Goal: Task Accomplishment & Management: Complete application form

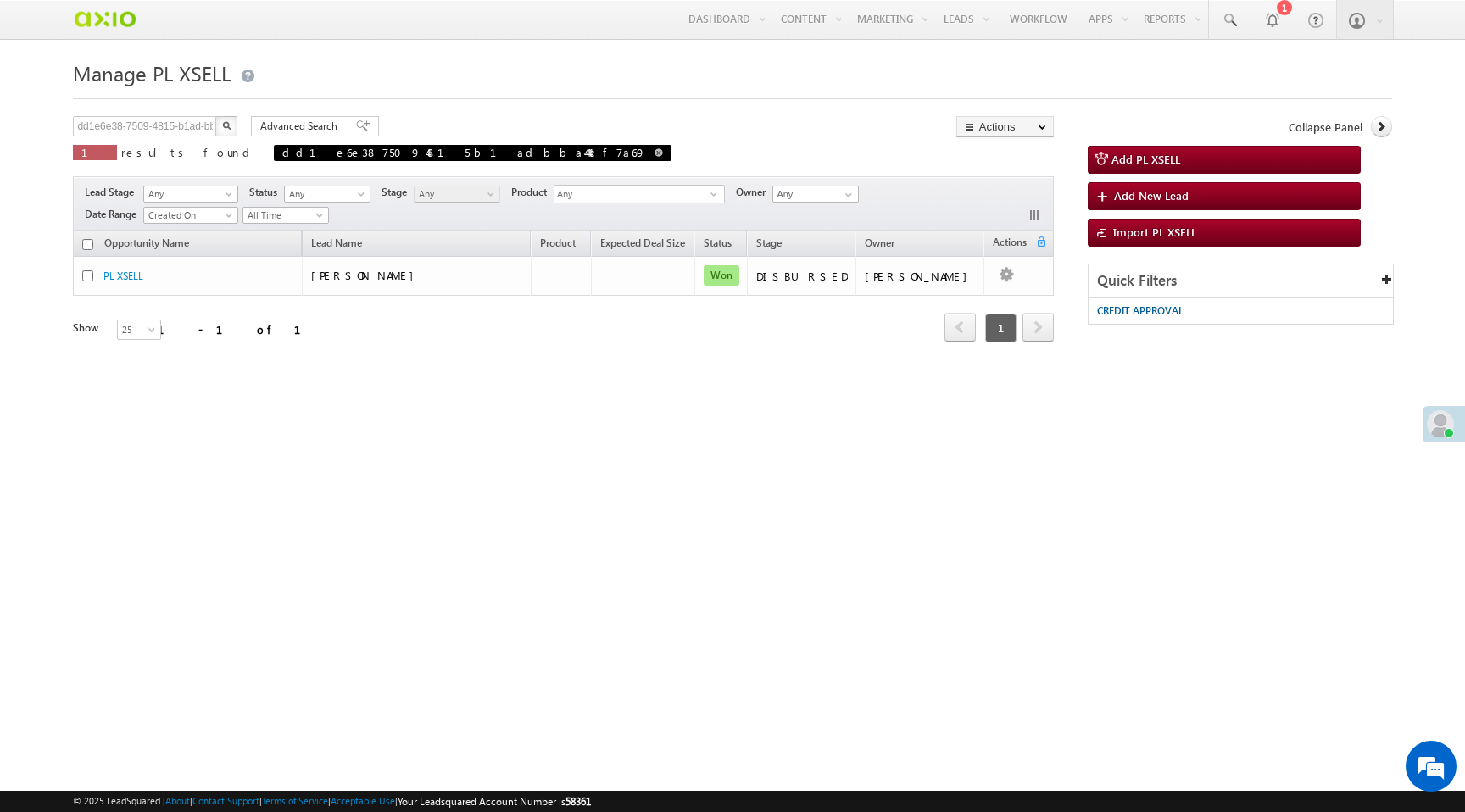
click at [655, 152] on span at bounding box center [658, 152] width 8 height 8
type input "Search PL XSELL"
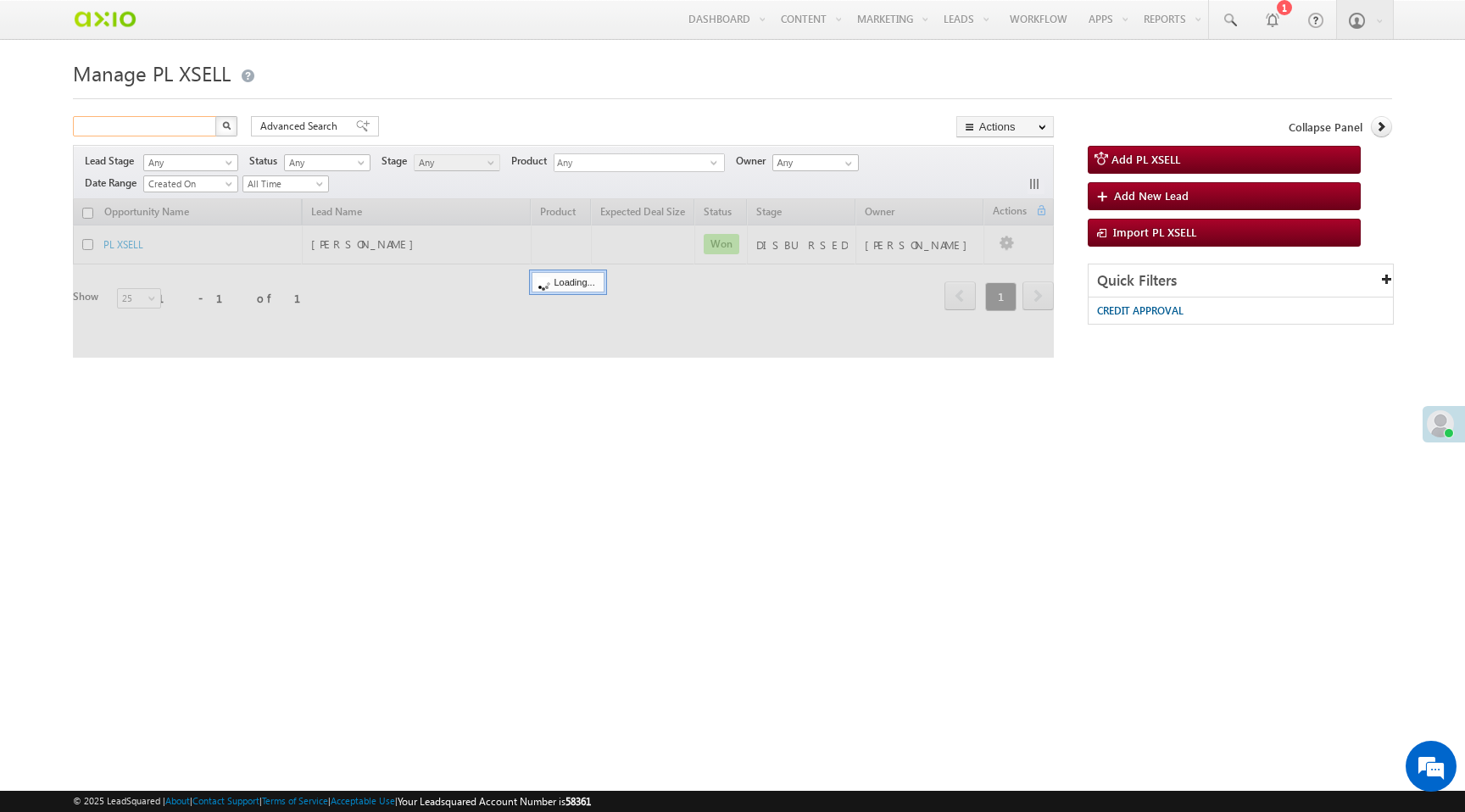
click at [163, 127] on input "text" at bounding box center [146, 126] width 145 height 20
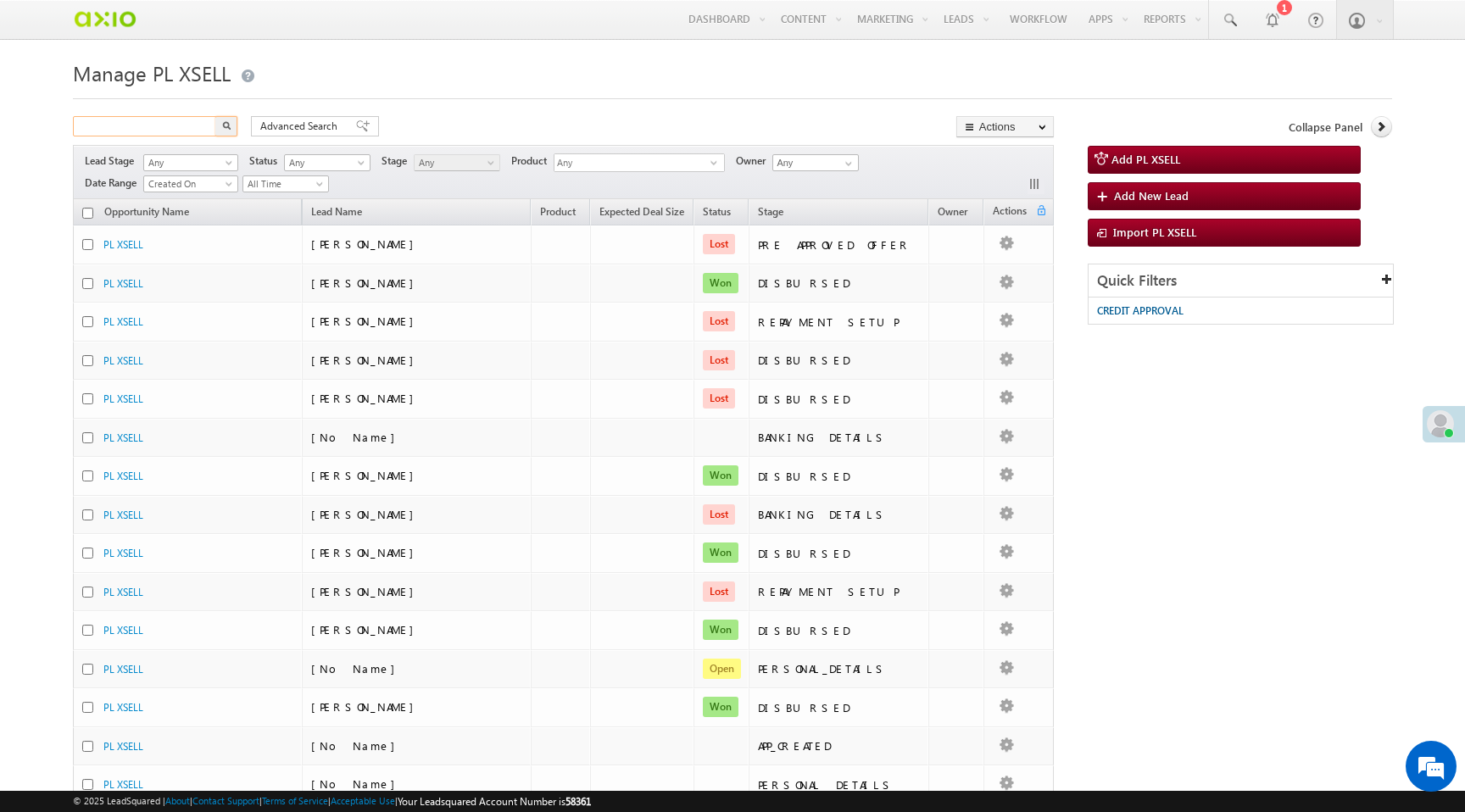
paste input "817927a9-8620-4a61-95e4-5b5c5f64a222"
type input "817927a9-8620-4a61-95e4-5b5c5f64a222"
click at [229, 127] on img "button" at bounding box center [226, 125] width 8 height 8
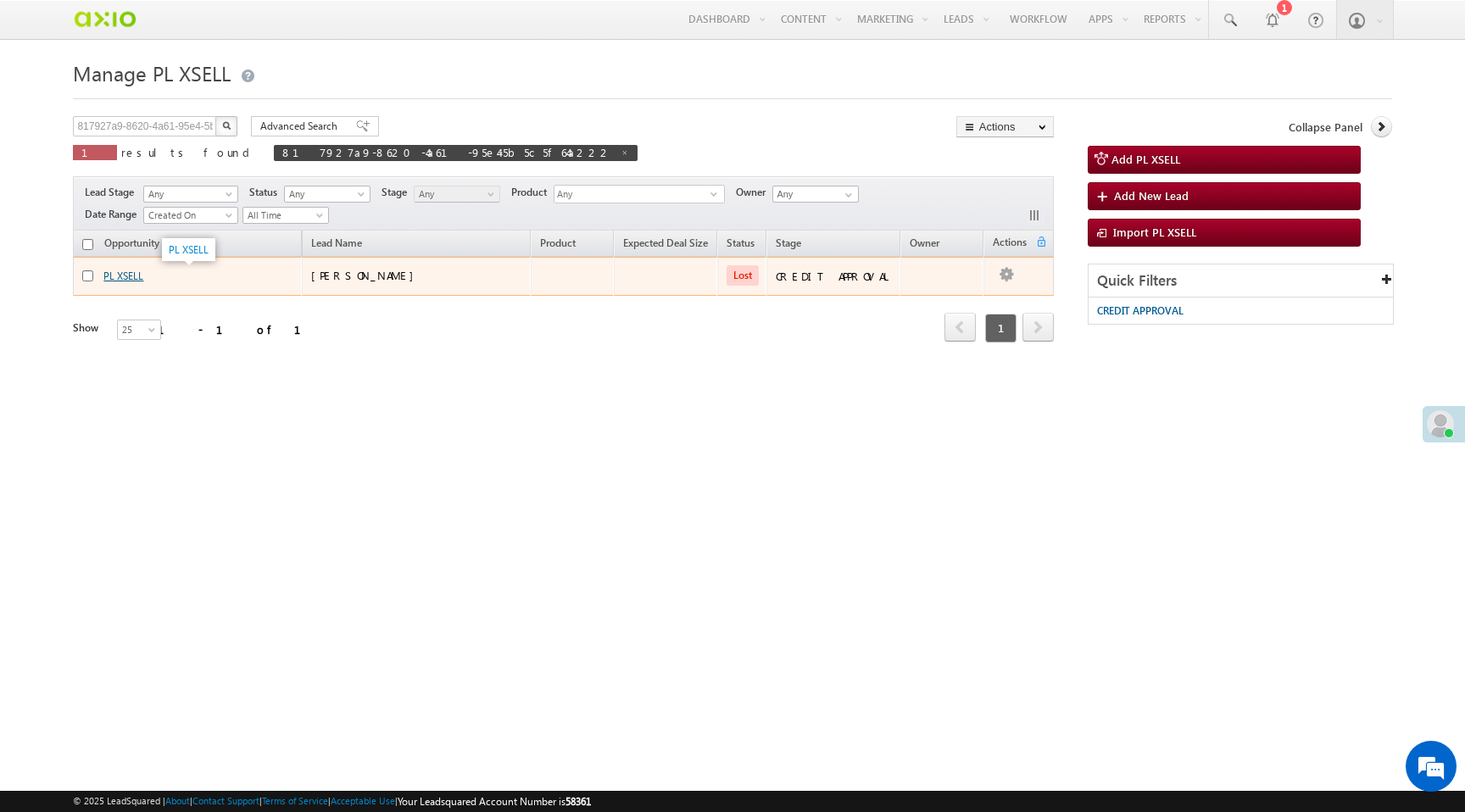
click at [126, 280] on link "PL XSELL" at bounding box center [123, 276] width 39 height 13
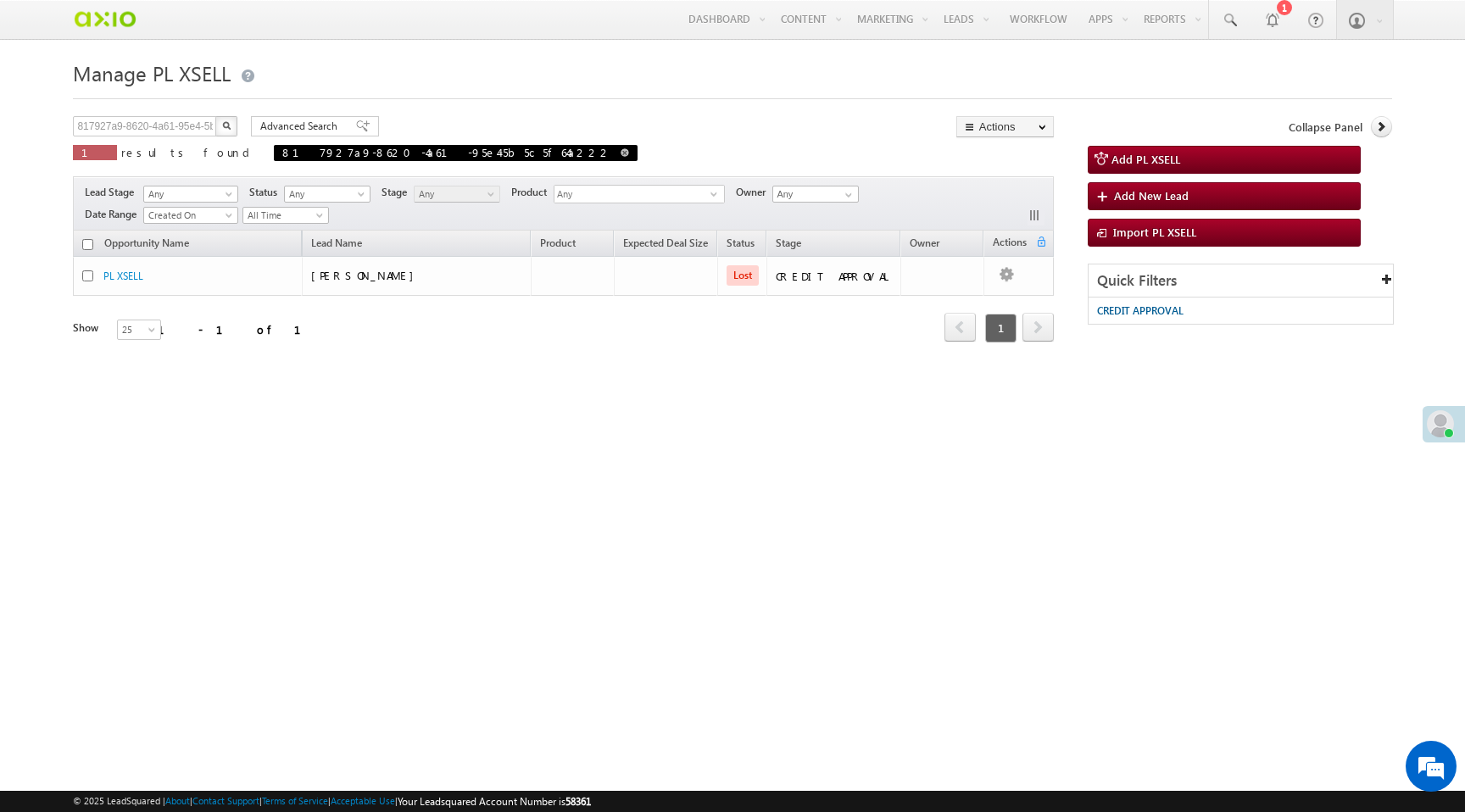
click at [621, 155] on span at bounding box center [624, 152] width 8 height 8
type input "Search PL XSELL"
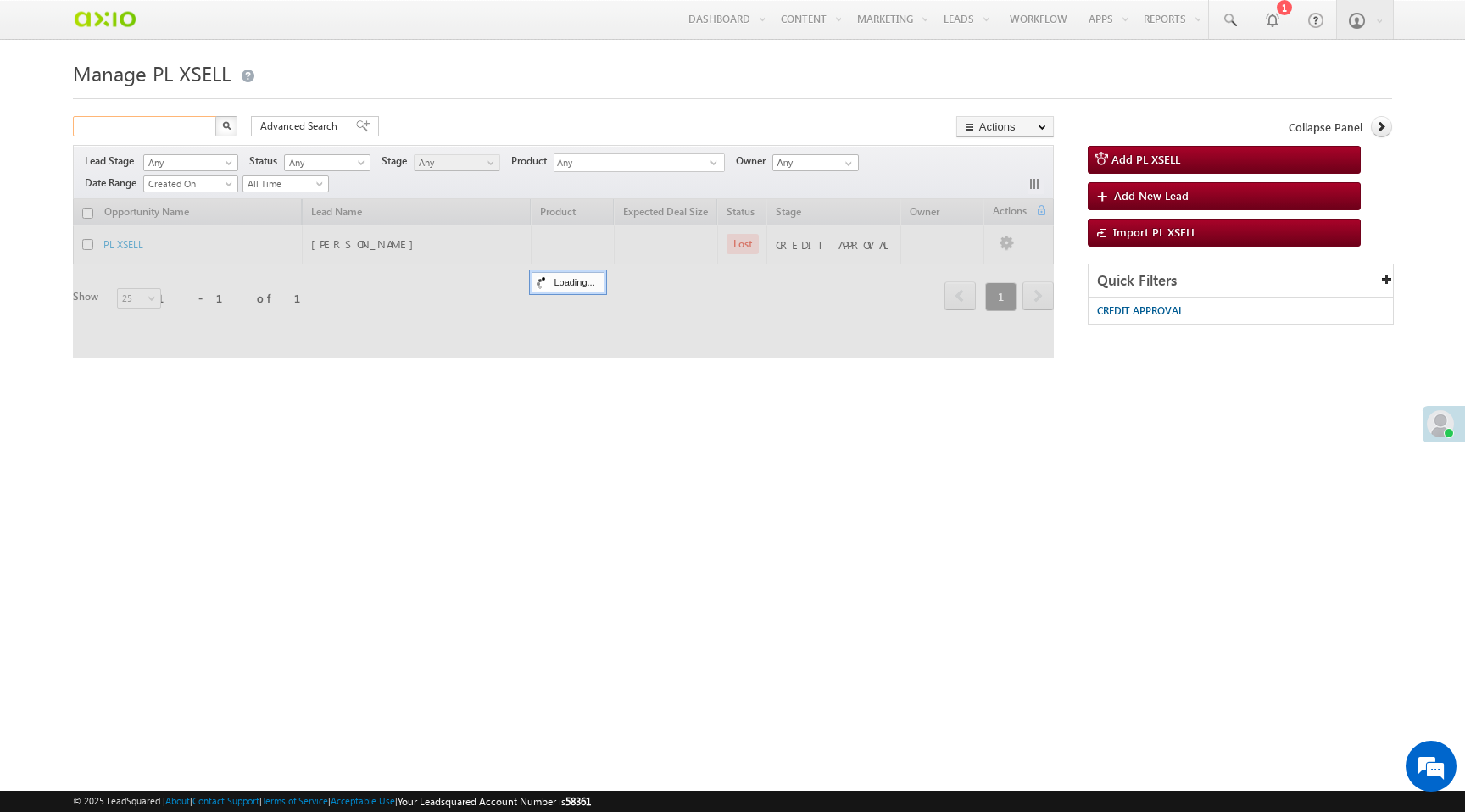
click at [173, 125] on input "text" at bounding box center [146, 126] width 145 height 20
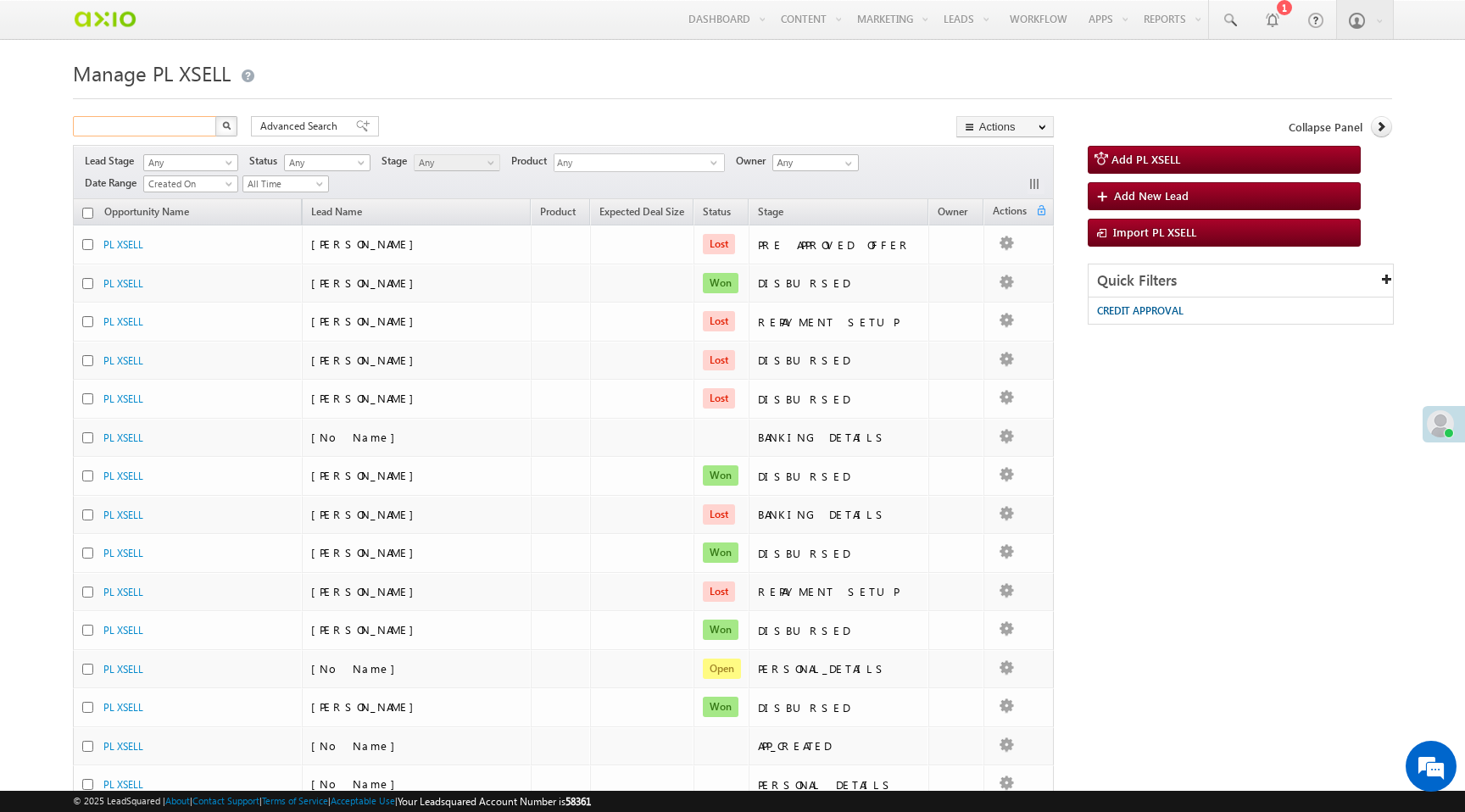
paste input "ef3ae0a8-abac-4bc3-972f-cb68f8af7012"
click at [226, 129] on img "button" at bounding box center [226, 125] width 8 height 8
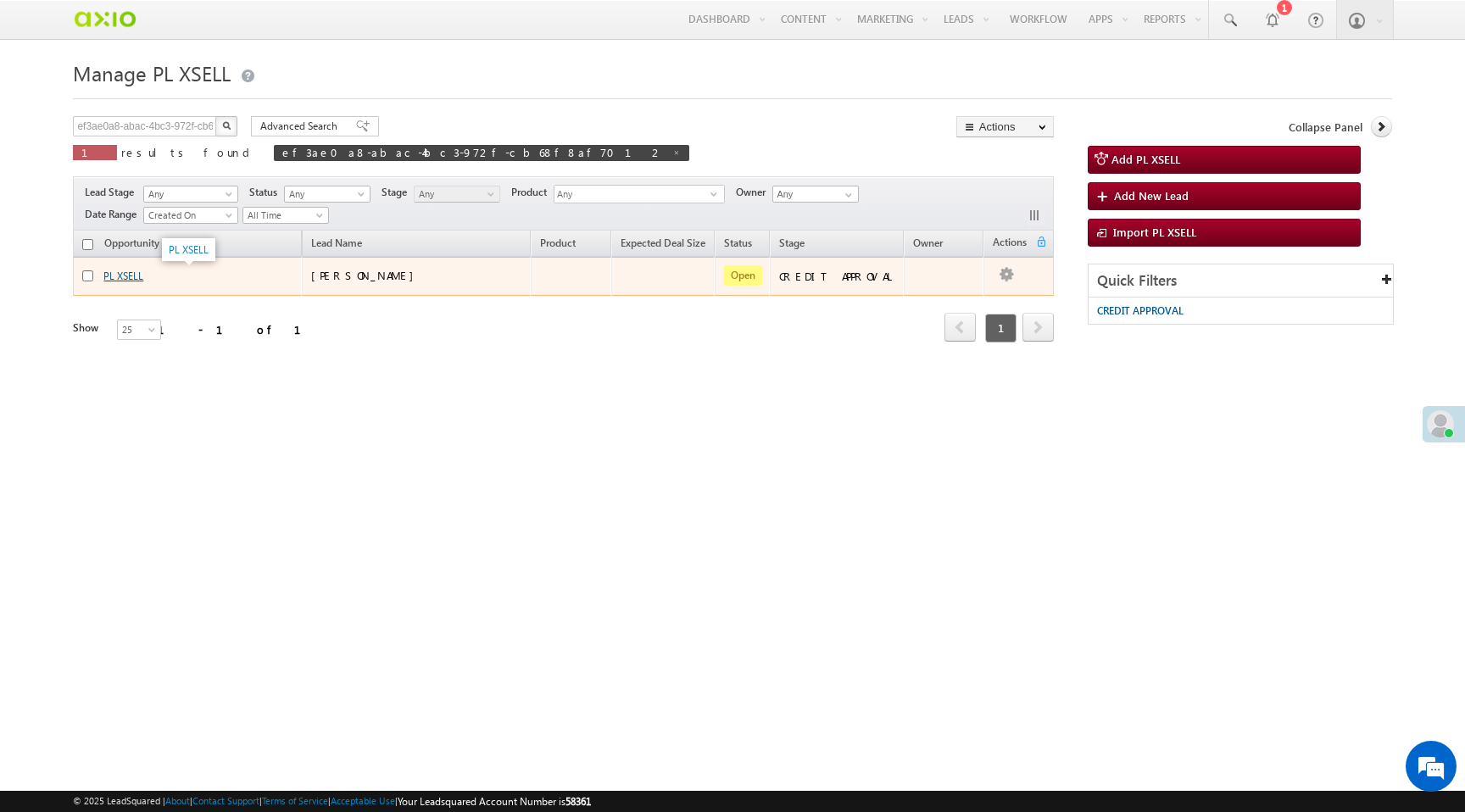
click at [120, 274] on link "PL XSELL" at bounding box center [123, 276] width 39 height 13
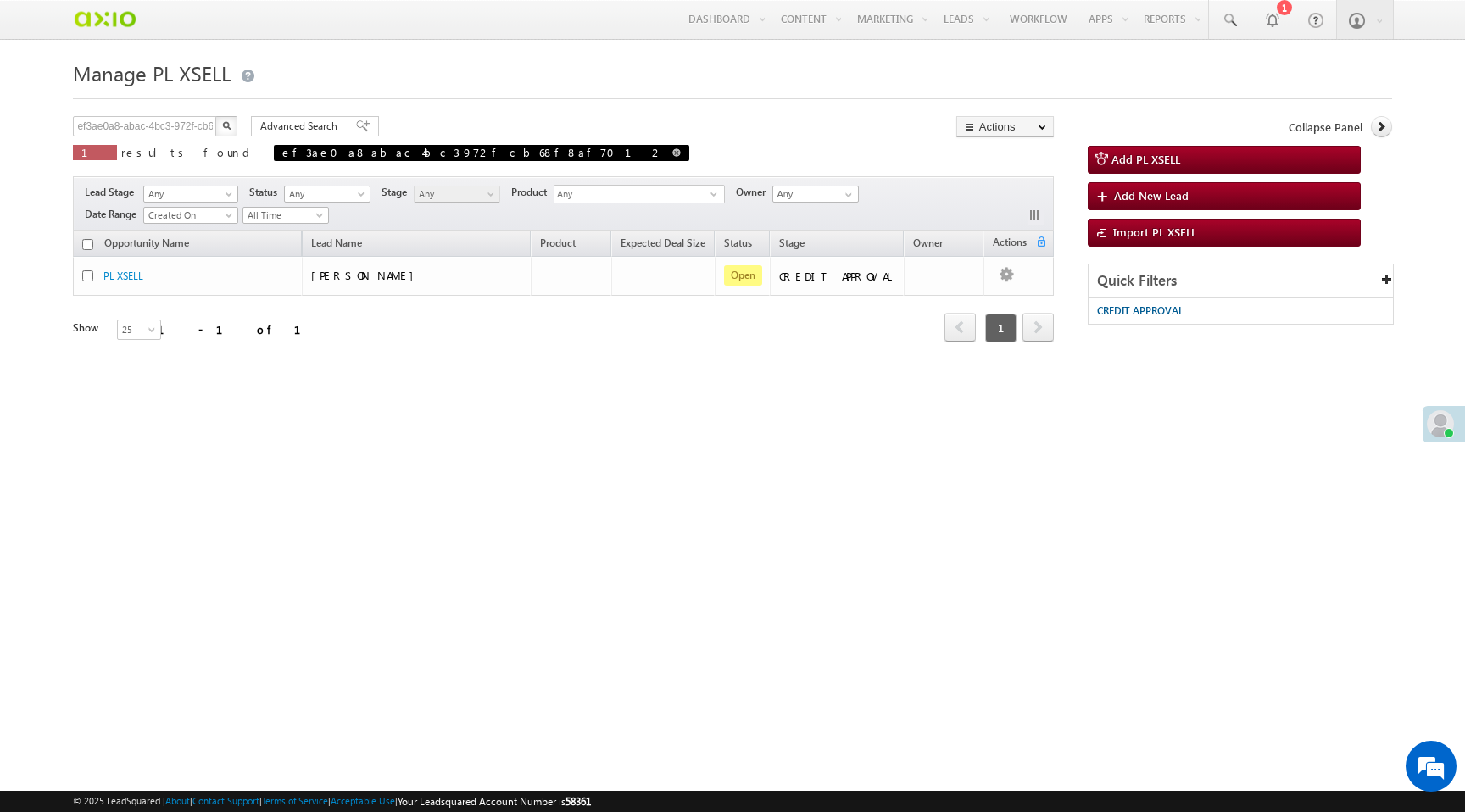
click at [672, 152] on span at bounding box center [676, 152] width 8 height 8
type input "Search PL XSELL"
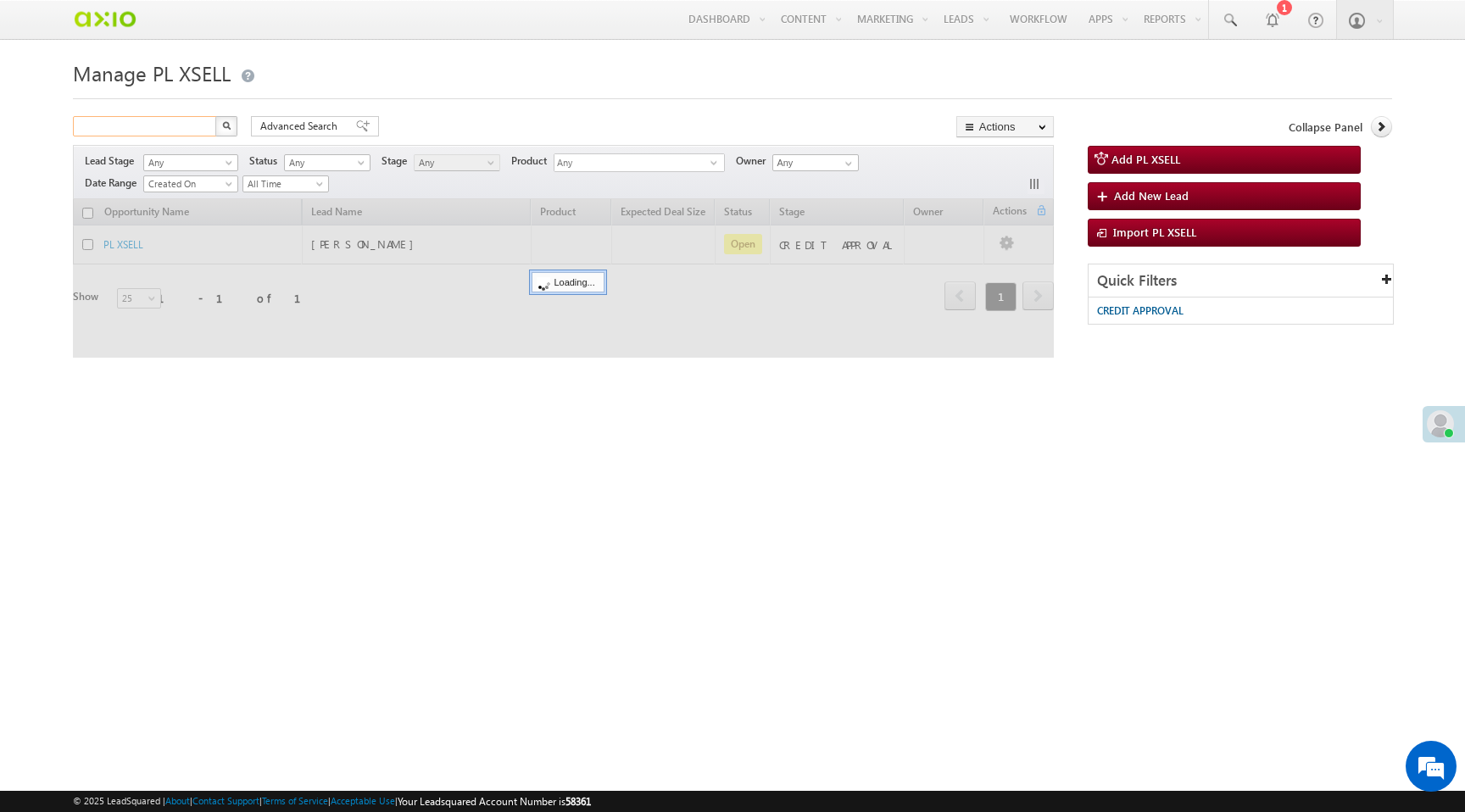
click at [177, 123] on input "text" at bounding box center [146, 126] width 145 height 20
paste input "1d5f73fb-8fa2-4029-94b9-fd829e1faab5"
click at [230, 129] on img "button" at bounding box center [226, 125] width 8 height 8
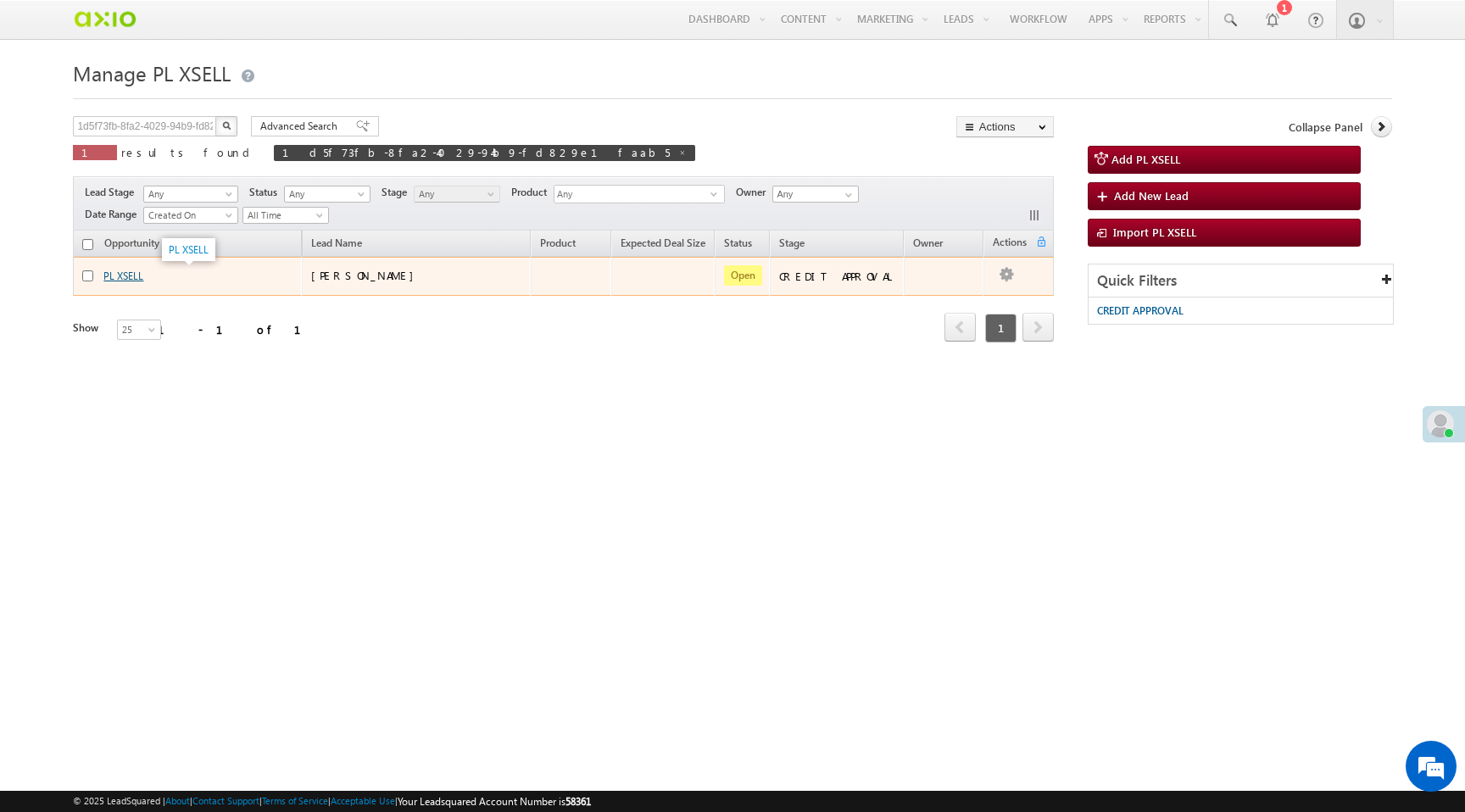
click at [122, 279] on link "PL XSELL" at bounding box center [123, 276] width 39 height 13
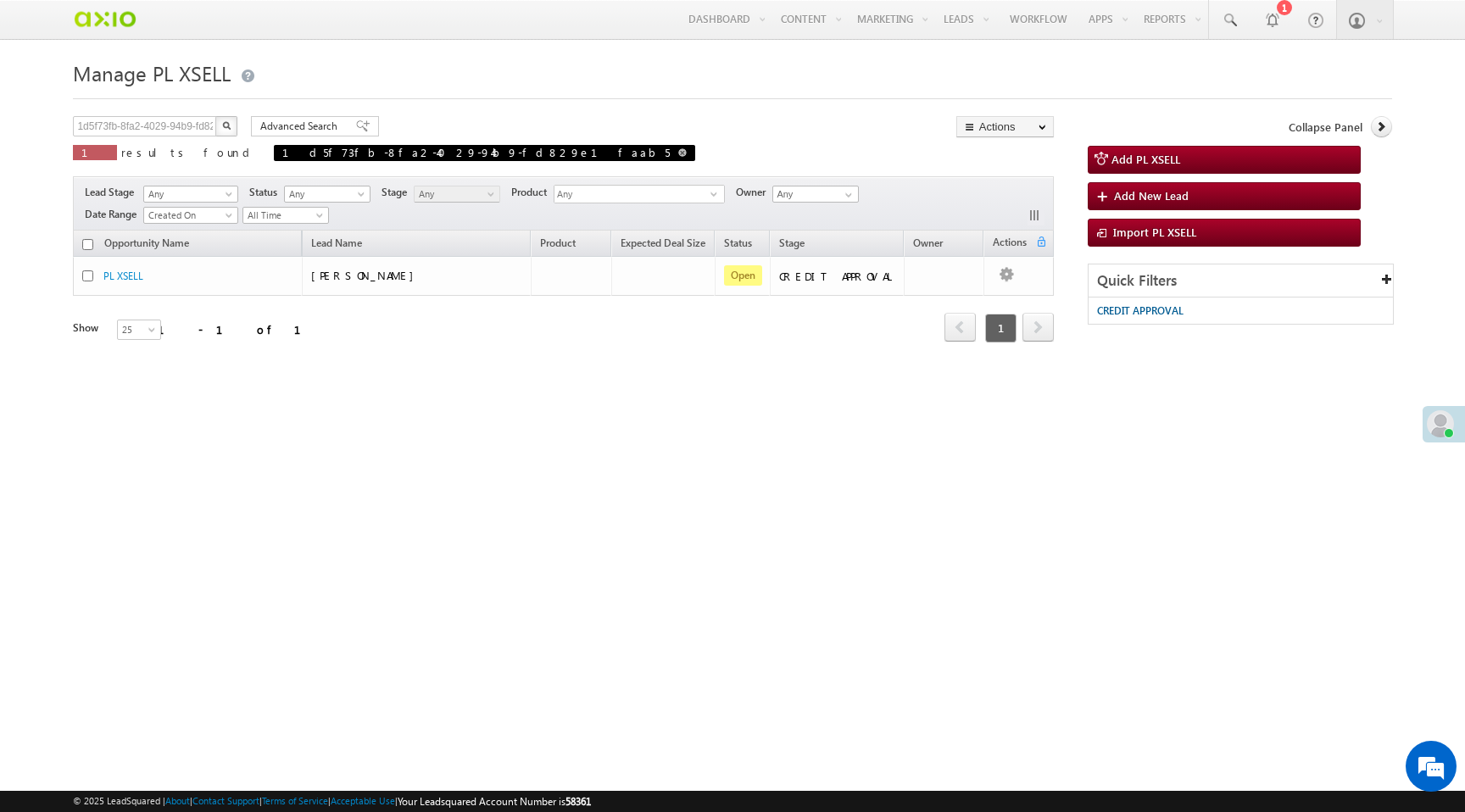
click at [678, 152] on span at bounding box center [682, 152] width 8 height 8
type input "Search PL XSELL"
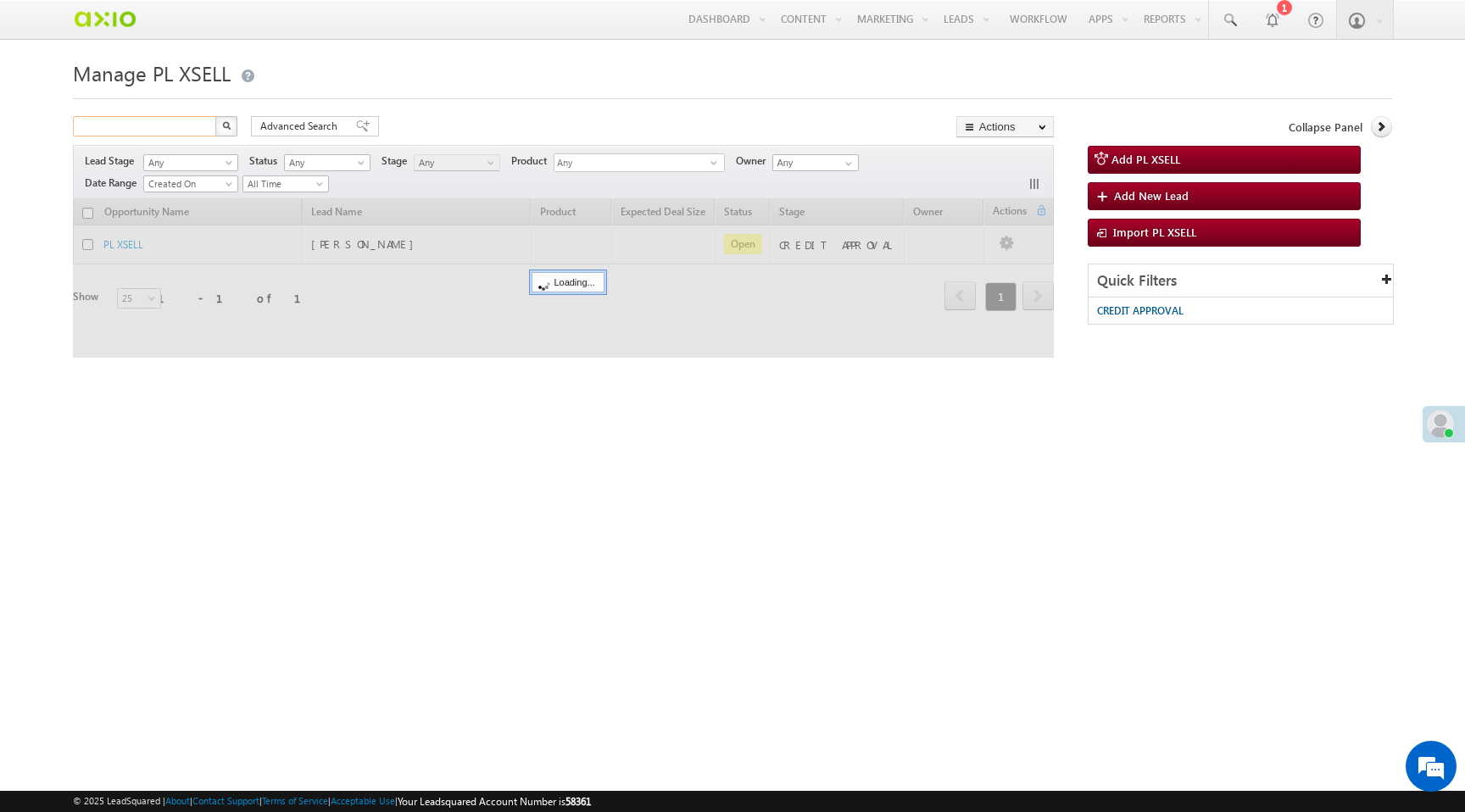
click at [162, 129] on input "text" at bounding box center [146, 126] width 145 height 20
paste input "14bc873d-c502-4326-b9f4-9094f22bfe2c"
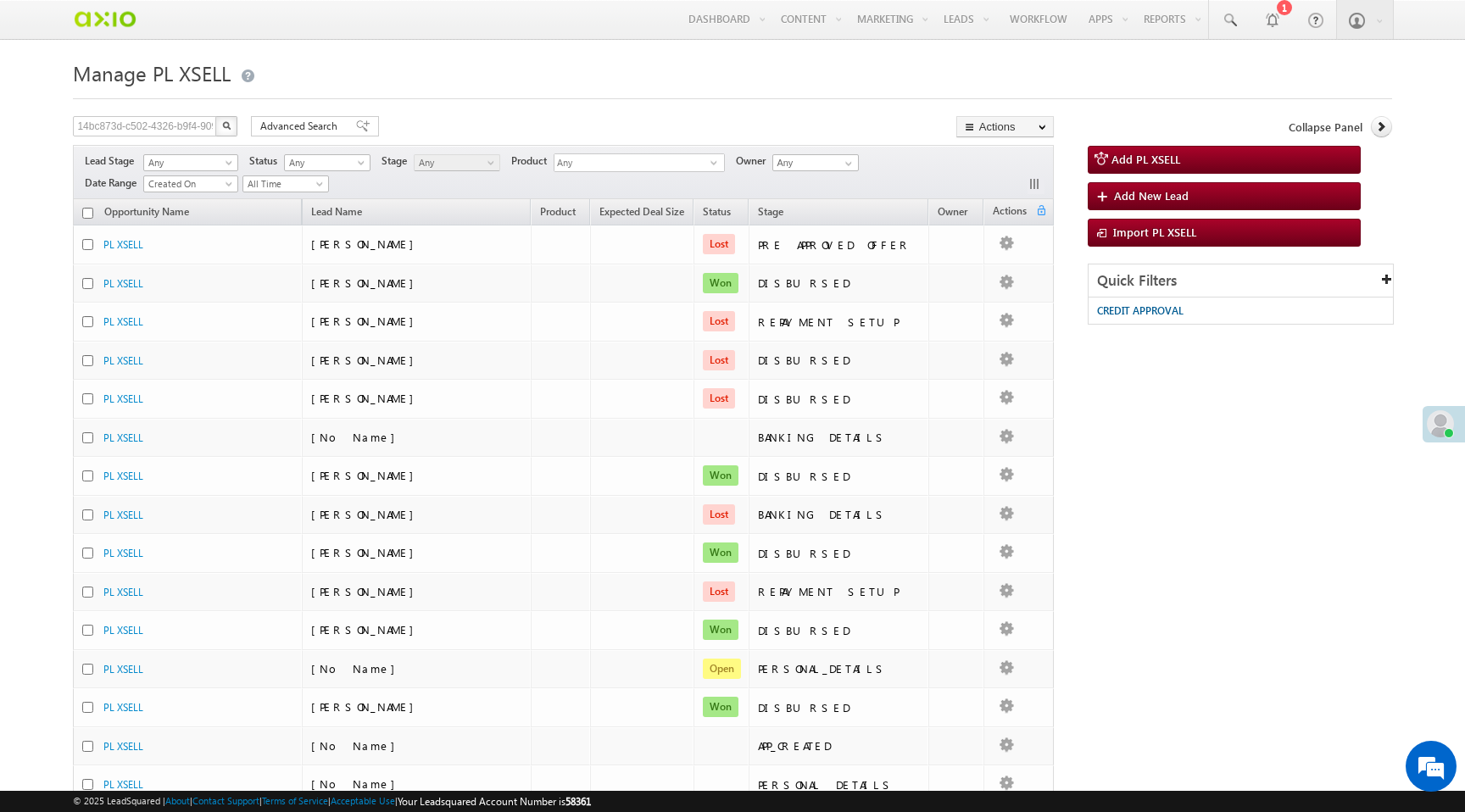
click at [225, 129] on img "button" at bounding box center [226, 125] width 8 height 8
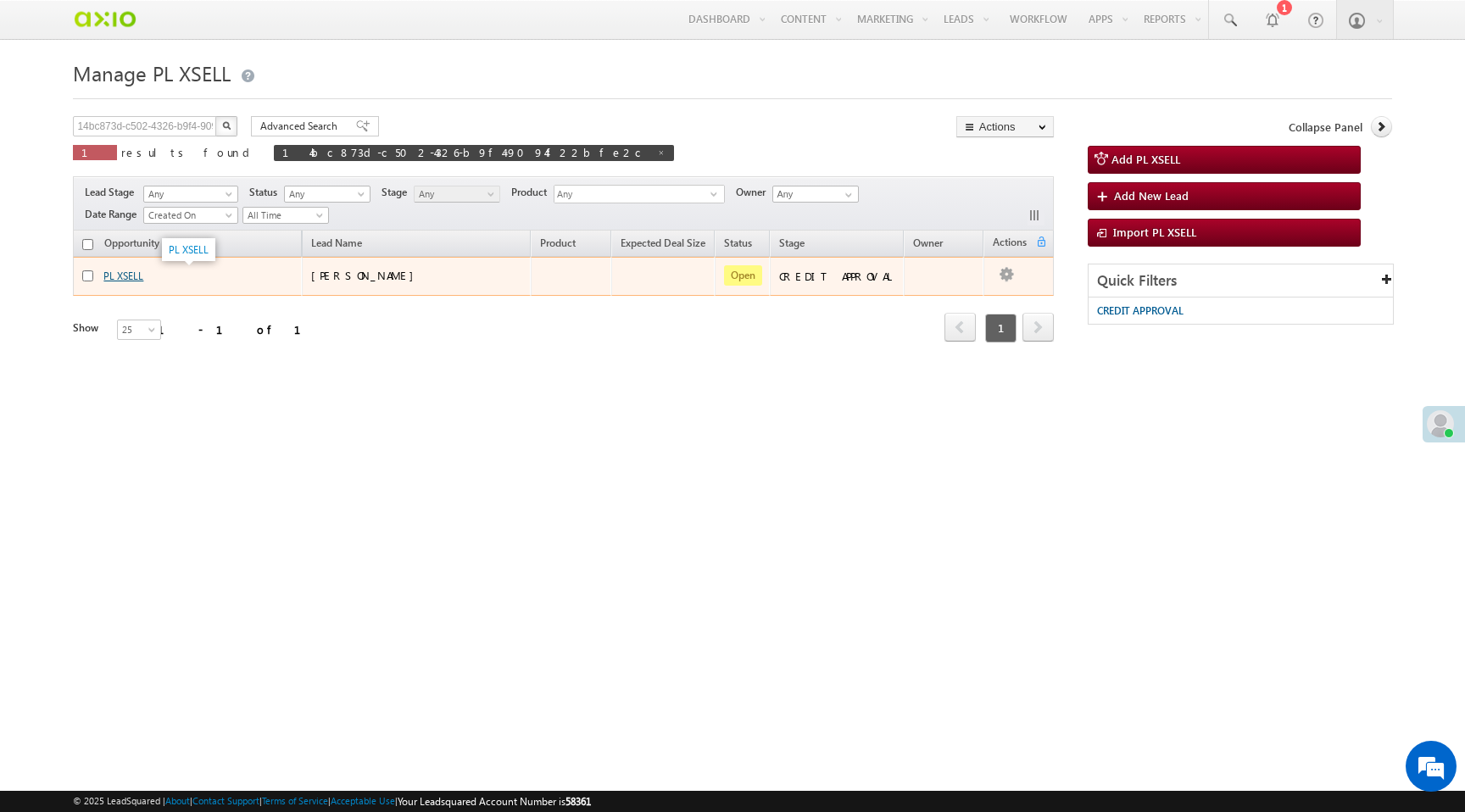
click at [129, 278] on link "PL XSELL" at bounding box center [123, 276] width 39 height 13
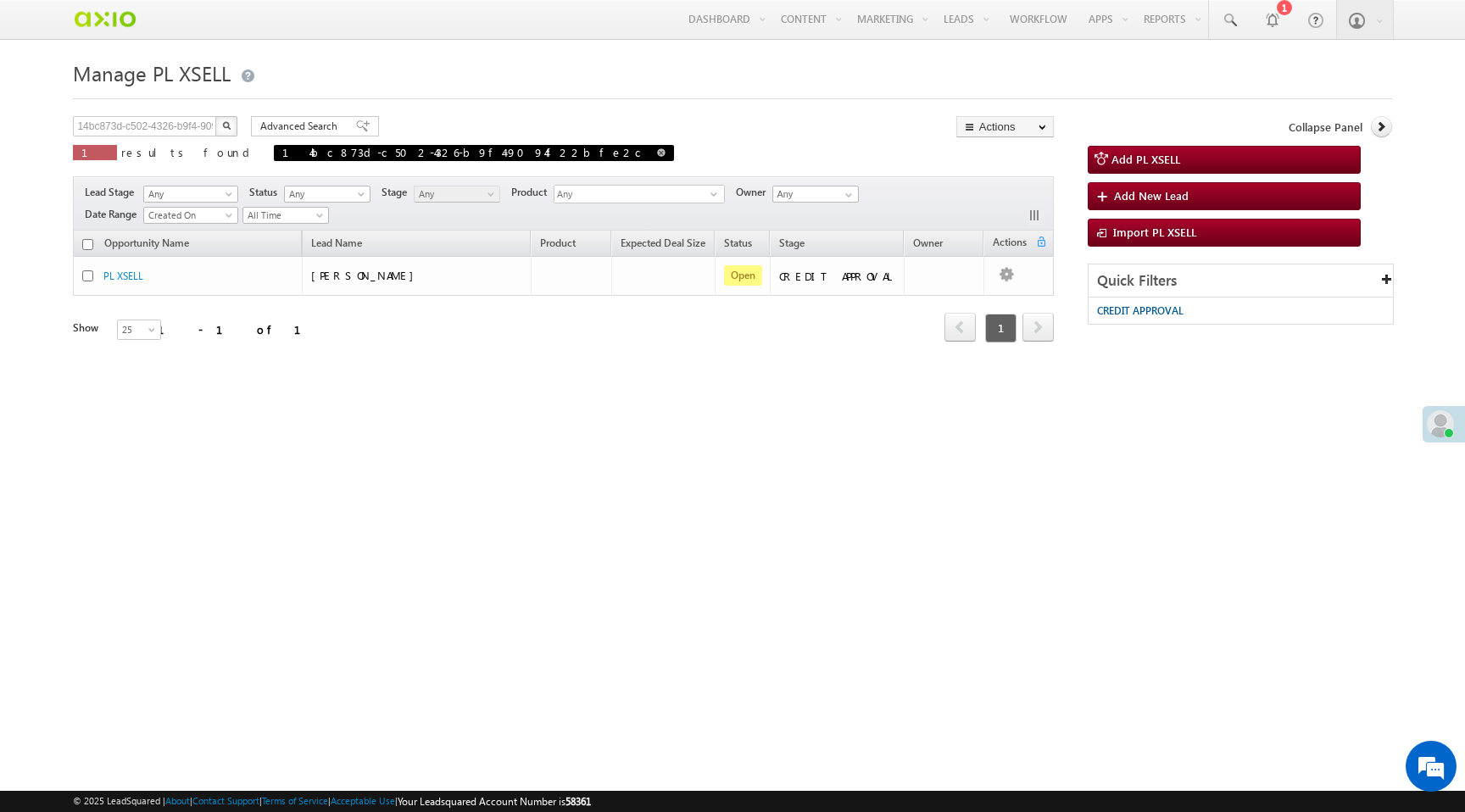
click at [657, 152] on span at bounding box center [661, 152] width 8 height 8
type input "Search PL XSELL"
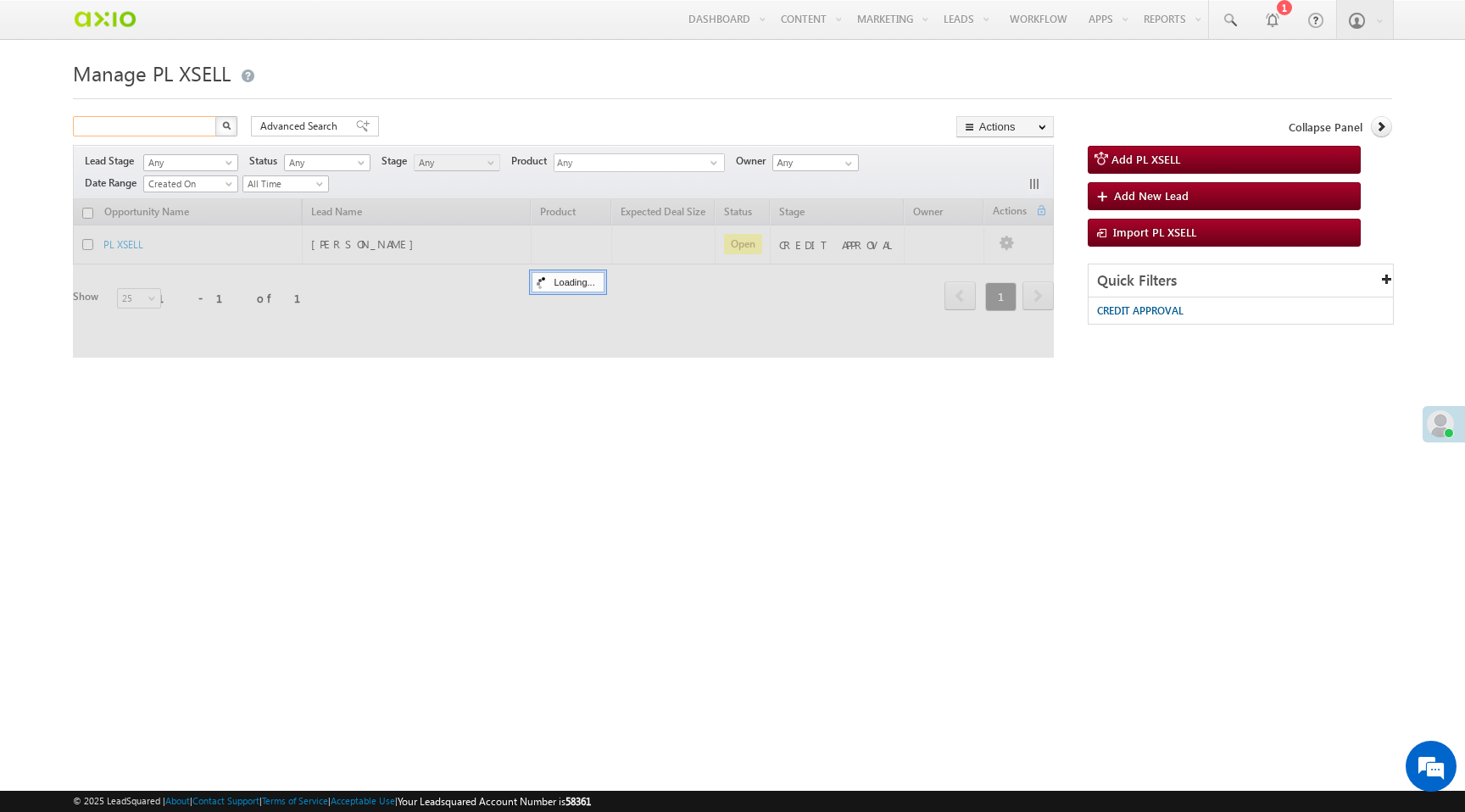
click at [158, 124] on input "text" at bounding box center [146, 126] width 145 height 20
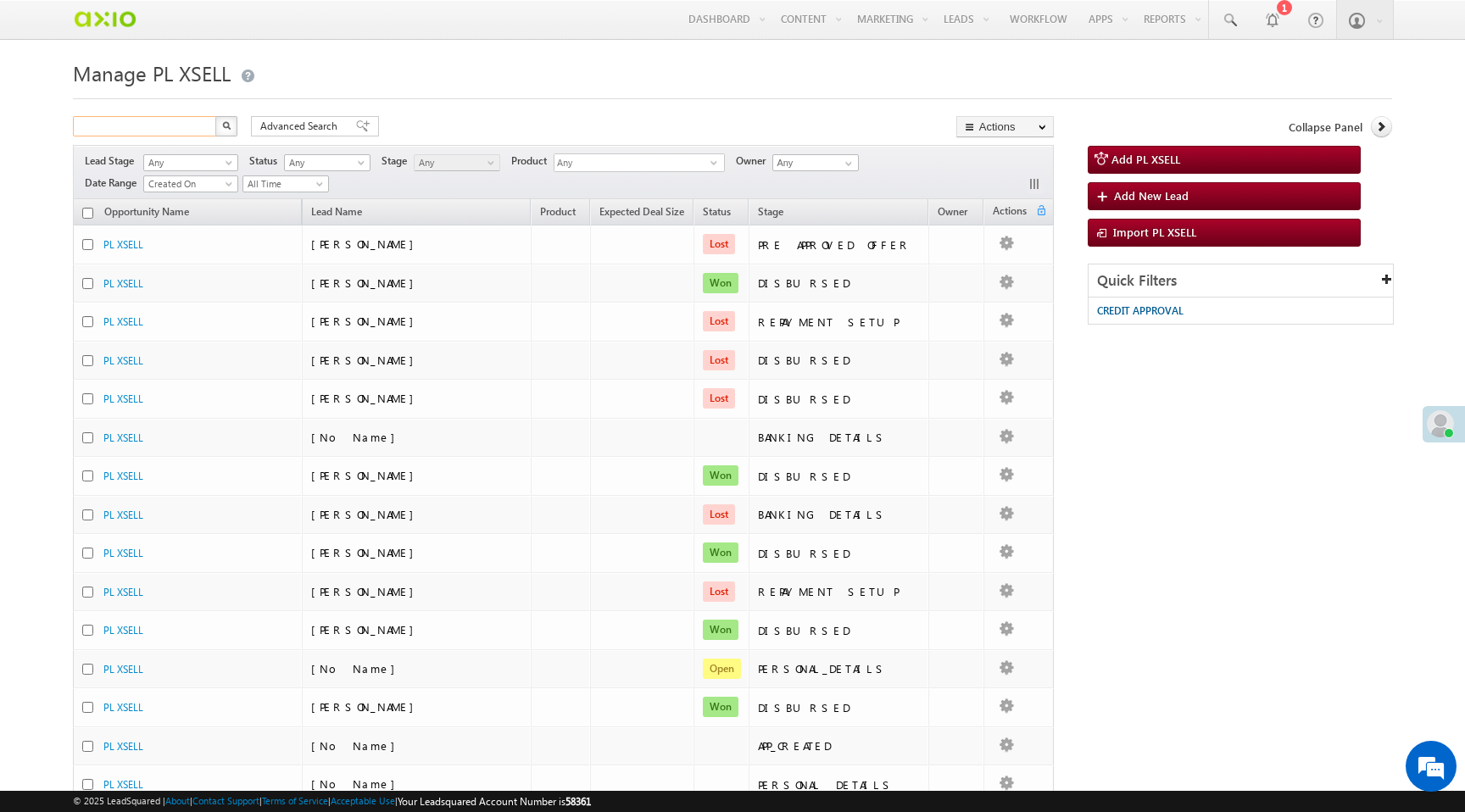
paste input "14bc873d-c502-4326-b9f4-9094f22bfe2c"
click at [229, 128] on img "button" at bounding box center [226, 125] width 8 height 8
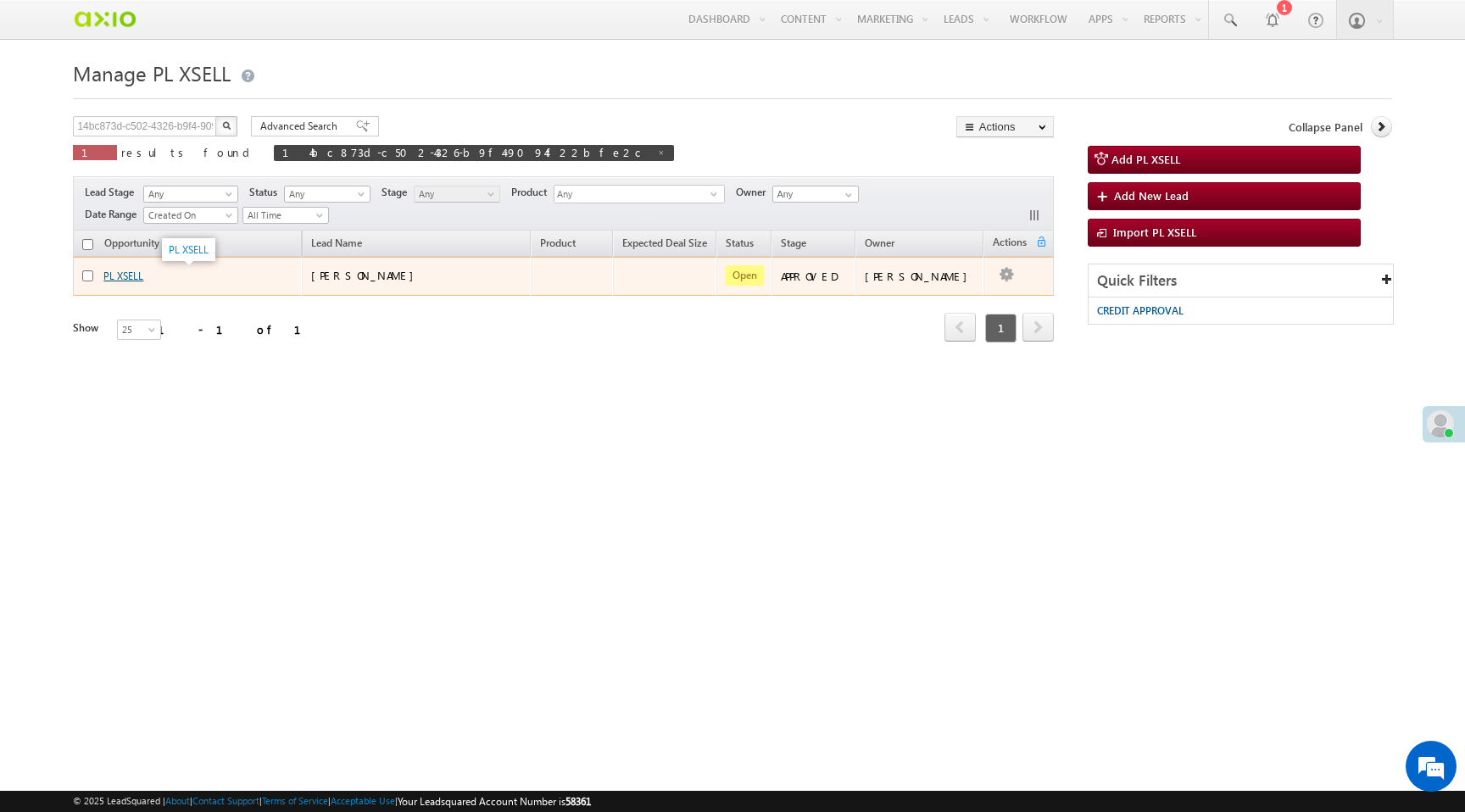
click at [137, 276] on link "PL XSELL" at bounding box center [123, 276] width 39 height 13
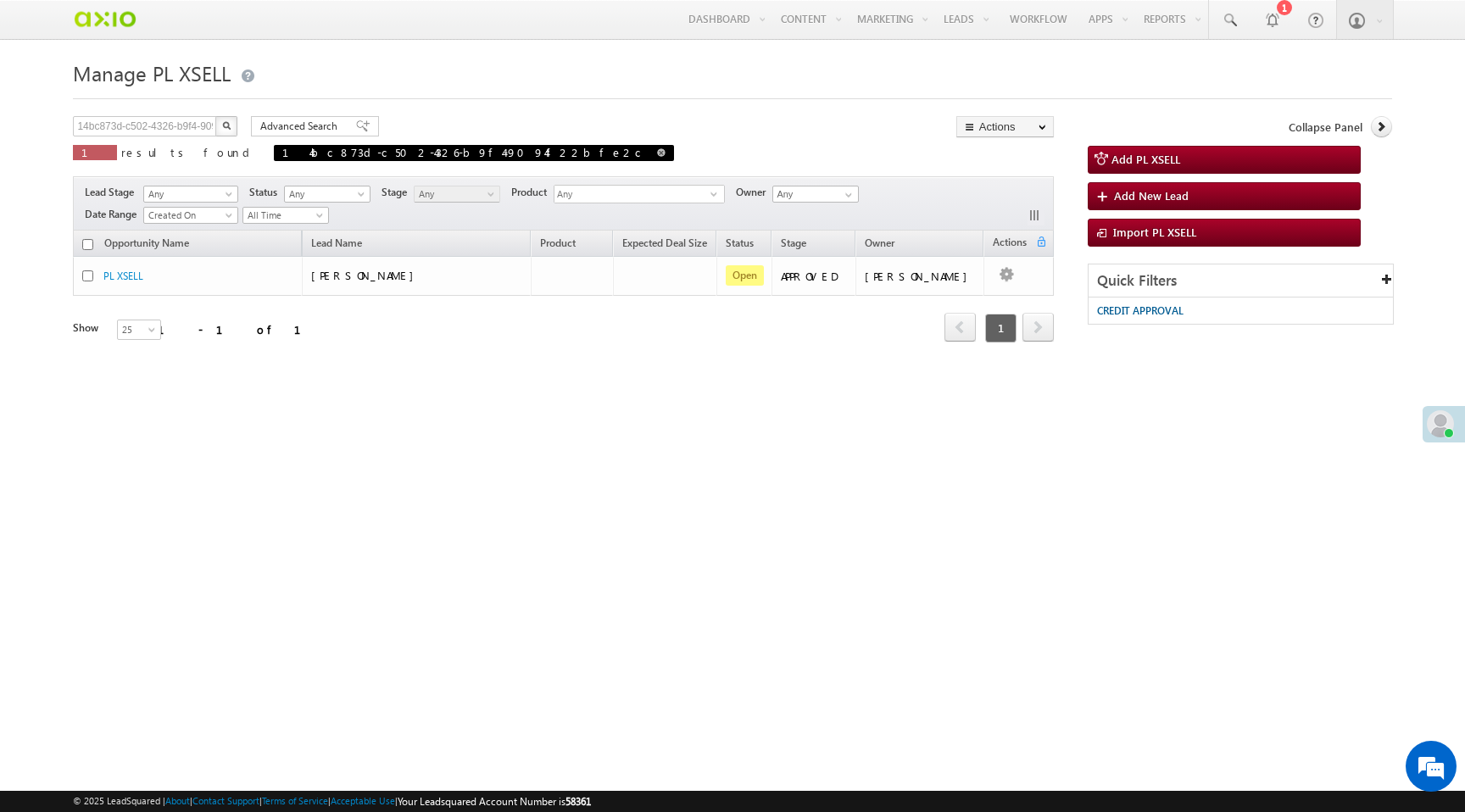
click at [657, 156] on span at bounding box center [661, 152] width 8 height 8
type input "Search PL XSELL"
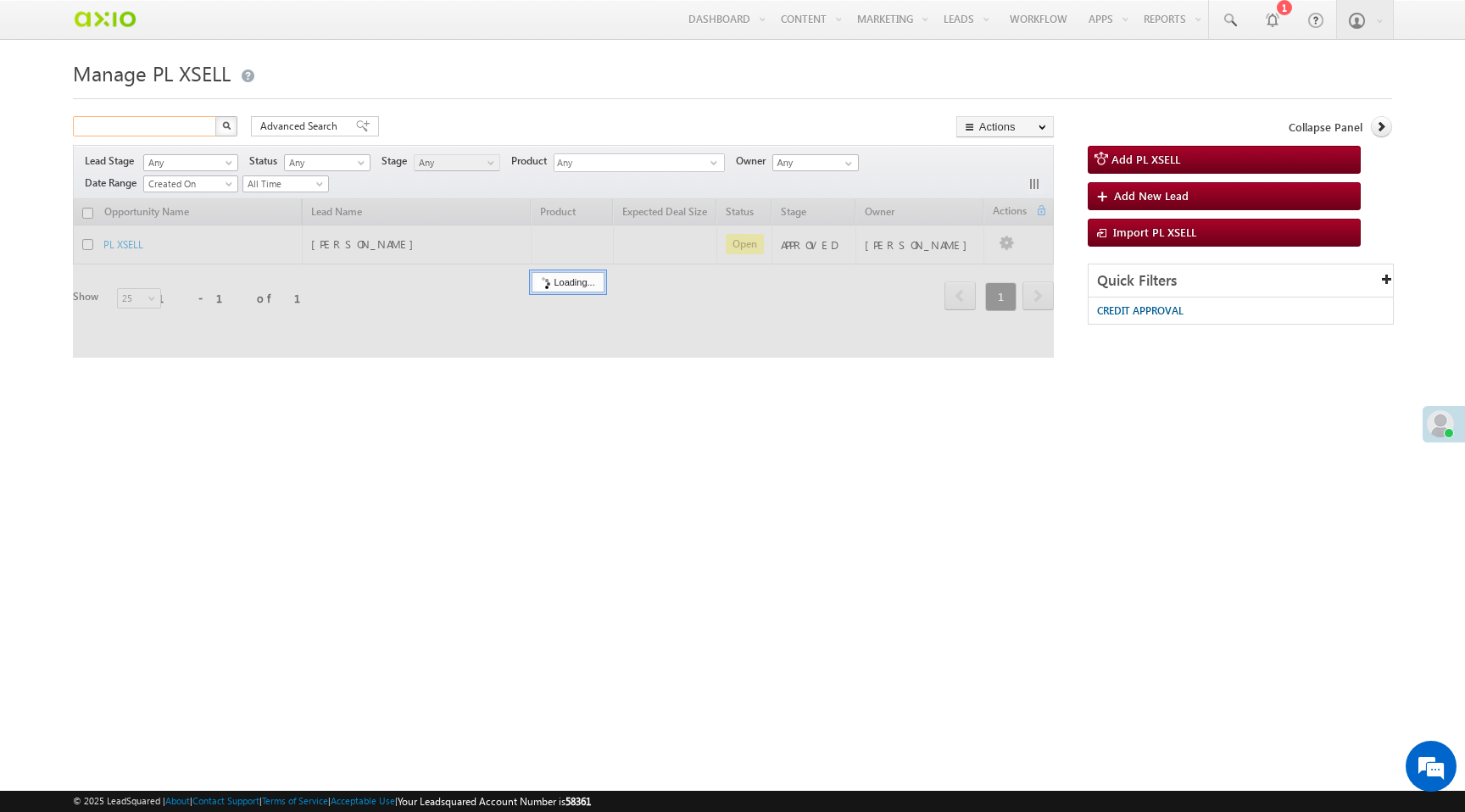
click at [193, 124] on input "text" at bounding box center [146, 126] width 145 height 20
paste input "6ce8d051-16d0-4b0a-95b7-cbc009503264"
click at [226, 127] on img "button" at bounding box center [226, 125] width 8 height 8
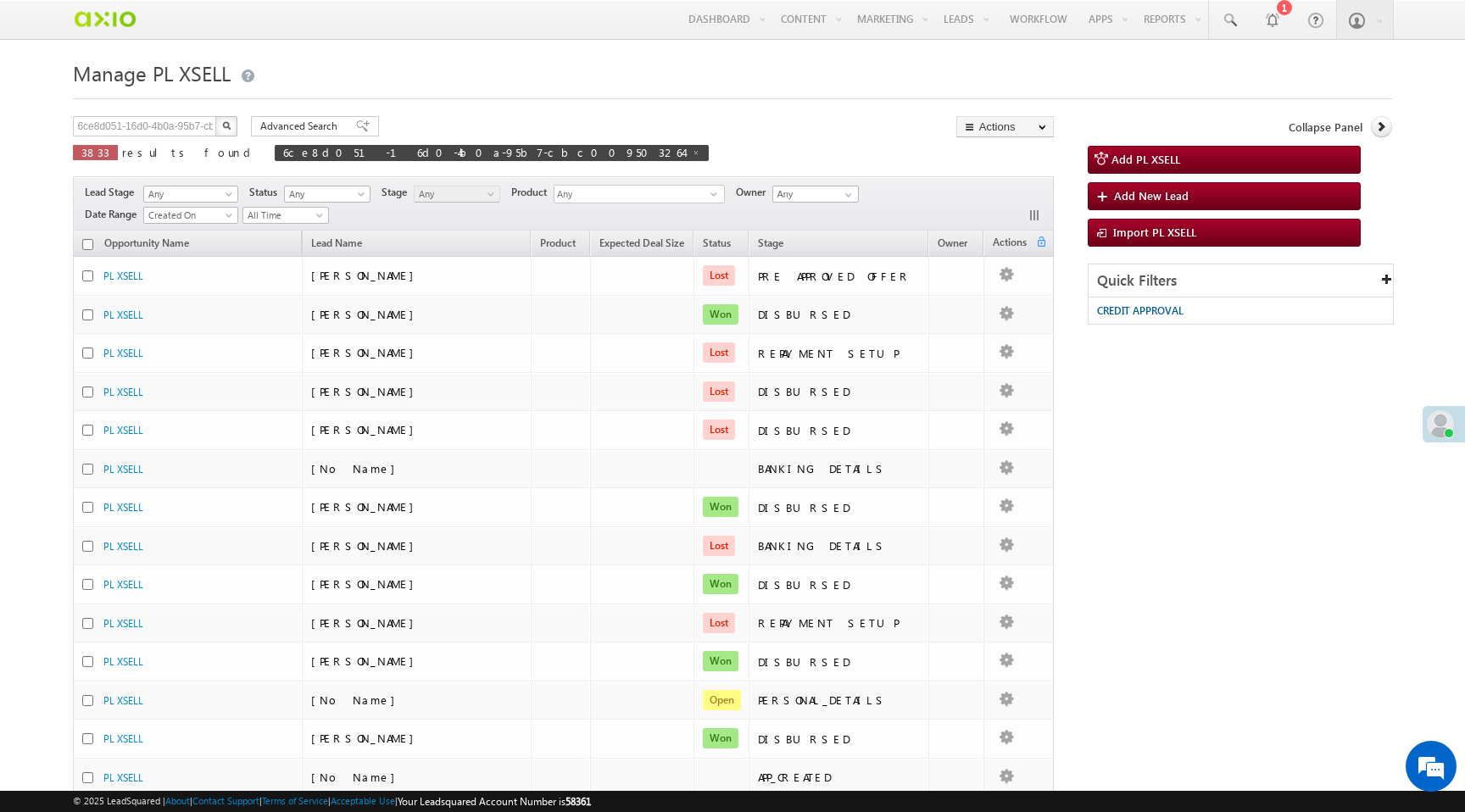
click at [226, 125] on img "button" at bounding box center [226, 125] width 8 height 8
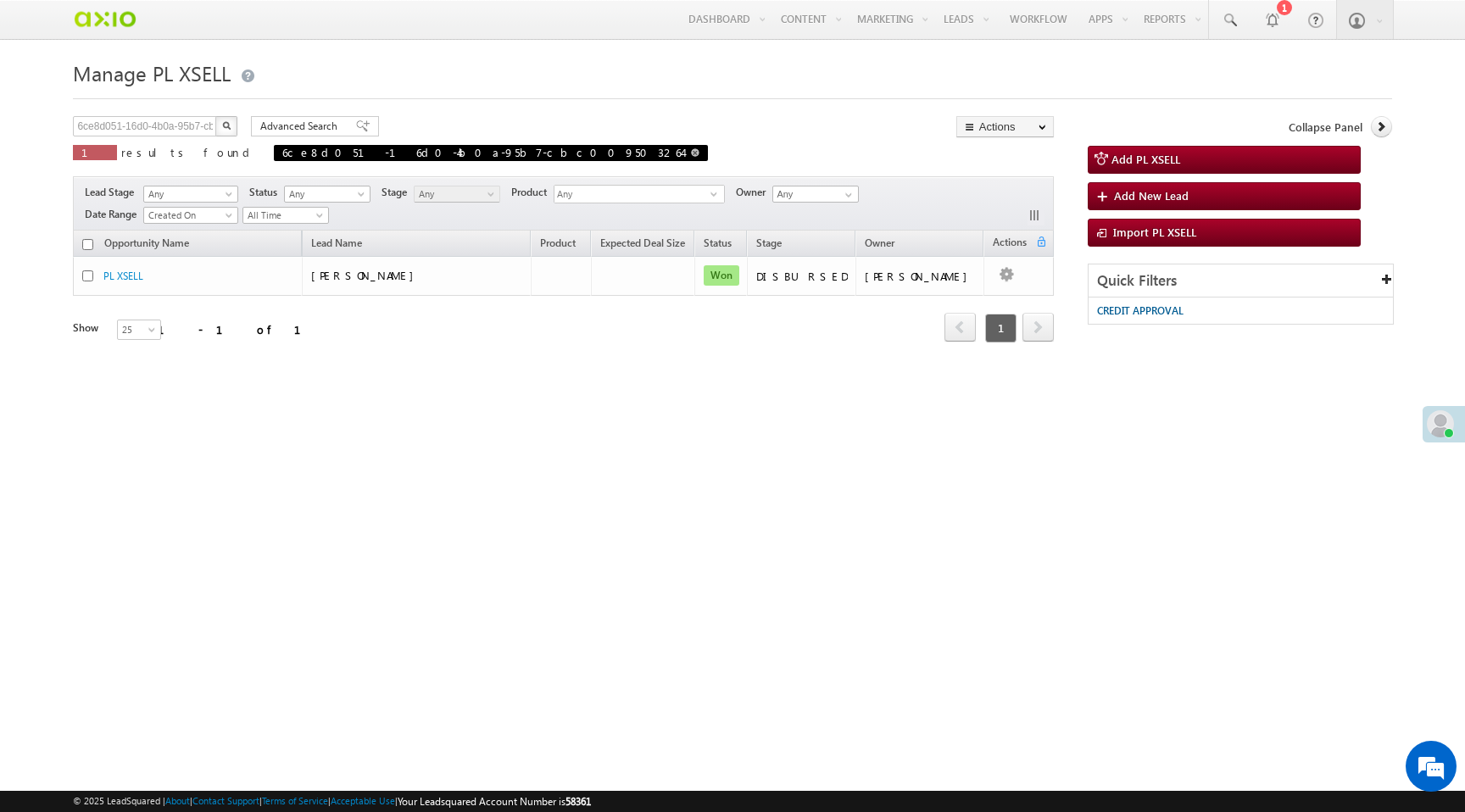
click at [691, 151] on span at bounding box center [695, 152] width 8 height 8
type input "Search PL XSELL"
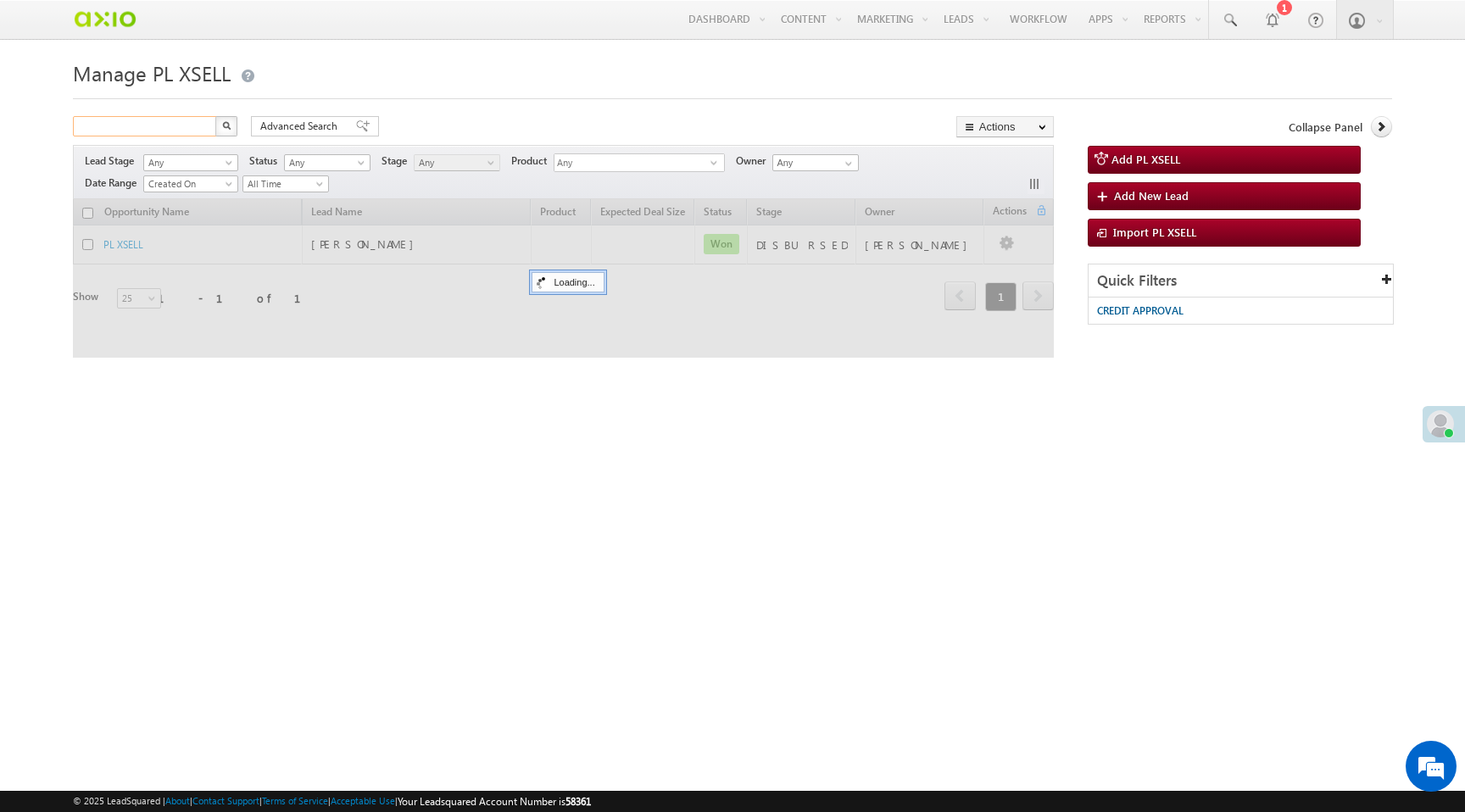
click at [171, 128] on input "text" at bounding box center [146, 126] width 145 height 20
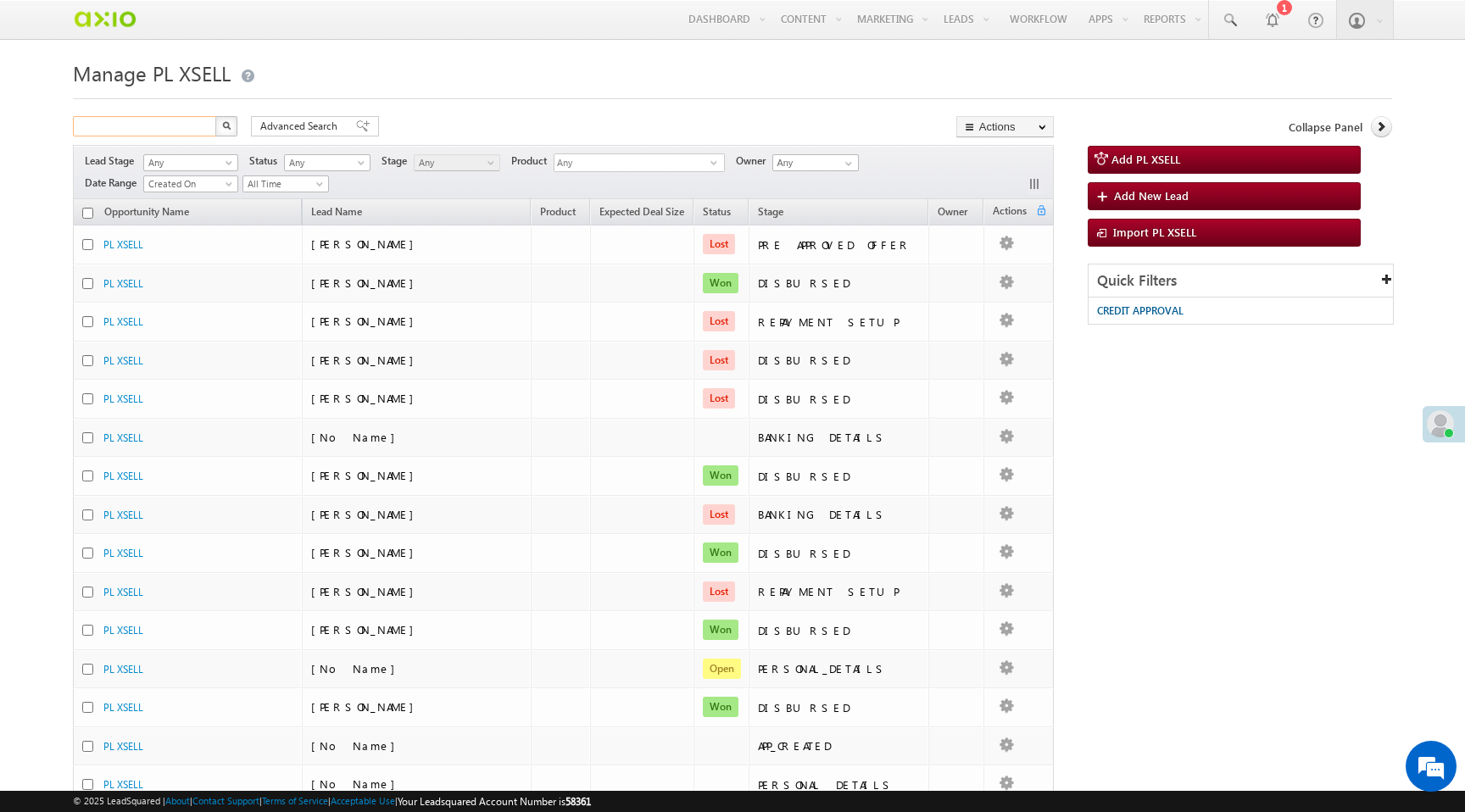
paste input "1808f72e-2c1b-45af-83a5-683420463efe"
click at [231, 129] on button "button" at bounding box center [226, 126] width 22 height 20
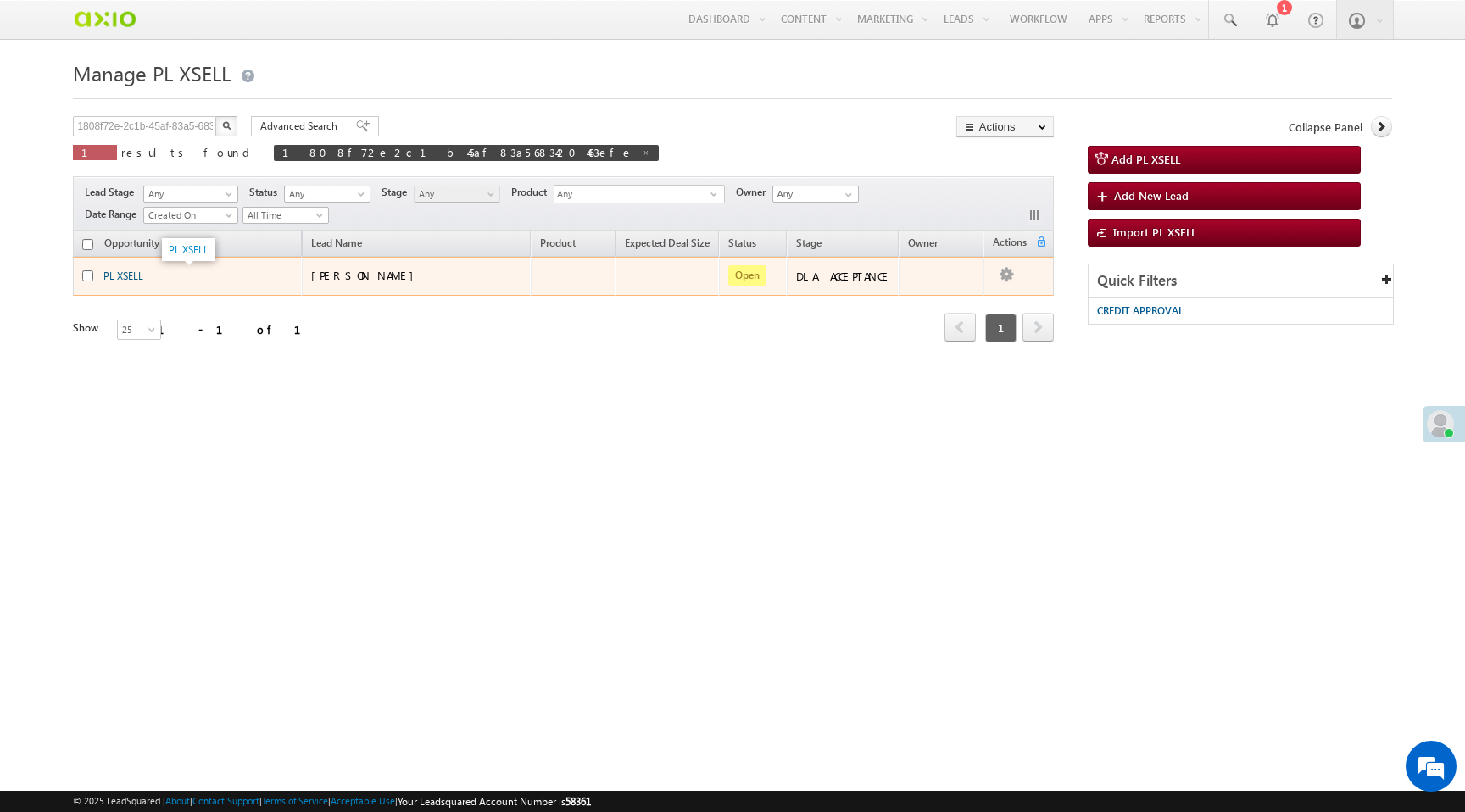
click at [127, 276] on link "PL XSELL" at bounding box center [123, 276] width 39 height 13
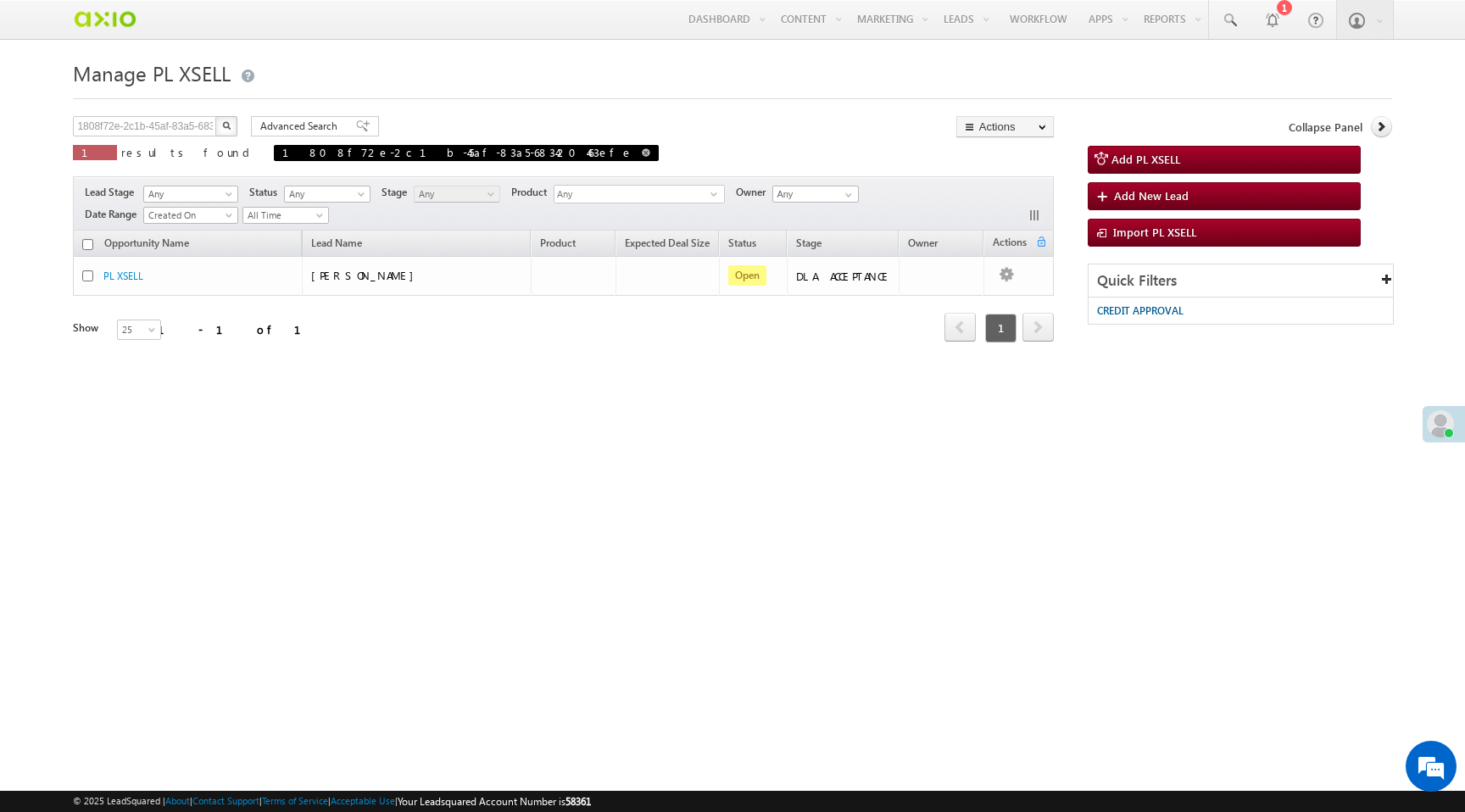
click at [642, 157] on span at bounding box center [645, 152] width 8 height 8
type input "Search PL XSELL"
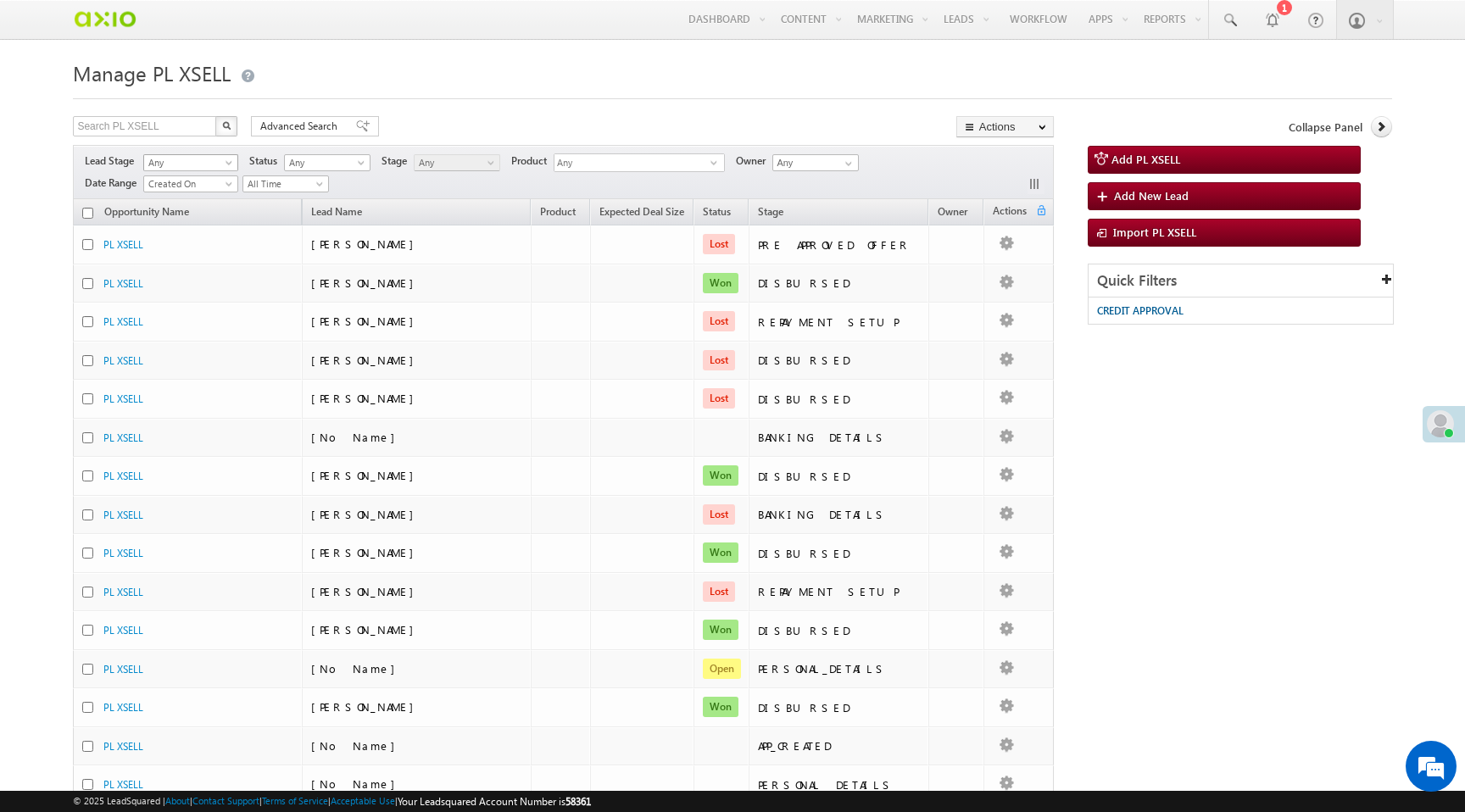
click at [231, 164] on span at bounding box center [230, 166] width 14 height 14
click at [324, 162] on span "Any" at bounding box center [325, 162] width 81 height 16
click at [452, 163] on span "Any" at bounding box center [455, 162] width 81 height 16
click at [460, 188] on div "Lead Stage Any Prospect Opportunity Customer Disqualified Invalid Any Activity …" at bounding box center [563, 171] width 980 height 54
click at [636, 161] on span "Any" at bounding box center [633, 163] width 156 height 19
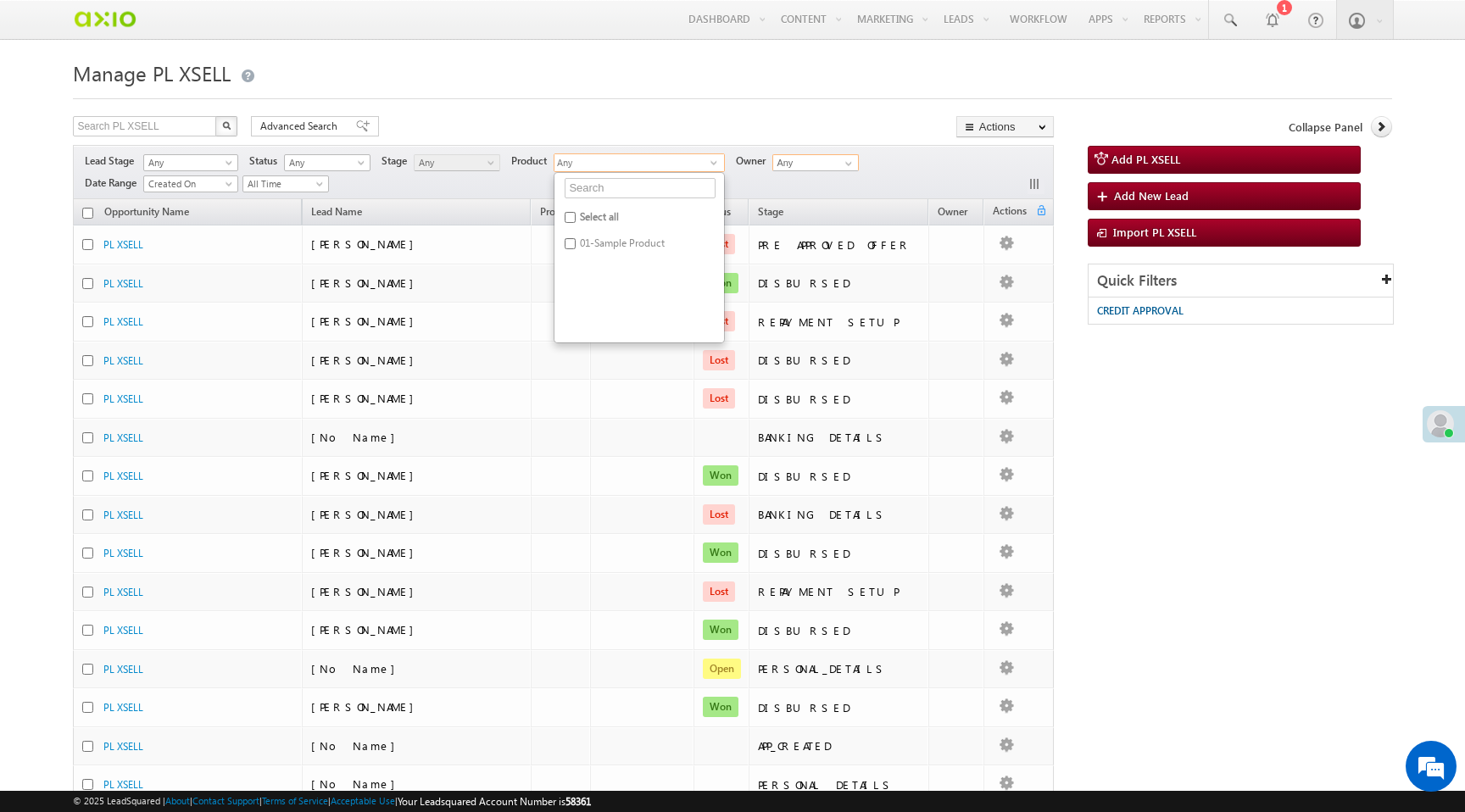
click at [803, 170] on input "Any" at bounding box center [816, 162] width 86 height 16
click at [843, 191] on div "Lead Stage Any Prospect Opportunity Customer Disqualified Invalid Any Activity …" at bounding box center [563, 171] width 980 height 54
click at [314, 129] on span "Advanced Search" at bounding box center [302, 126] width 83 height 16
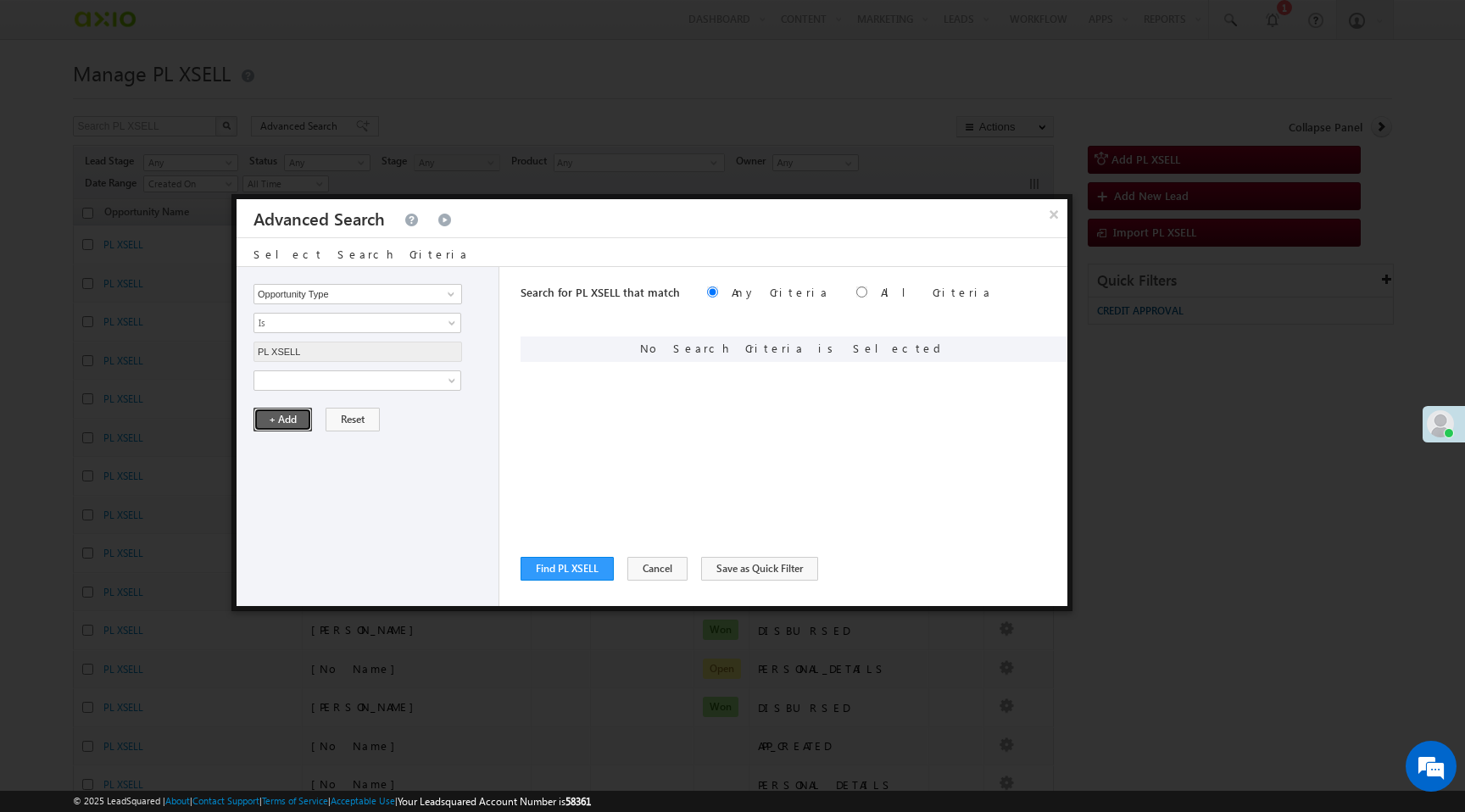
click at [280, 416] on button "+ Add" at bounding box center [283, 420] width 59 height 24
click at [348, 297] on input "Opportunity Type" at bounding box center [358, 294] width 209 height 20
click at [453, 291] on span at bounding box center [451, 294] width 14 height 14
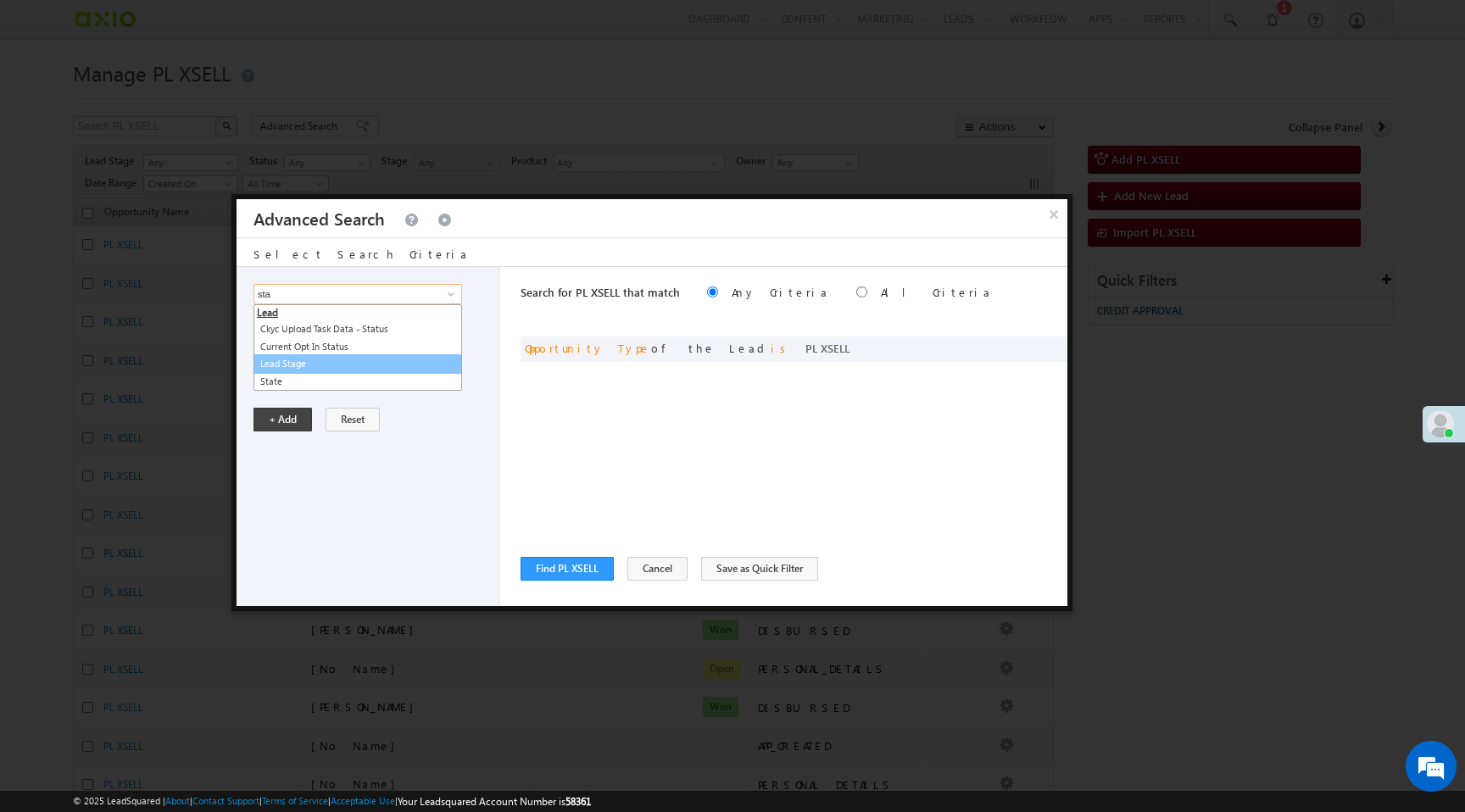
click at [360, 368] on link "Lead Stage" at bounding box center [358, 364] width 209 height 19
type input "Lead Stage"
click at [329, 355] on span "None Selected" at bounding box center [350, 352] width 193 height 18
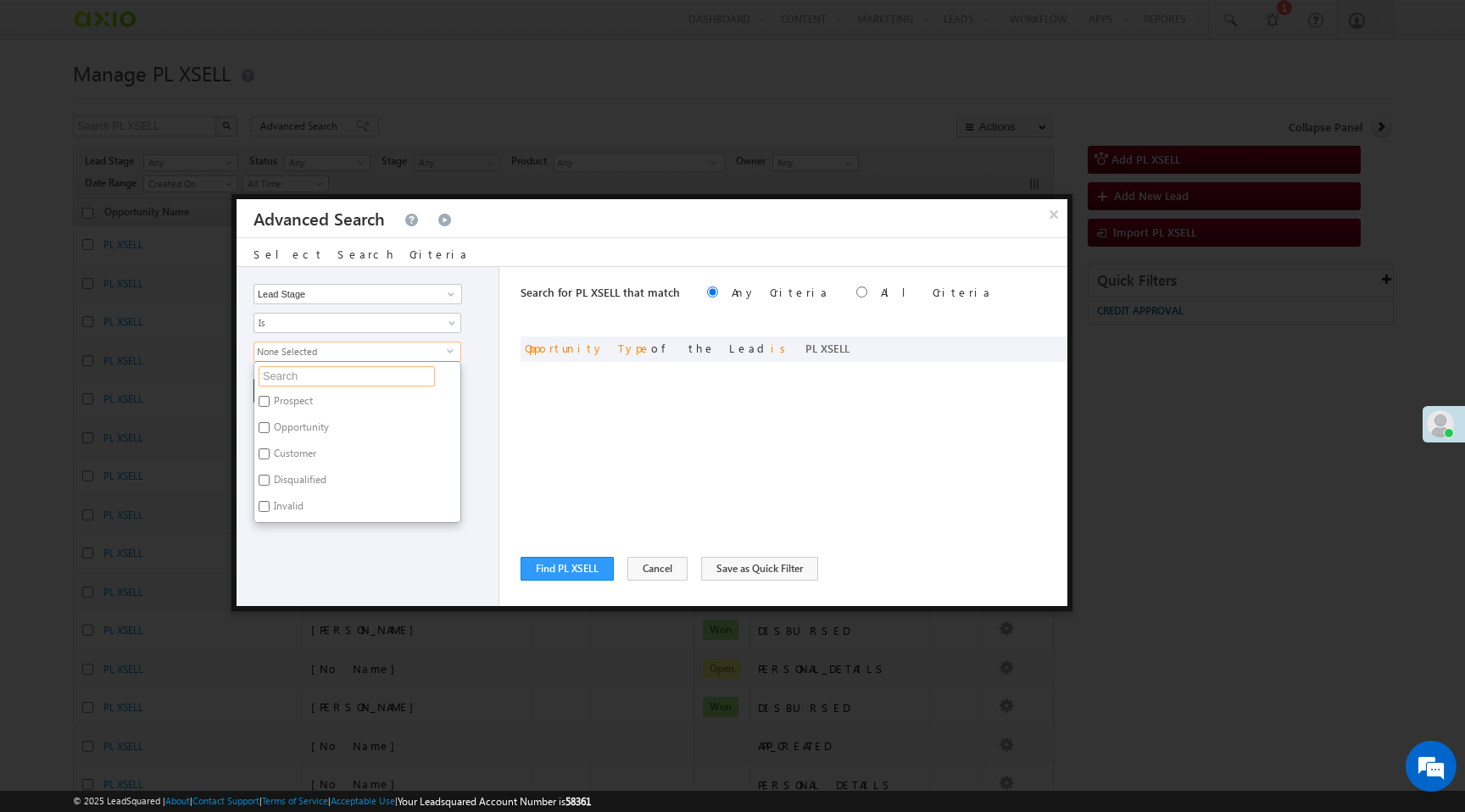
click at [287, 379] on input "text" at bounding box center [347, 377] width 176 height 20
type input "a"
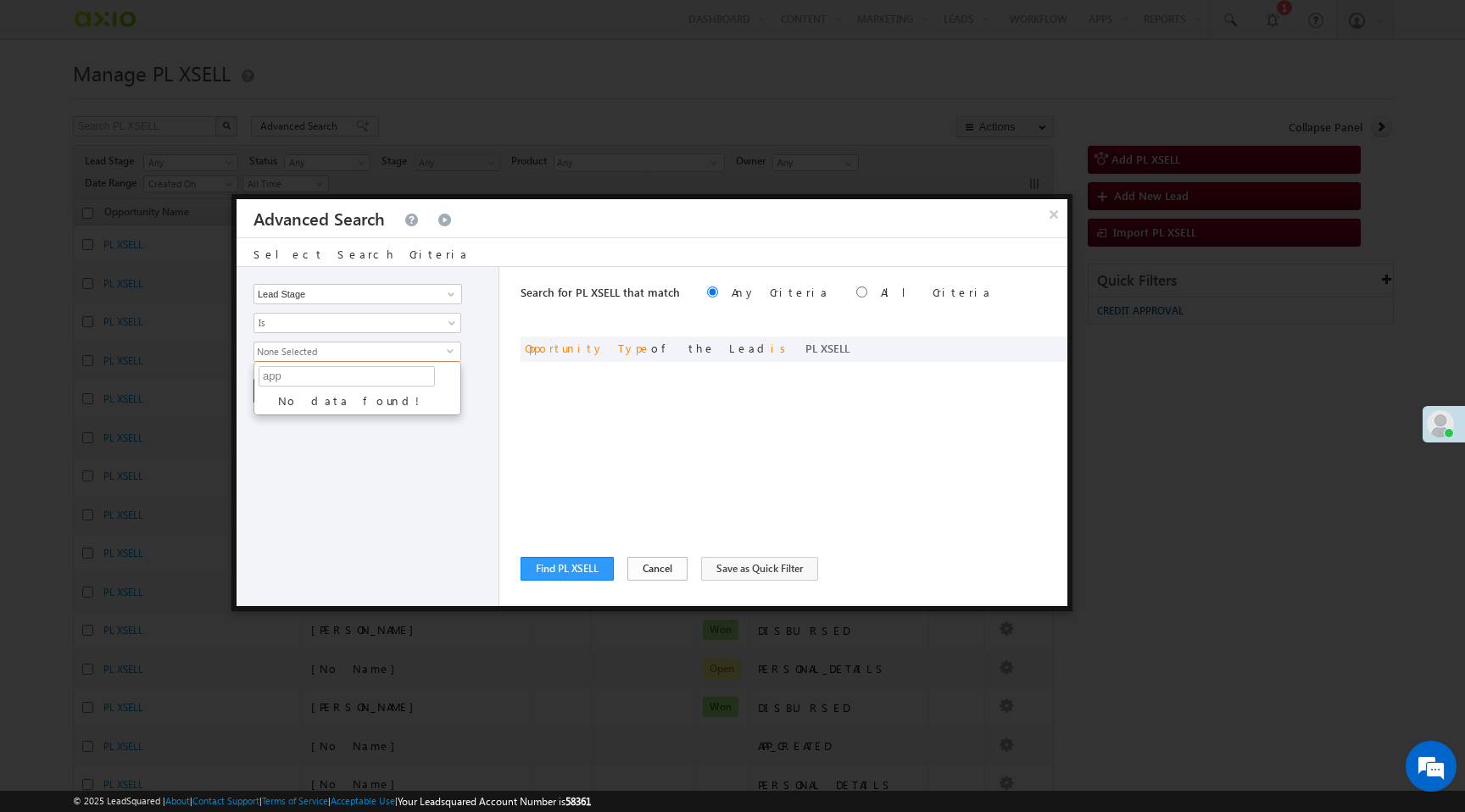
type input "app"
click at [647, 573] on button "Cancel" at bounding box center [657, 569] width 61 height 24
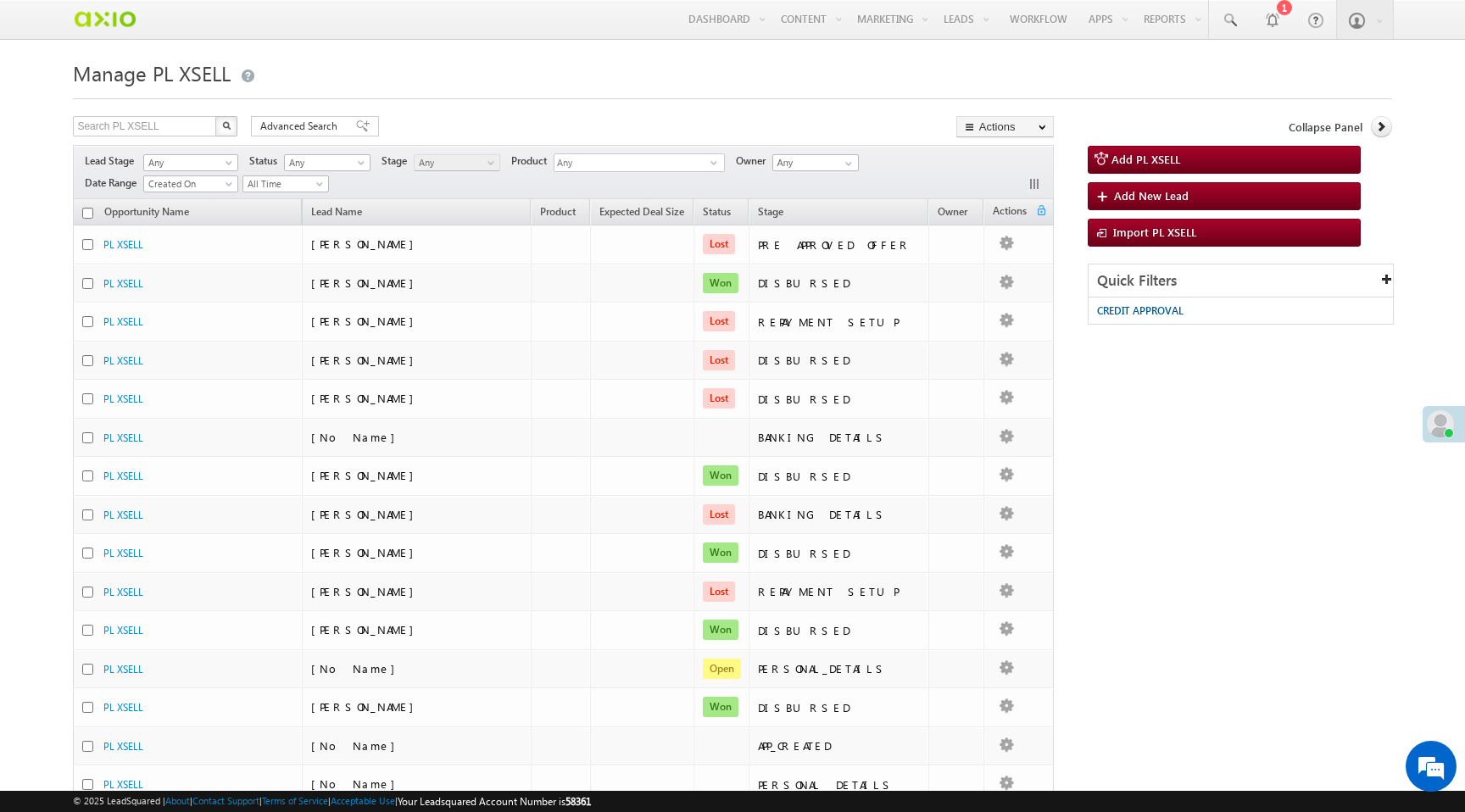
click at [868, 214] on th "Stage" at bounding box center [839, 212] width 180 height 27
click at [784, 212] on span "Stage" at bounding box center [771, 212] width 26 height 13
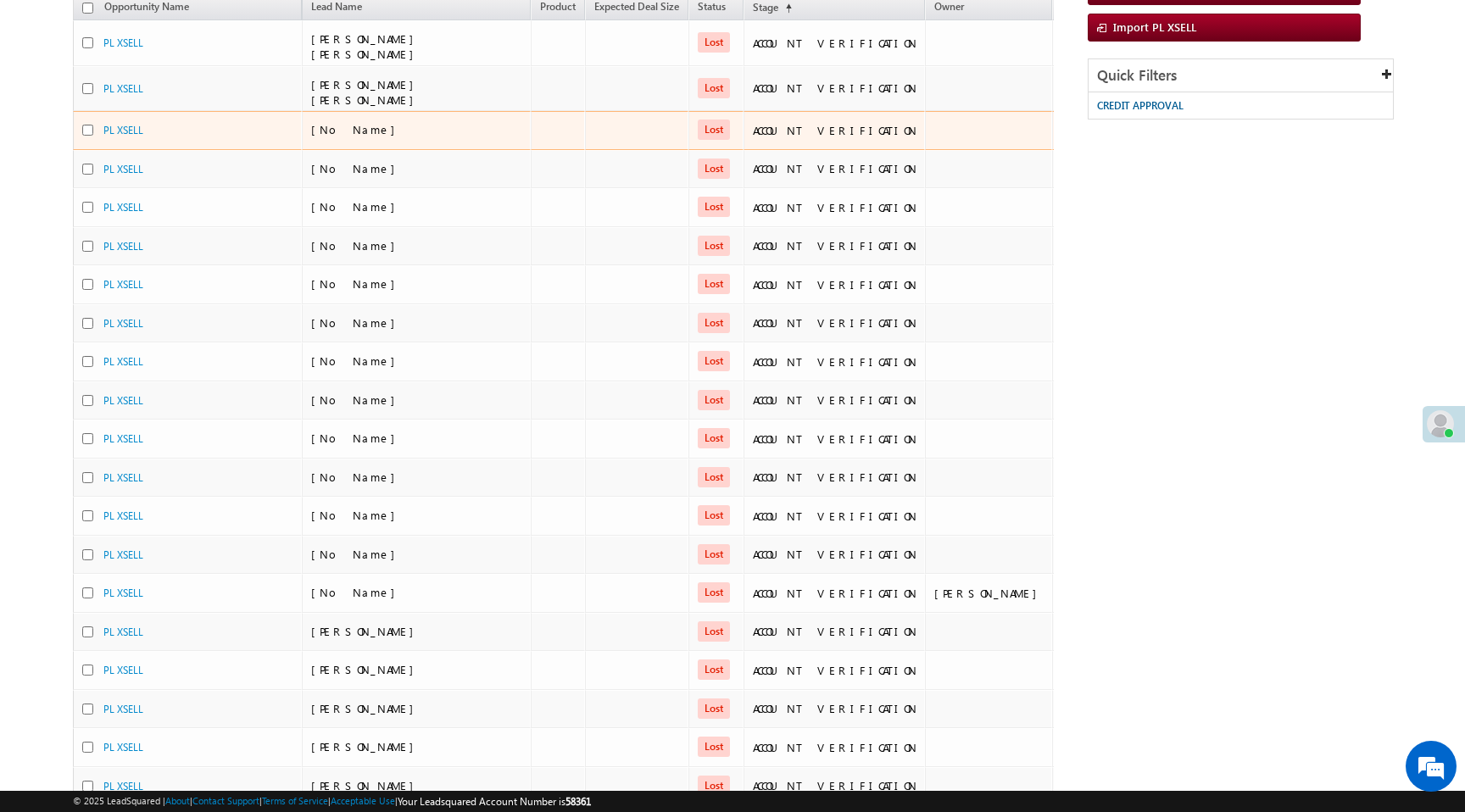
scroll to position [515, 0]
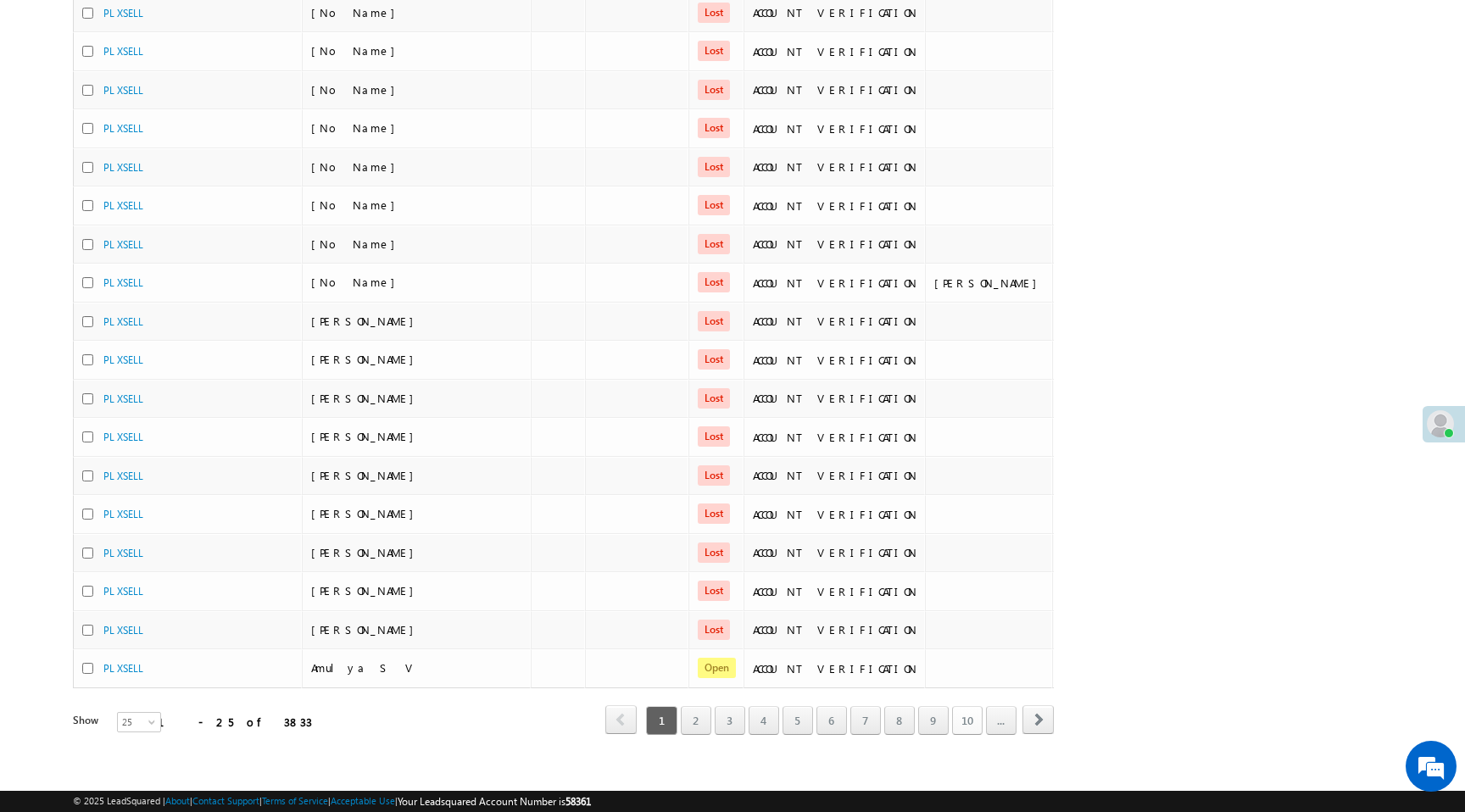
click at [968, 707] on link "10" at bounding box center [967, 719] width 30 height 28
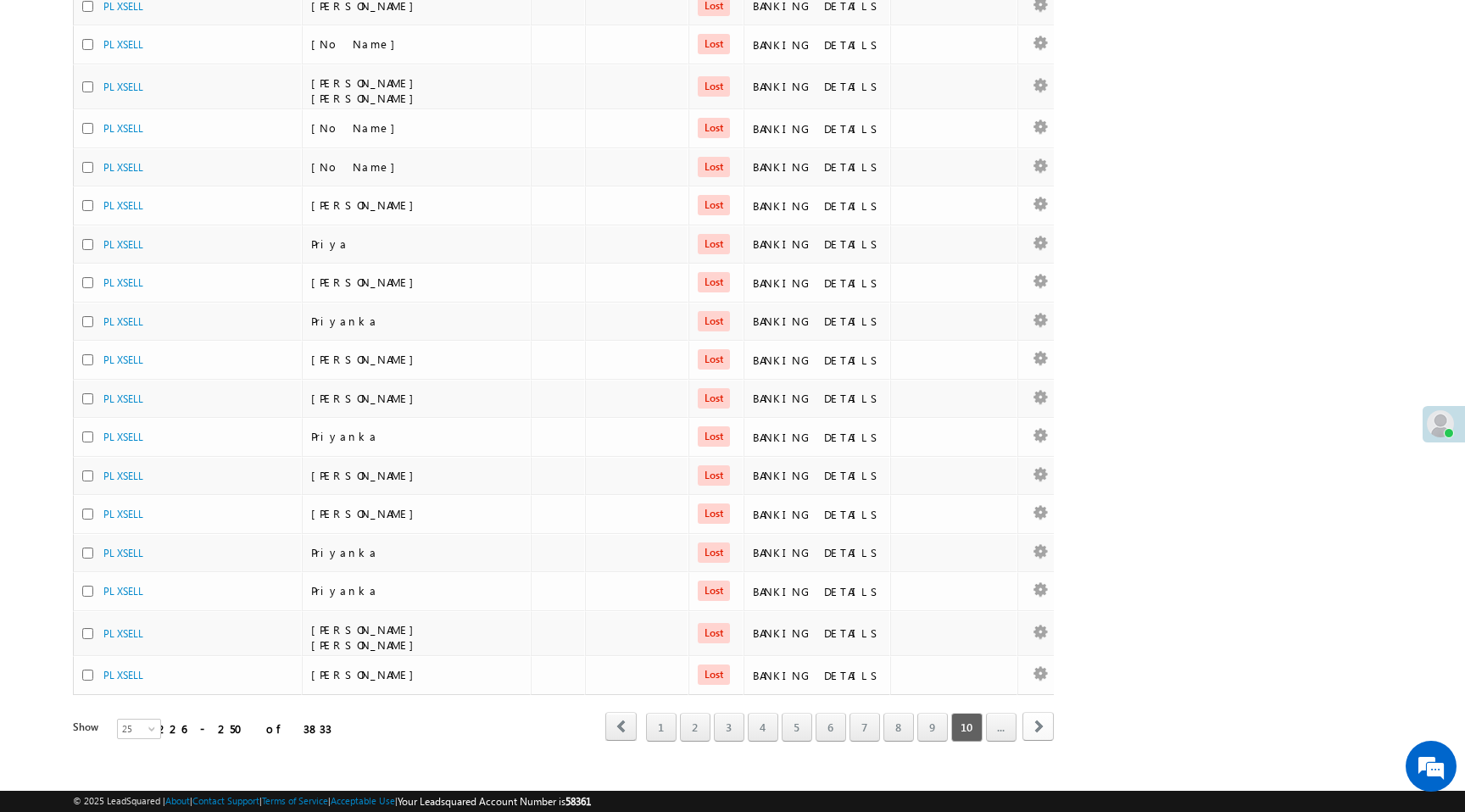
click at [1041, 714] on span "next" at bounding box center [1038, 726] width 31 height 28
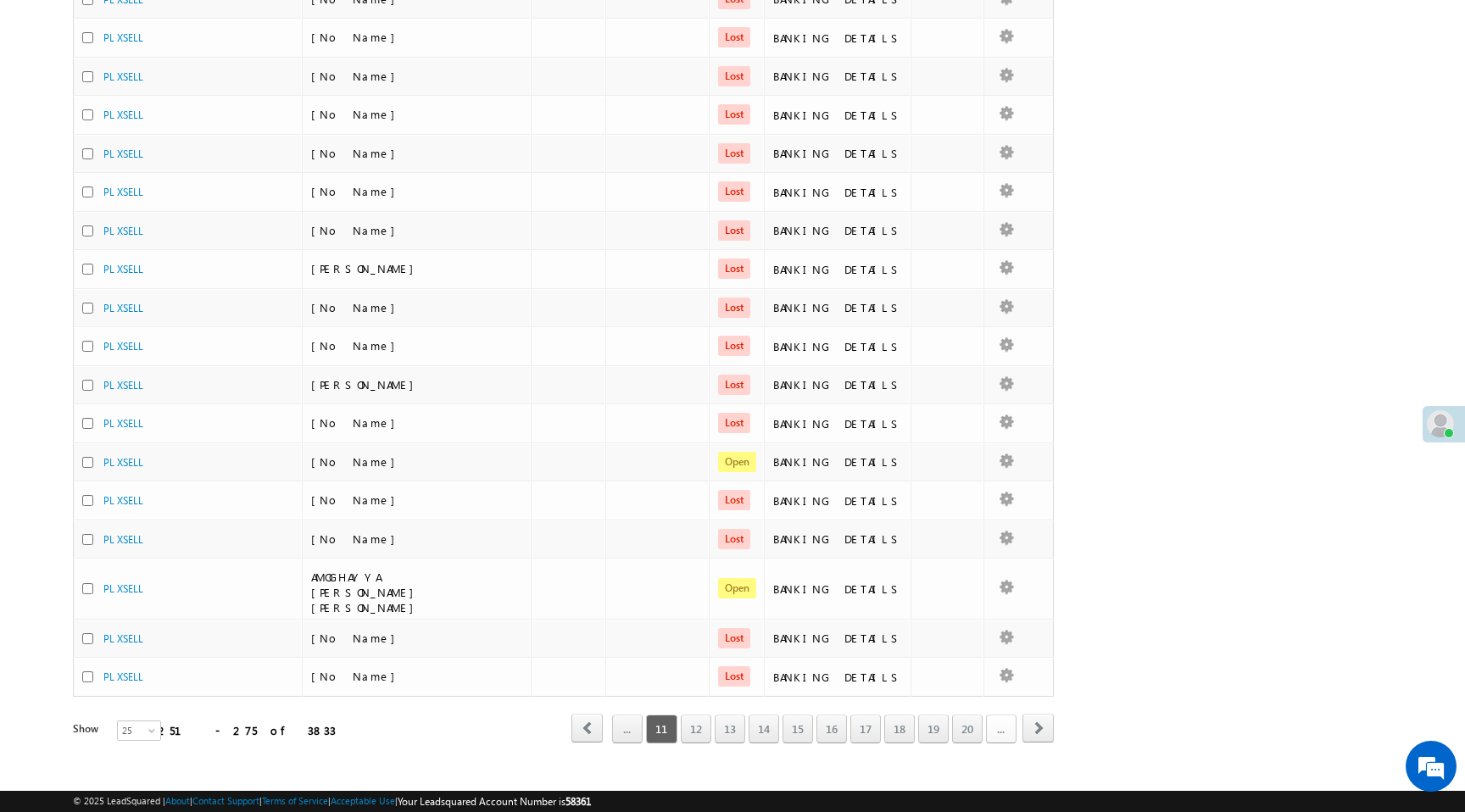
click at [997, 715] on link "..." at bounding box center [1001, 729] width 30 height 28
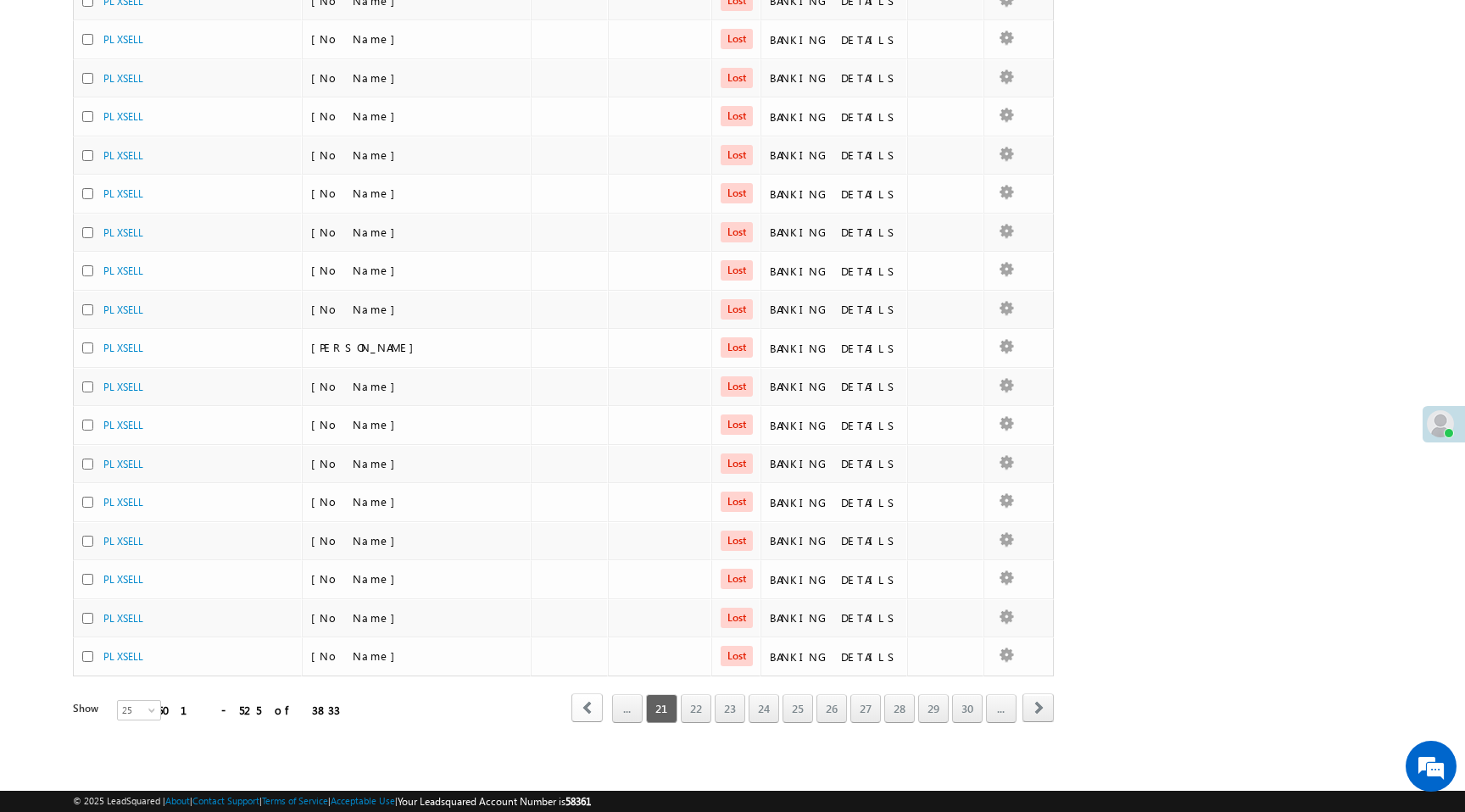
click at [583, 713] on span "prev" at bounding box center [587, 707] width 31 height 28
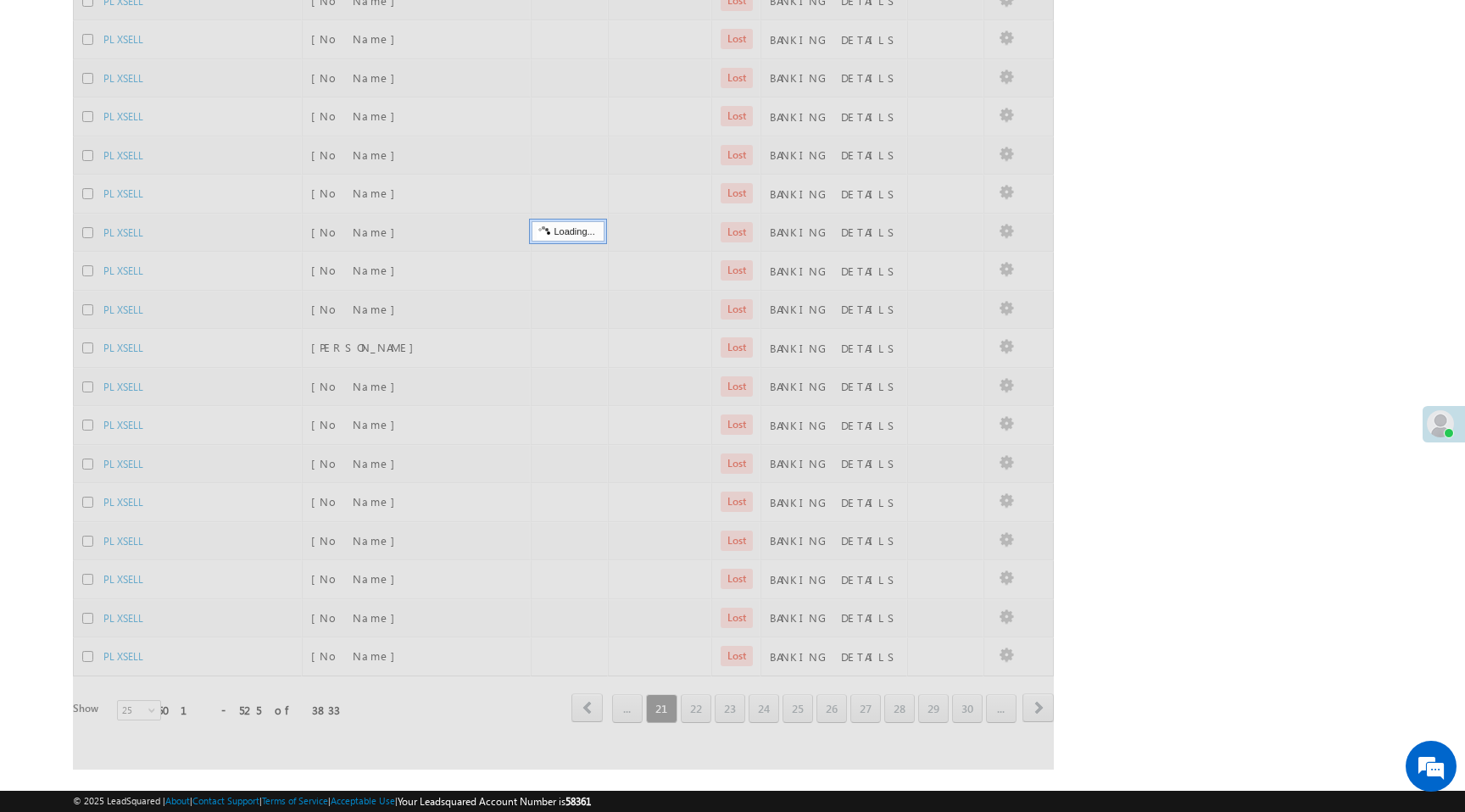
click at [583, 713] on div at bounding box center [563, 227] width 980 height 1084
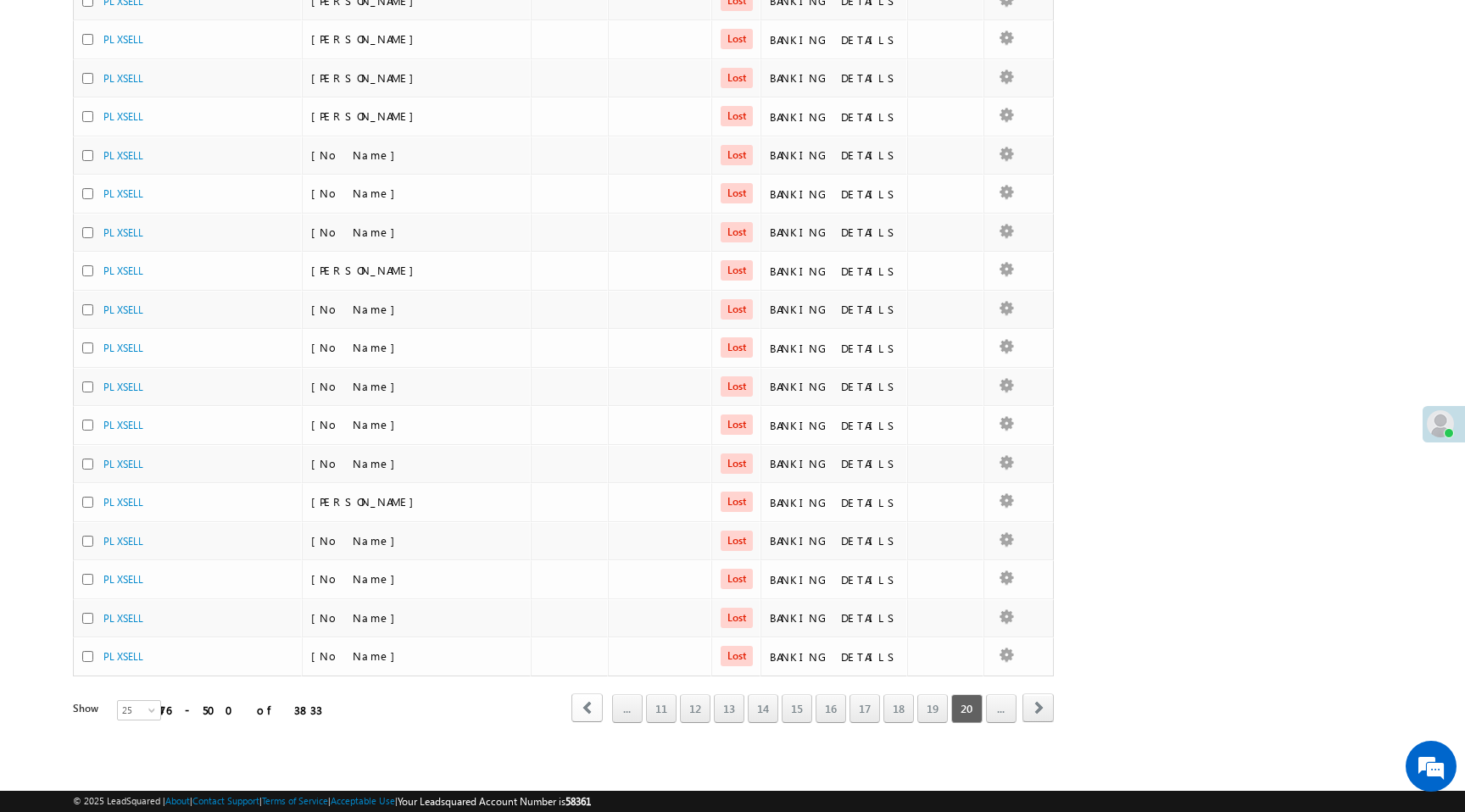
click at [583, 713] on span "prev" at bounding box center [587, 707] width 31 height 28
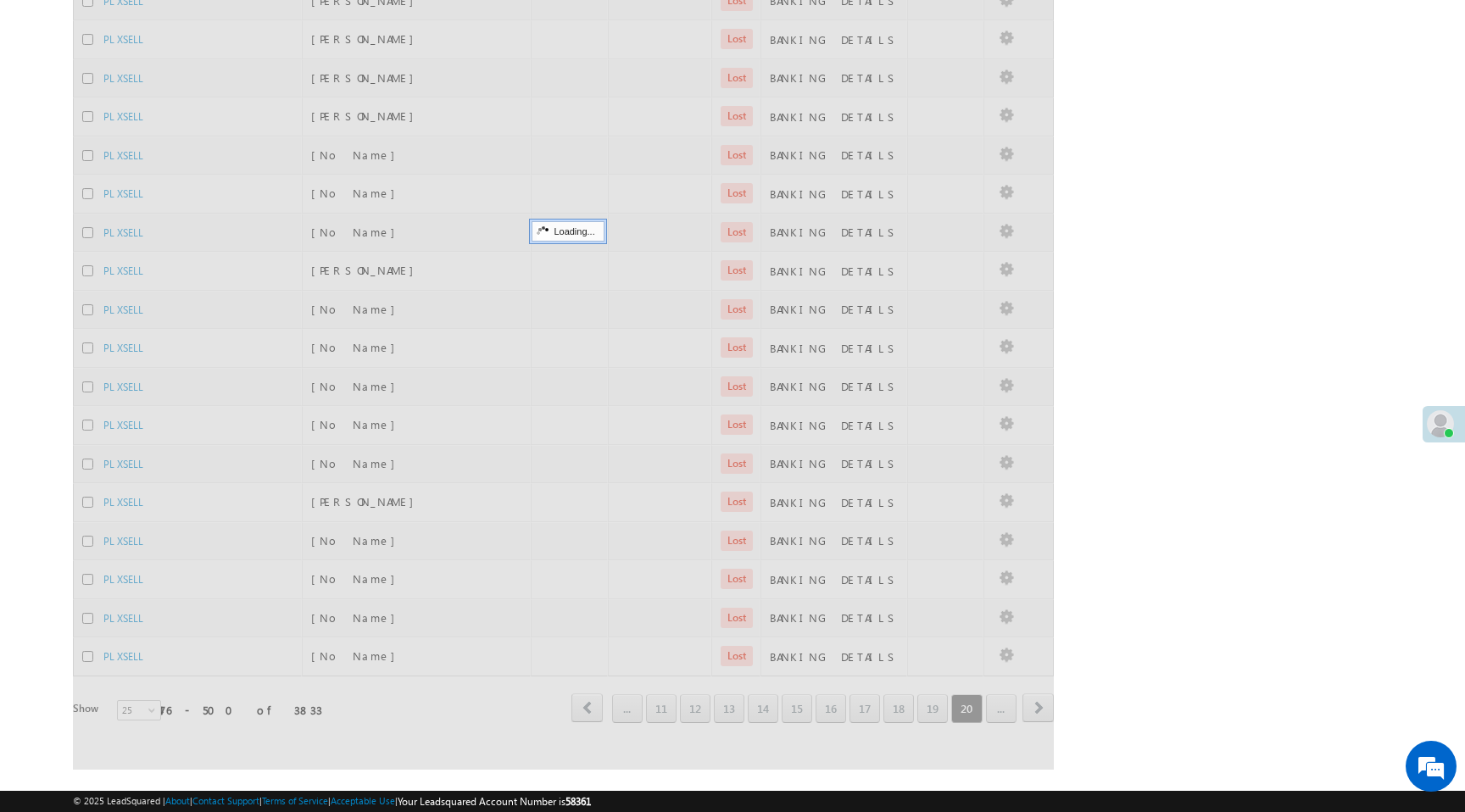
click at [583, 713] on div at bounding box center [563, 227] width 980 height 1084
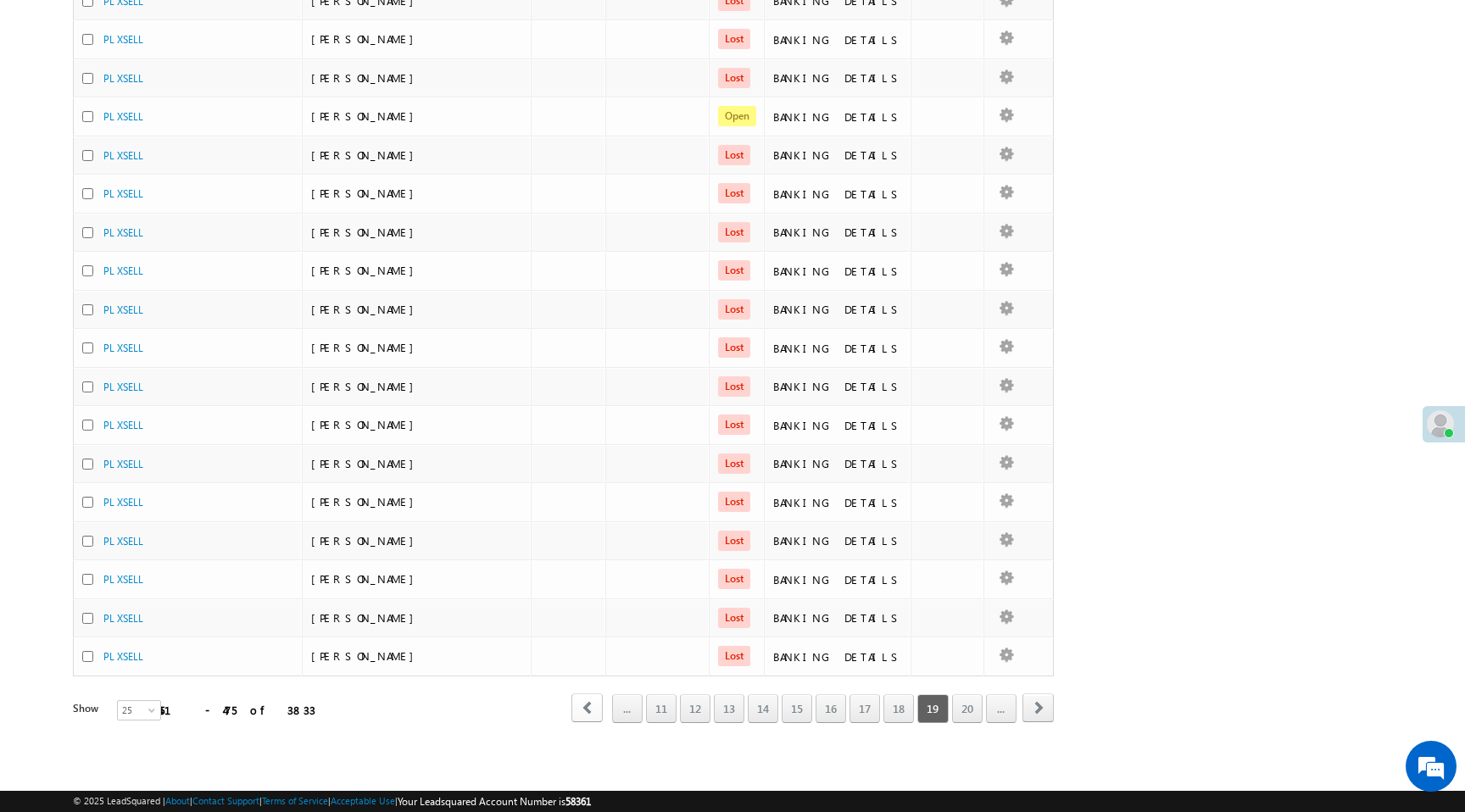
click at [583, 713] on span "prev" at bounding box center [587, 707] width 31 height 28
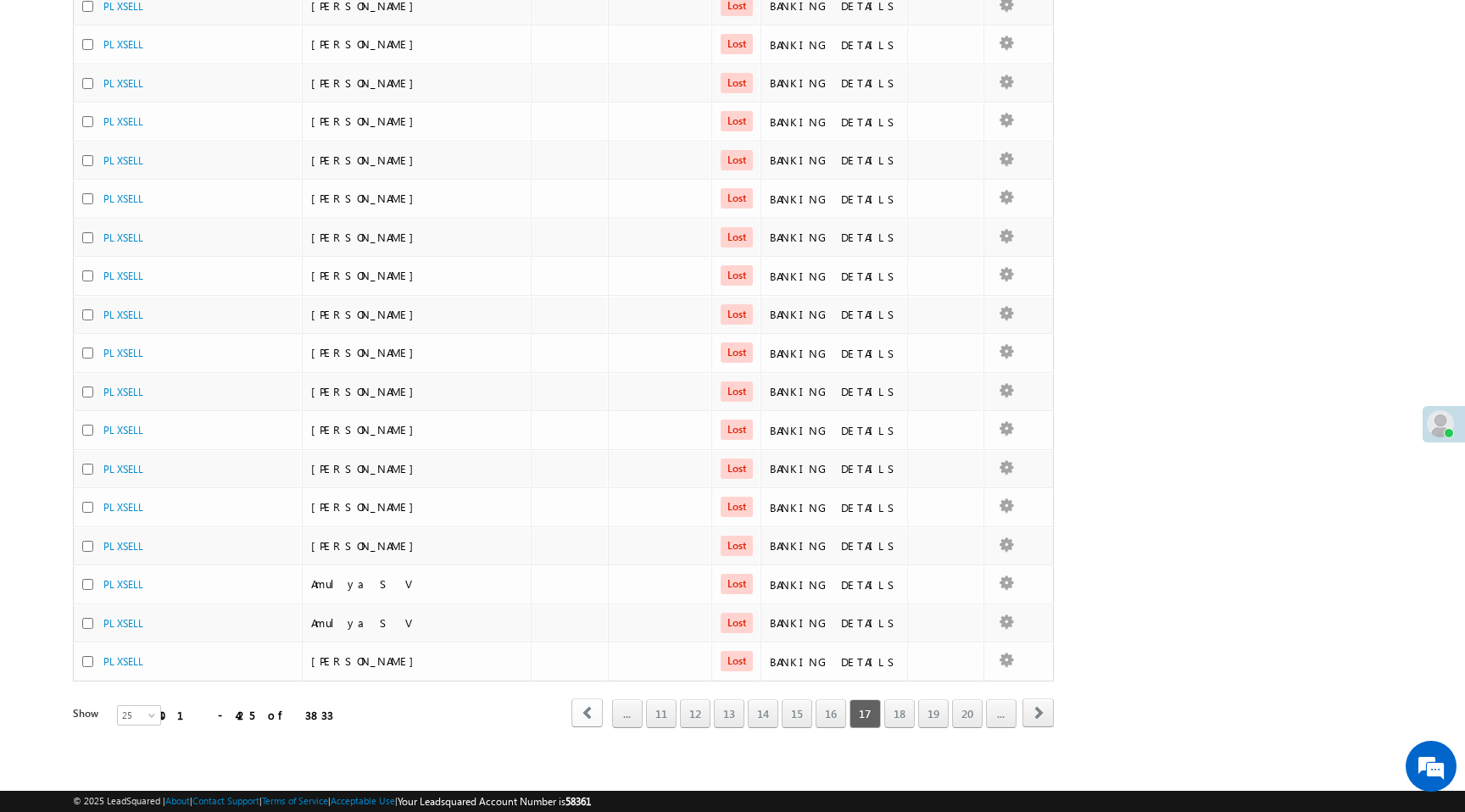
click at [583, 713] on span "prev" at bounding box center [587, 712] width 31 height 28
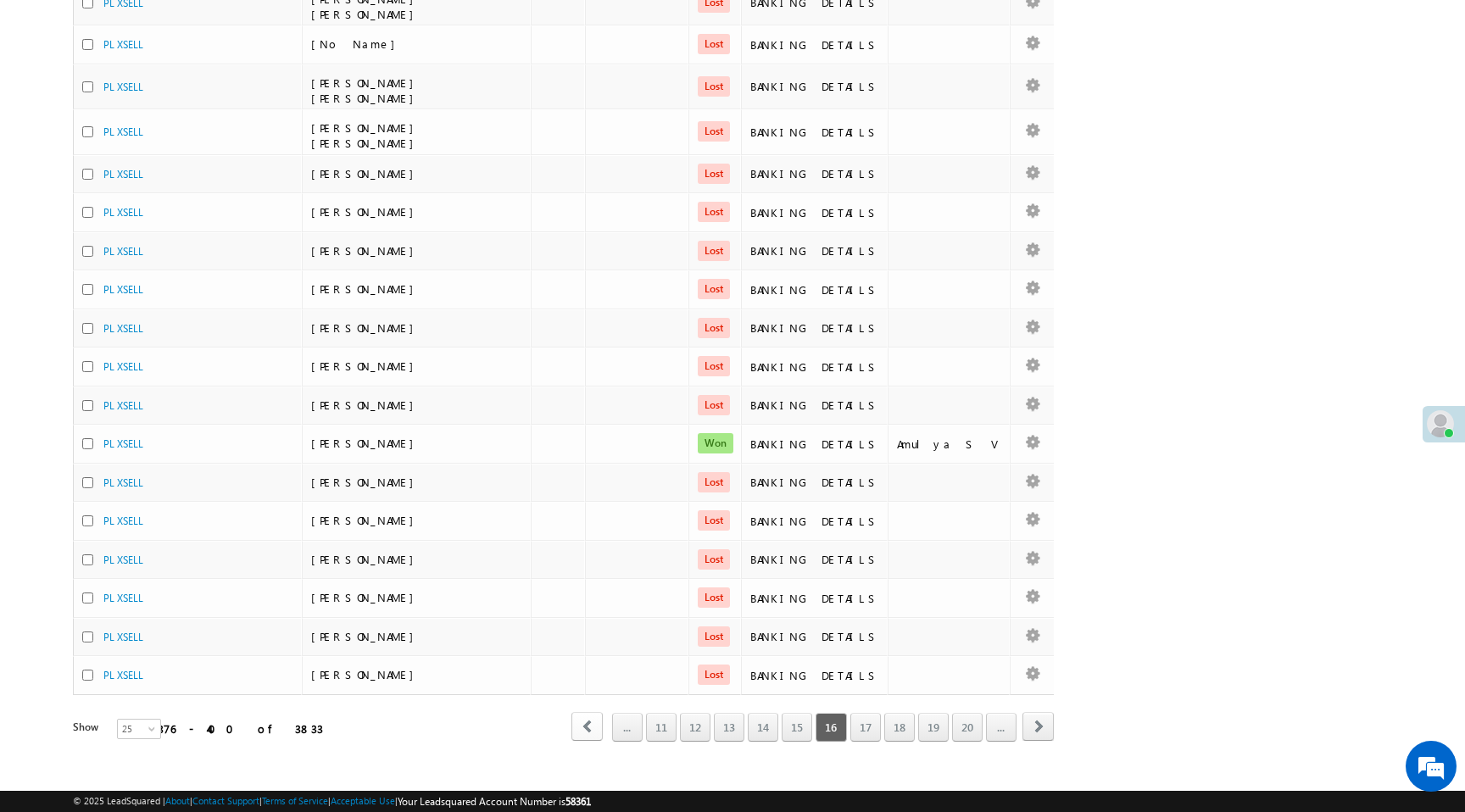
click at [582, 713] on span "prev" at bounding box center [587, 726] width 31 height 28
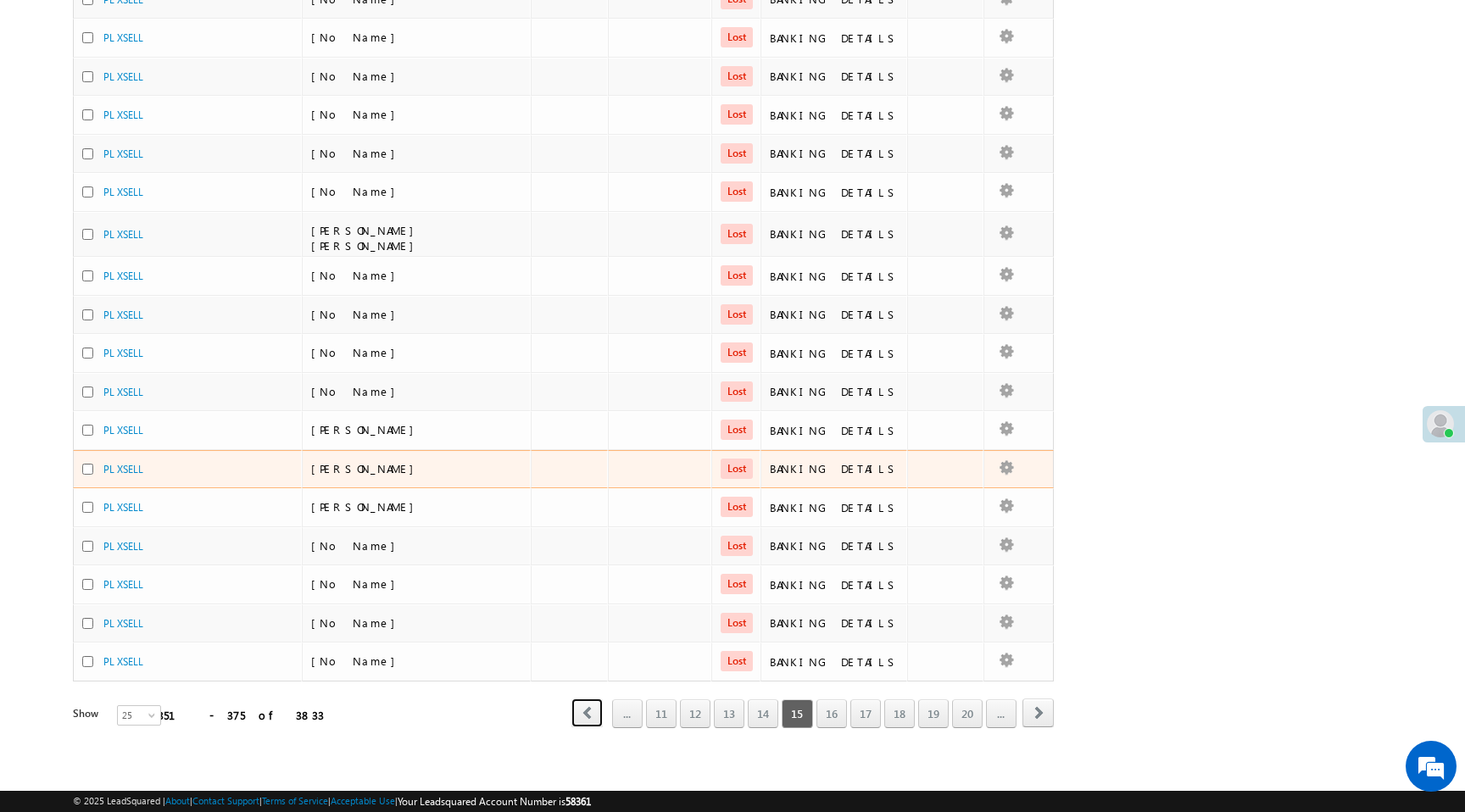
scroll to position [0, 0]
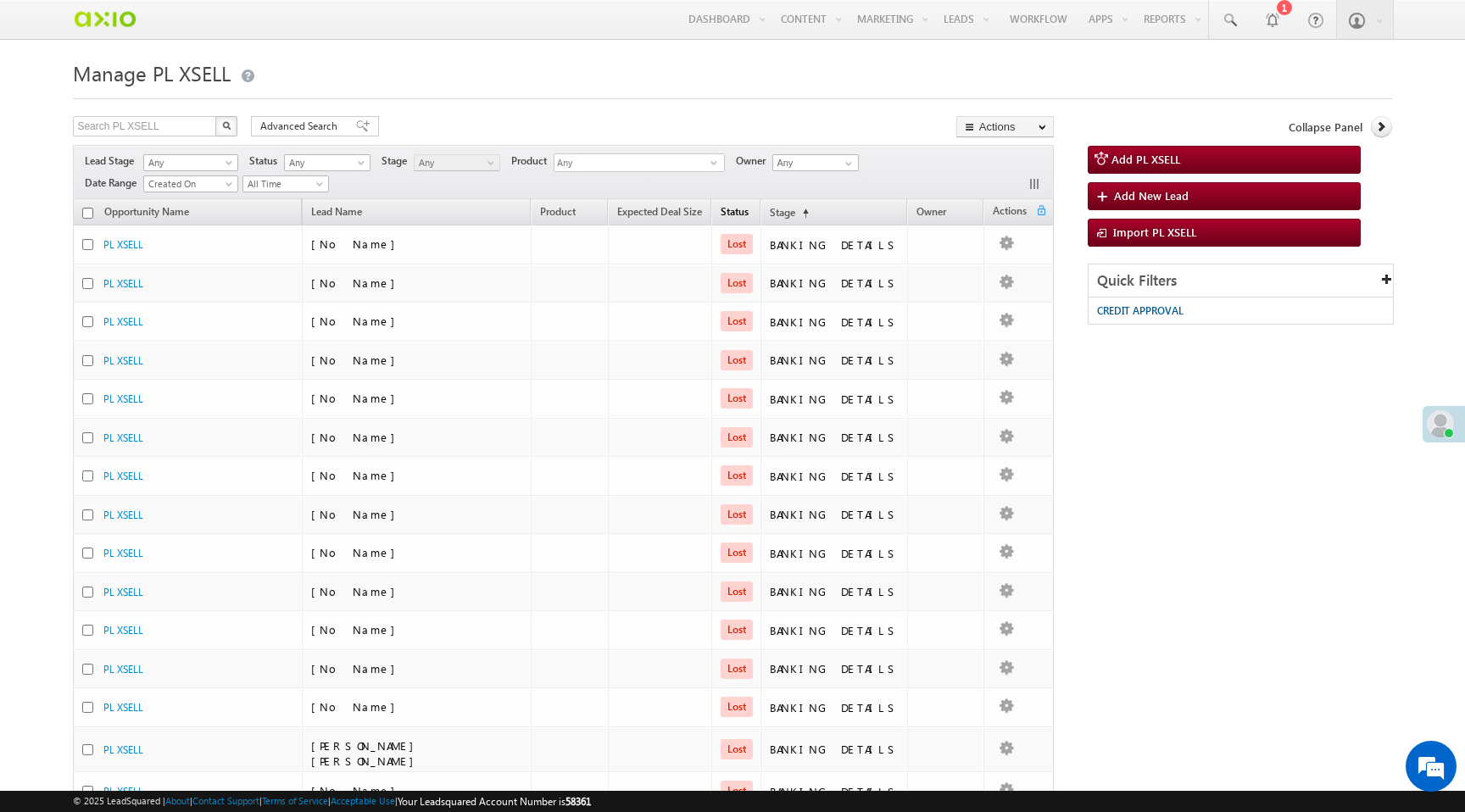
click at [751, 215] on link "Status" at bounding box center [734, 214] width 45 height 22
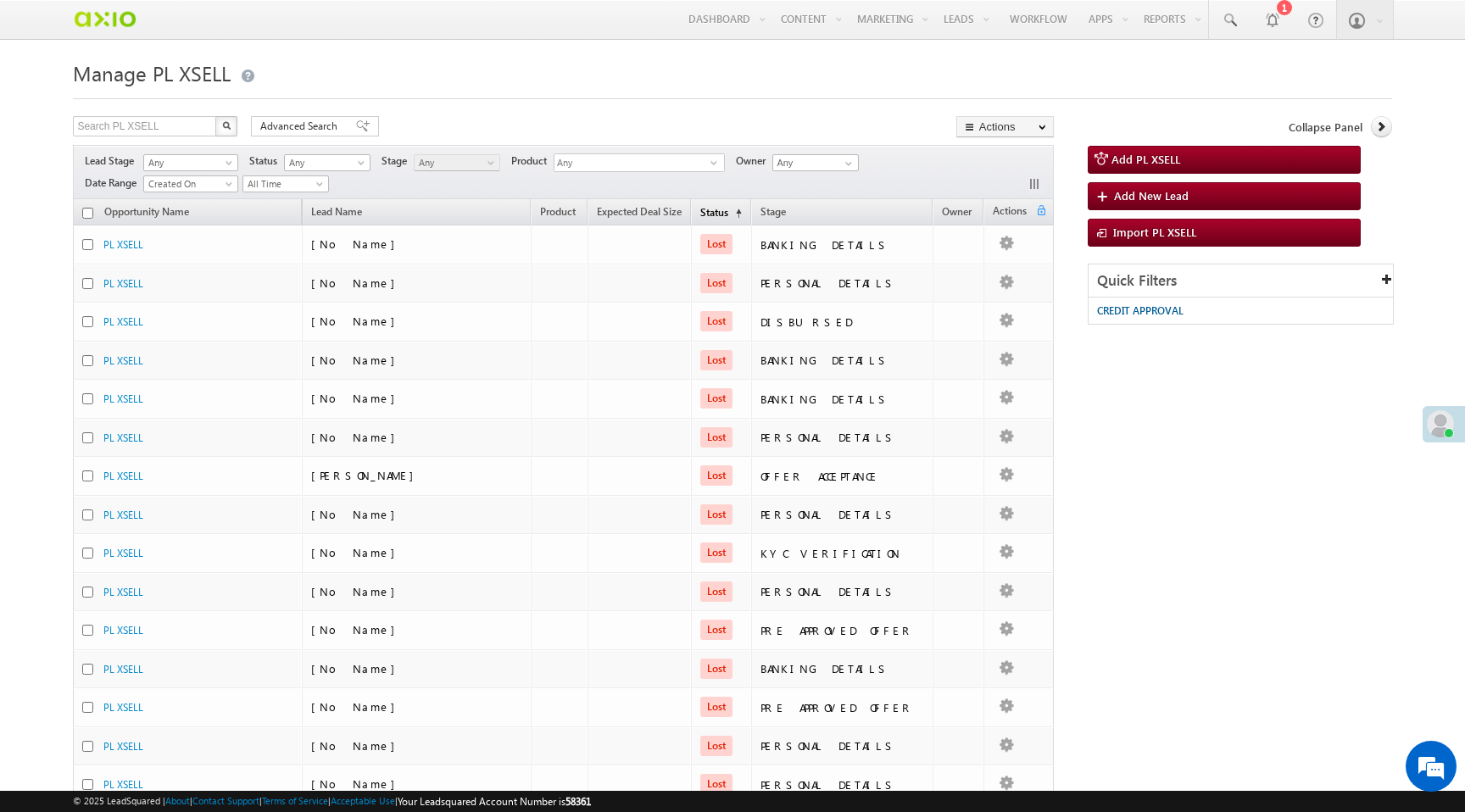
click at [742, 214] on span "(sorted ascending)" at bounding box center [734, 214] width 14 height 14
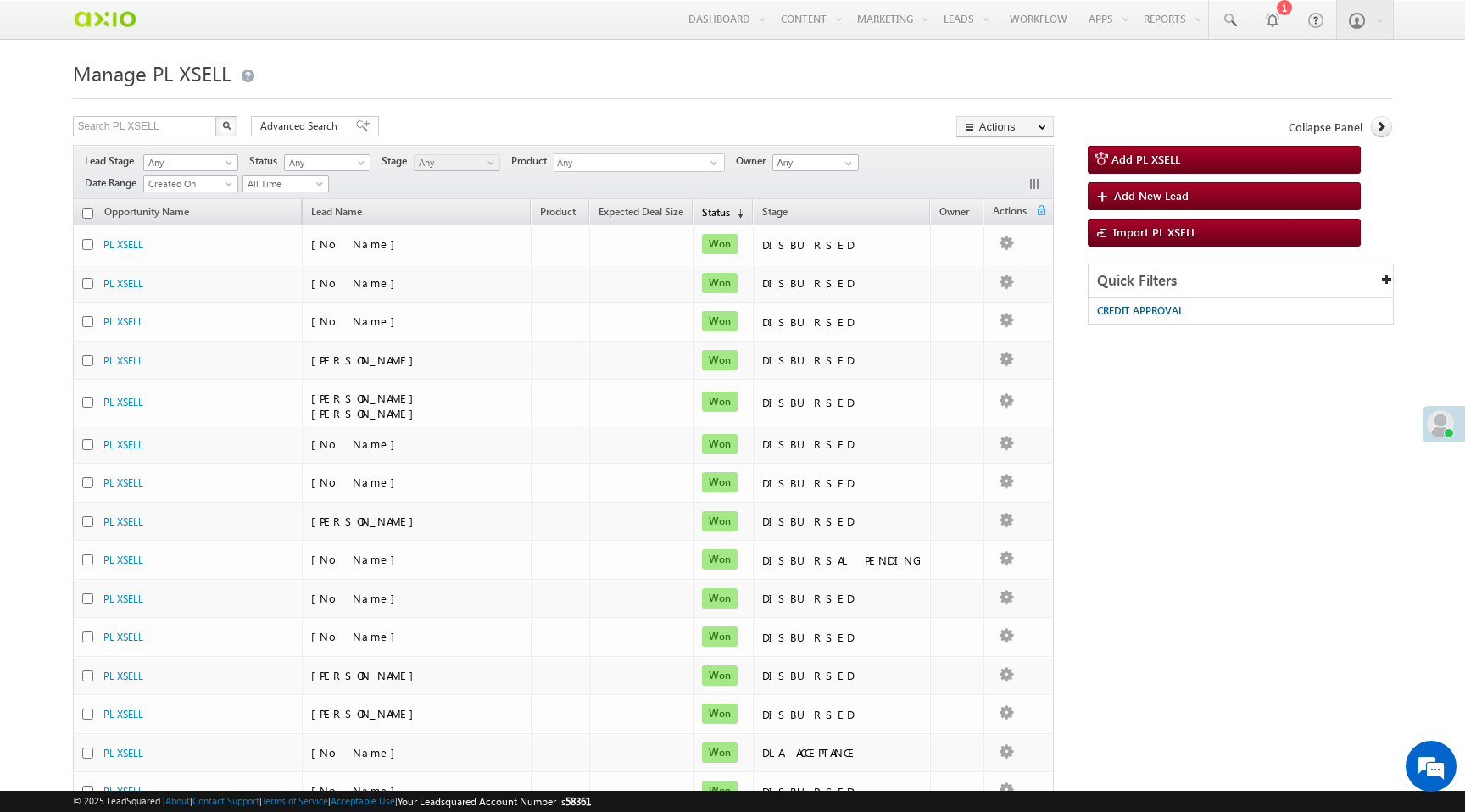
click at [749, 218] on link "Status (sorted descending)" at bounding box center [722, 214] width 59 height 22
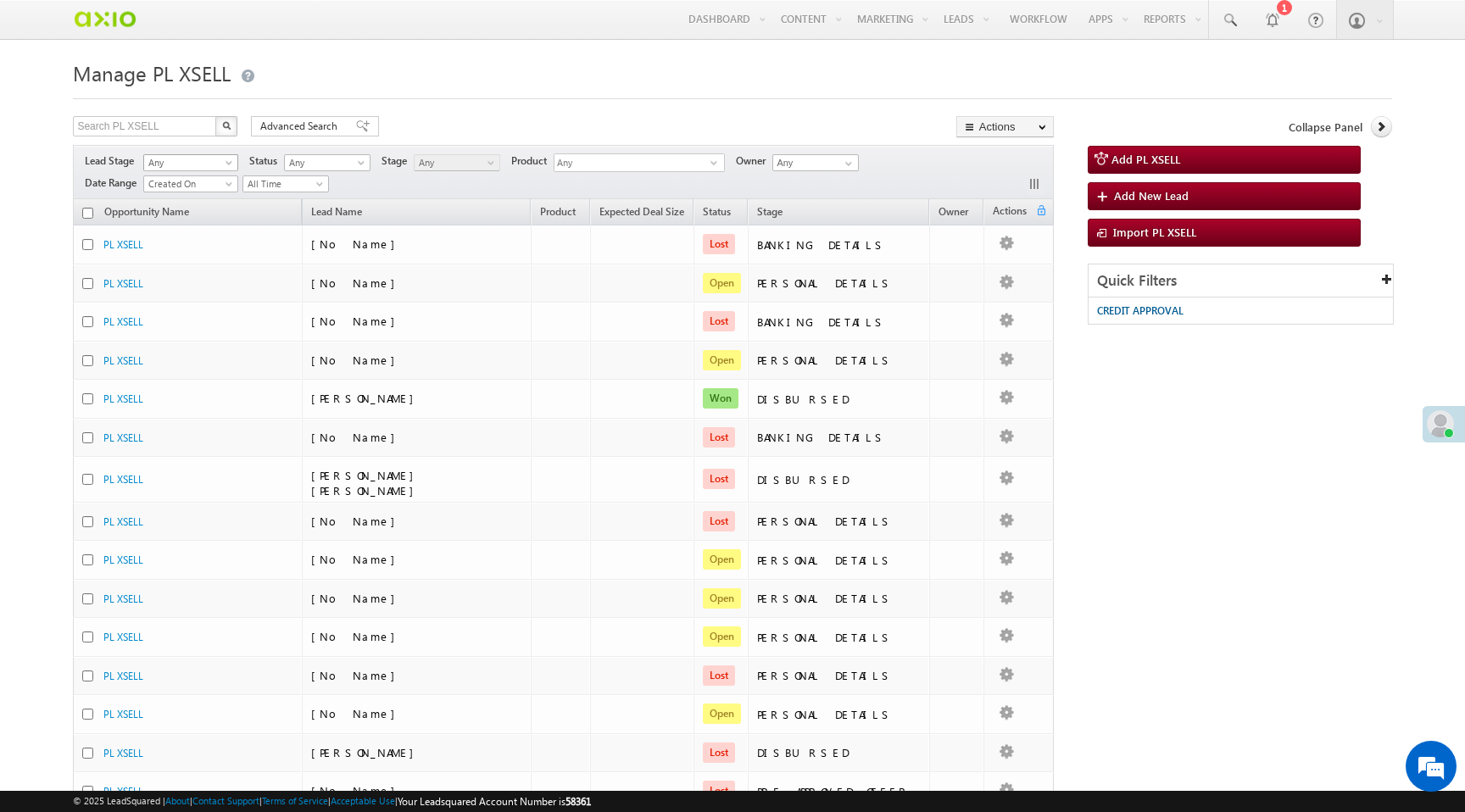
click at [212, 162] on span "Any" at bounding box center [188, 162] width 88 height 16
click at [323, 170] on span "Any" at bounding box center [325, 162] width 81 height 16
click at [332, 197] on link "Open" at bounding box center [329, 199] width 85 height 16
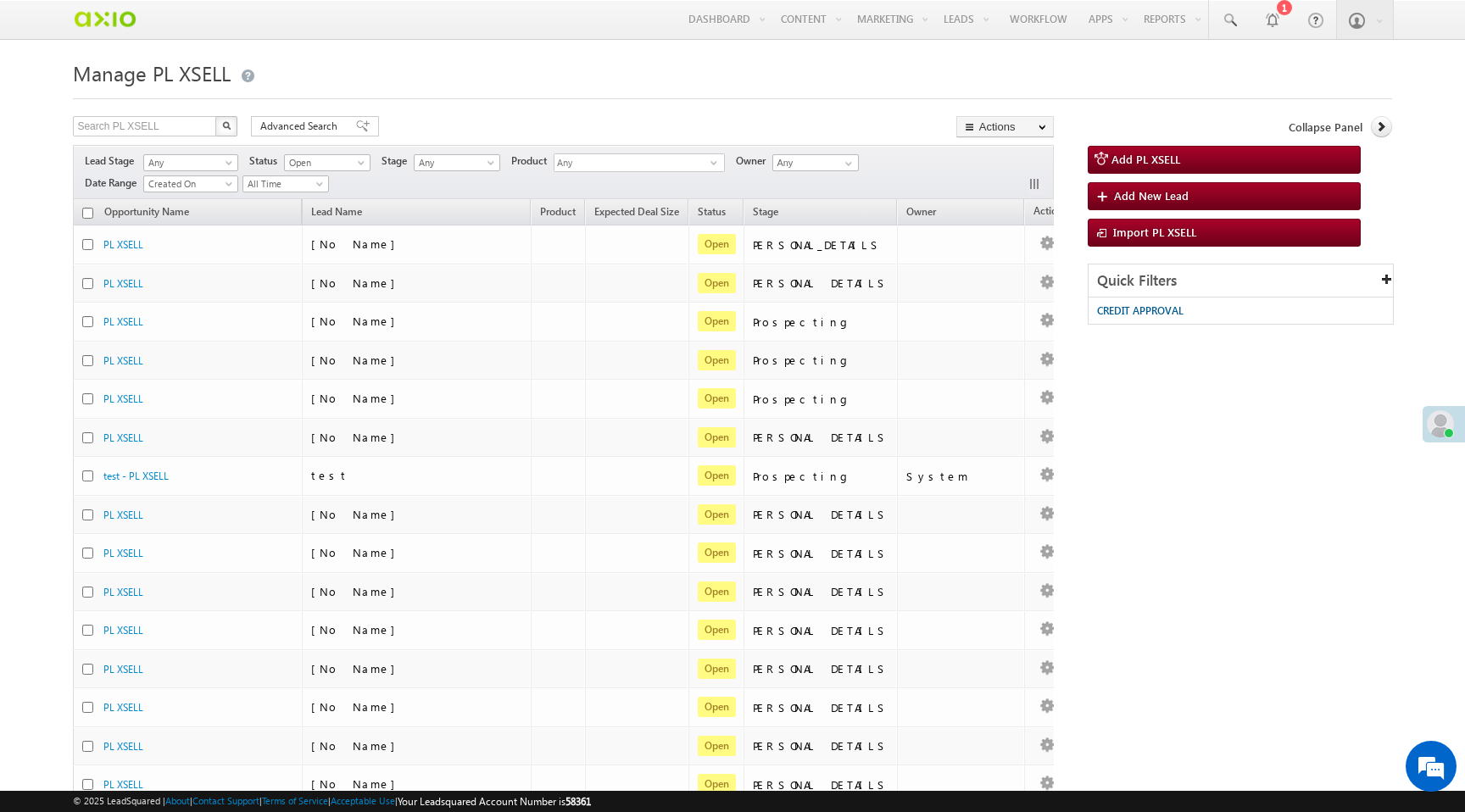
click at [856, 208] on th "Stage (sorted ascending)" at bounding box center [820, 212] width 153 height 27
click at [778, 214] on span "Stage" at bounding box center [766, 212] width 26 height 13
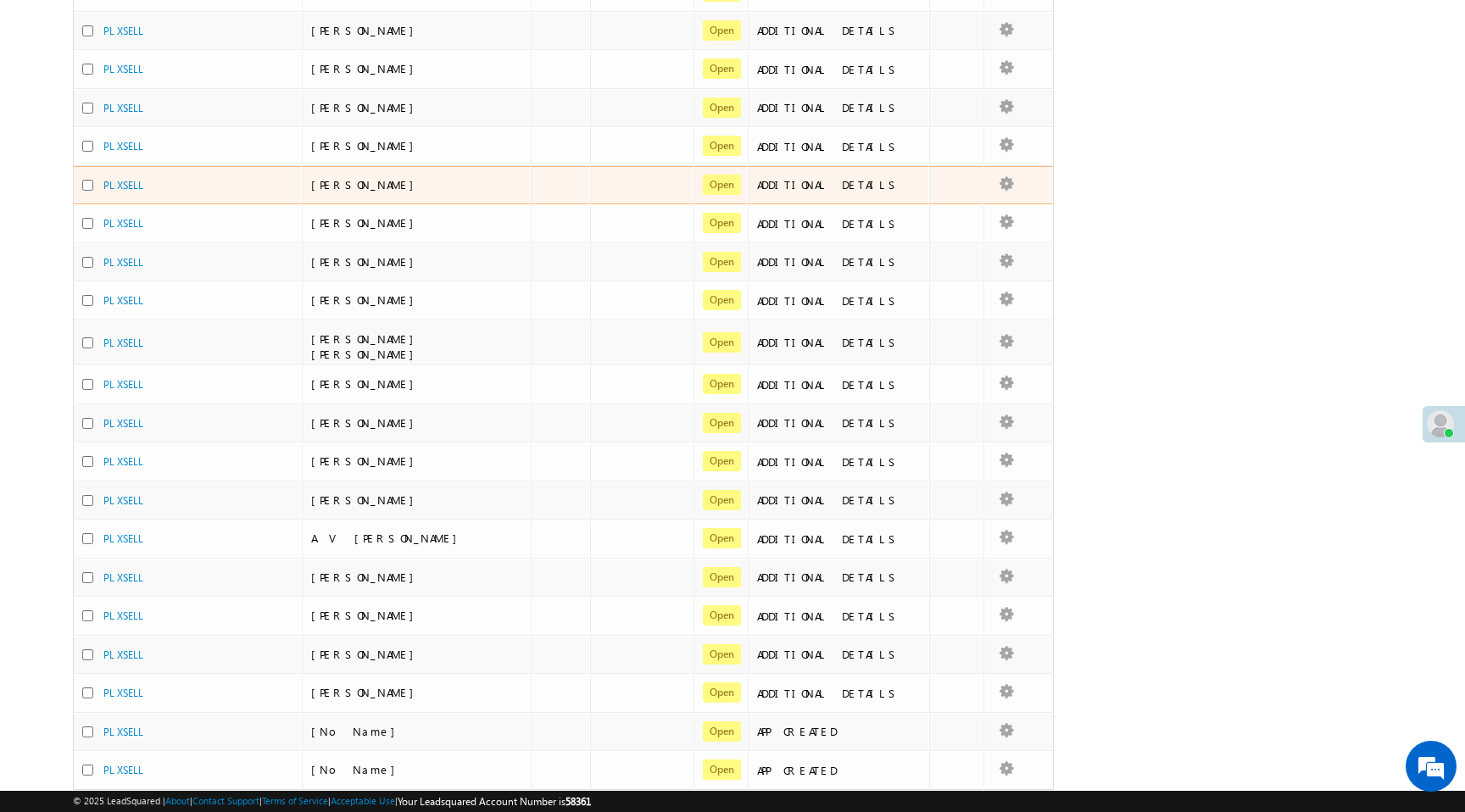
scroll to position [515, 0]
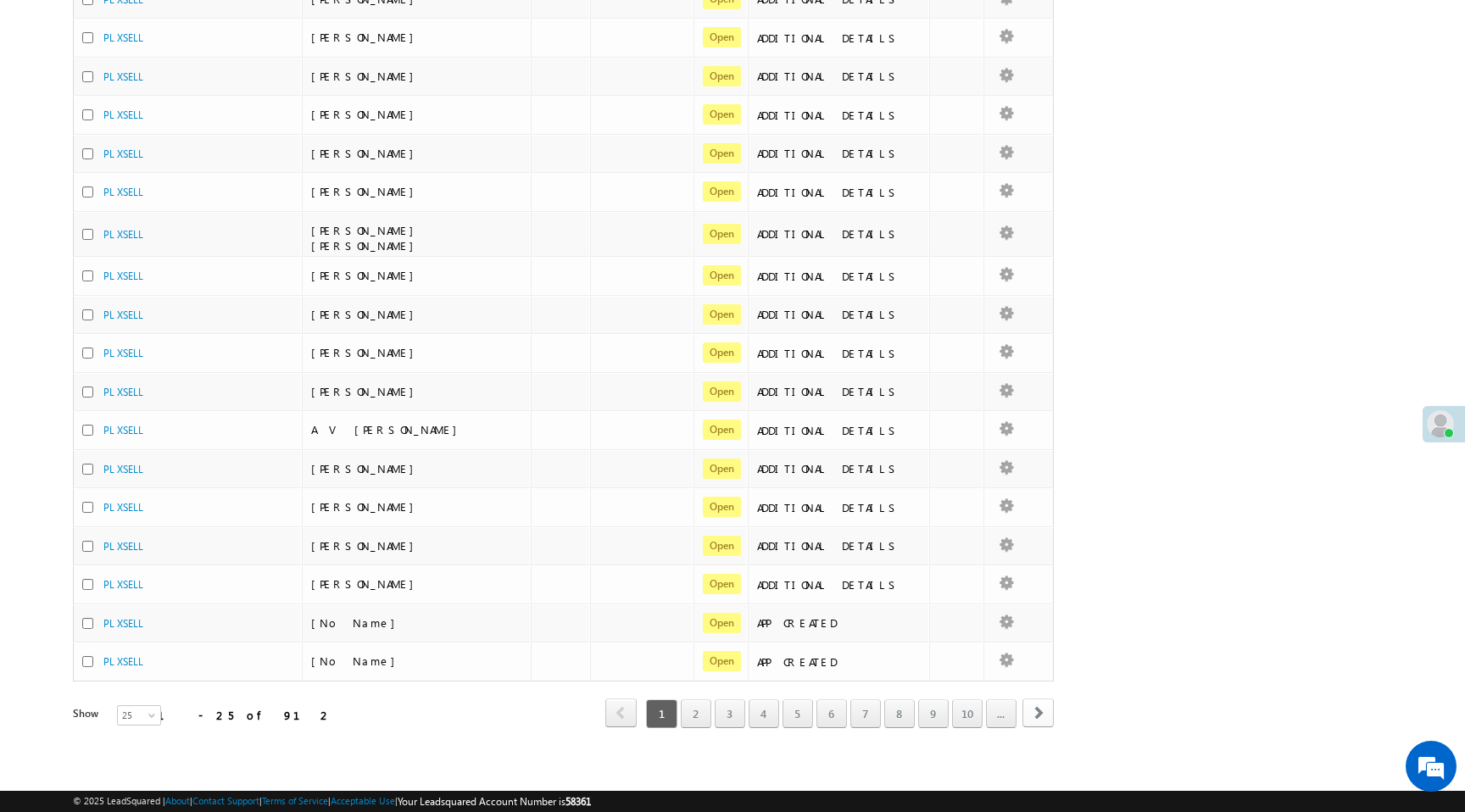
click at [1041, 719] on span "next" at bounding box center [1038, 712] width 31 height 28
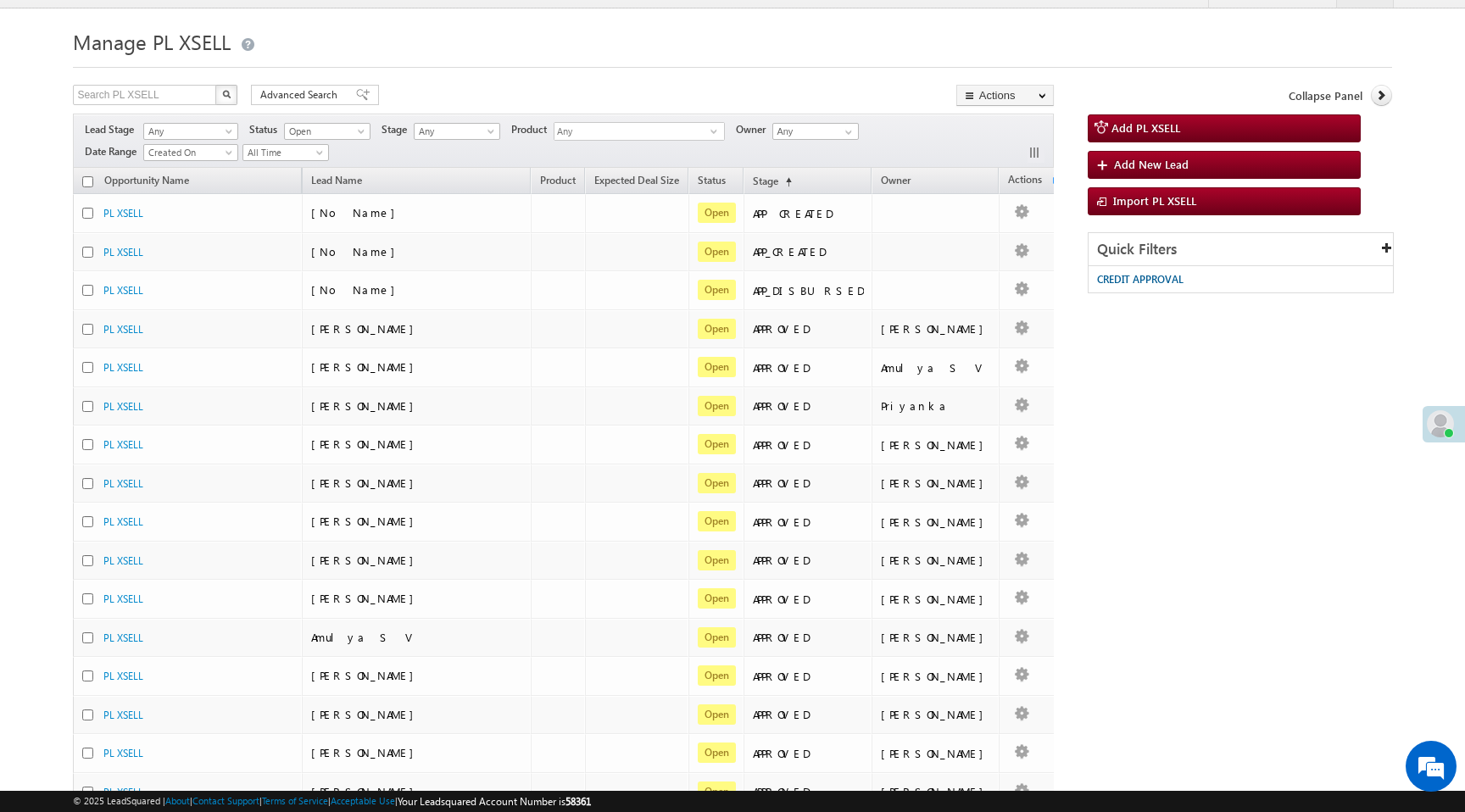
scroll to position [0, 0]
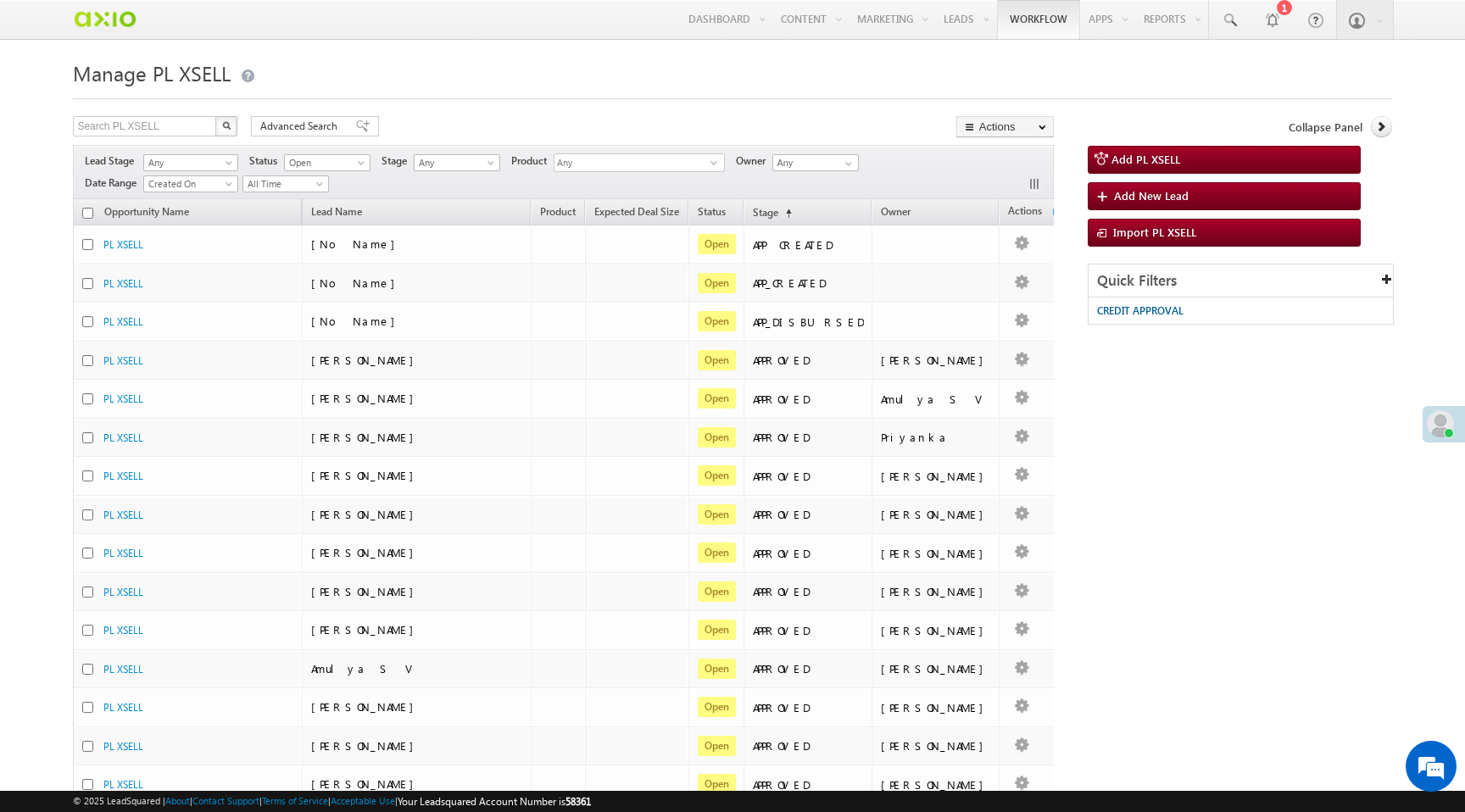
click at [1036, 22] on link "Workflow" at bounding box center [1039, 19] width 83 height 39
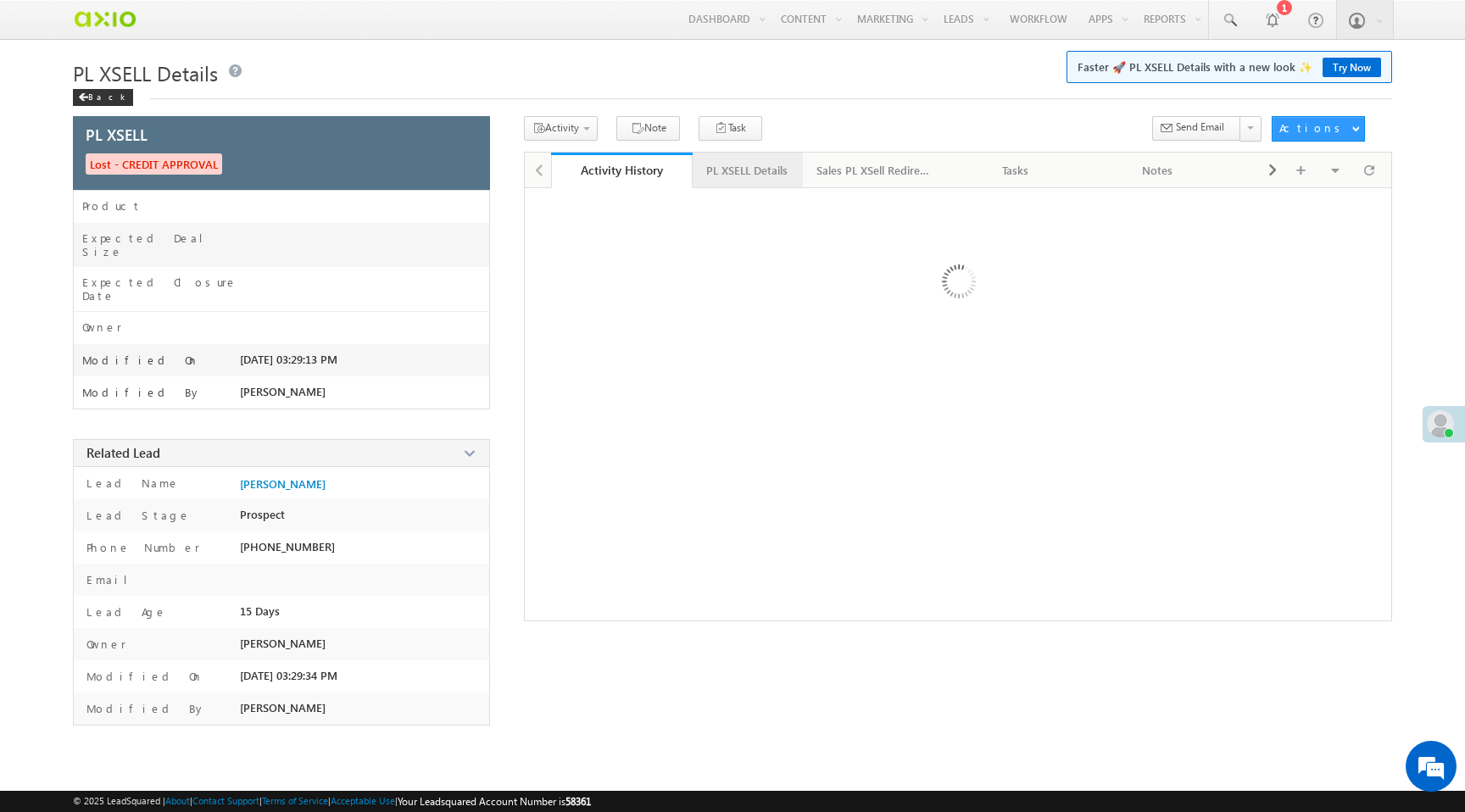
click at [755, 172] on div "PL XSELL Details" at bounding box center [746, 170] width 82 height 20
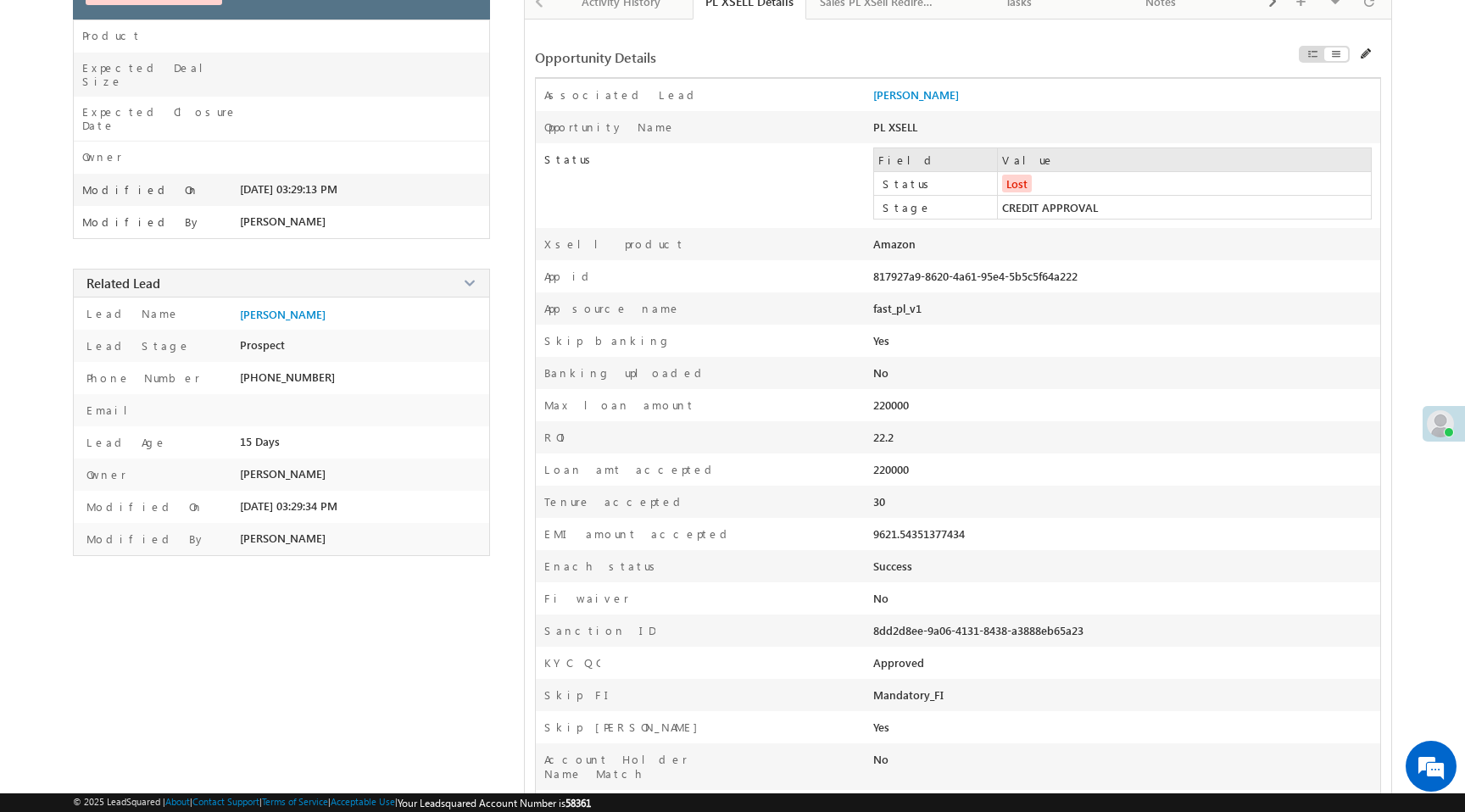
scroll to position [164, 0]
click at [308, 368] on span "+91-8932523188" at bounding box center [288, 375] width 95 height 14
copy span "8932523188"
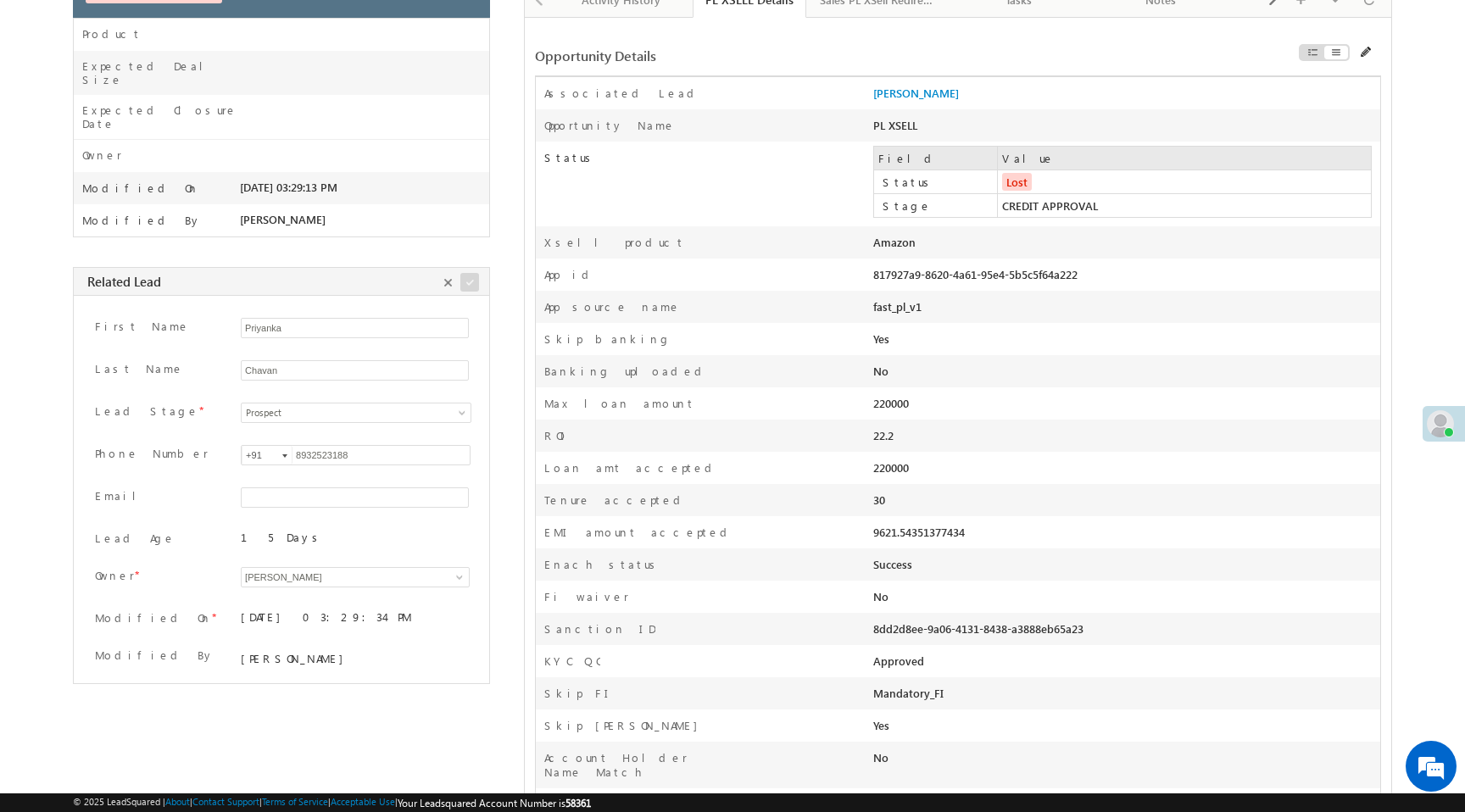
click at [683, 374] on div "Banking uploaded" at bounding box center [704, 376] width 337 height 24
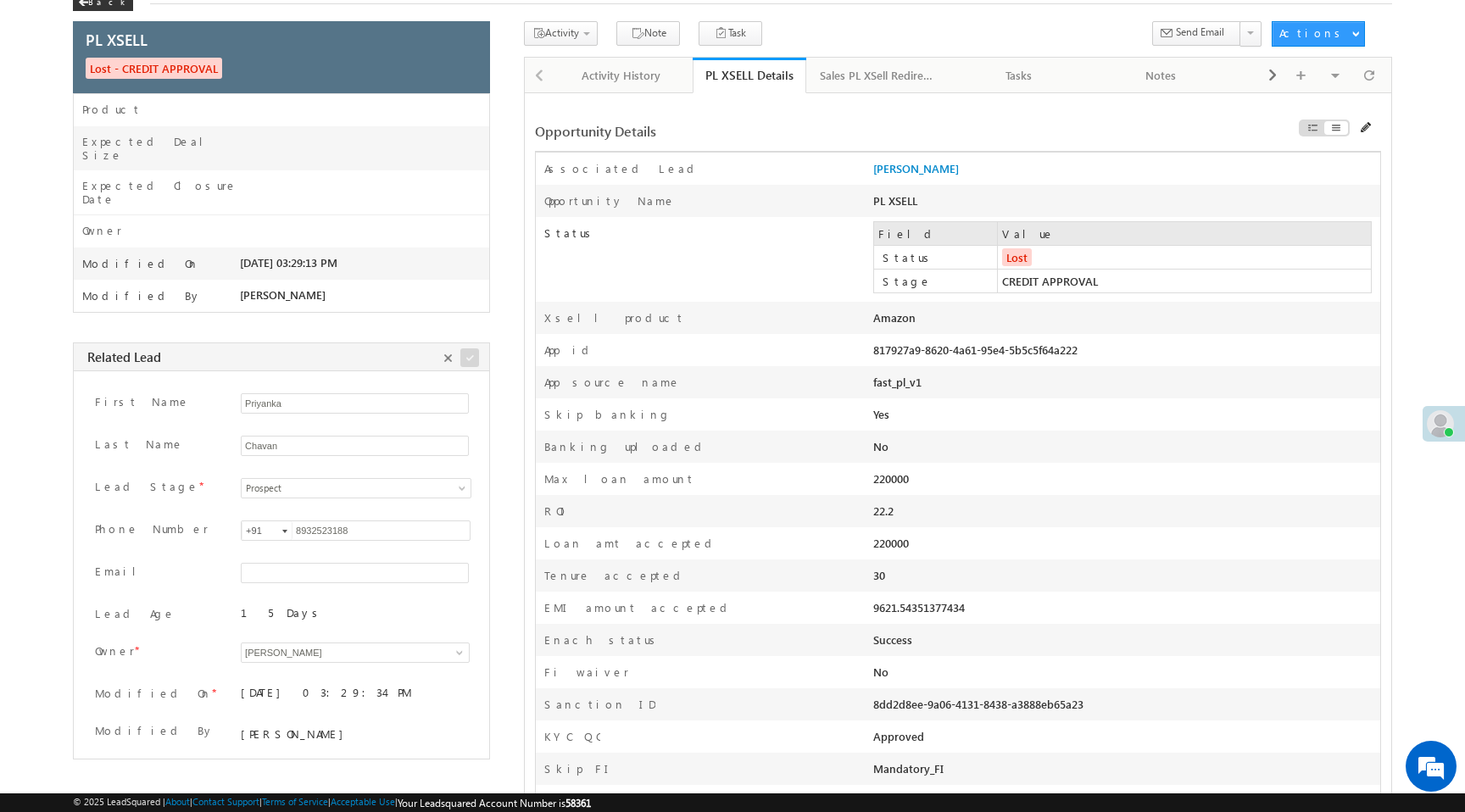
scroll to position [0, 0]
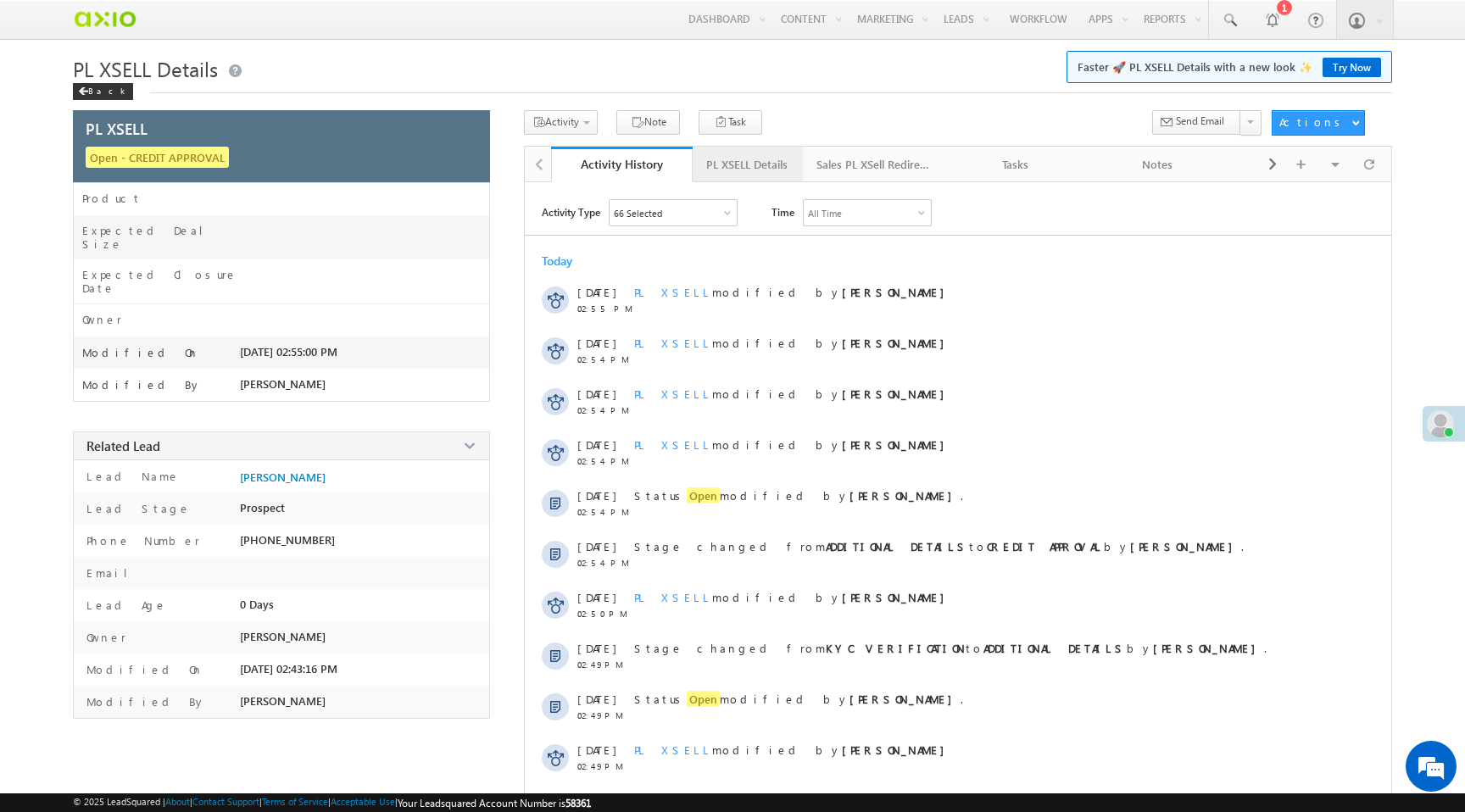
click at [758, 162] on div "PL XSELL Details" at bounding box center [746, 164] width 82 height 20
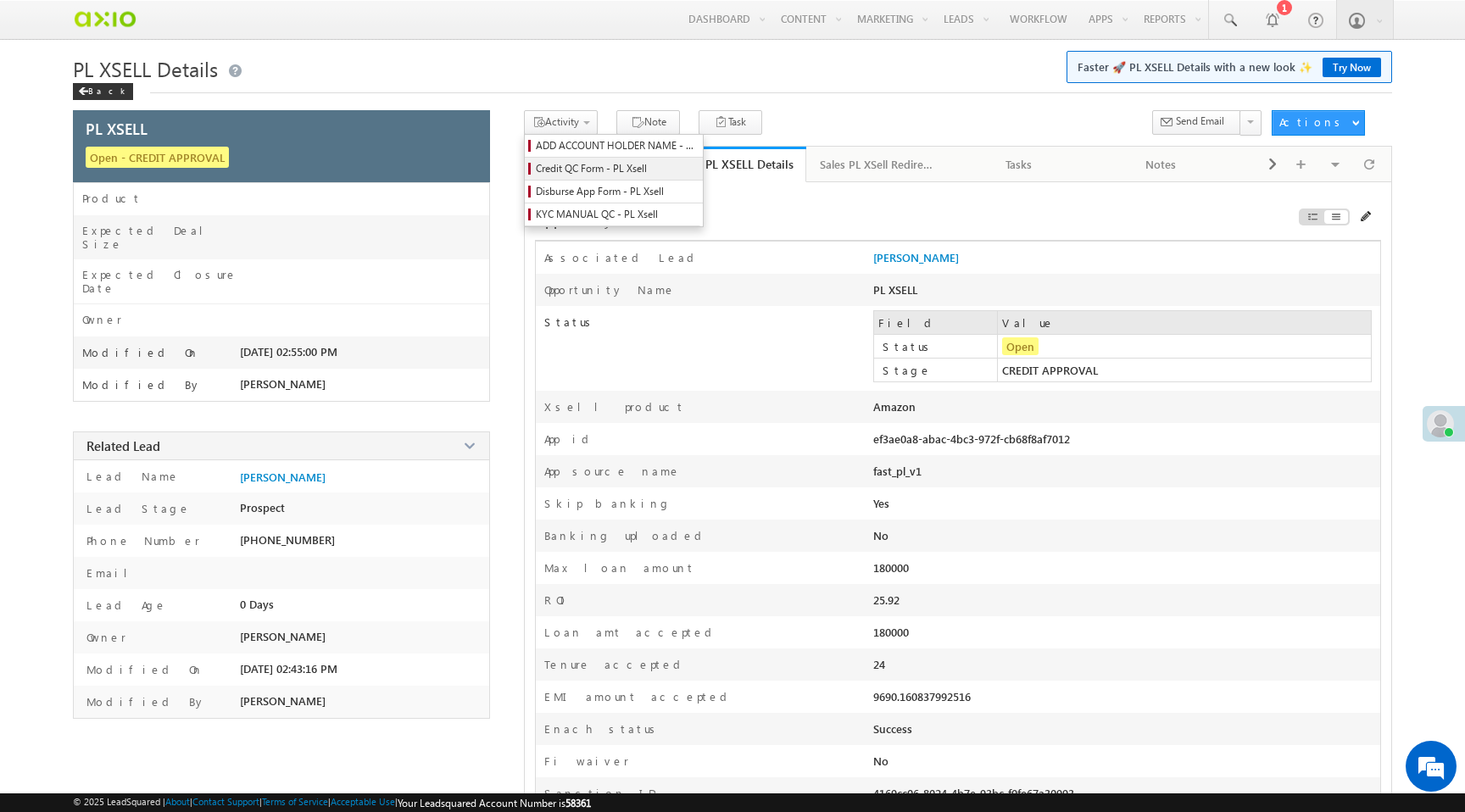
click at [570, 172] on span "Credit QC Form - PL Xsell" at bounding box center [616, 169] width 161 height 16
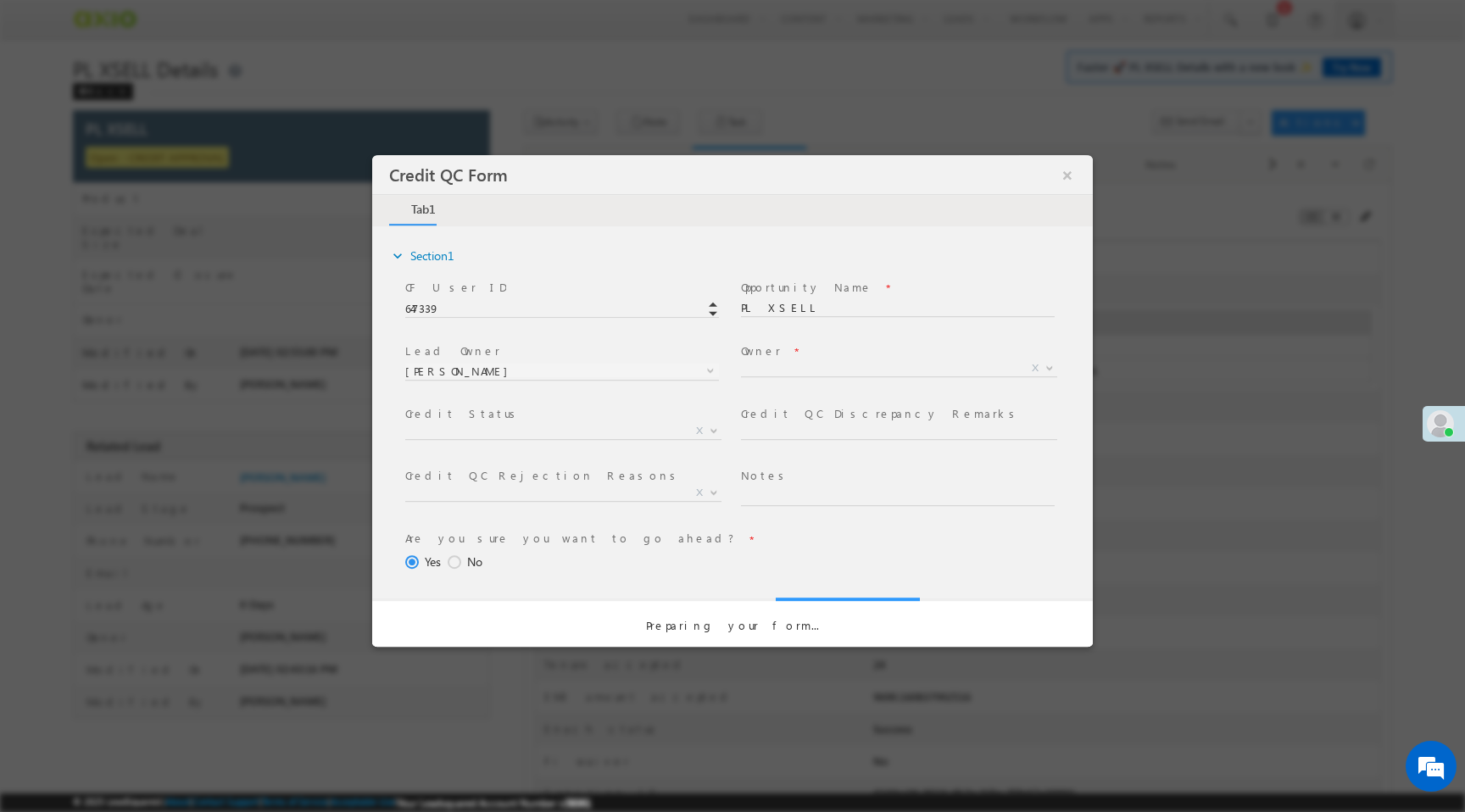
select select "50aed37f-b58e-11ec-8597-0681fe0b10f8"
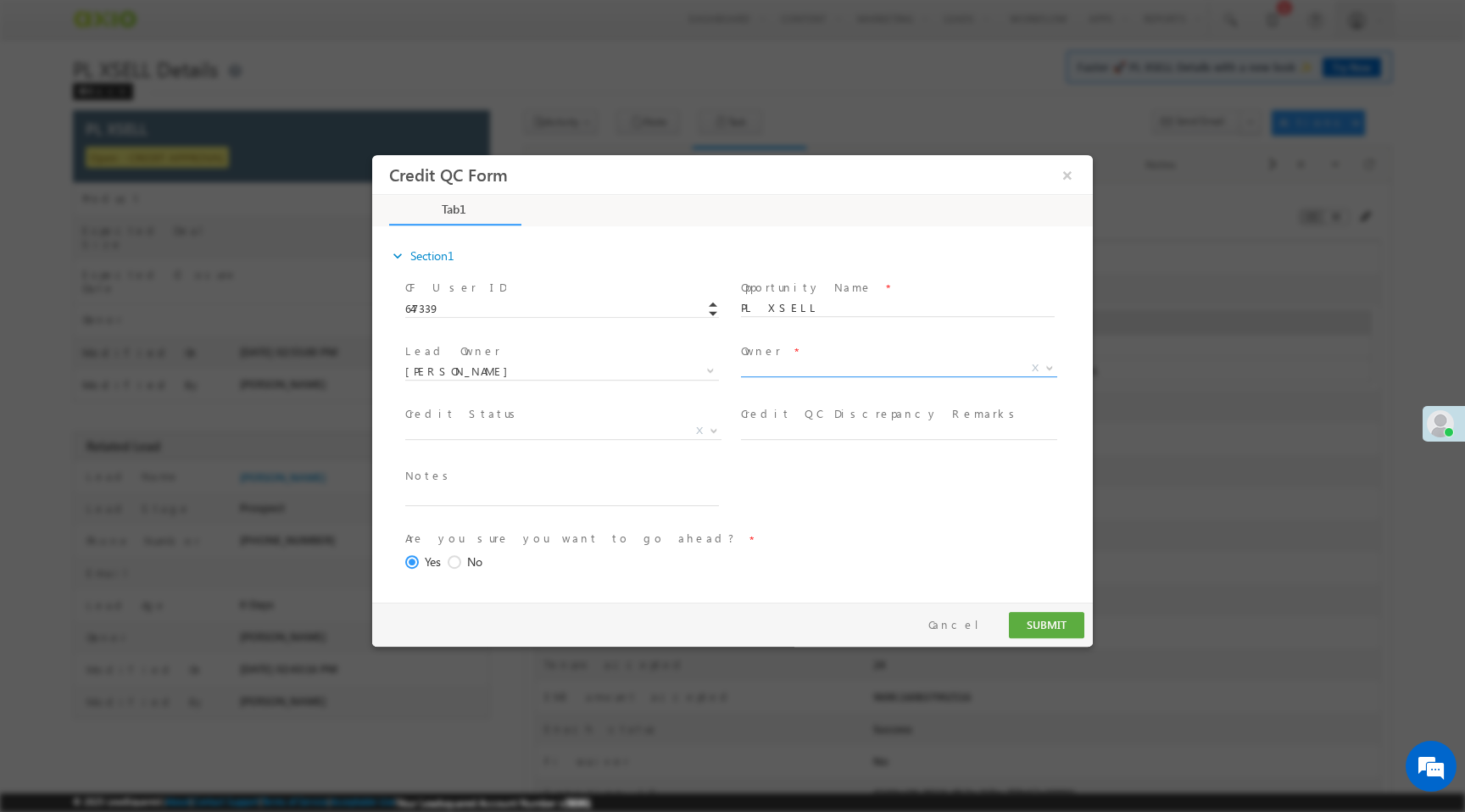
click at [778, 366] on span "X" at bounding box center [898, 368] width 316 height 16
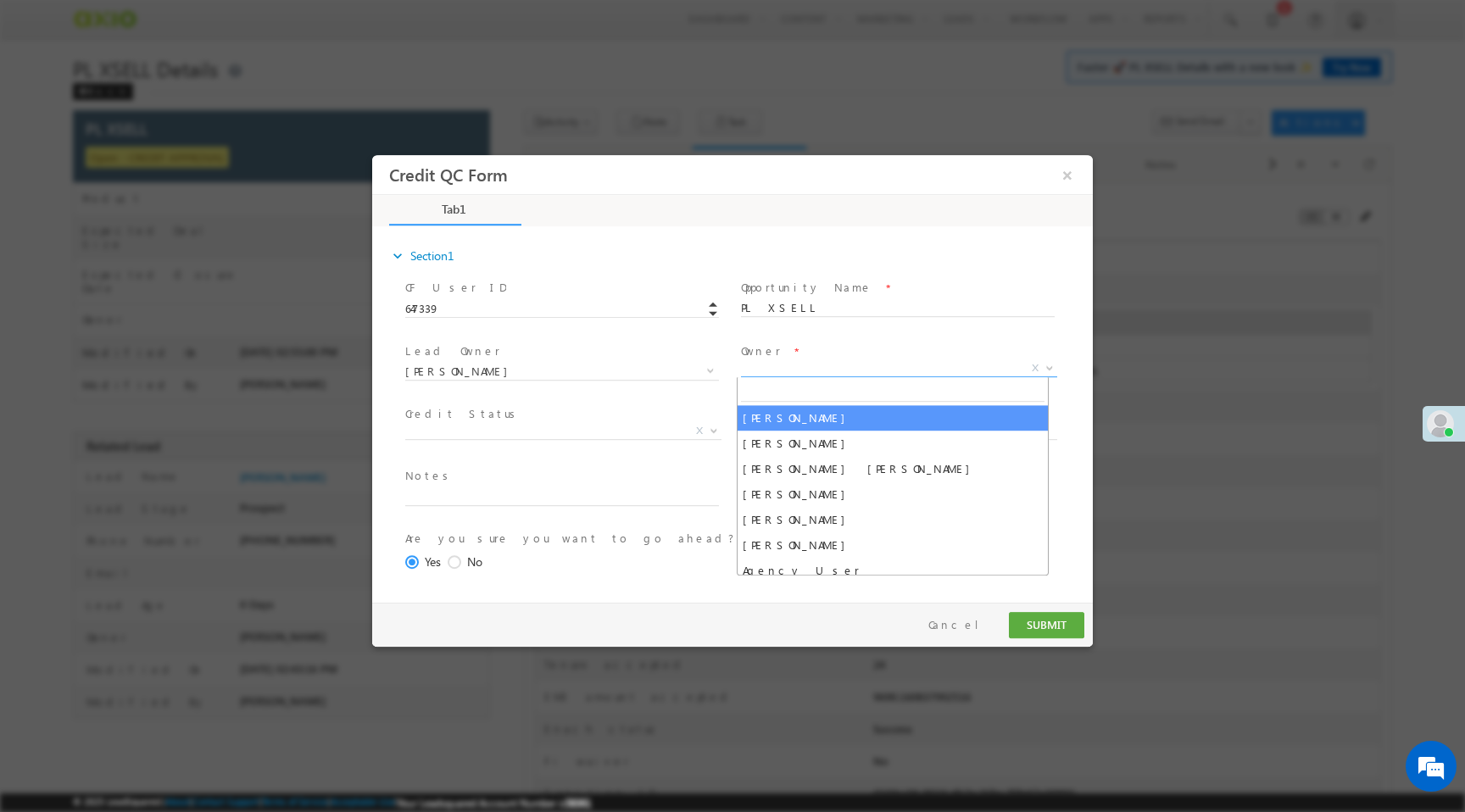
select select "65e28f60-3a0a-11ef-bbd2-0695f51e8b4b"
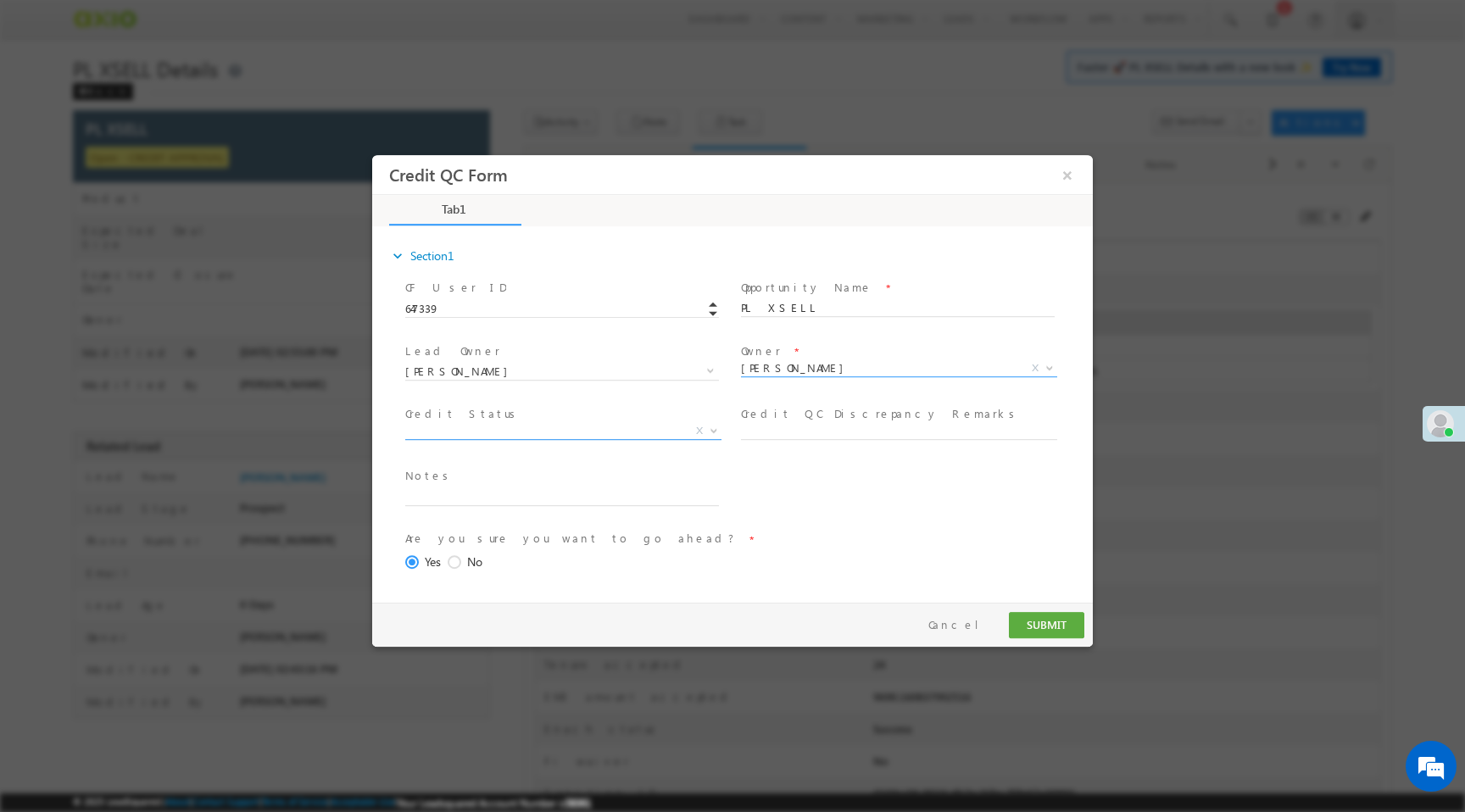
click at [621, 433] on span "X" at bounding box center [563, 431] width 316 height 16
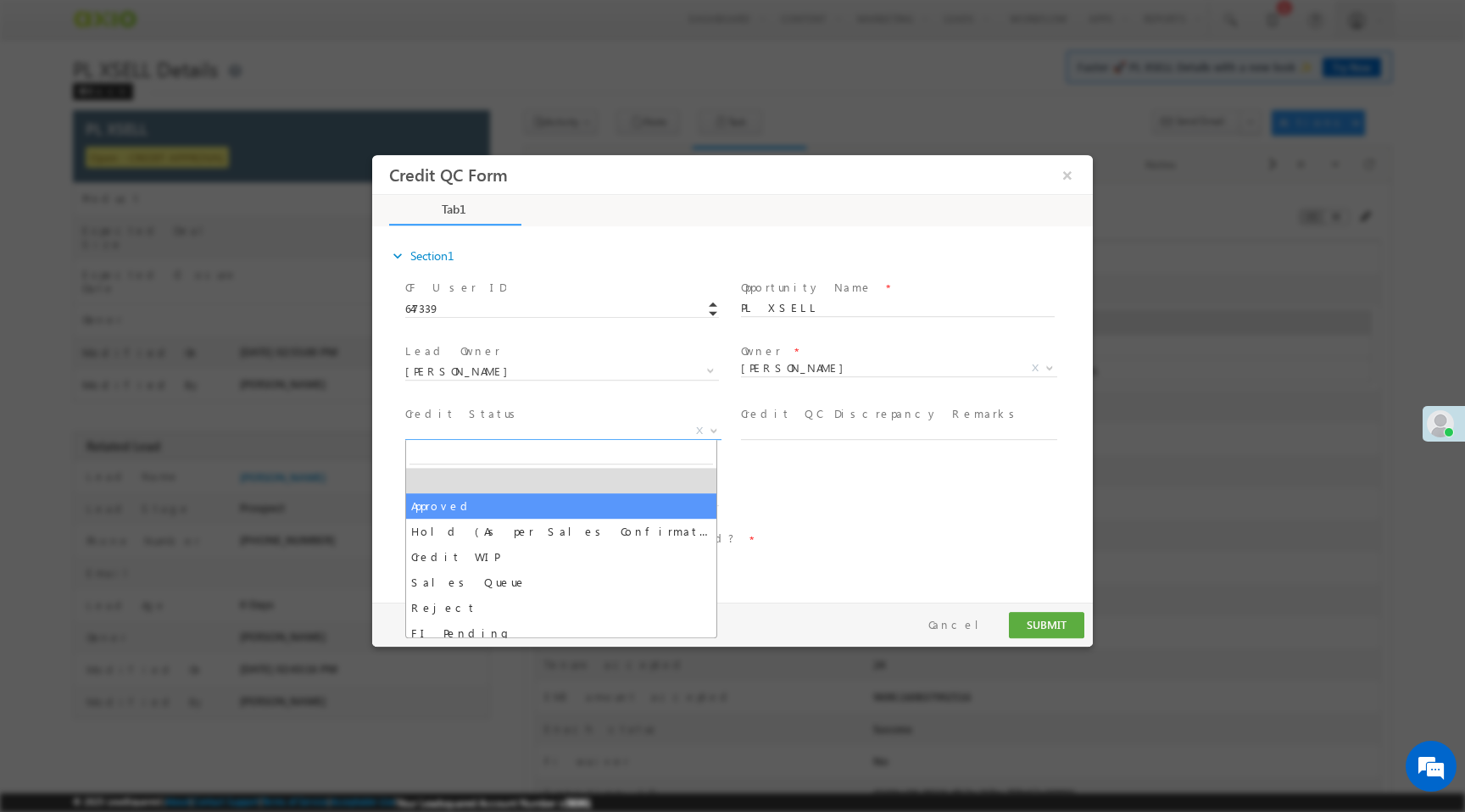
select select "Approved"
select select "NA"
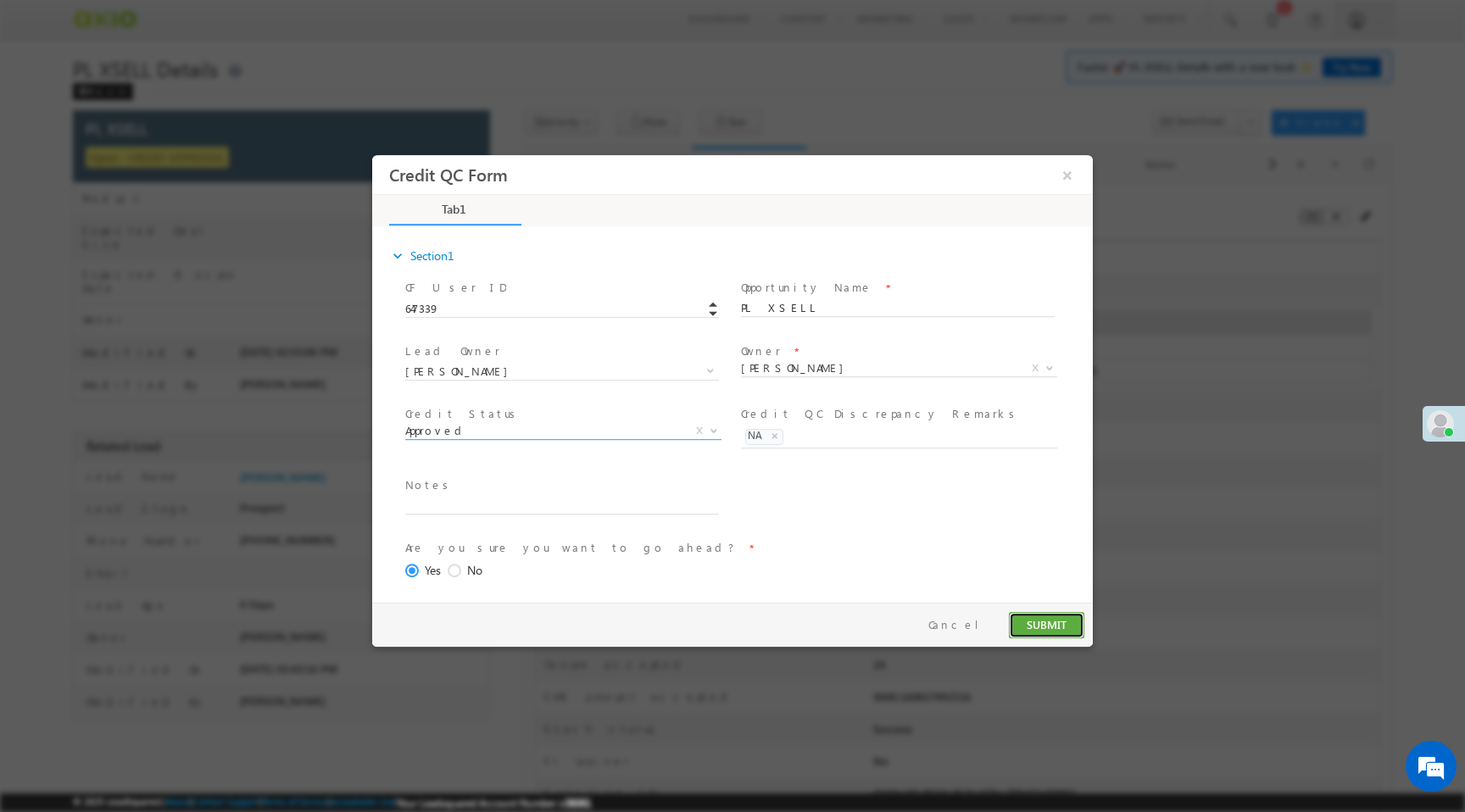
click at [1041, 631] on button "SUBMIT" at bounding box center [1047, 625] width 75 height 27
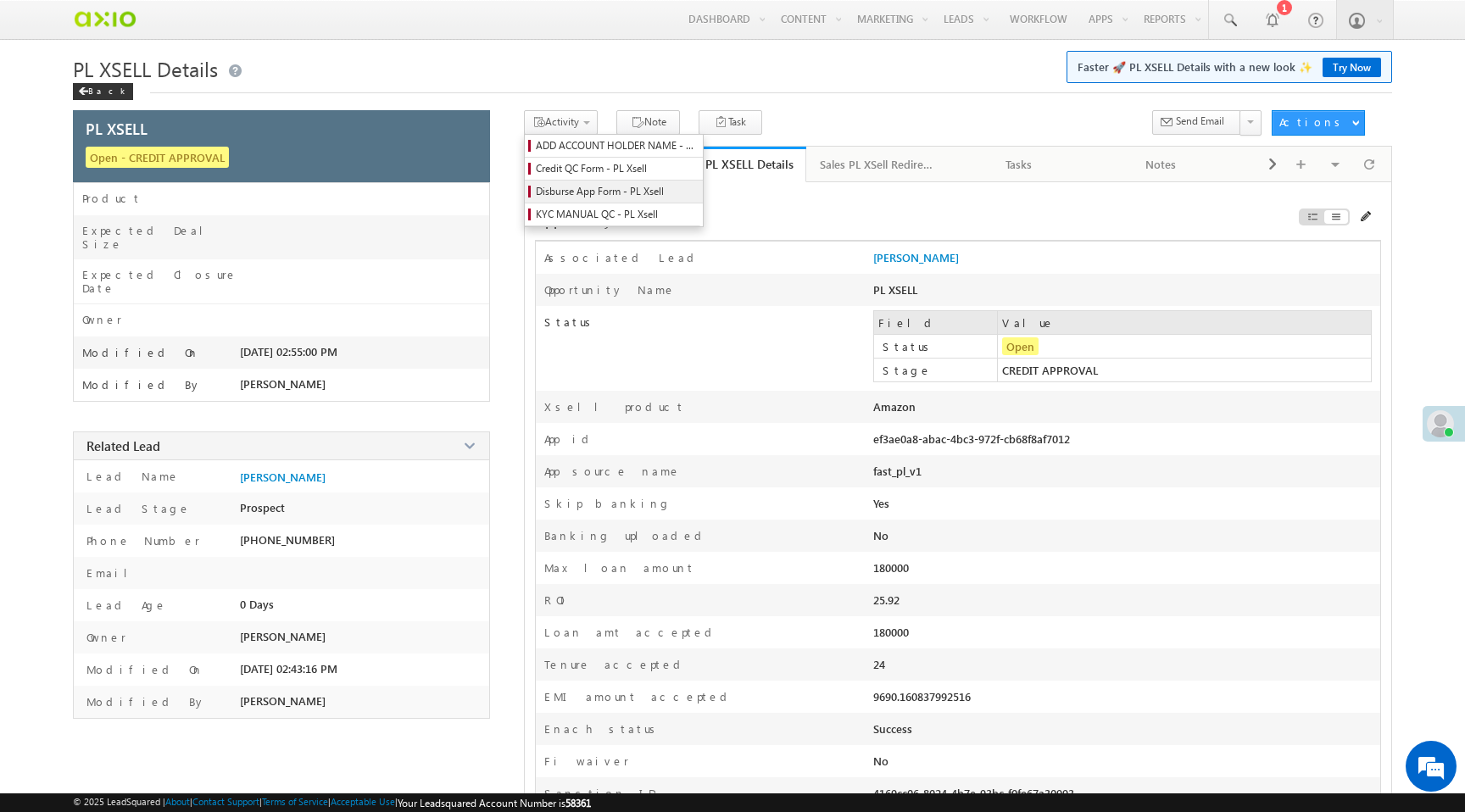
click at [587, 189] on span "Disburse App Form - PL Xsell" at bounding box center [616, 192] width 161 height 16
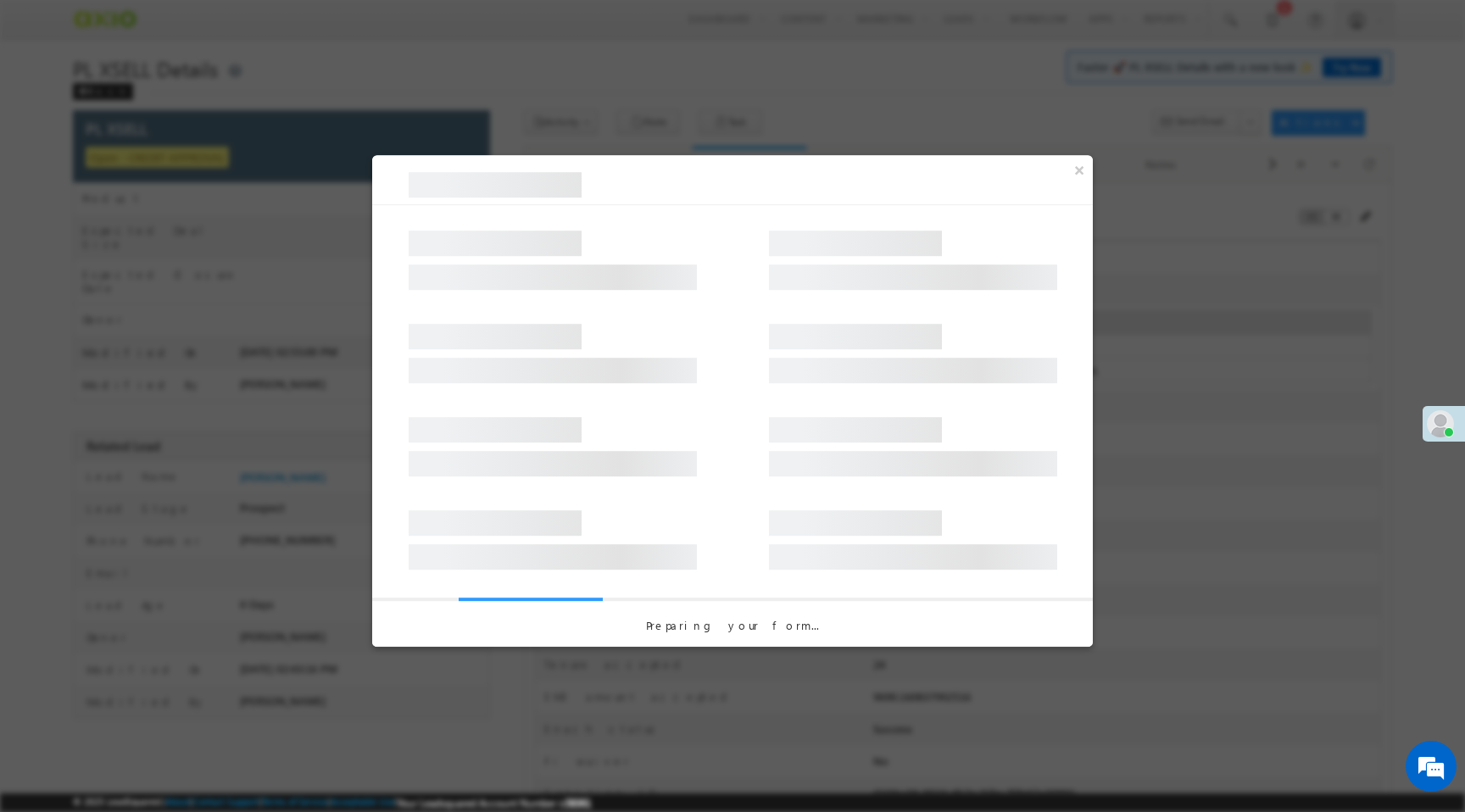
select select "PL XSell Disbursement Initiated"
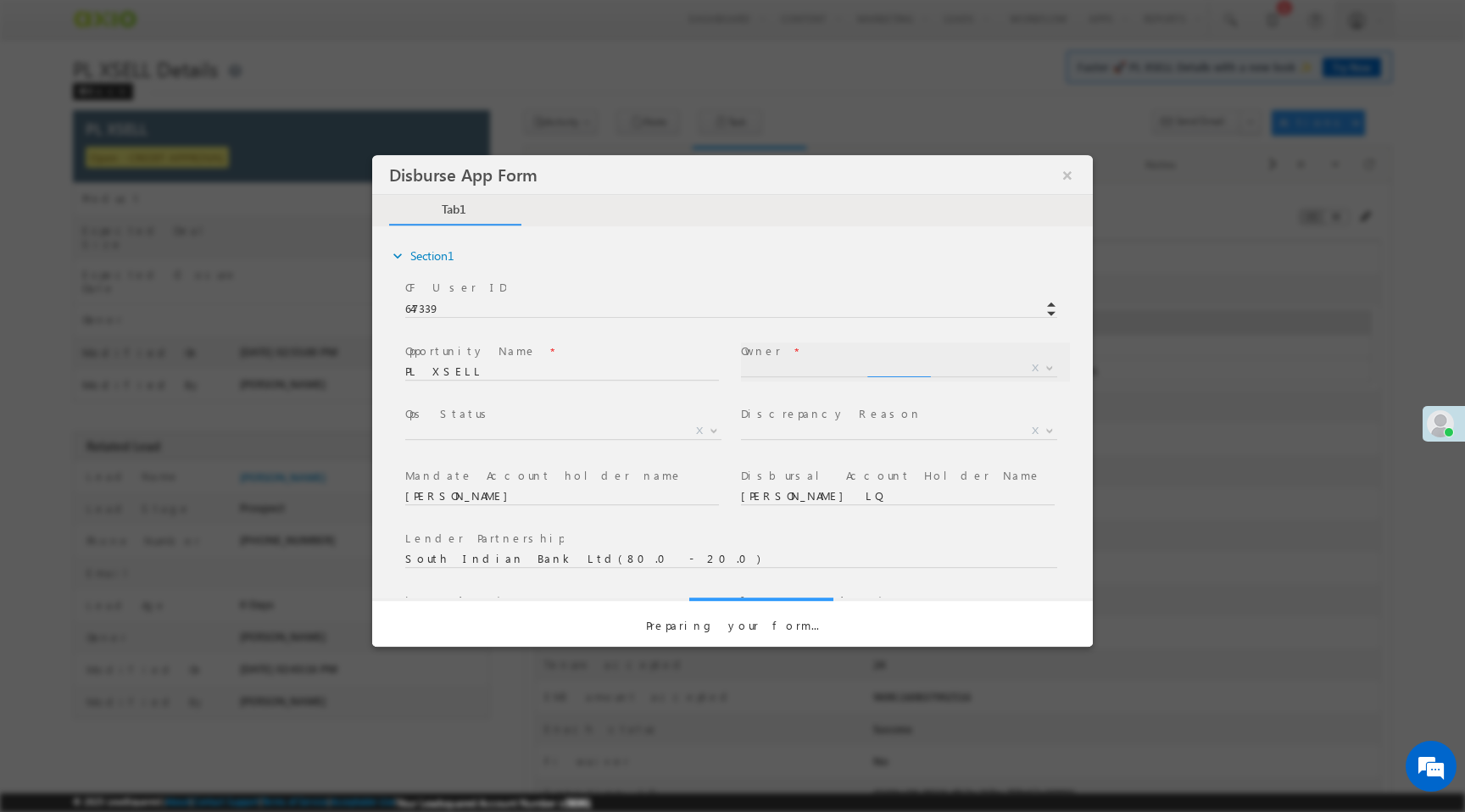
select select "65e28f60-3a0a-11ef-bbd2-0695f51e8b4b"
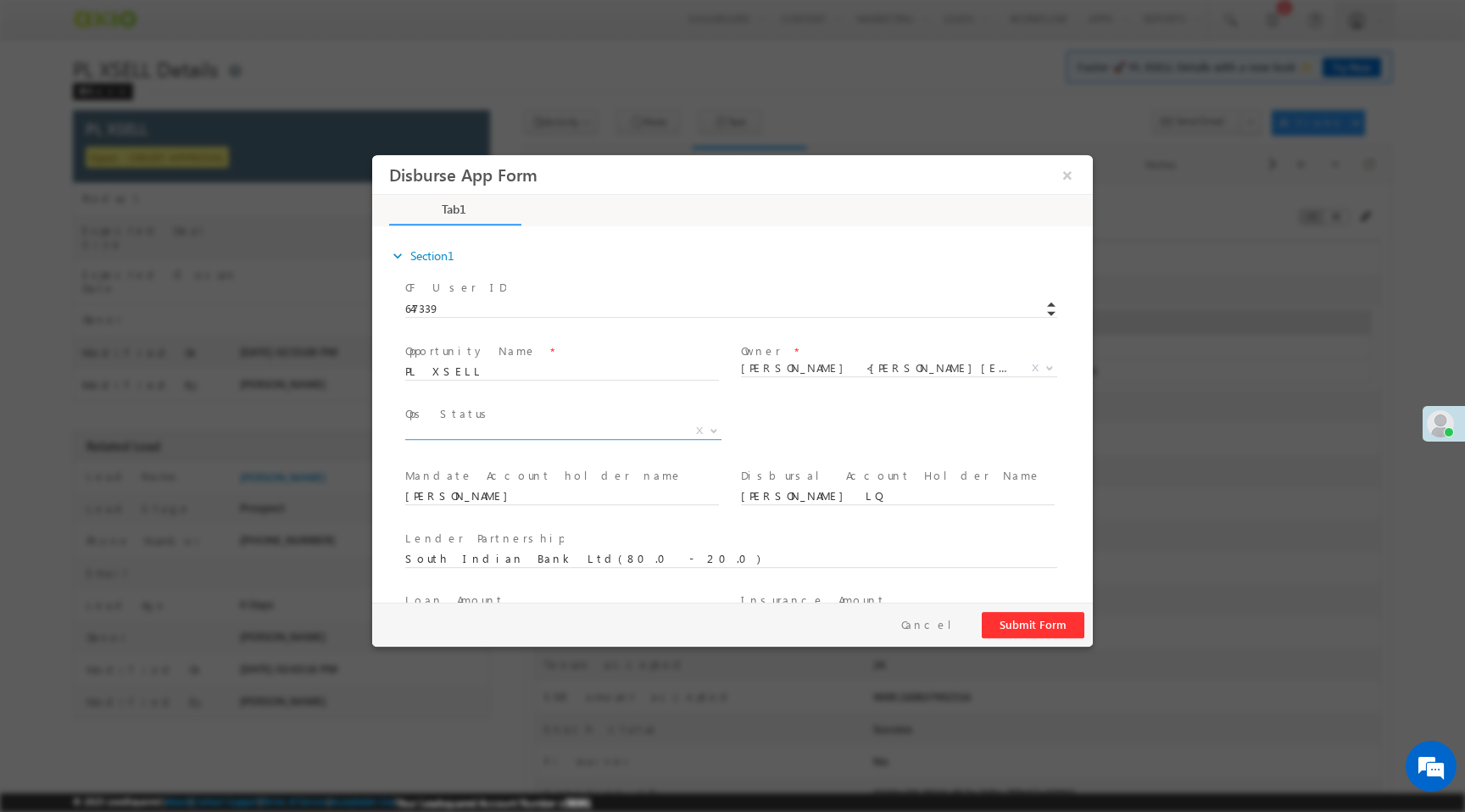
click at [578, 433] on span "X" at bounding box center [563, 431] width 316 height 16
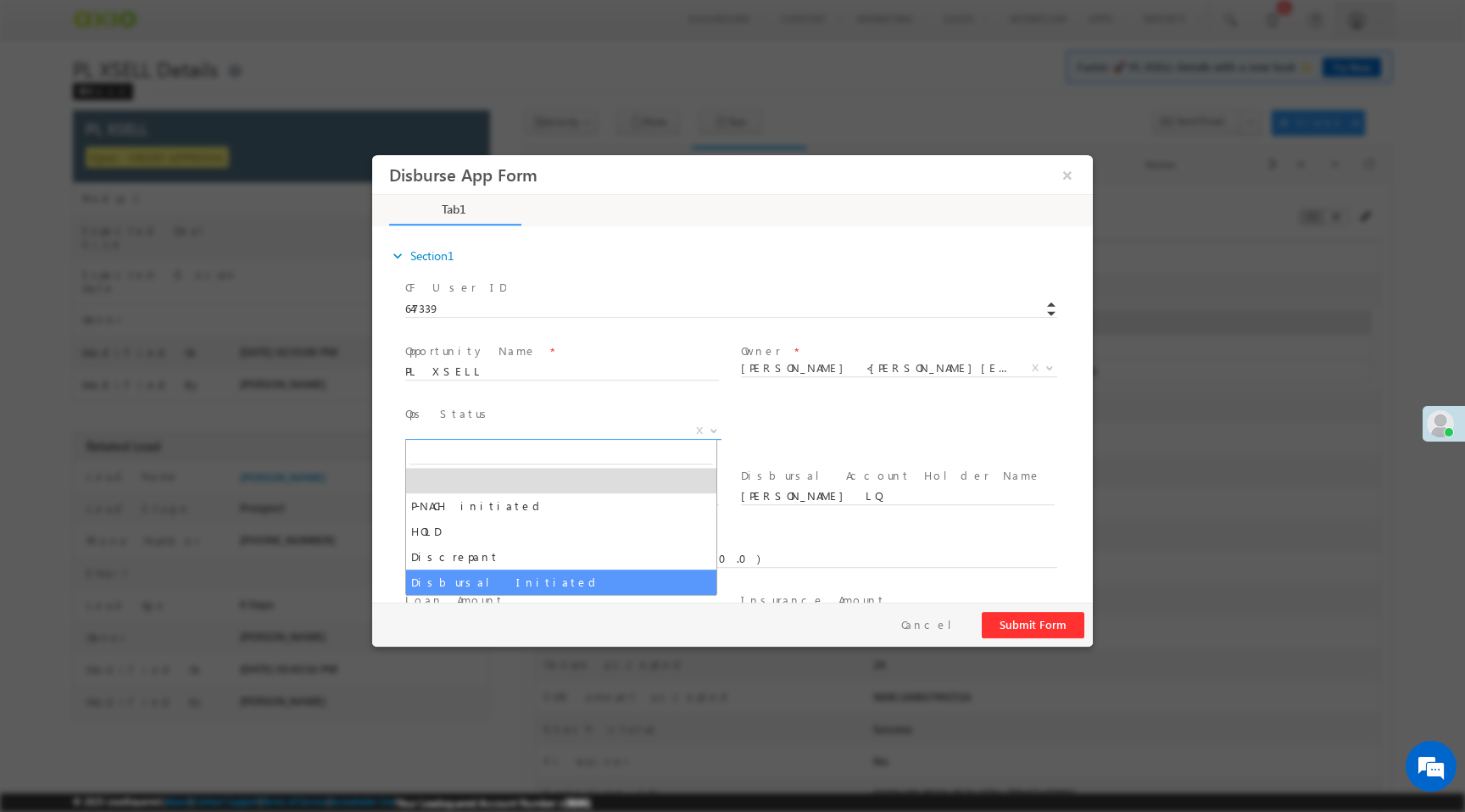
select select "Disbursal Initiated"
select select "NA"
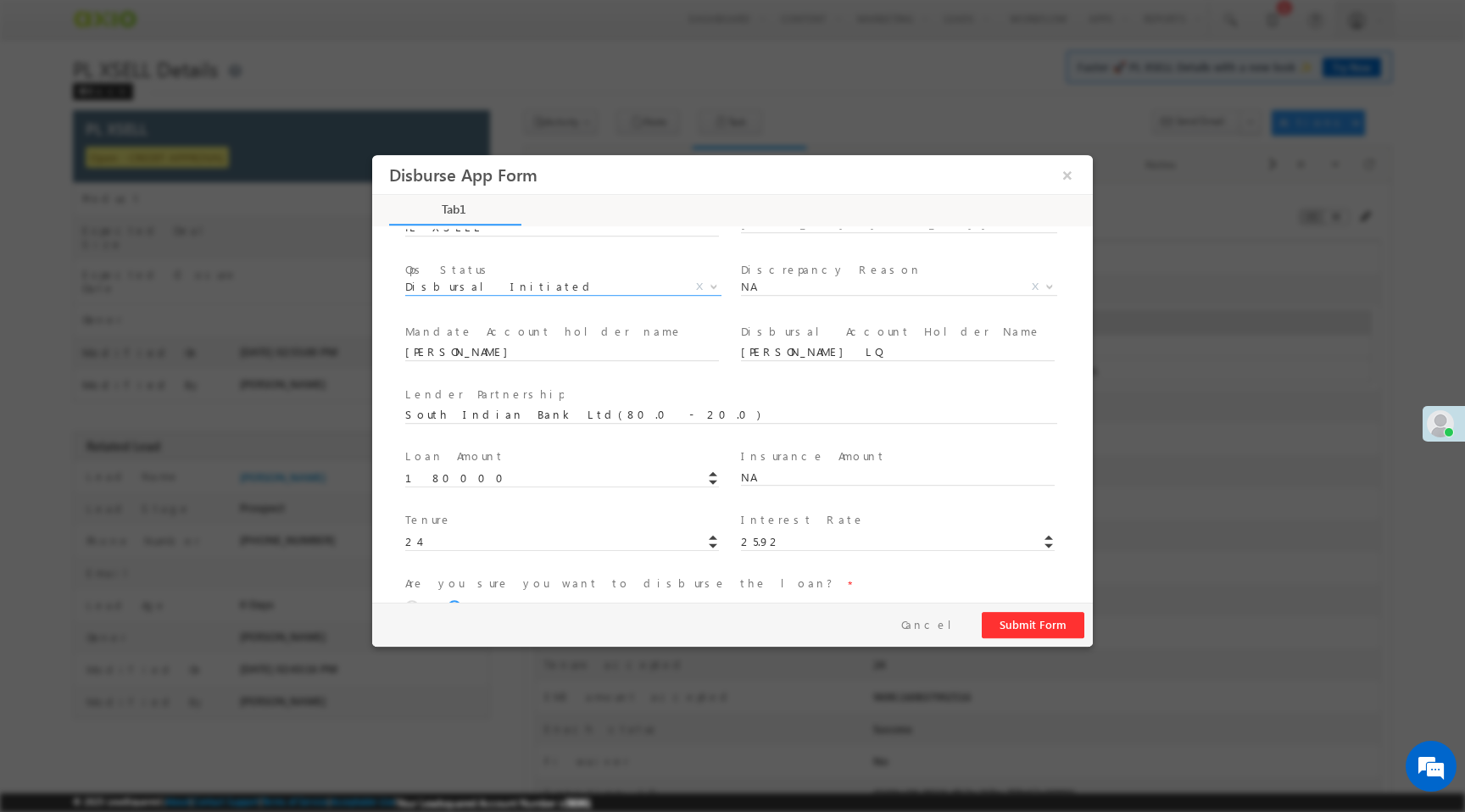
scroll to position [159, 0]
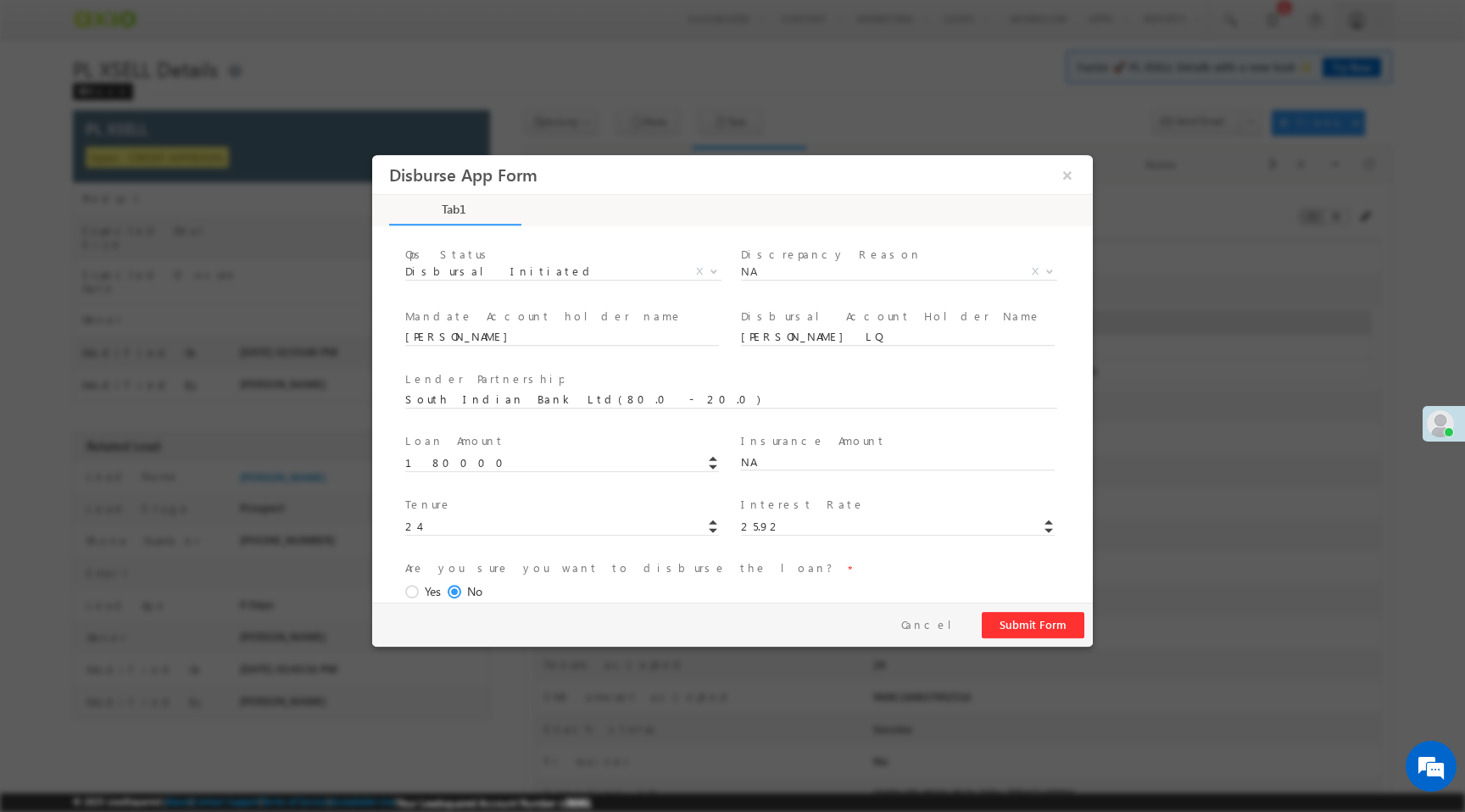
click at [411, 591] on span at bounding box center [414, 592] width 18 height 16
click at [372, 155] on input "Yes" at bounding box center [372, 155] width 0 height 0
click at [1033, 628] on button "Submit Form" at bounding box center [1033, 625] width 103 height 27
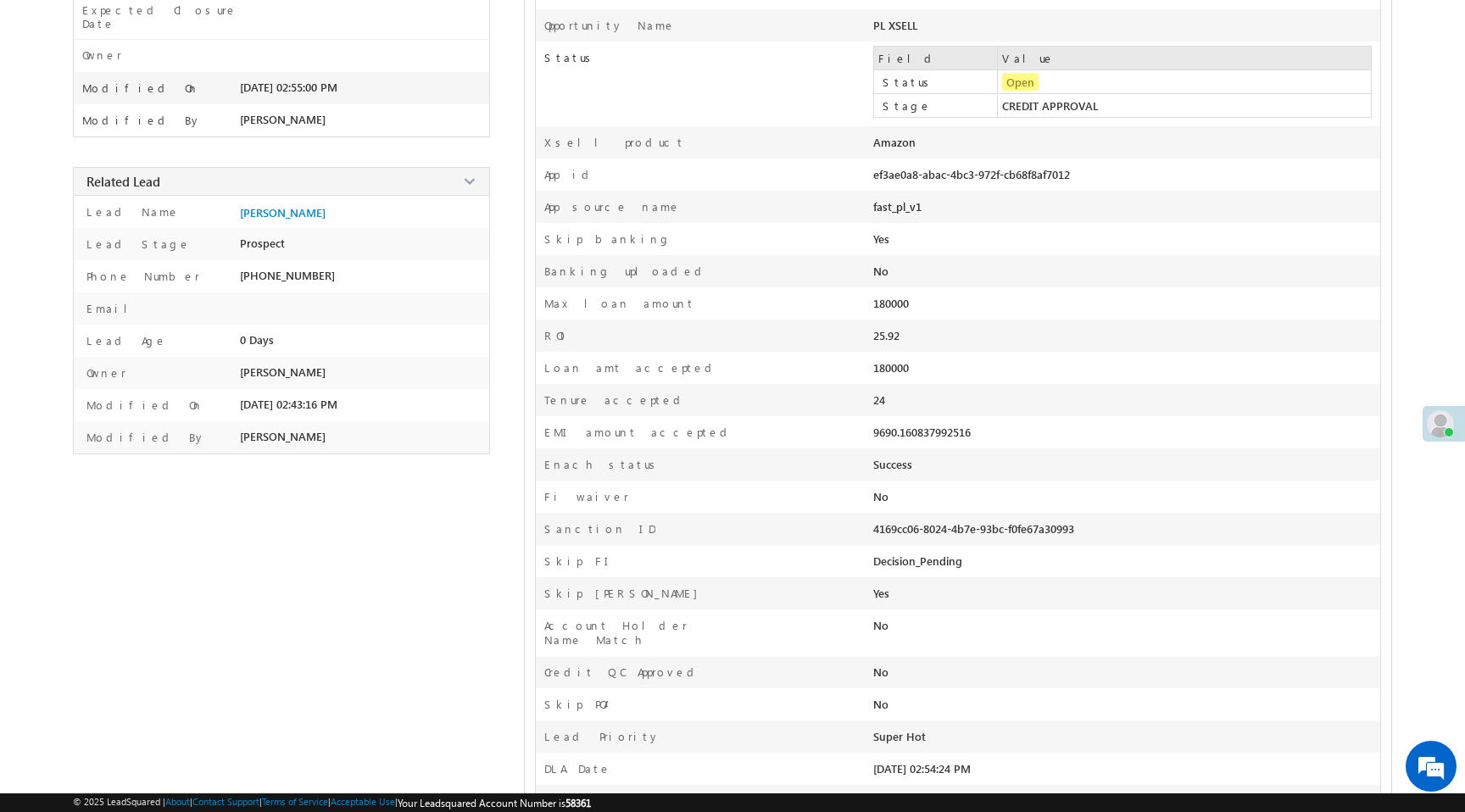
scroll to position [0, 0]
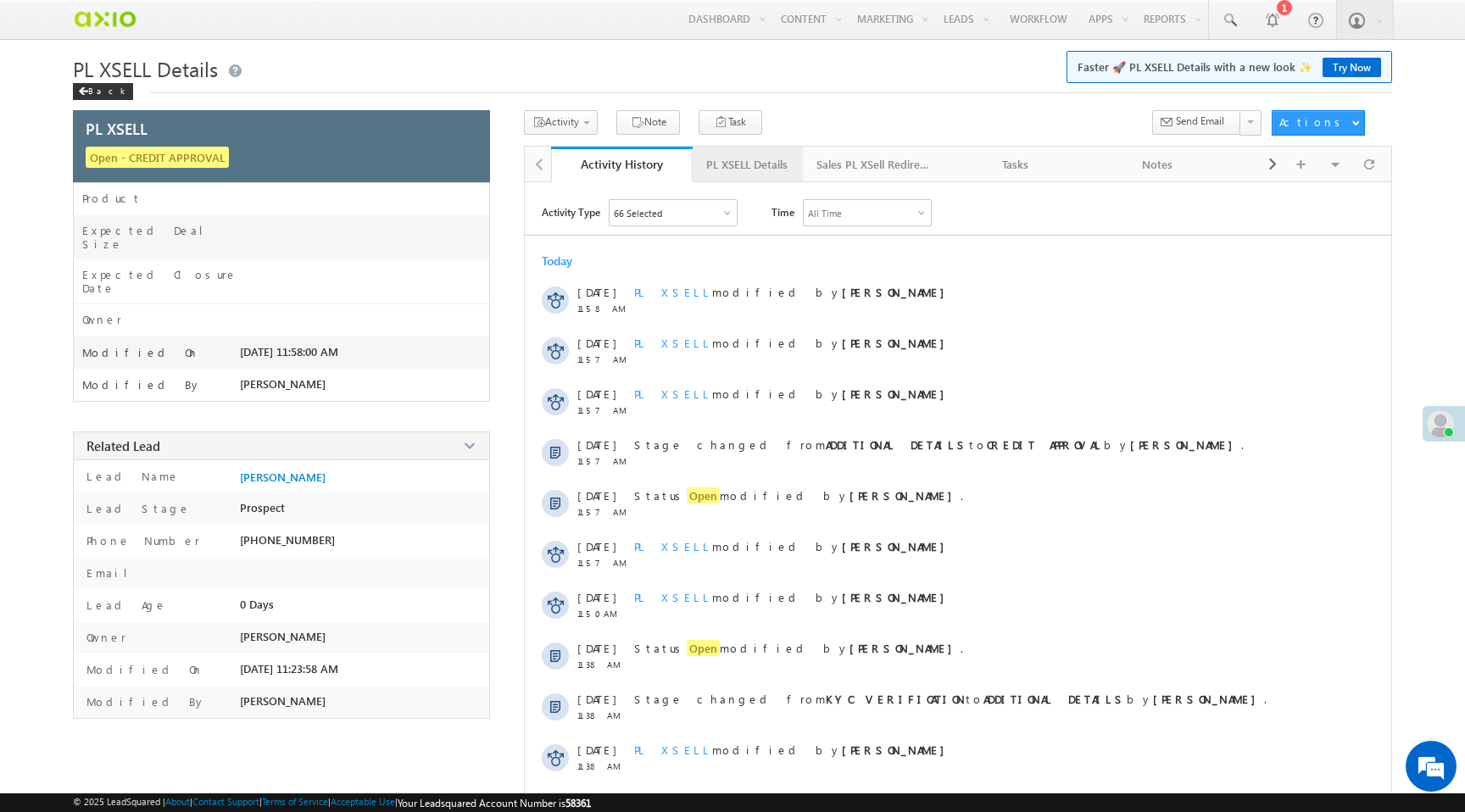
click at [760, 162] on div "PL XSELL Details" at bounding box center [746, 164] width 82 height 20
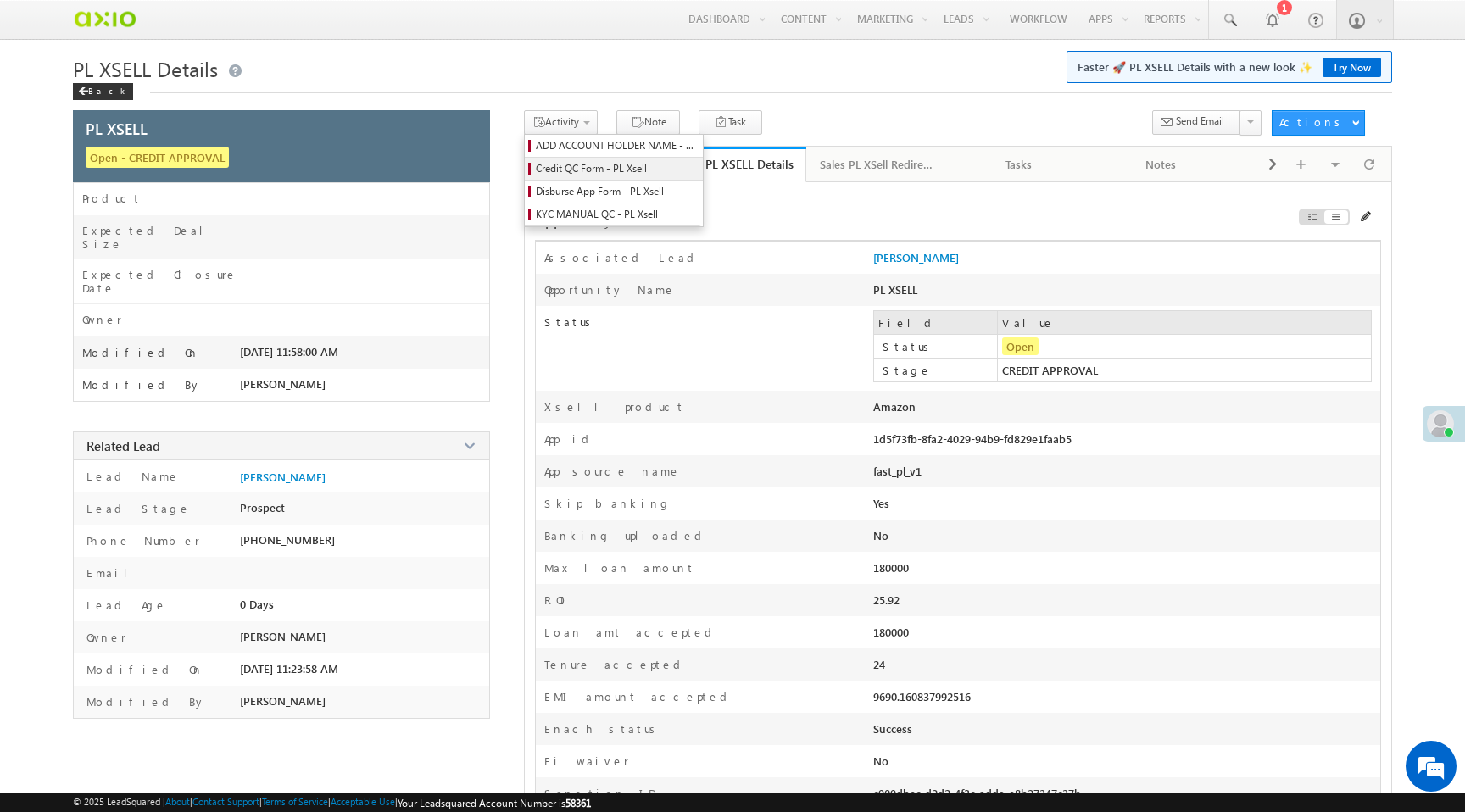
click at [600, 173] on span "Credit QC Form - PL Xsell" at bounding box center [616, 169] width 161 height 16
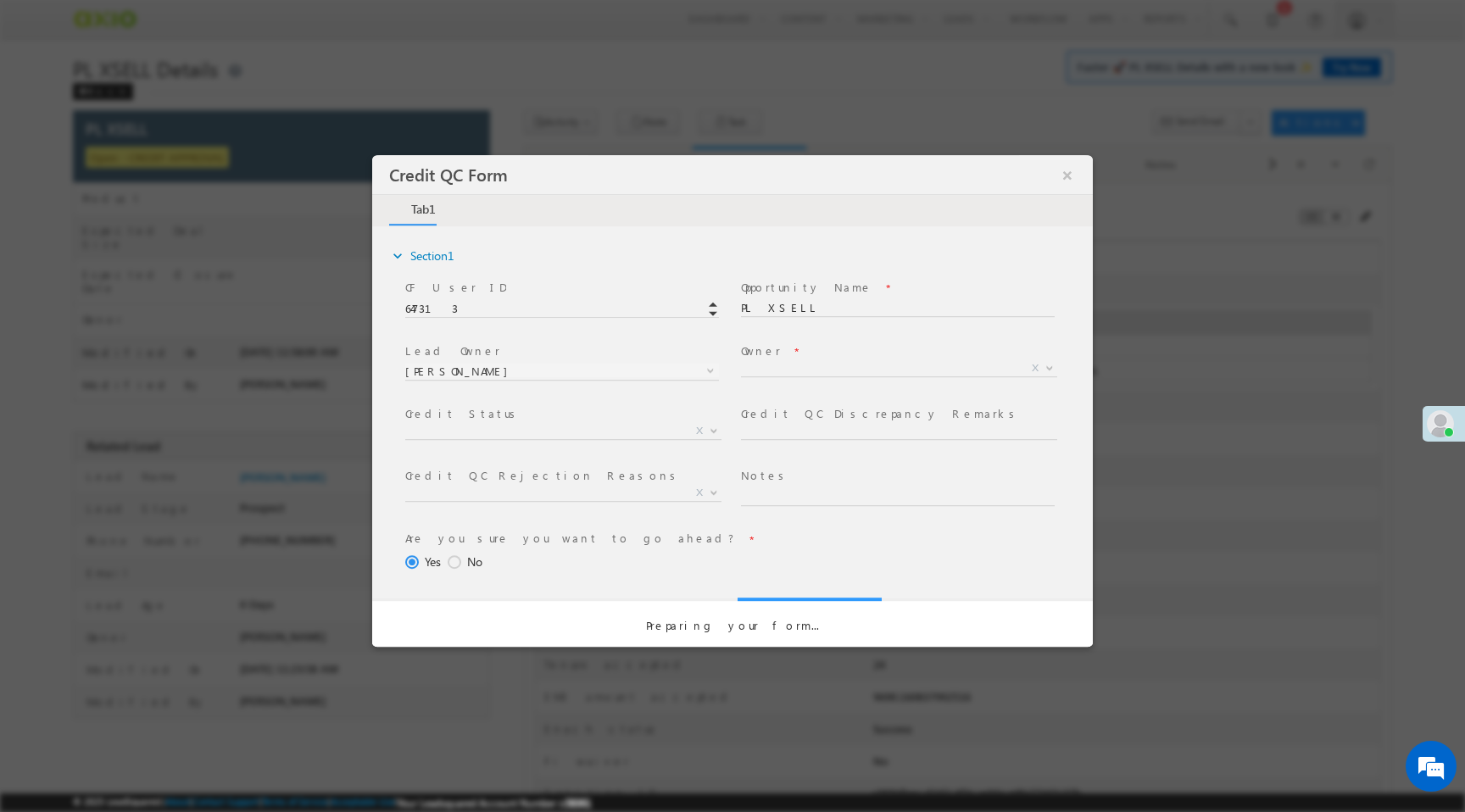
select select "50aed37f-b58e-11ec-8597-0681fe0b10f8"
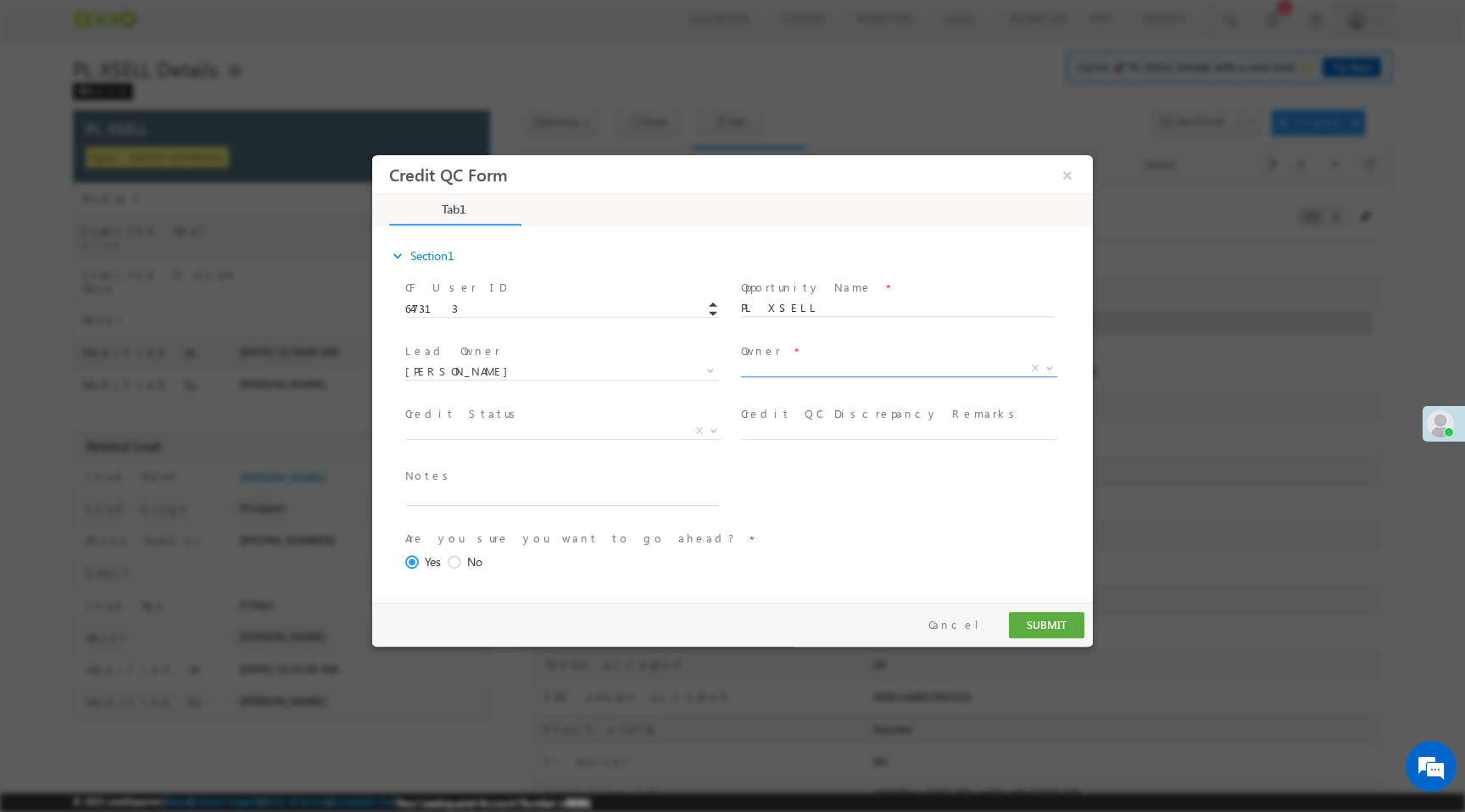
click at [770, 372] on span "X" at bounding box center [898, 368] width 316 height 16
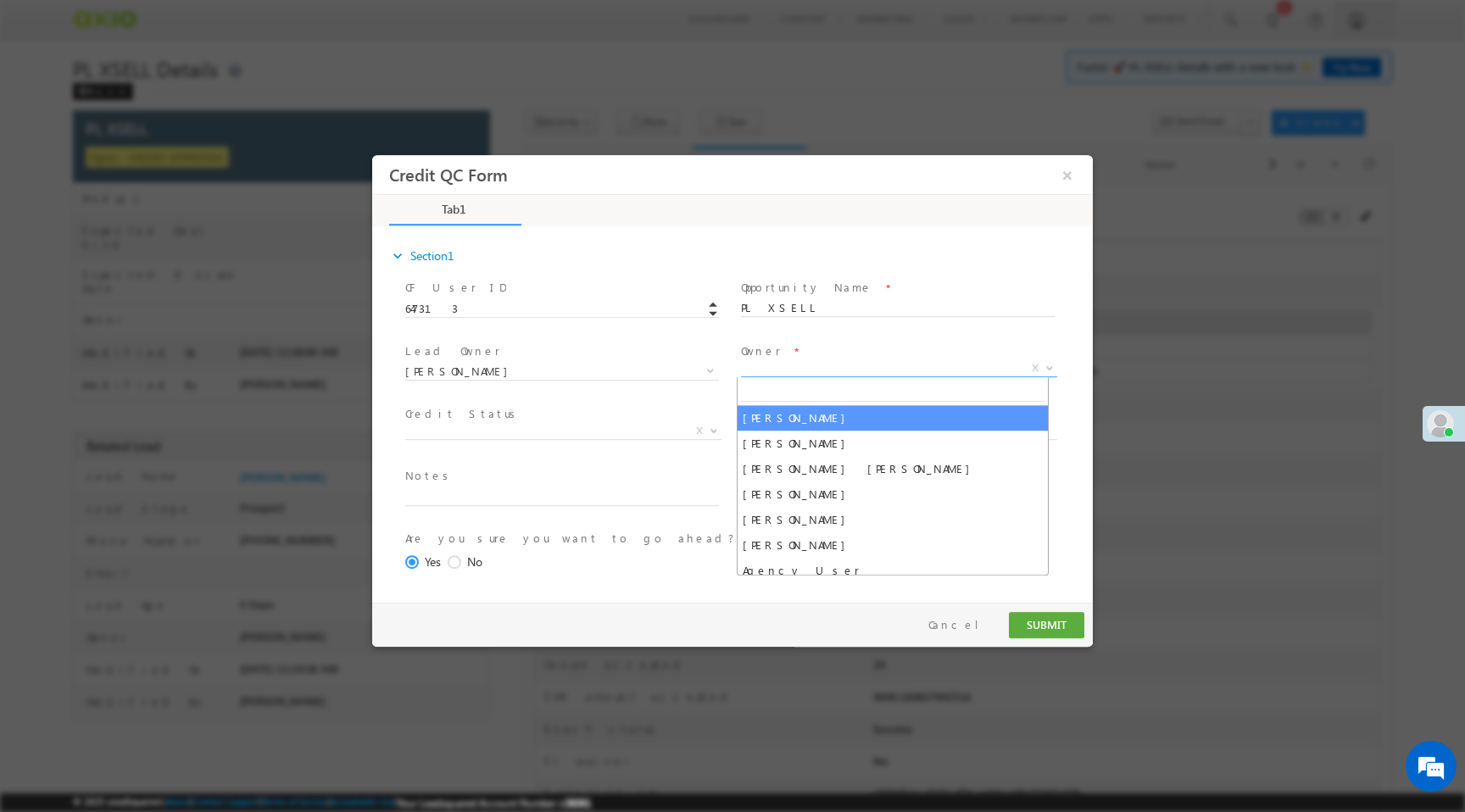
select select "65e28f60-3a0a-11ef-bbd2-0695f51e8b4b"
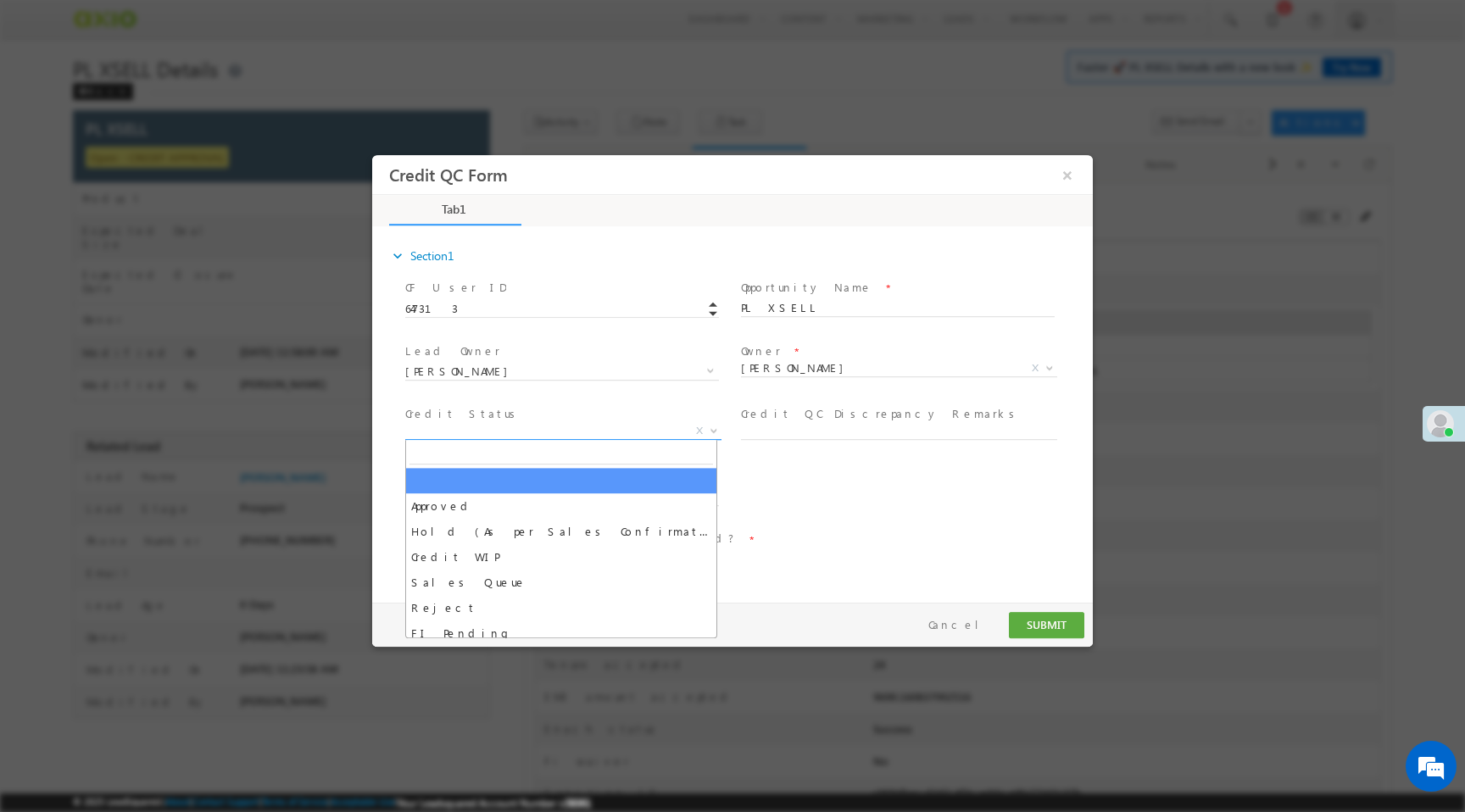
click at [566, 435] on span "X" at bounding box center [563, 431] width 316 height 16
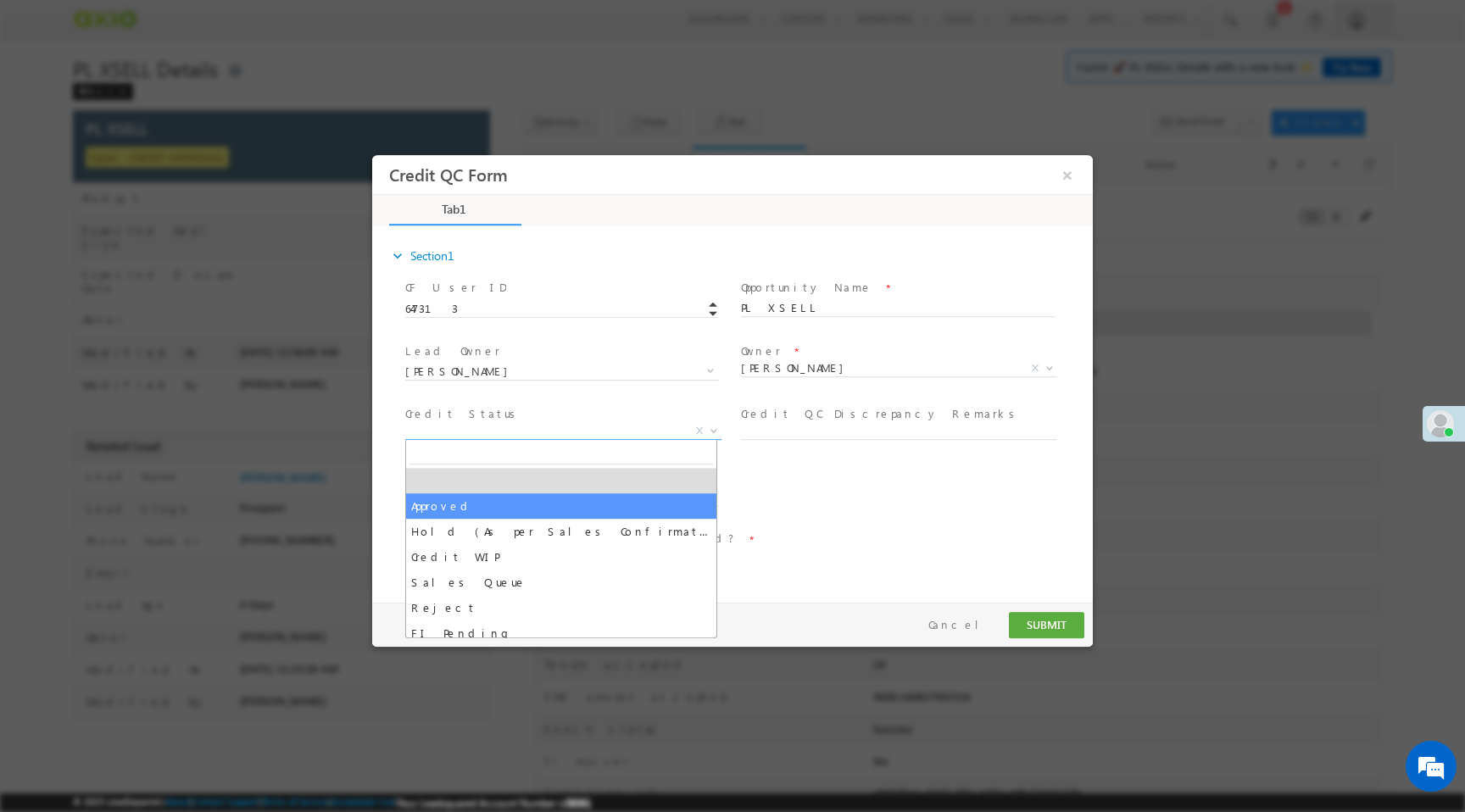
select select "Approved"
select select "NA"
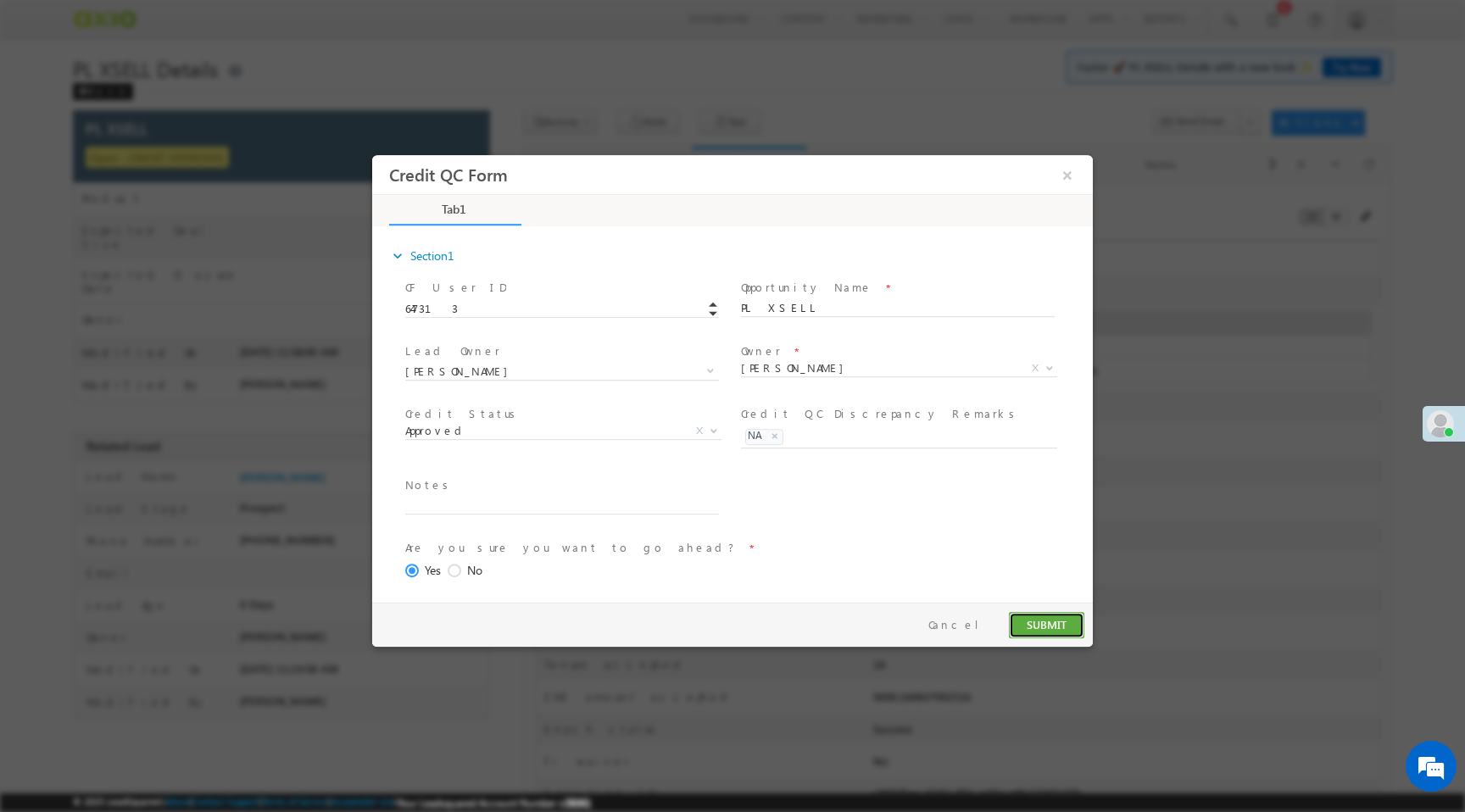
click at [1045, 631] on button "SUBMIT" at bounding box center [1047, 625] width 75 height 27
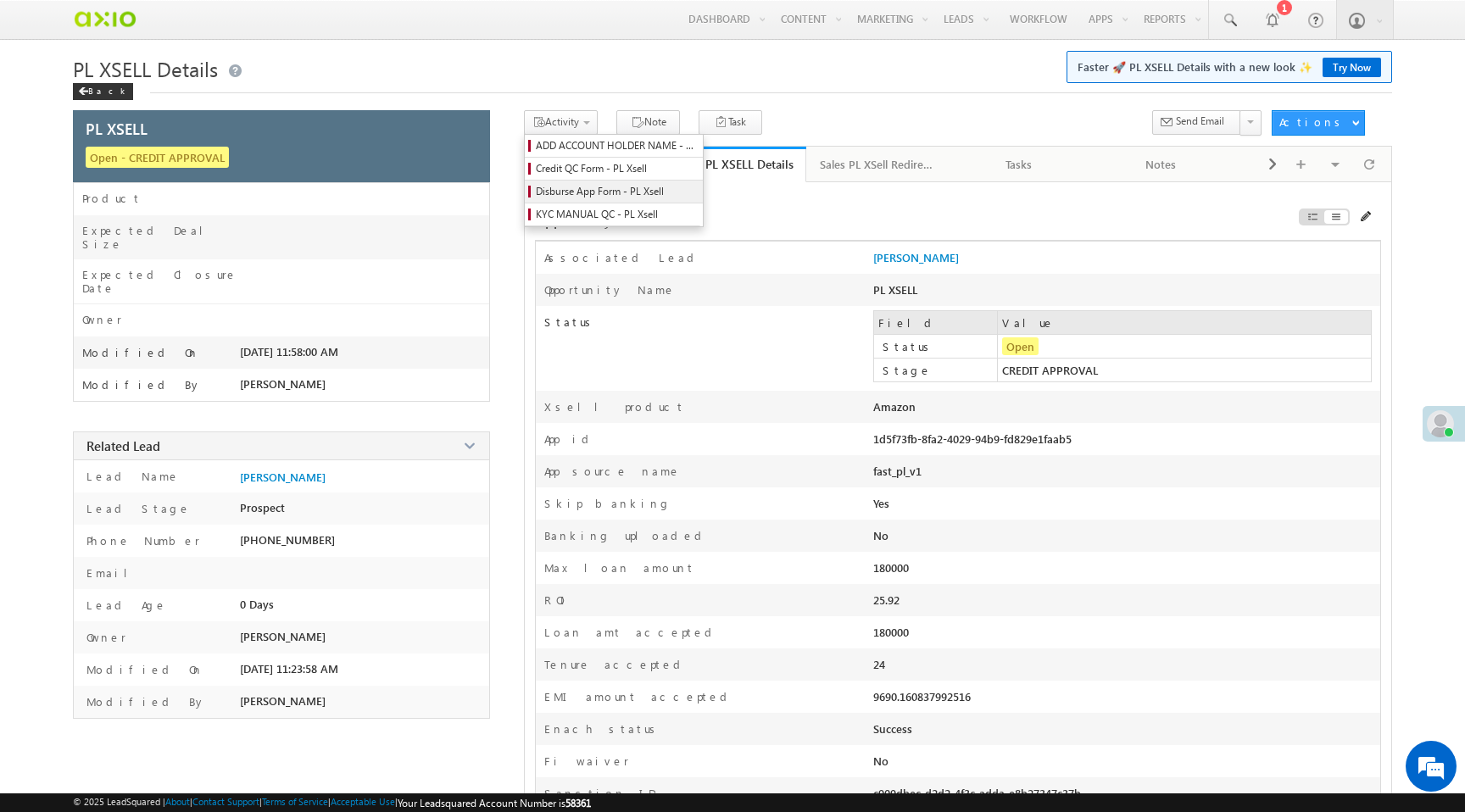
click at [599, 195] on span "Disburse App Form - PL Xsell" at bounding box center [616, 192] width 161 height 16
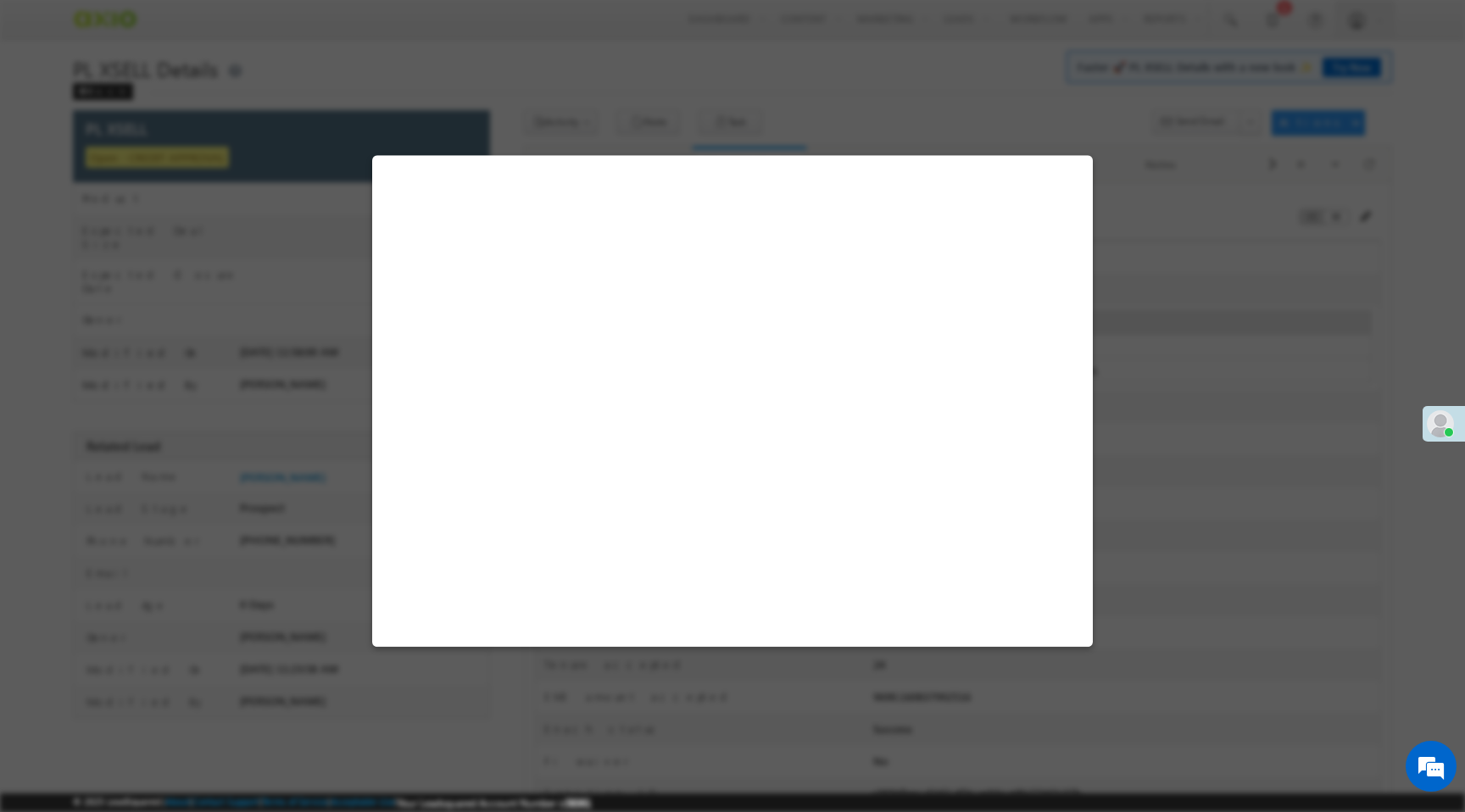
select select "PL XSell Disbursement Initiated"
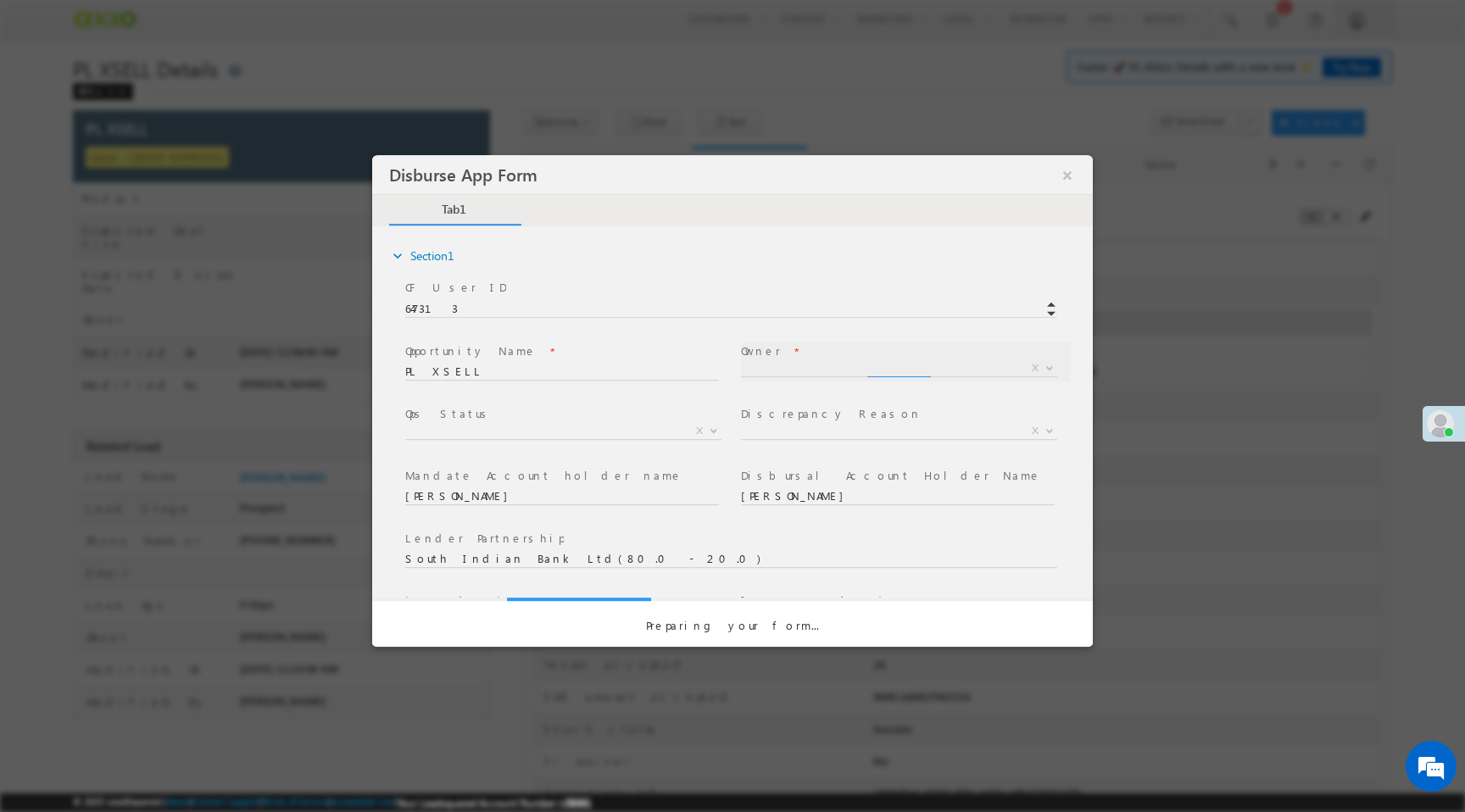
select select "65e28f60-3a0a-11ef-bbd2-0695f51e8b4b"
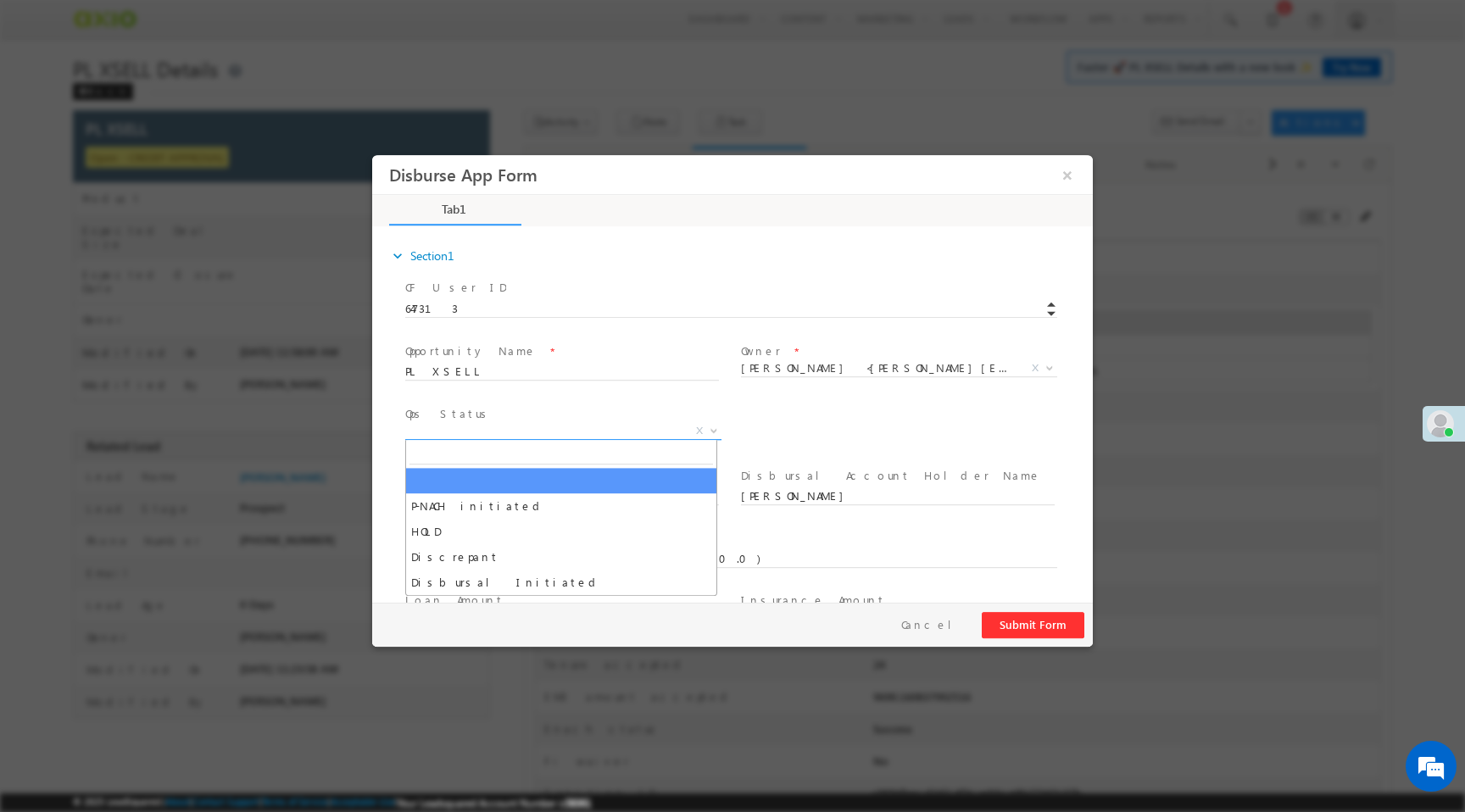
click at [633, 429] on span "X" at bounding box center [563, 431] width 316 height 16
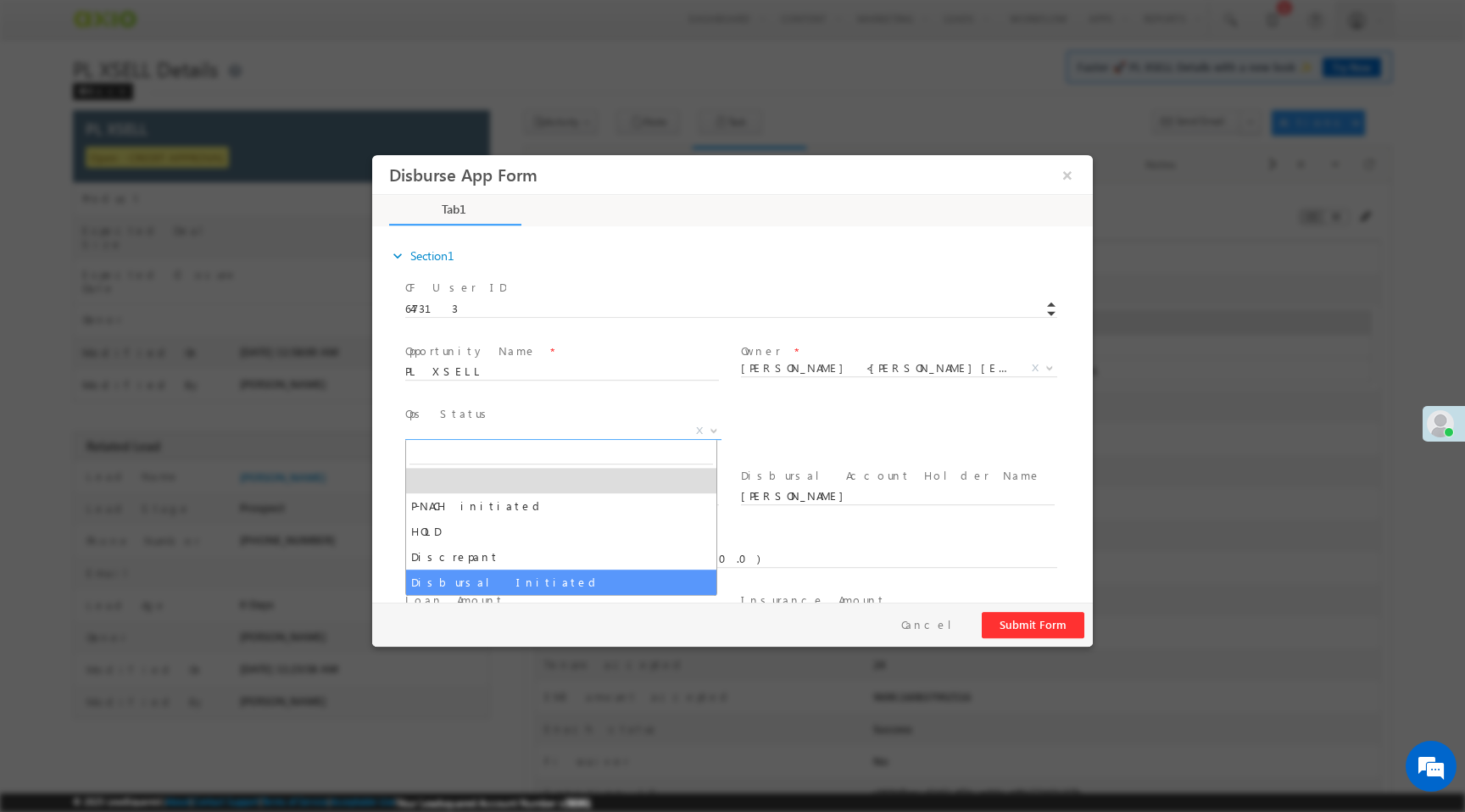
select select "Disbursal Initiated"
select select "NA"
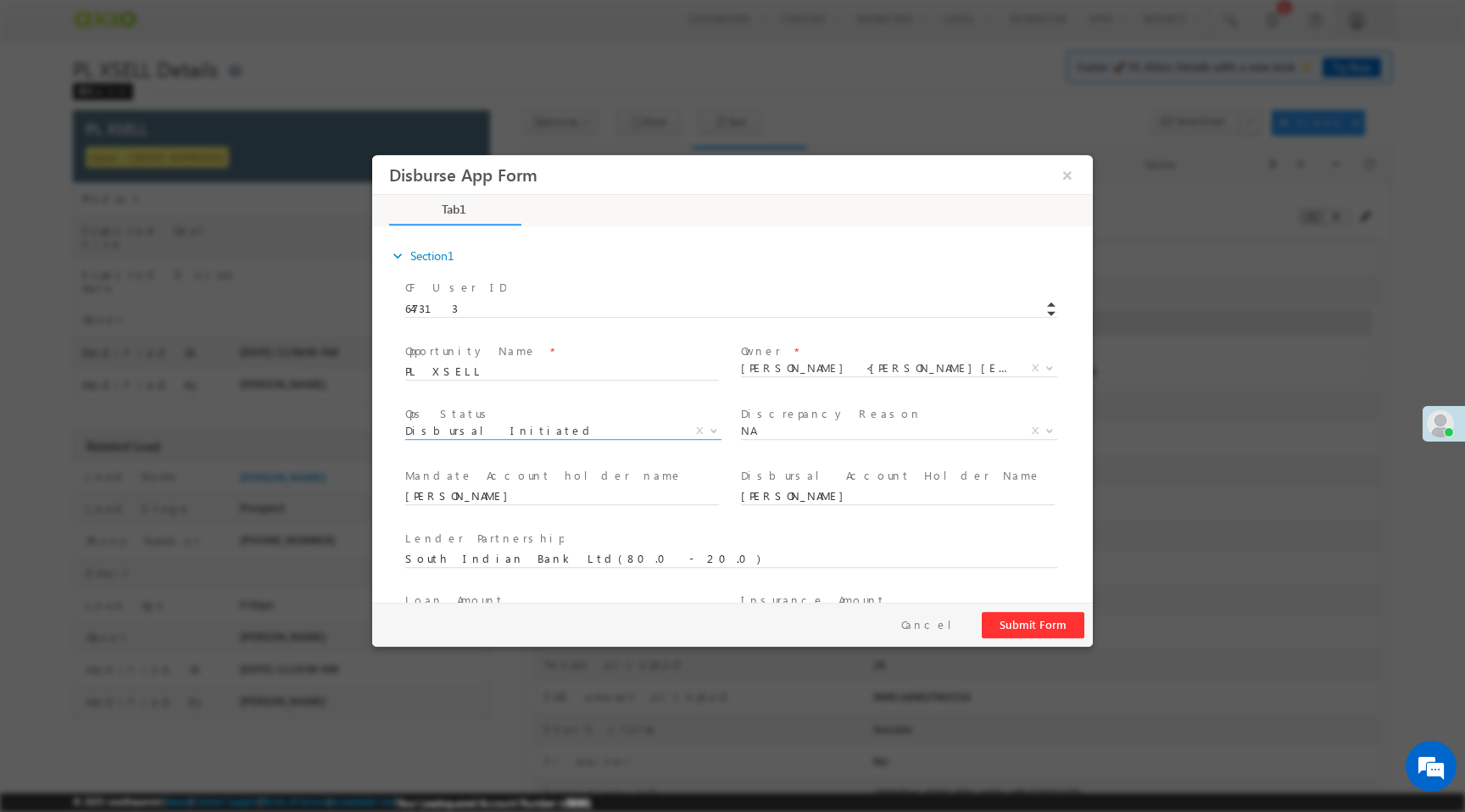
scroll to position [250, 0]
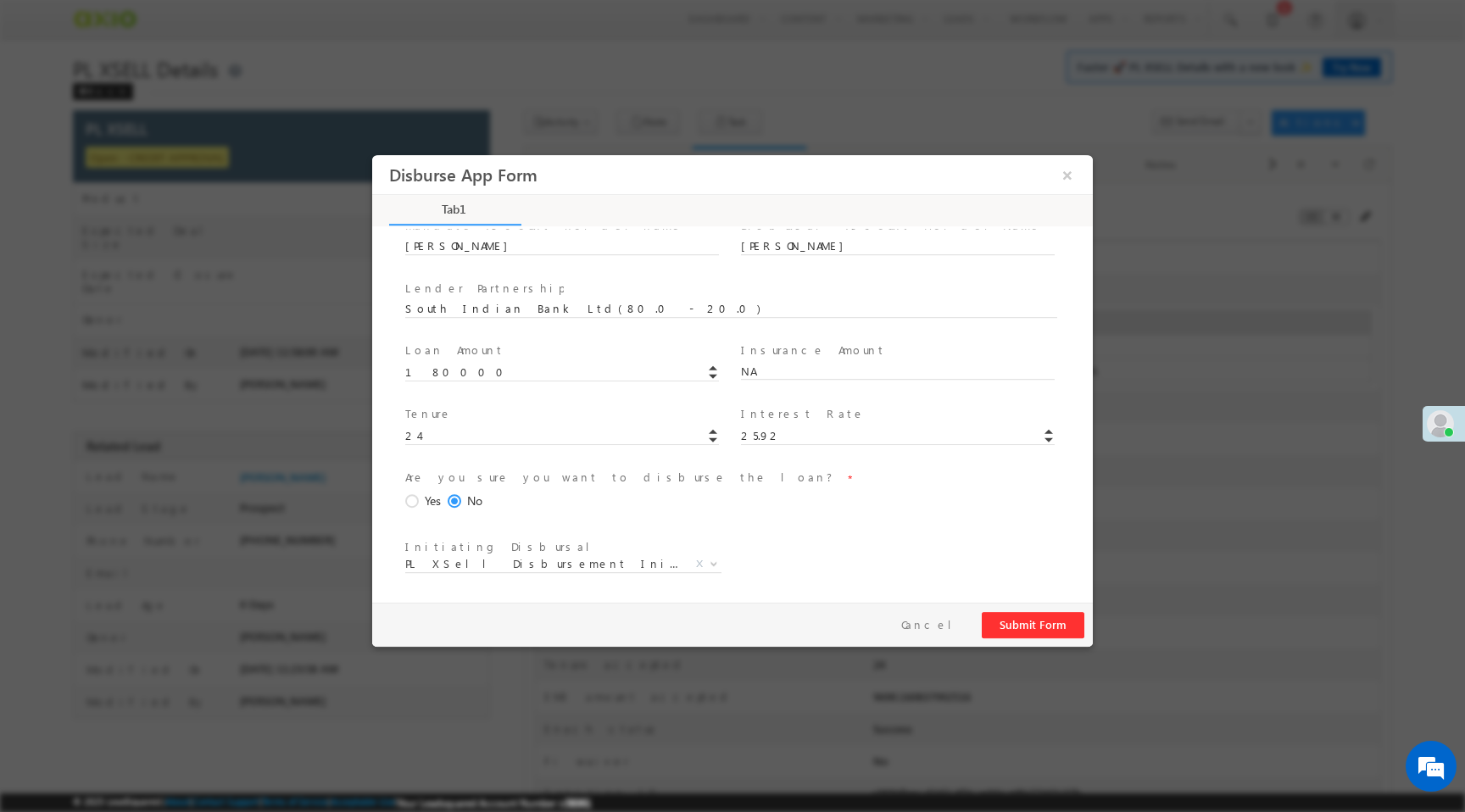
click at [427, 501] on span "Yes" at bounding box center [433, 500] width 17 height 17
click at [372, 155] on input "Yes" at bounding box center [372, 155] width 0 height 0
click at [1018, 628] on button "Submit Form" at bounding box center [1033, 625] width 103 height 27
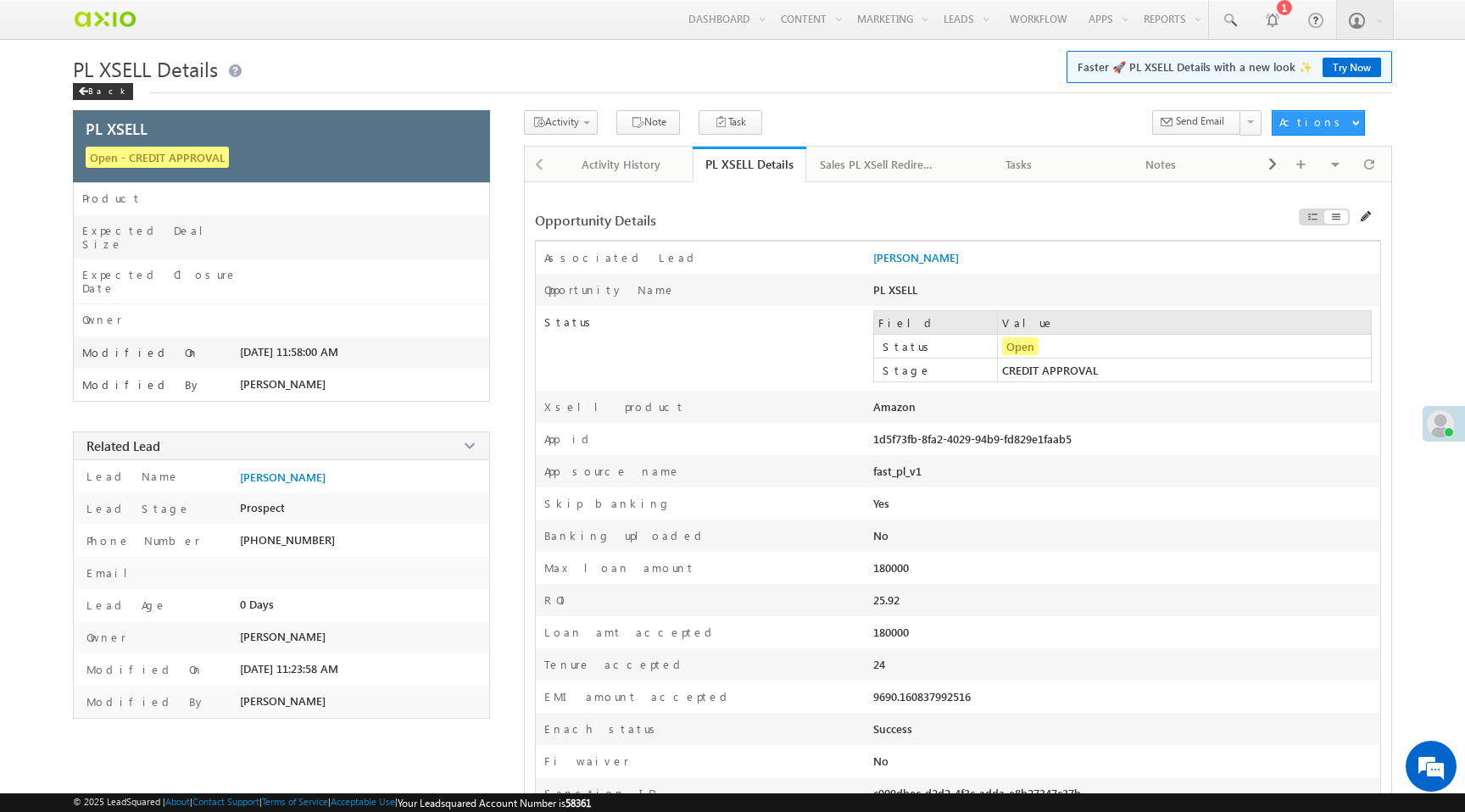
drag, startPoint x: 873, startPoint y: 439, endPoint x: 1065, endPoint y: 445, distance: 192.1
click at [1065, 445] on div "App id 1d5f73fb-8fa2-4029-94b9-fd829e1faab5" at bounding box center [957, 438] width 844 height 32
click at [1065, 445] on div "1d5f73fb-8fa2-4029-94b9-fd829e1faab5" at bounding box center [1025, 444] width 303 height 24
drag, startPoint x: 1083, startPoint y: 443, endPoint x: 875, endPoint y: 449, distance: 208.1
click at [875, 449] on div "1d5f73fb-8fa2-4029-94b9-fd829e1faab5" at bounding box center [1025, 444] width 303 height 24
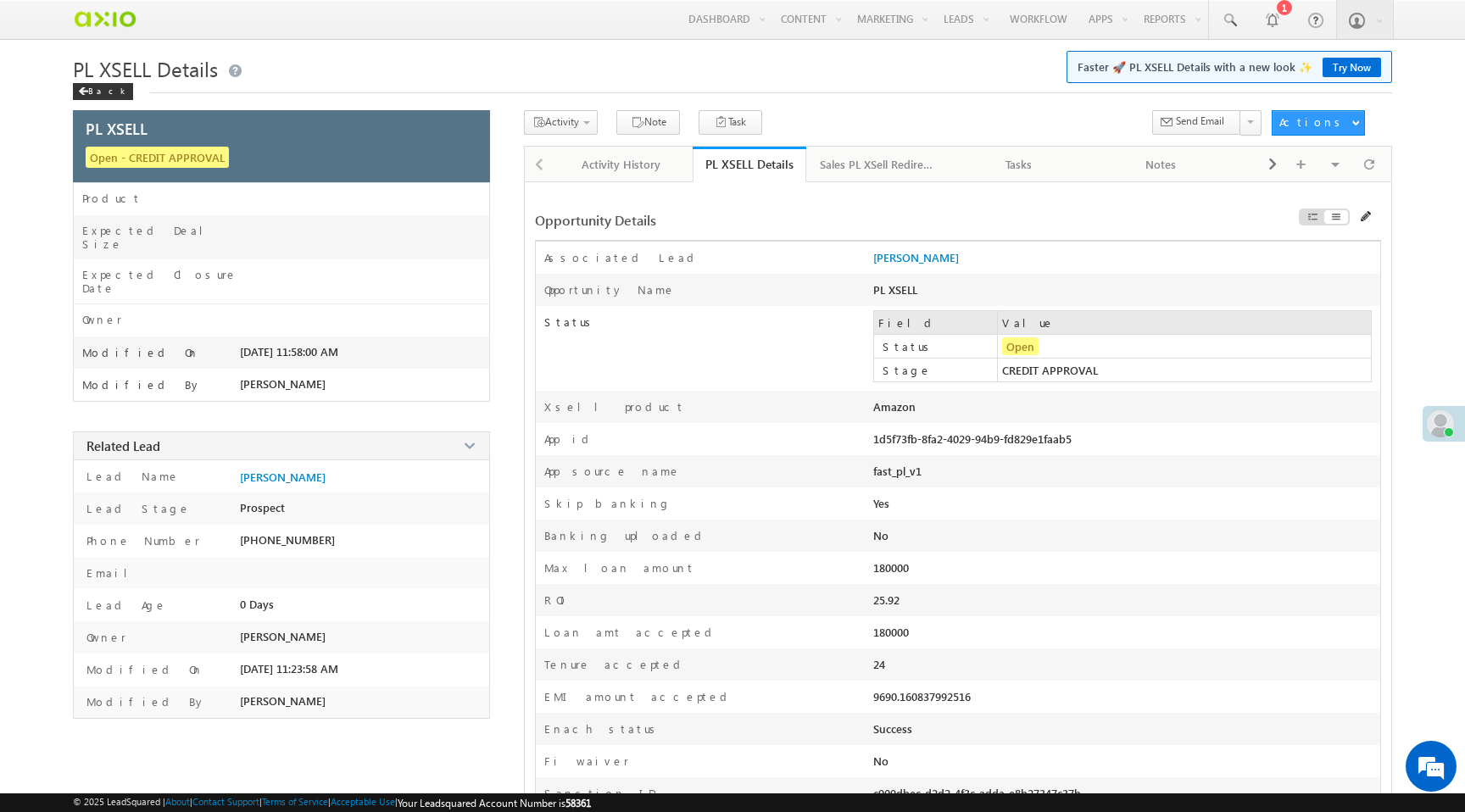
copy div "1d5f73fb-8fa2-4029-94b9-fd829e1faab5"
click at [1371, 171] on span at bounding box center [1369, 164] width 10 height 29
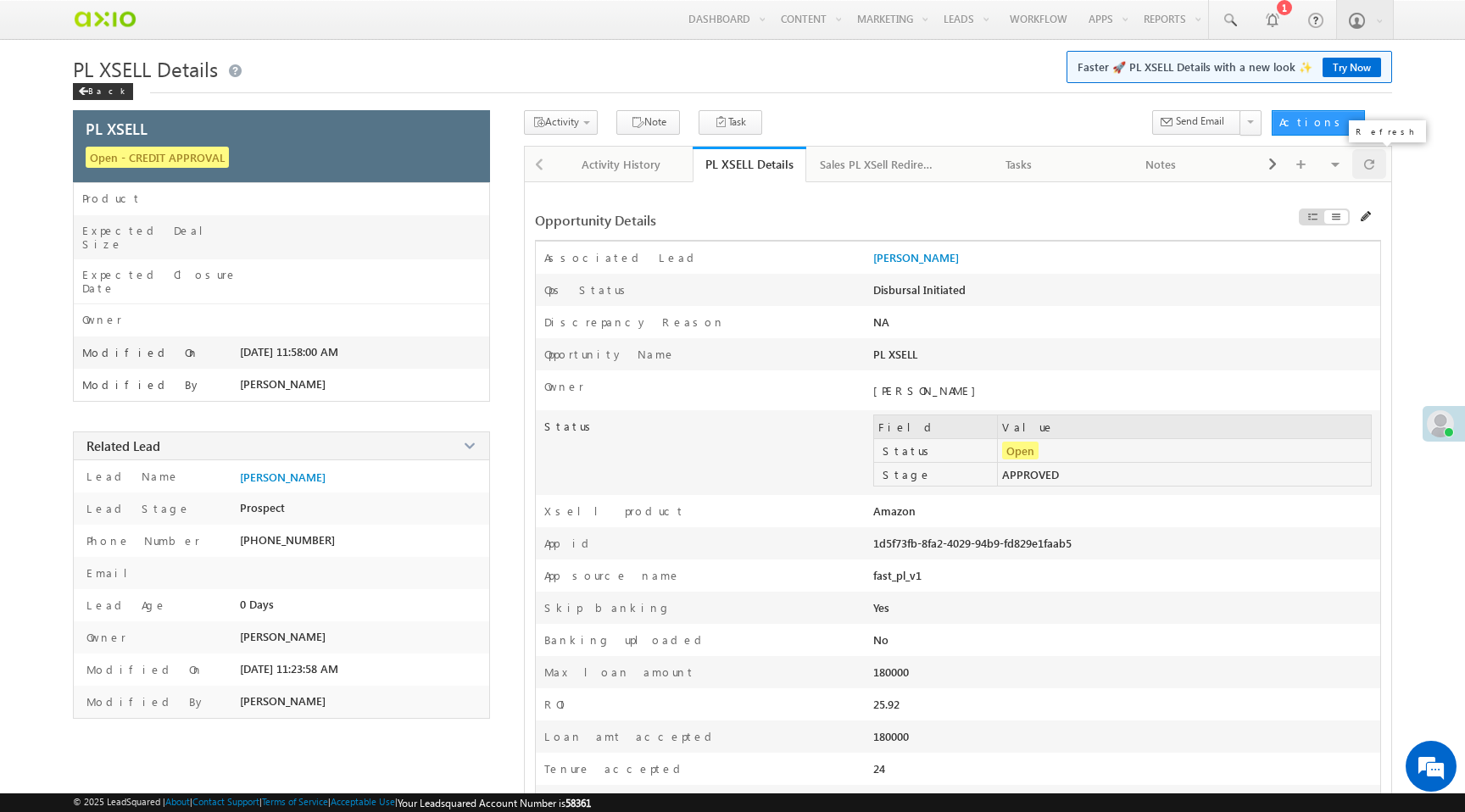
click at [1368, 175] on span at bounding box center [1369, 164] width 10 height 29
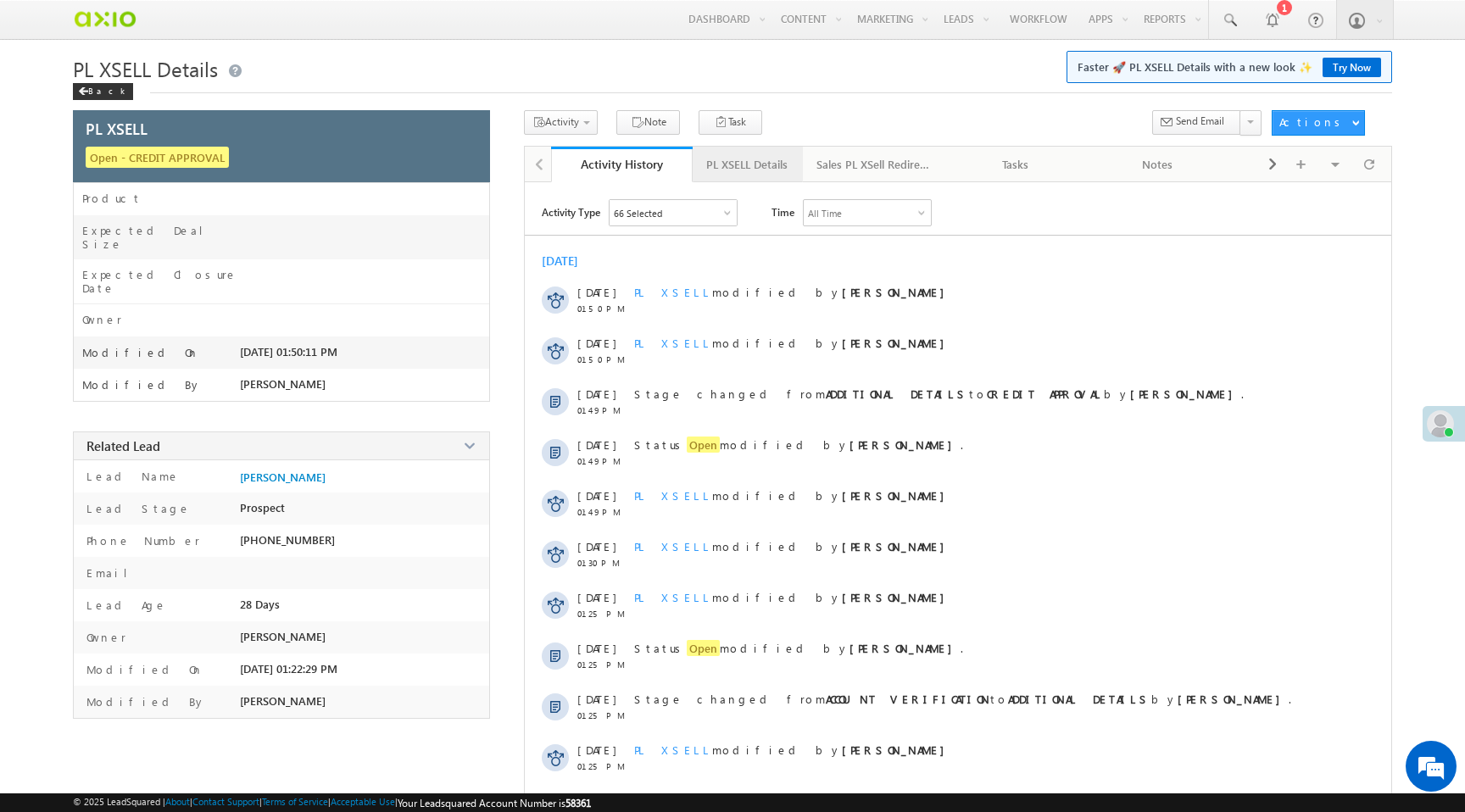
click at [762, 174] on div "PL XSELL Details" at bounding box center [746, 164] width 82 height 20
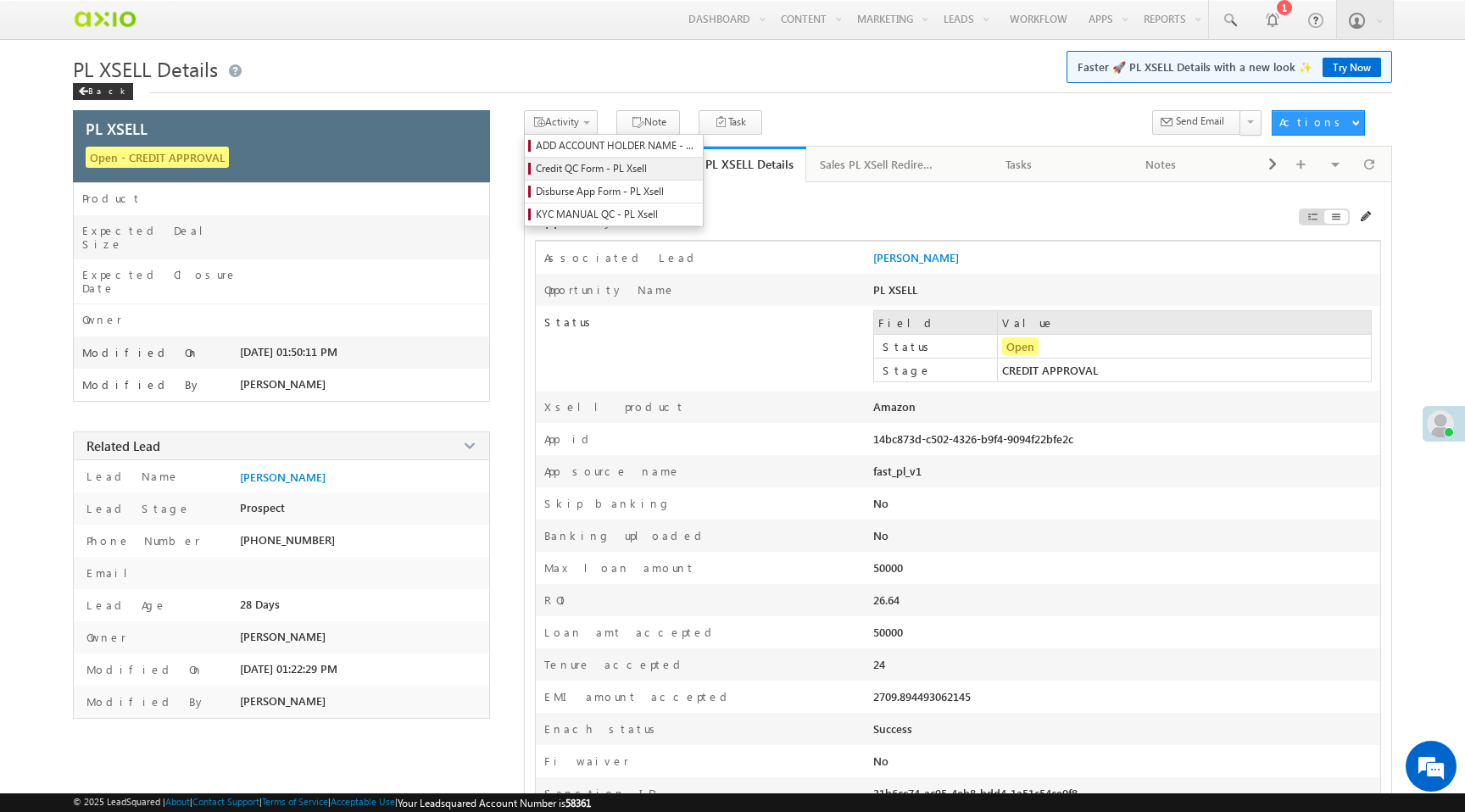
click at [591, 170] on span "Credit QC Form - PL Xsell" at bounding box center [616, 169] width 161 height 16
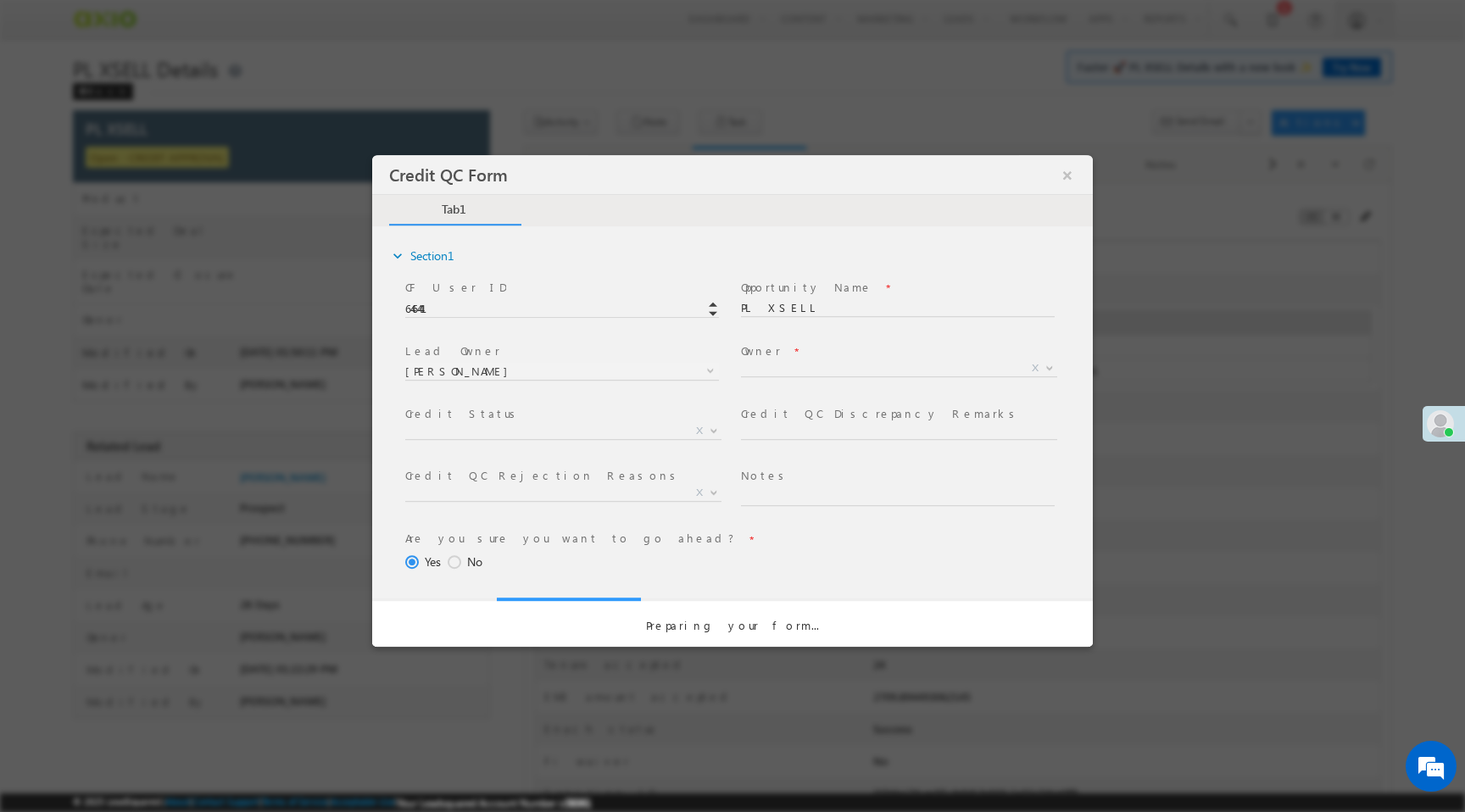
select select "50aed37f-b58e-11ec-8597-0681fe0b10f8"
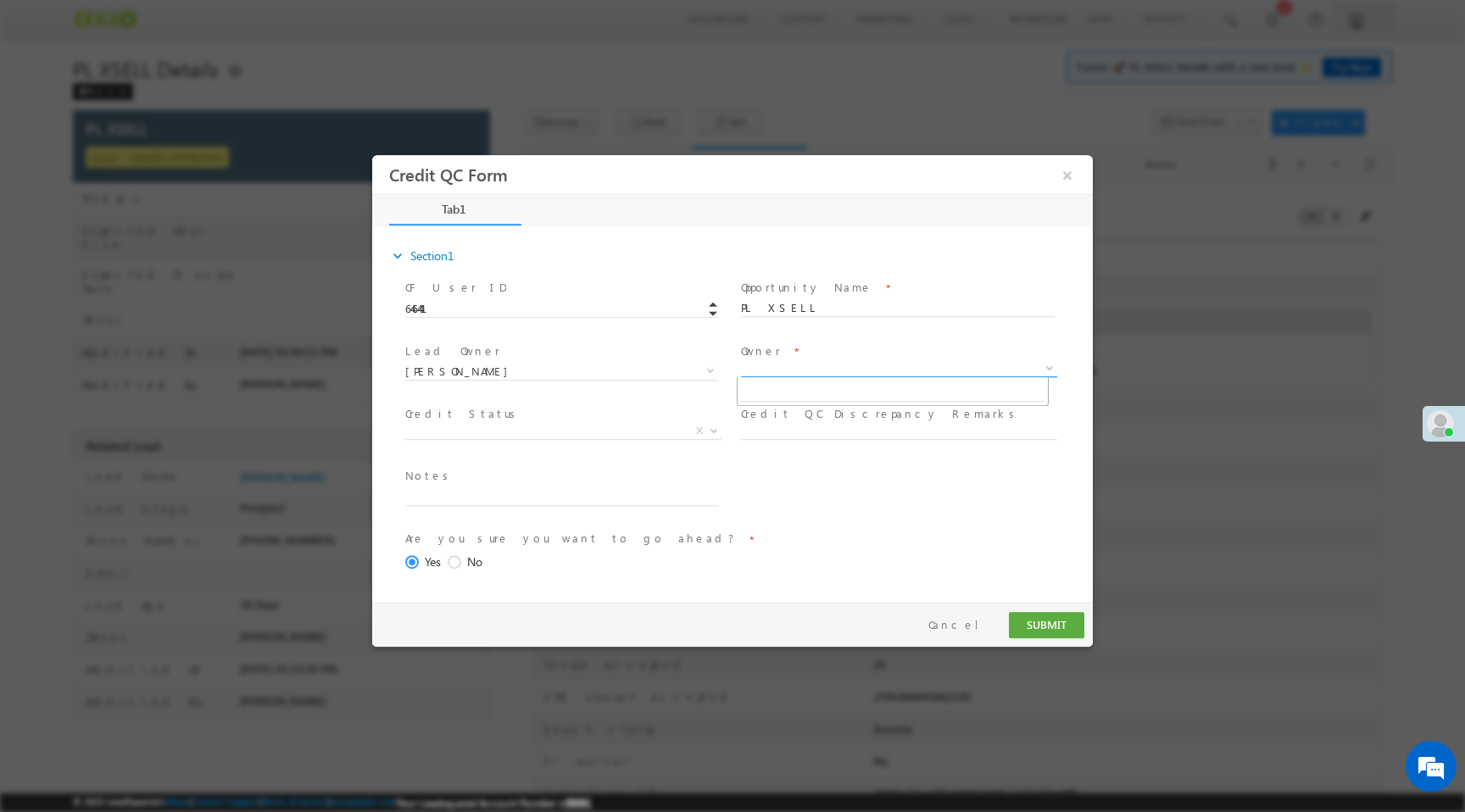
click at [775, 370] on span "X" at bounding box center [898, 368] width 316 height 16
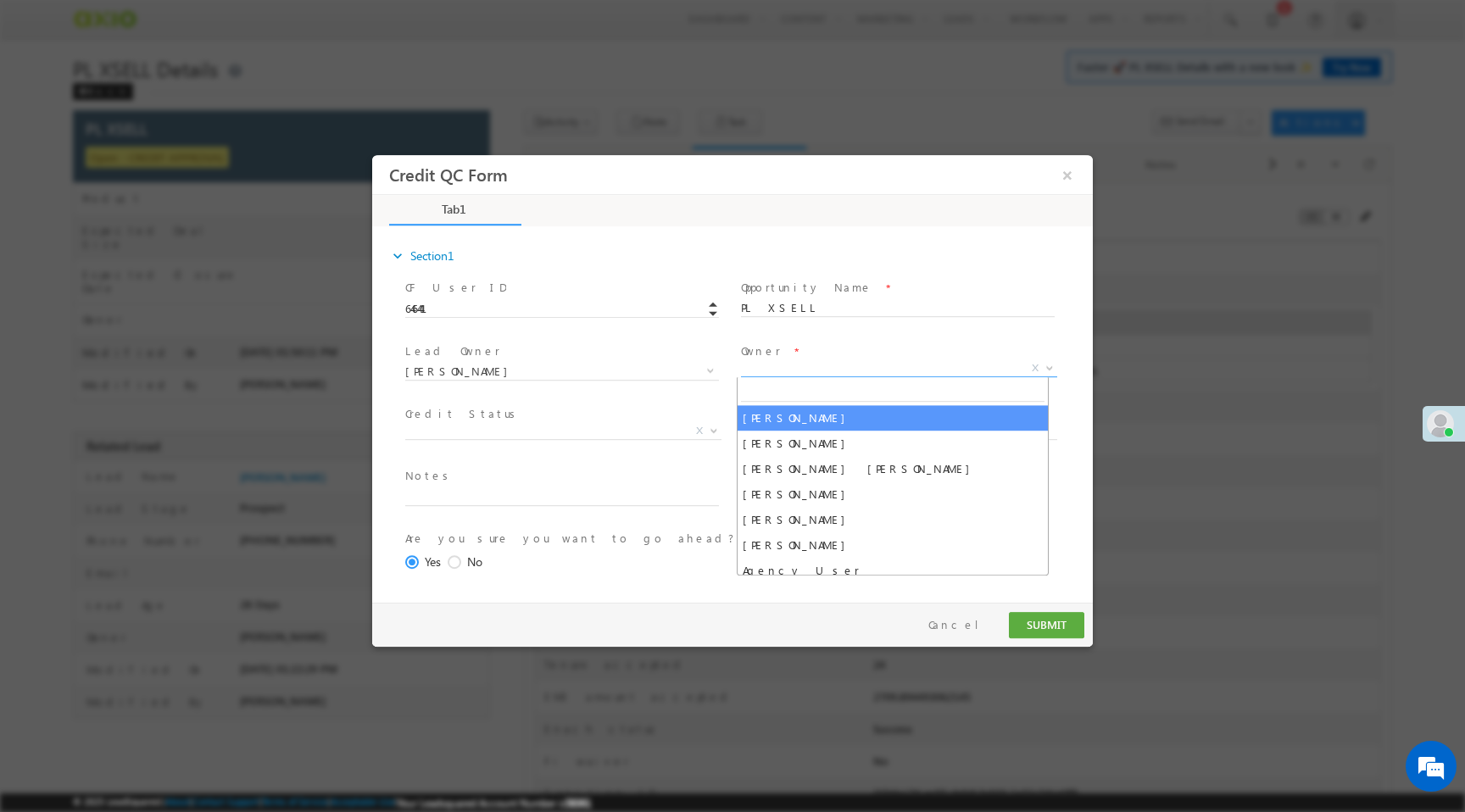
select select "65e28f60-3a0a-11ef-bbd2-0695f51e8b4b"
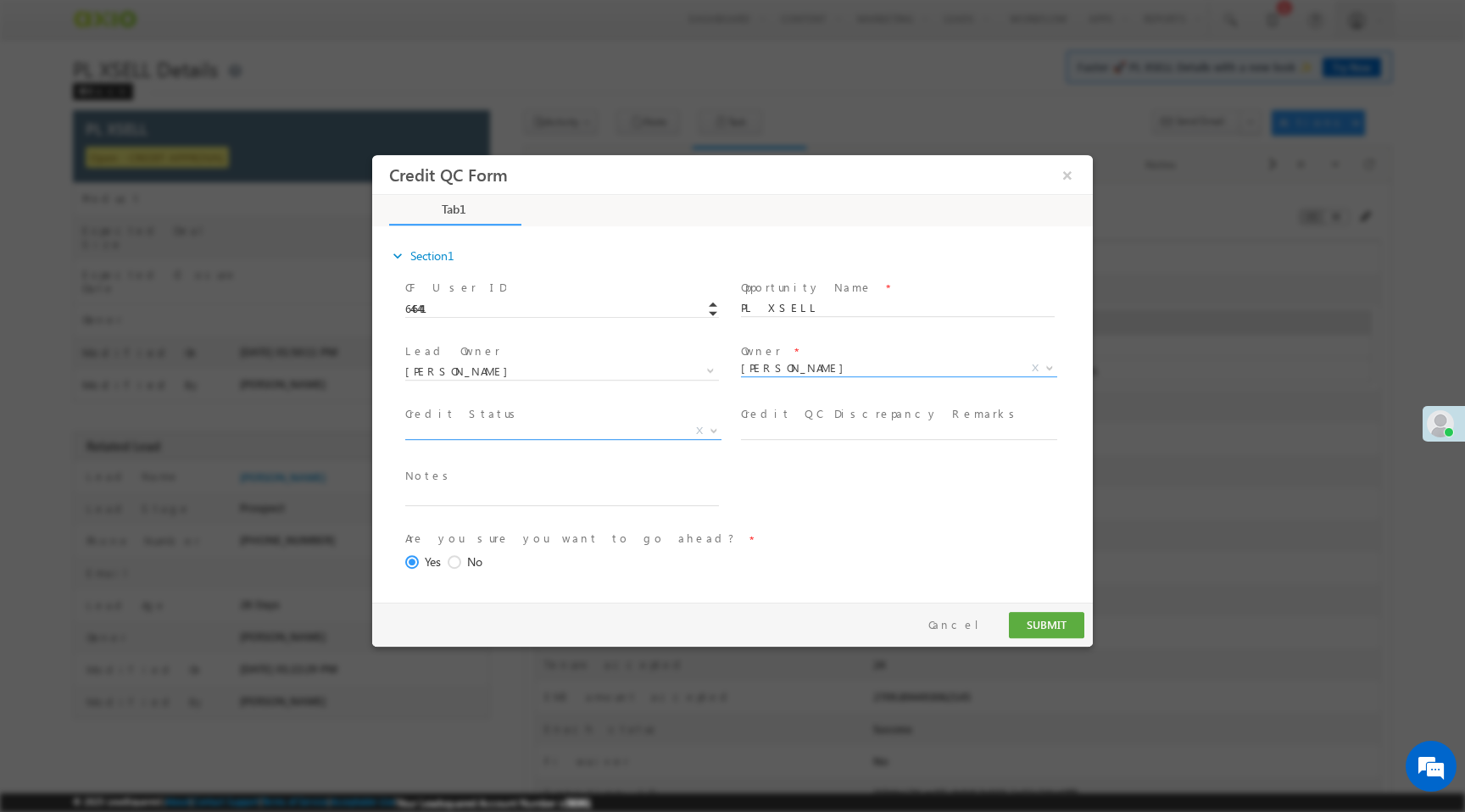
click at [562, 431] on span "X" at bounding box center [563, 431] width 316 height 16
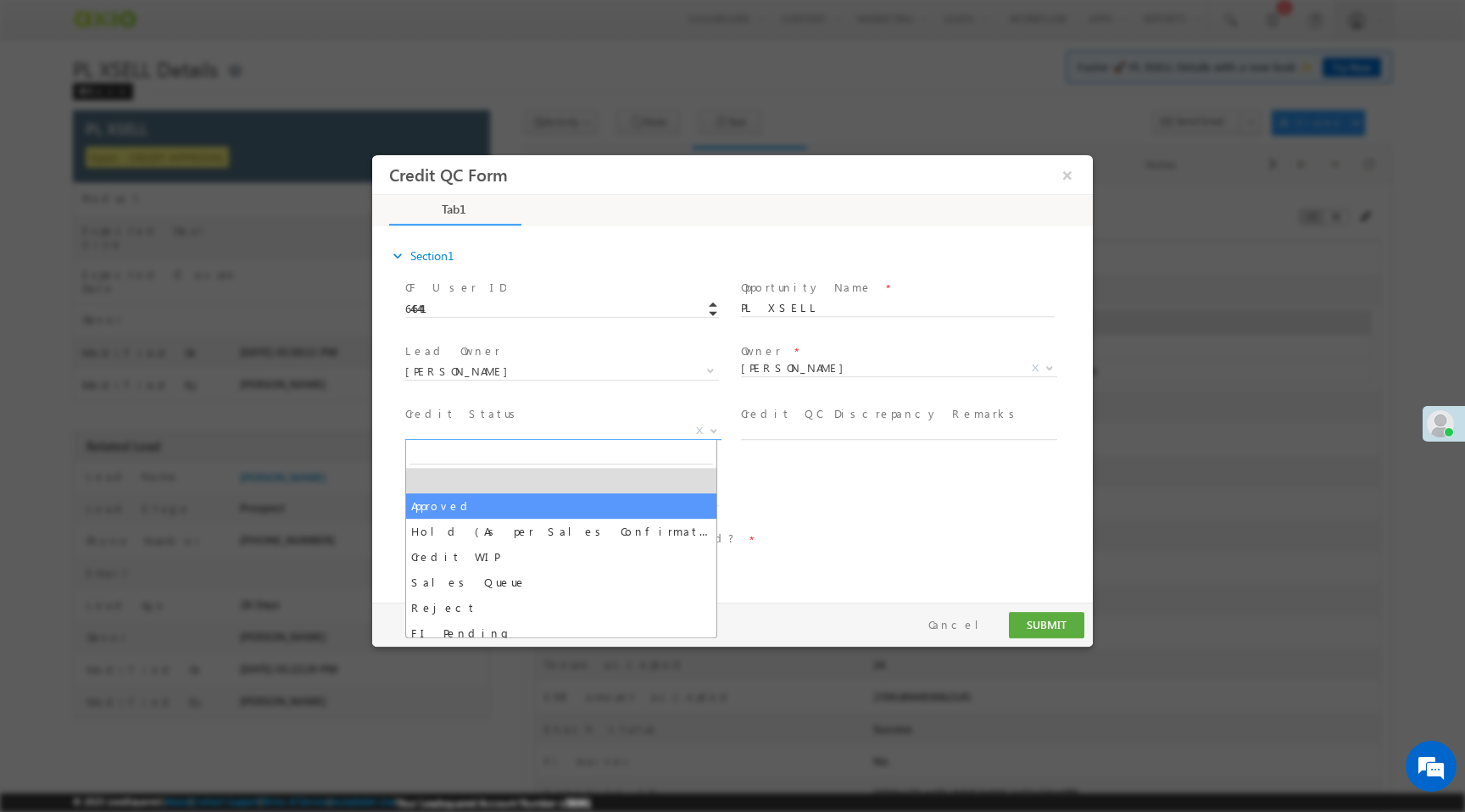
select select "Approved"
select select "NA"
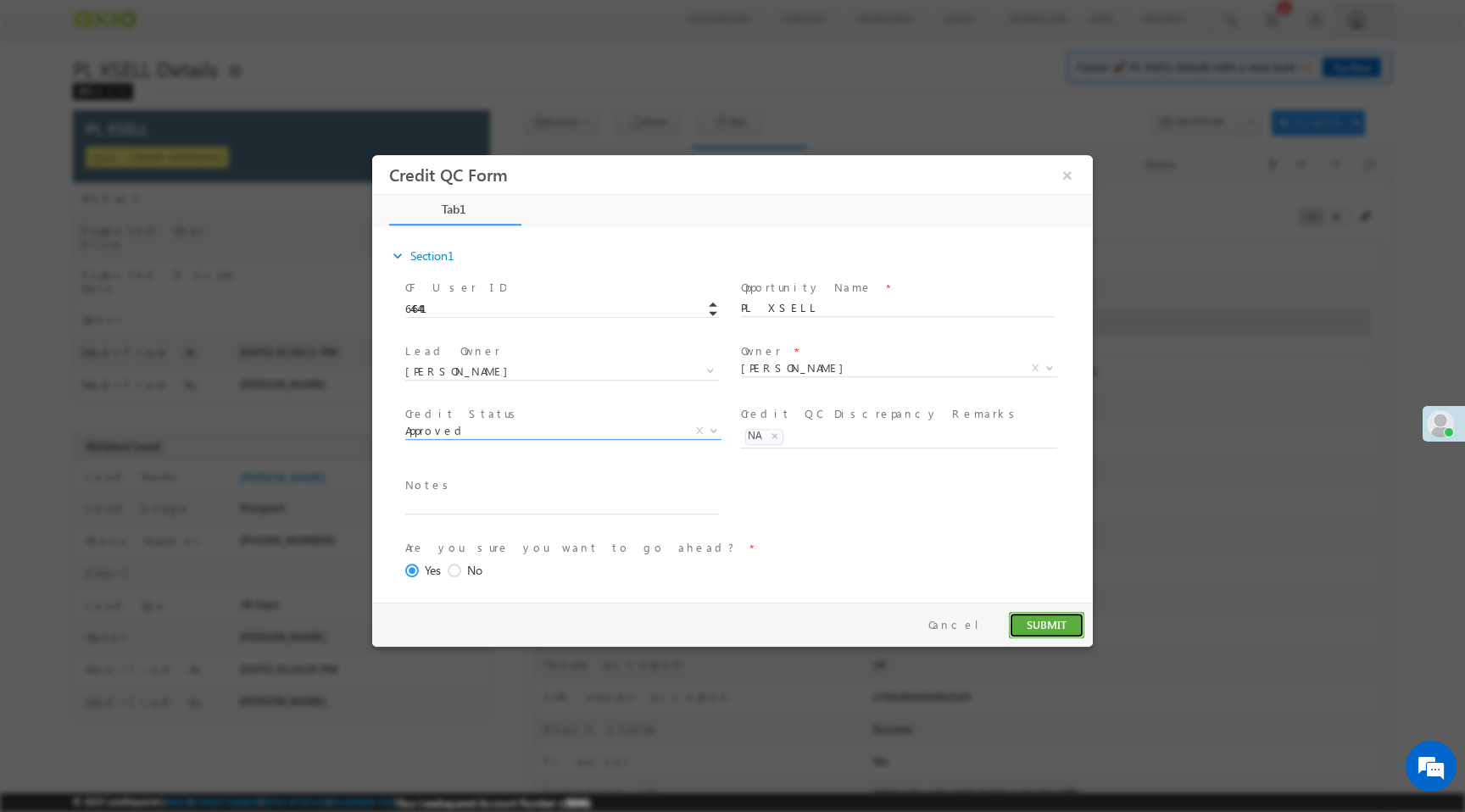
click at [1033, 632] on button "SUBMIT" at bounding box center [1047, 625] width 75 height 27
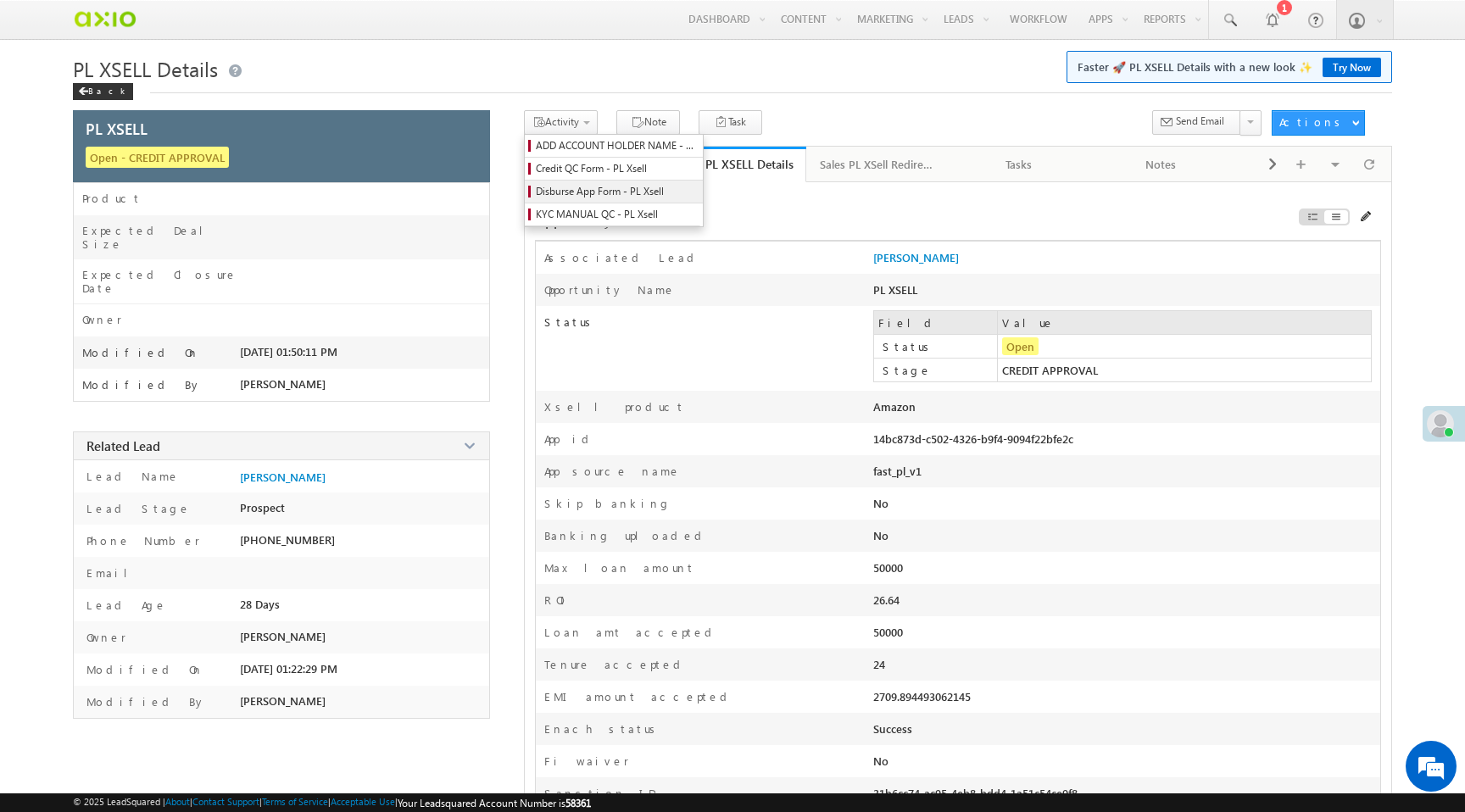
click at [584, 196] on span "Disburse App Form - PL Xsell" at bounding box center [616, 192] width 161 height 16
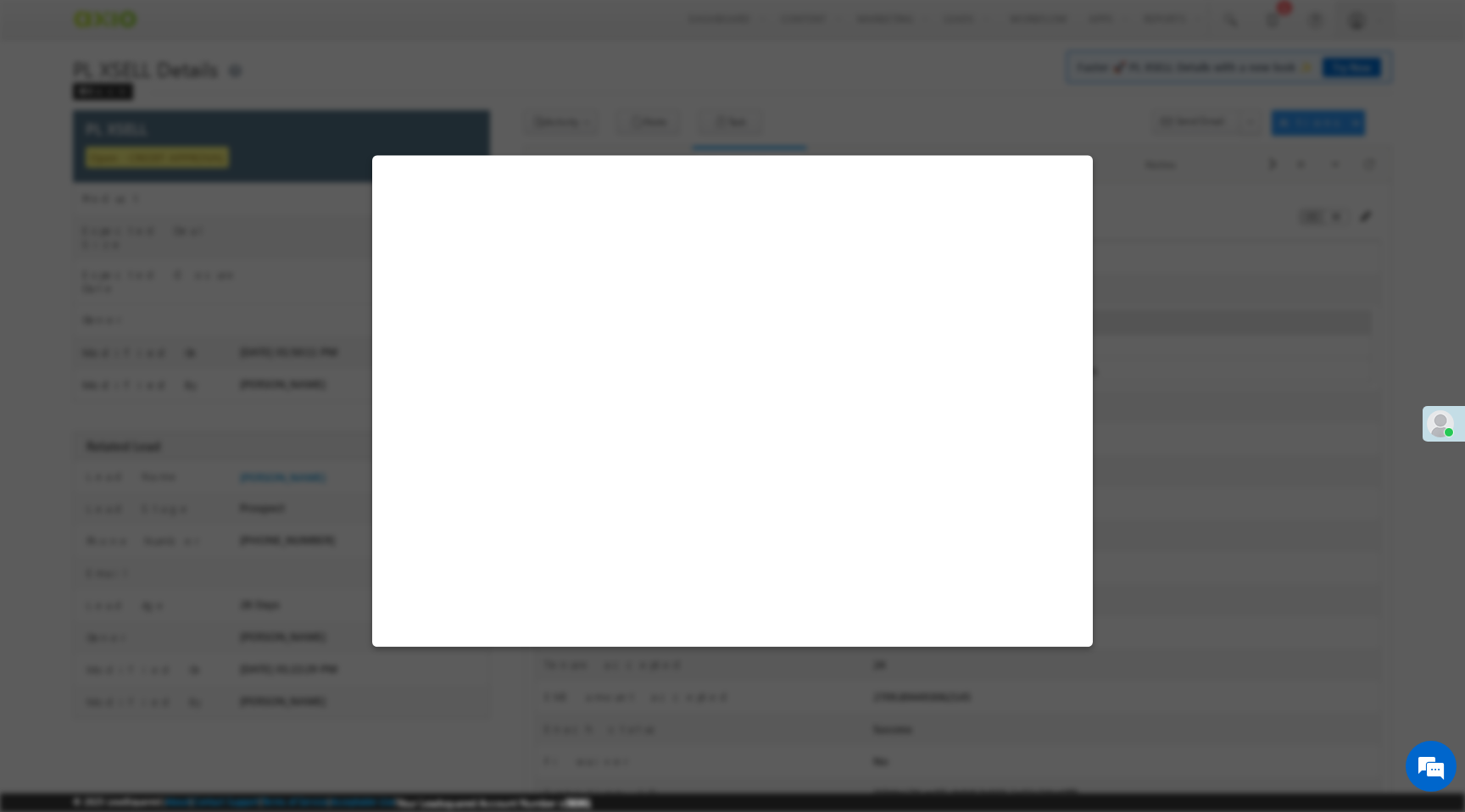
select select "PL XSell Disbursement Initiated"
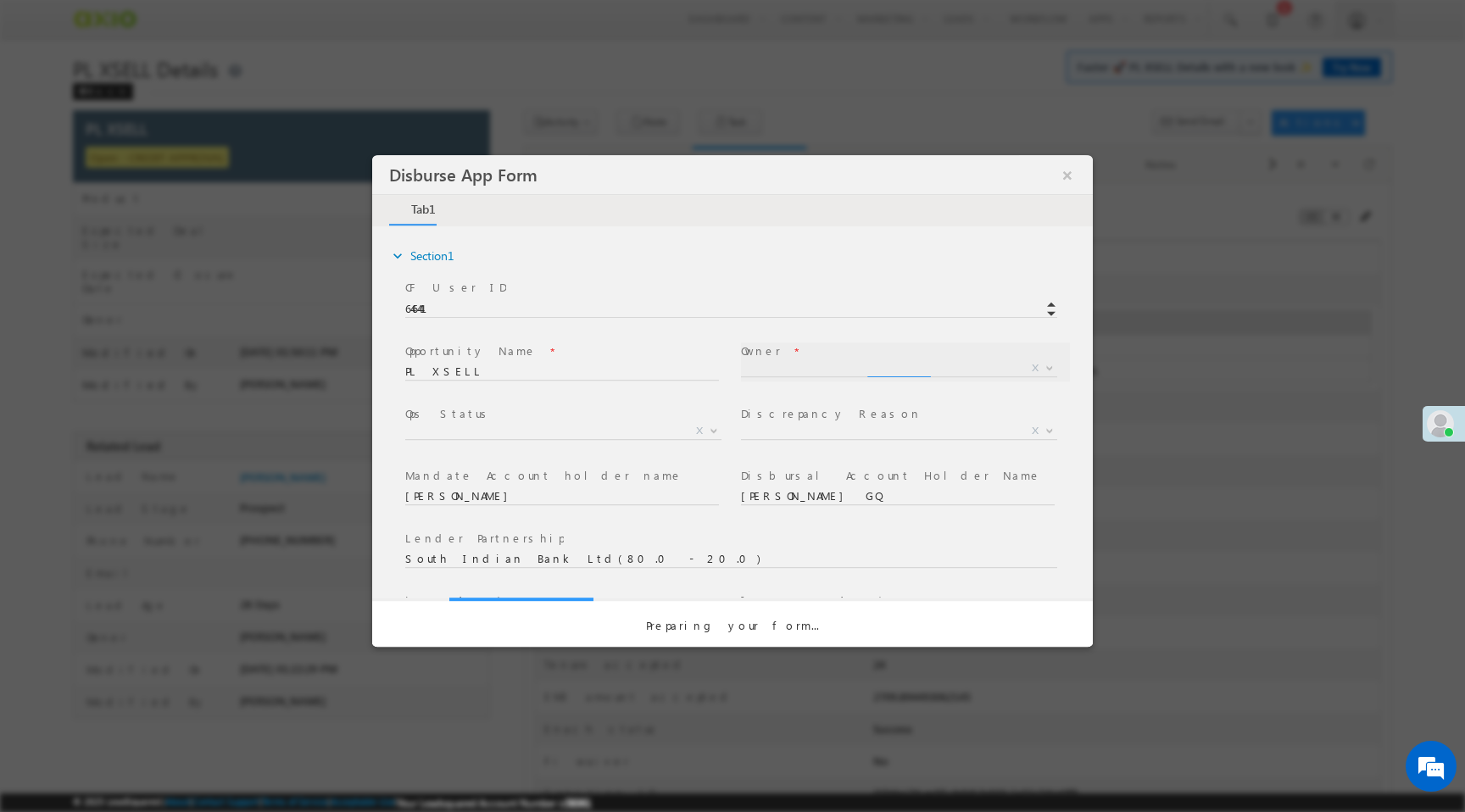
select select "f8849782-a99c-11ec-8597-0681fe0b10f8"
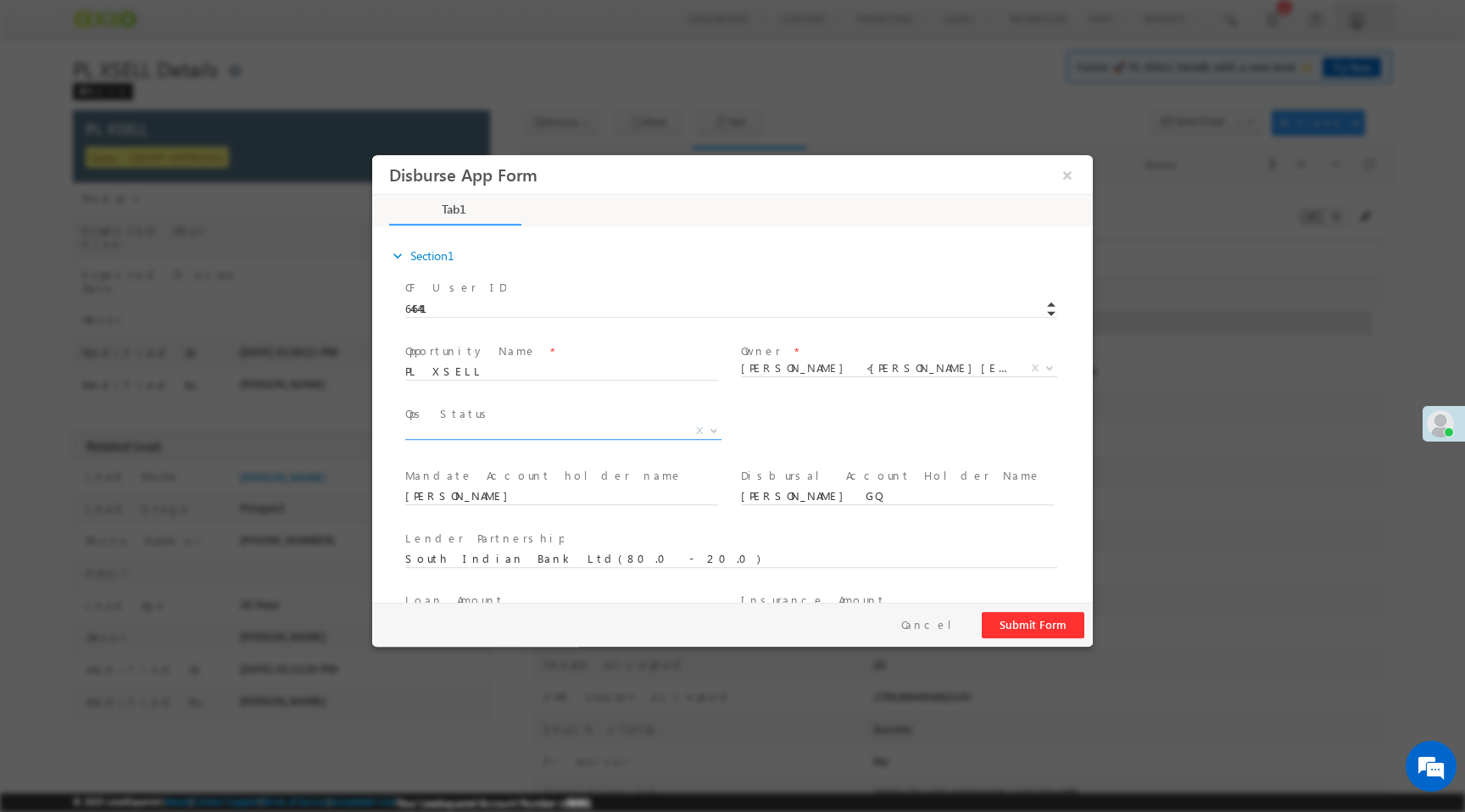
click at [550, 428] on span "X" at bounding box center [563, 431] width 316 height 16
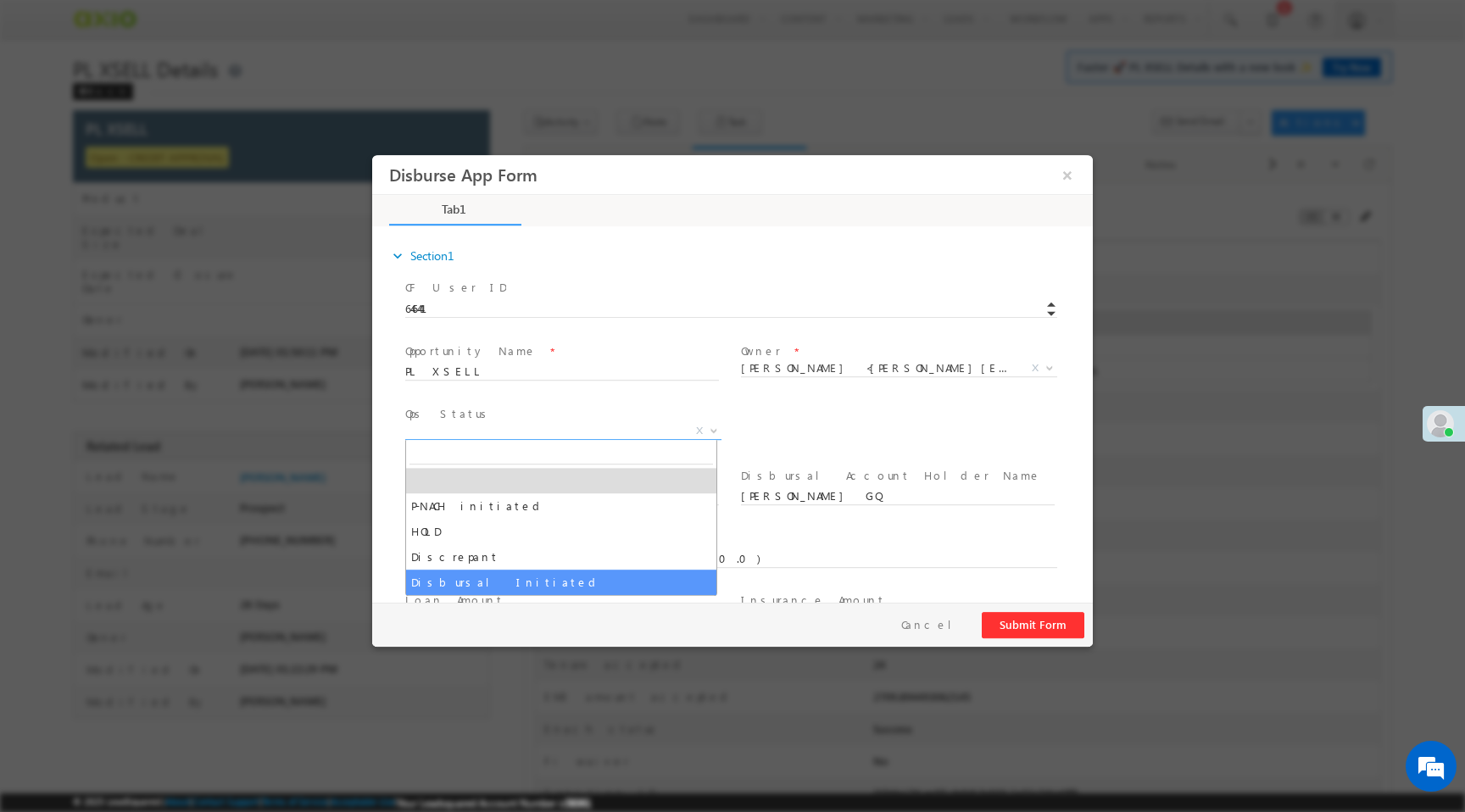
select select "Disbursal Initiated"
select select "NA"
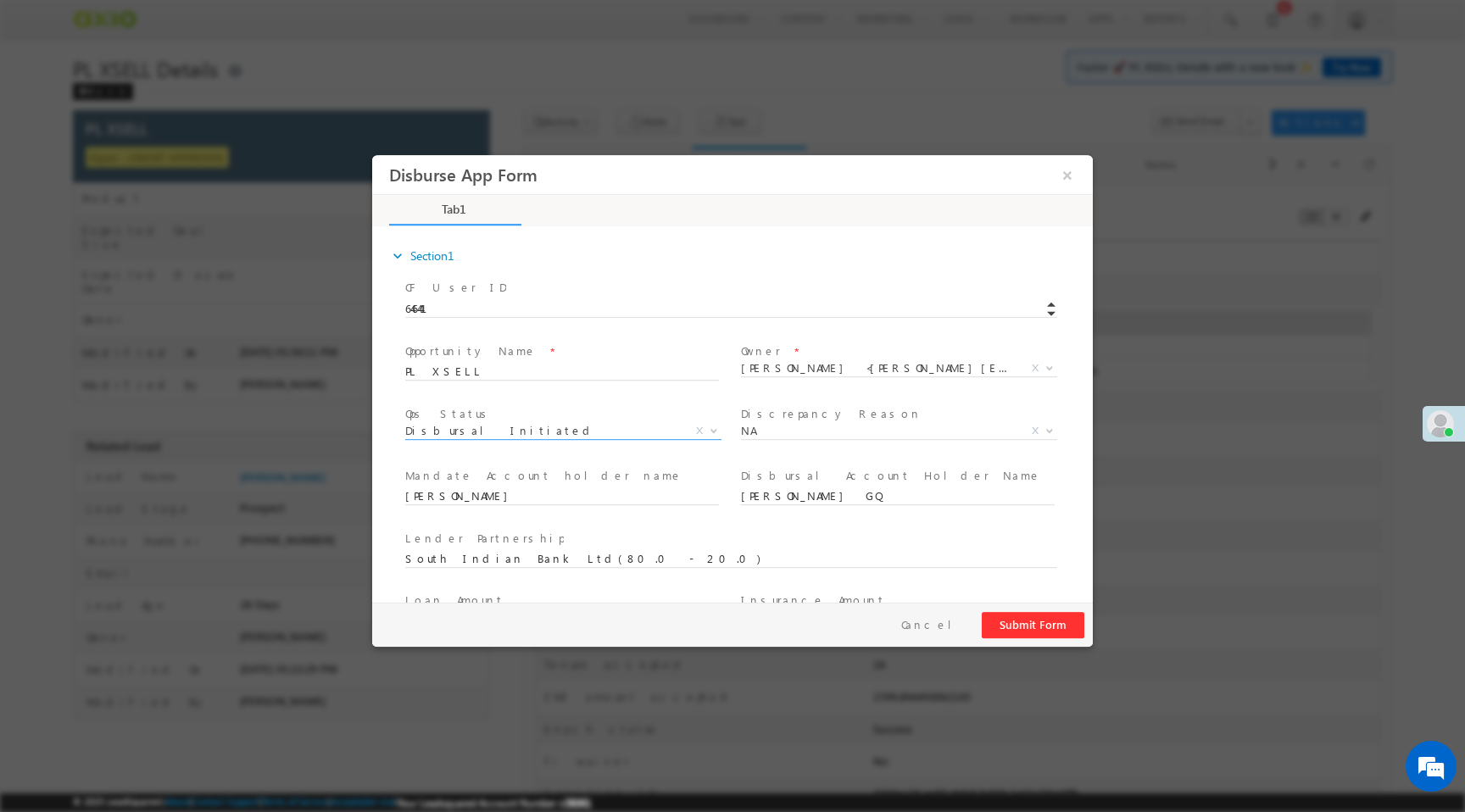
scroll to position [250, 0]
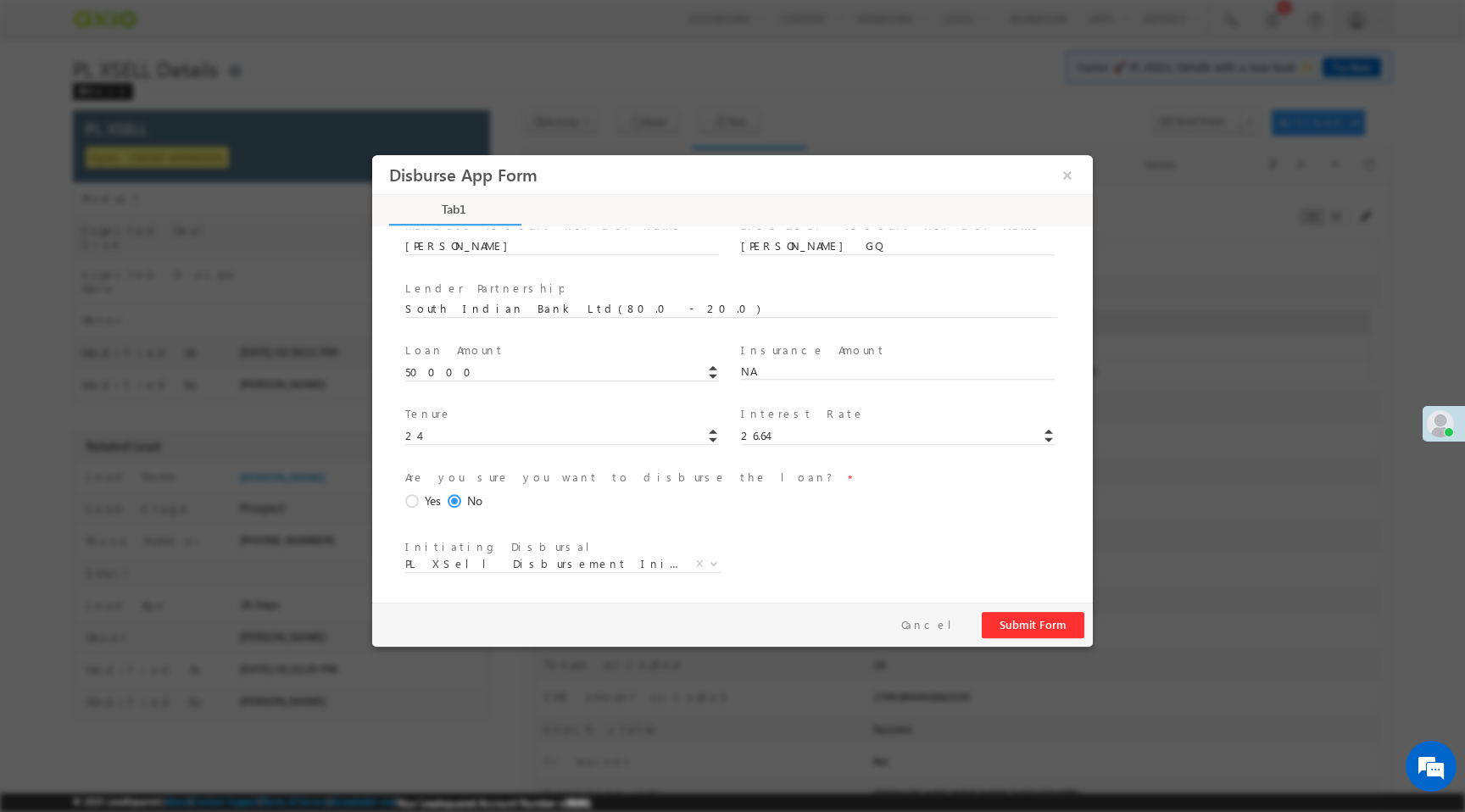
click at [415, 501] on span at bounding box center [414, 501] width 18 height 16
click at [372, 155] on input "Yes" at bounding box center [372, 155] width 0 height 0
click at [1009, 623] on button "Submit Form" at bounding box center [1033, 625] width 103 height 27
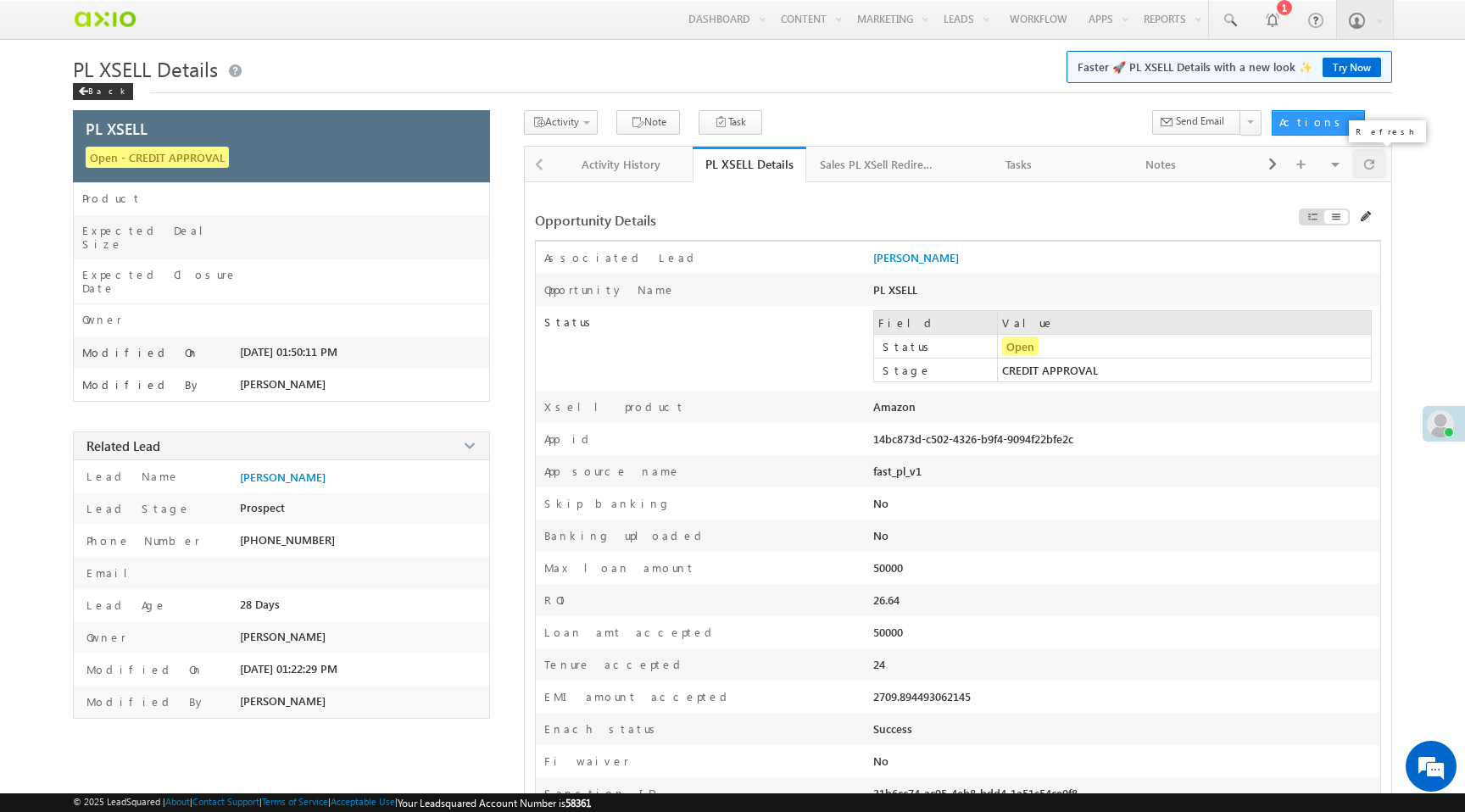
click at [1376, 161] on div at bounding box center [1369, 164] width 34 height 29
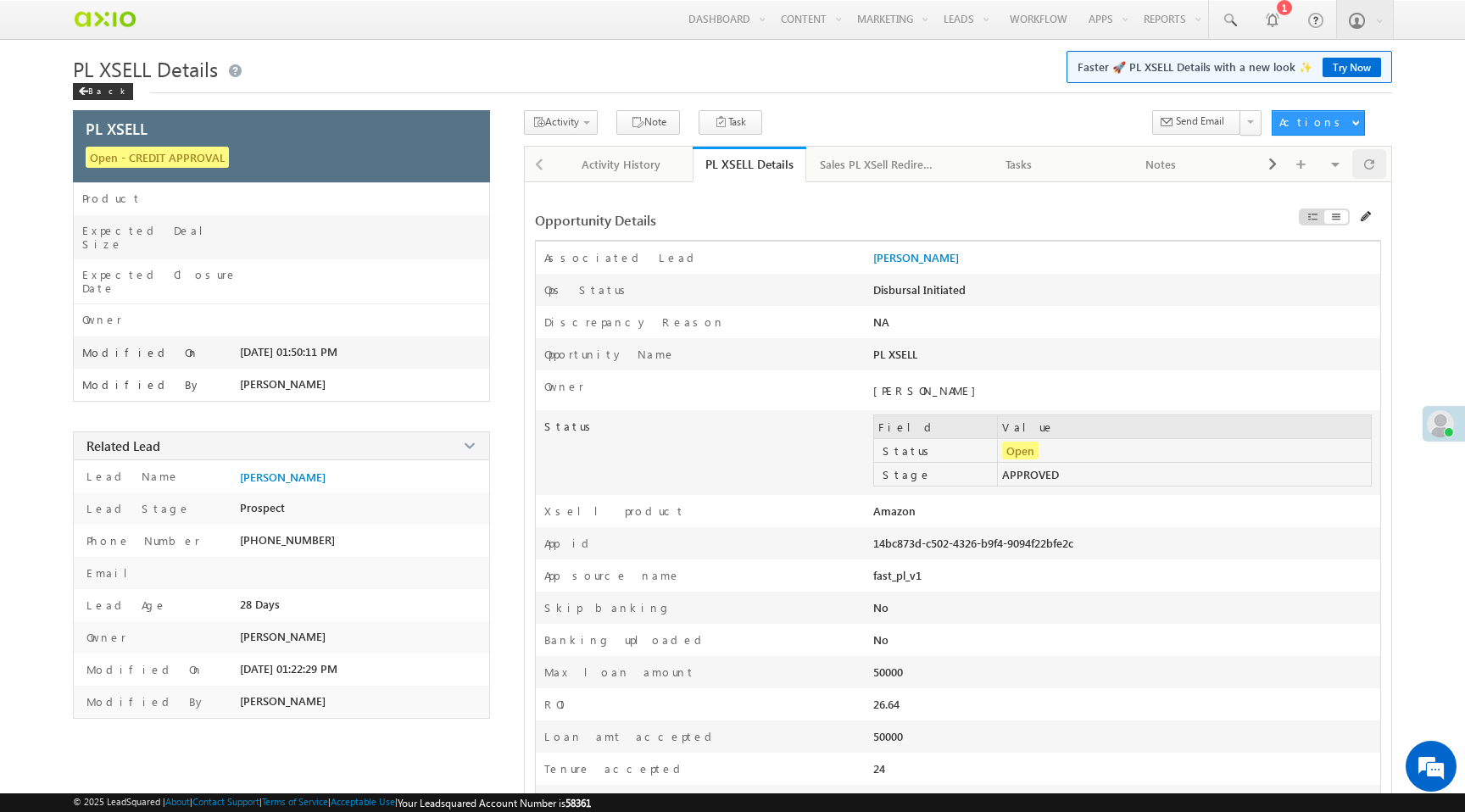
click at [1376, 160] on div at bounding box center [1369, 164] width 34 height 29
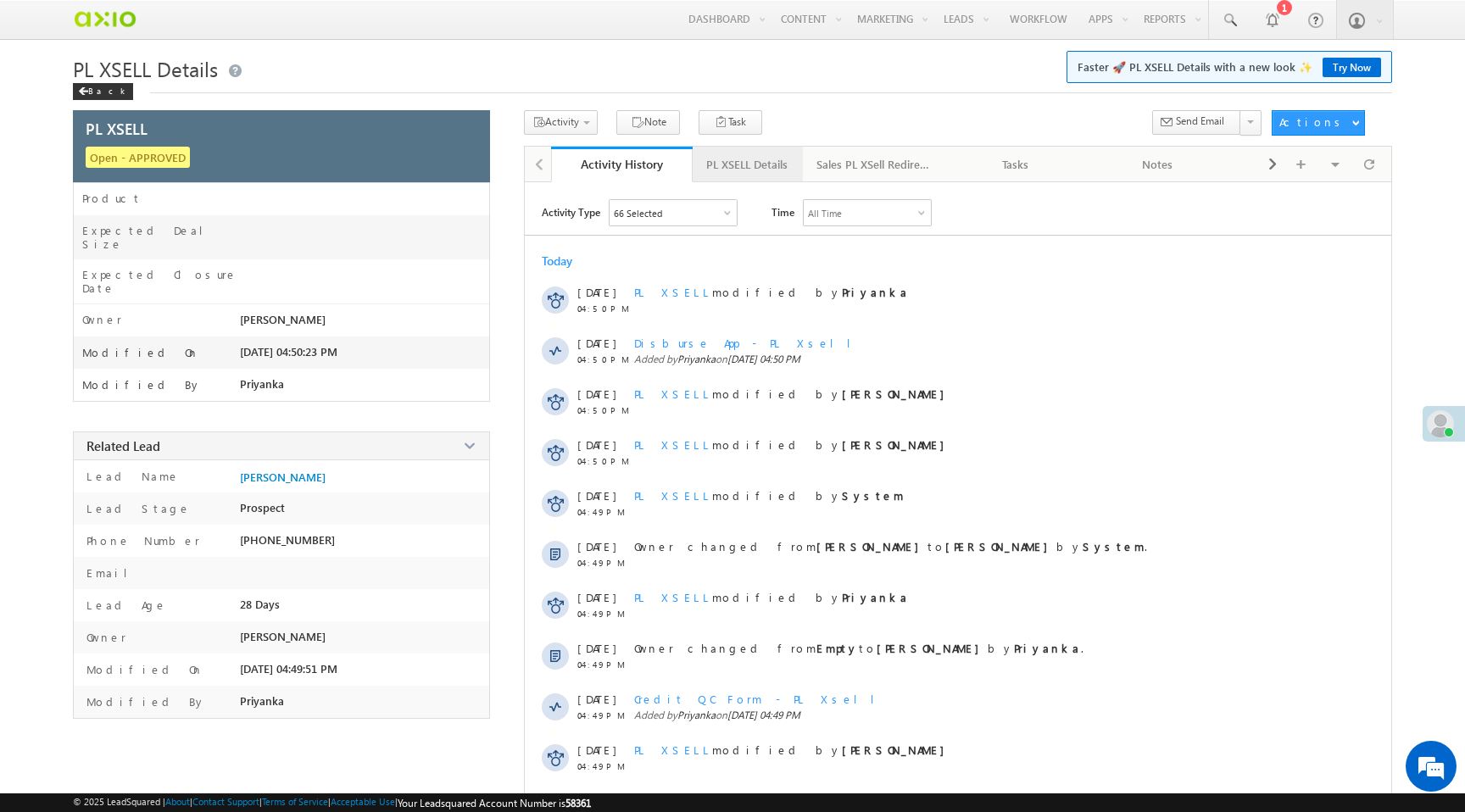
click at [730, 166] on div "PL XSELL Details" at bounding box center [746, 164] width 82 height 20
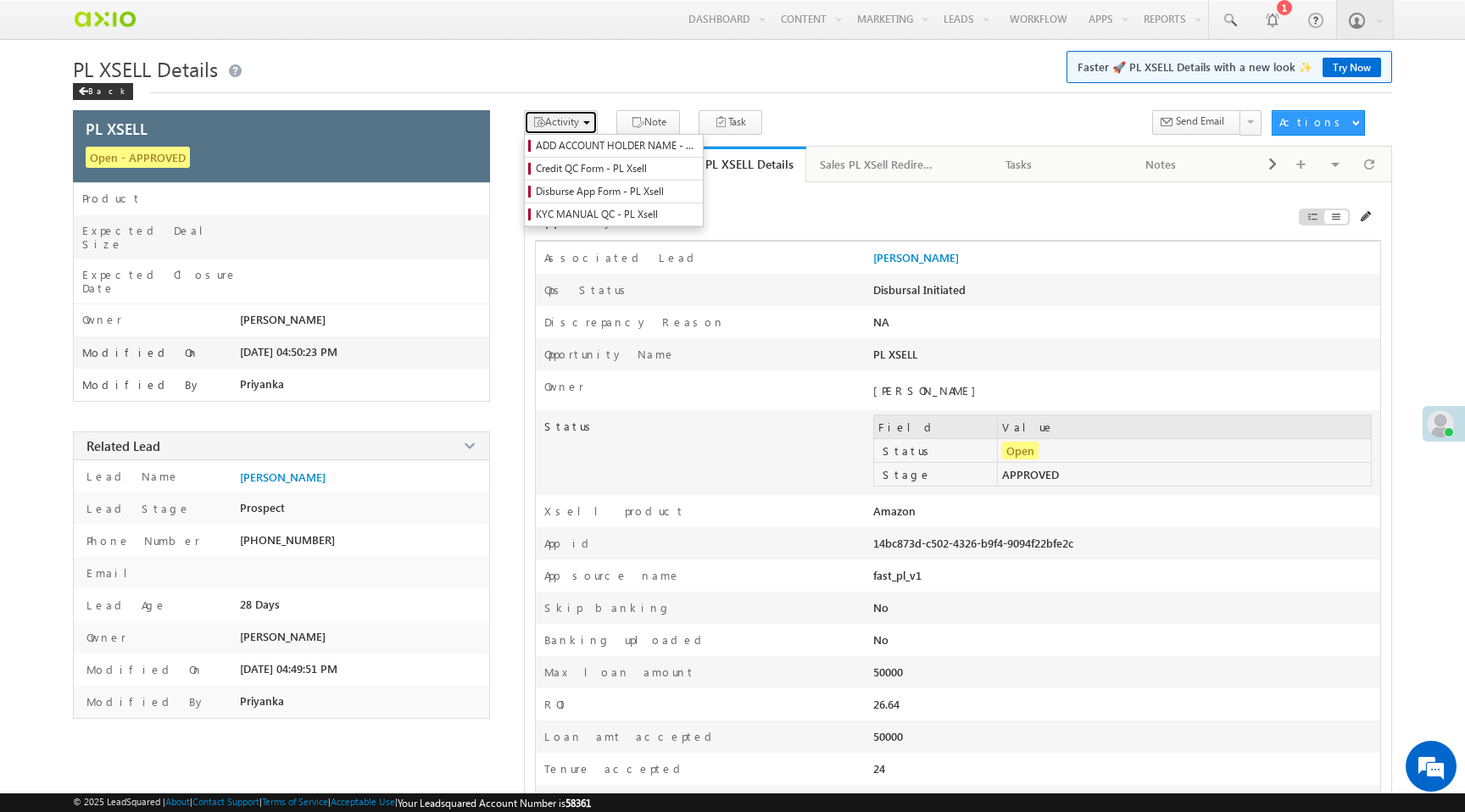
click at [563, 124] on span "Activity" at bounding box center [562, 122] width 34 height 13
click at [602, 196] on span "Disburse App Form - PL Xsell" at bounding box center [616, 192] width 161 height 16
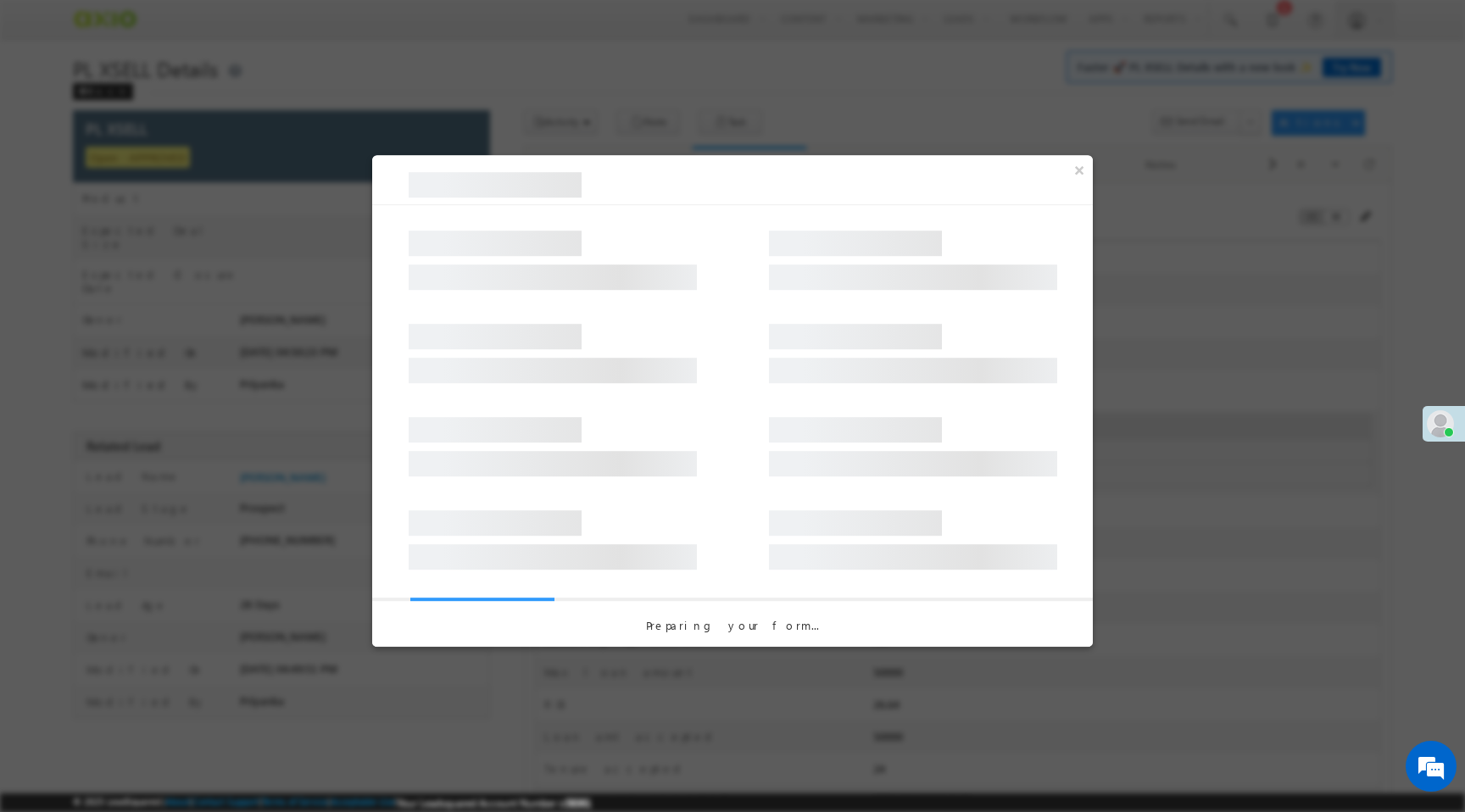
select select "Disbursal Initiated"
select select "NA"
select select "PL XSell Disbursement Initiated"
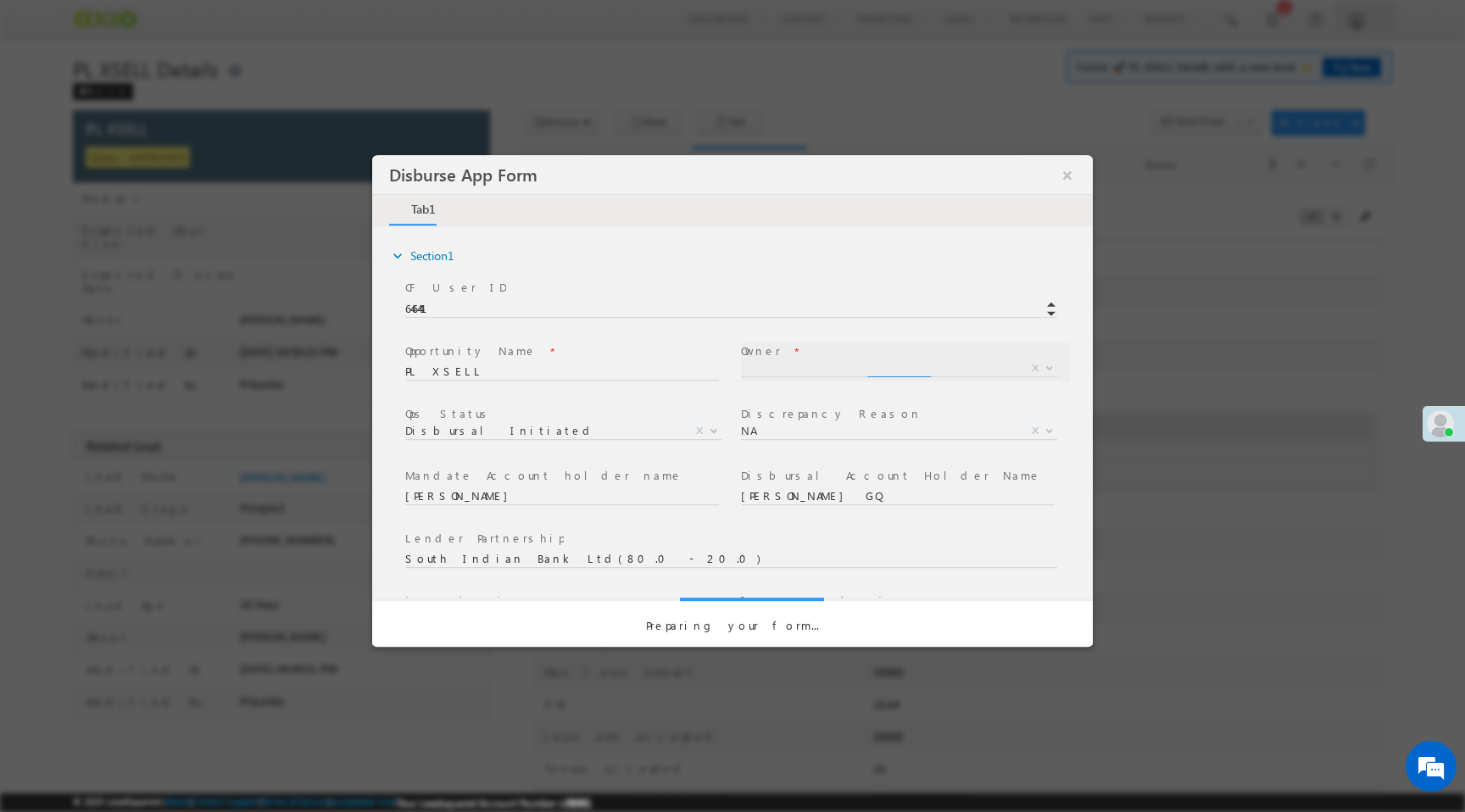
select select "f8849782-a99c-11ec-8597-0681fe0b10f8"
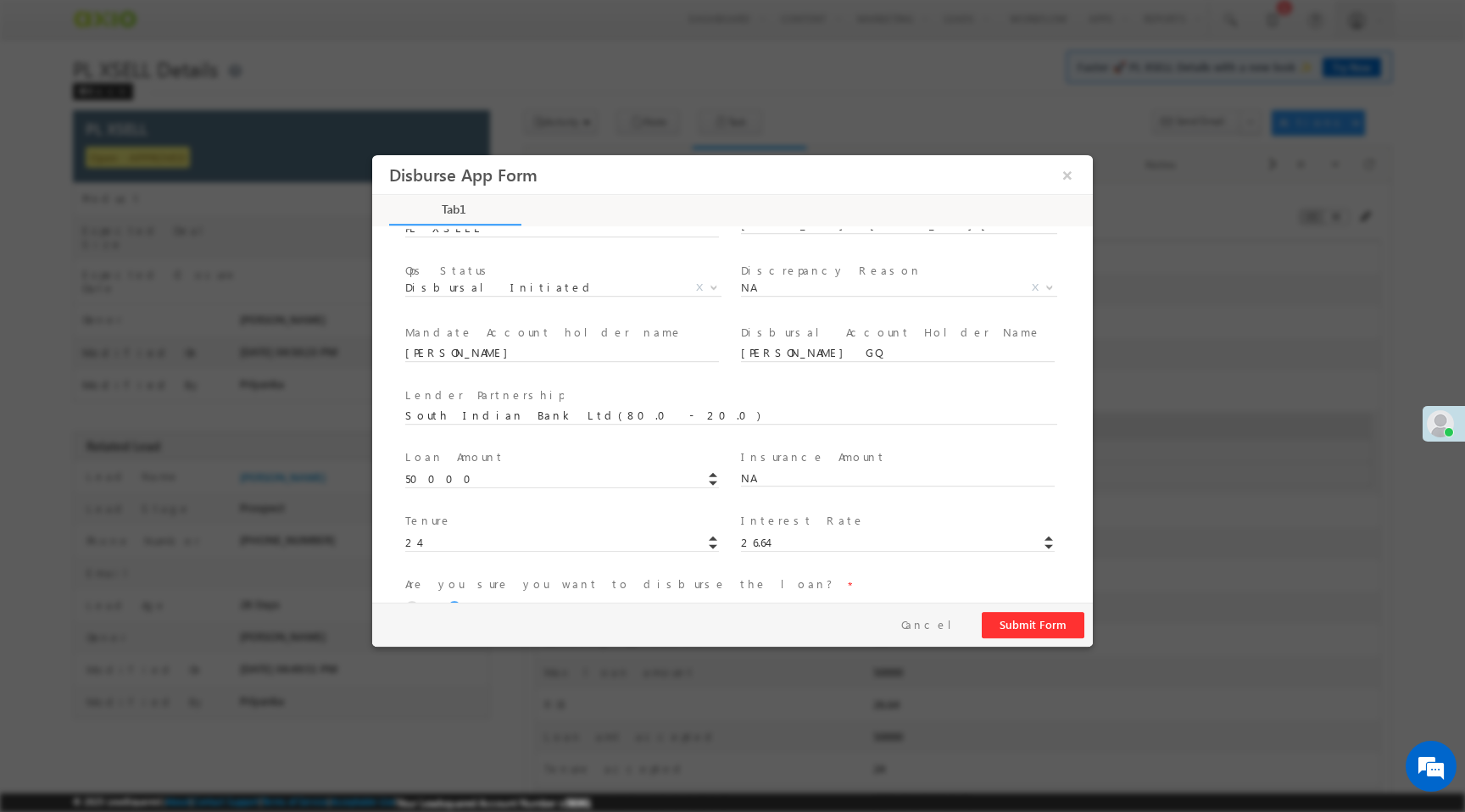
scroll to position [250, 0]
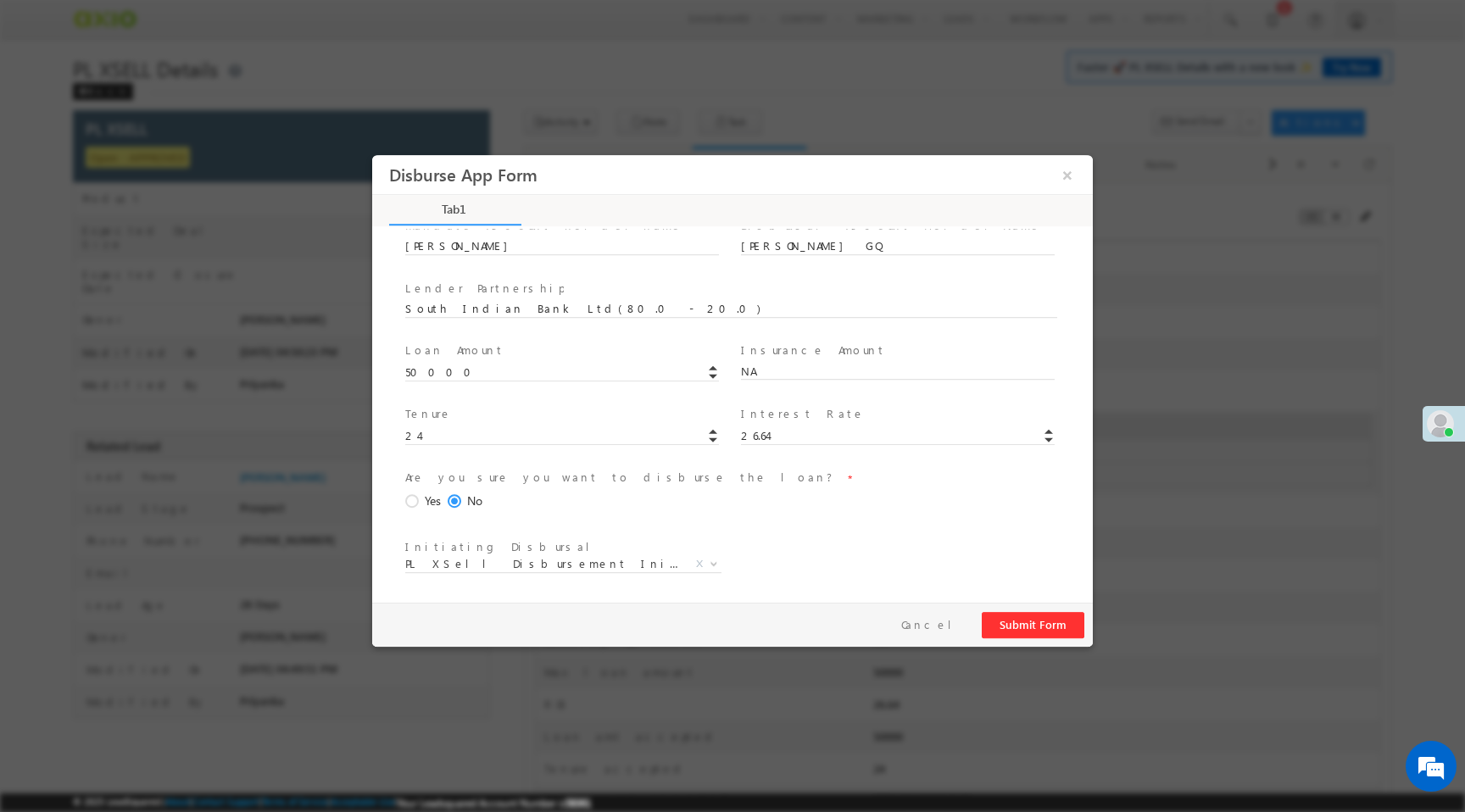
click at [411, 496] on span at bounding box center [414, 501] width 18 height 16
click at [372, 155] on input "Yes" at bounding box center [372, 155] width 0 height 0
click at [1004, 620] on button "Submit Form" at bounding box center [1033, 625] width 103 height 27
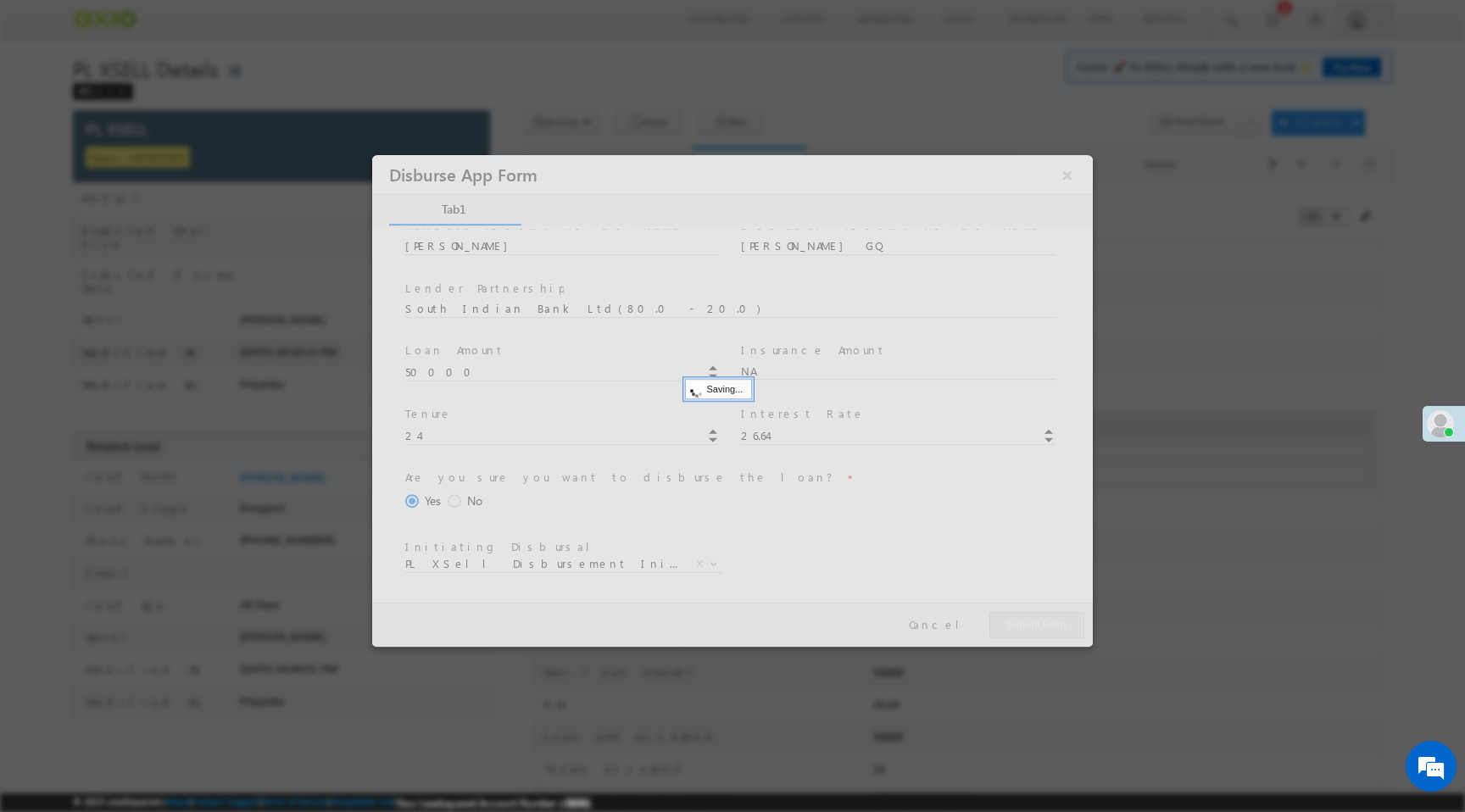
scroll to position [0, 0]
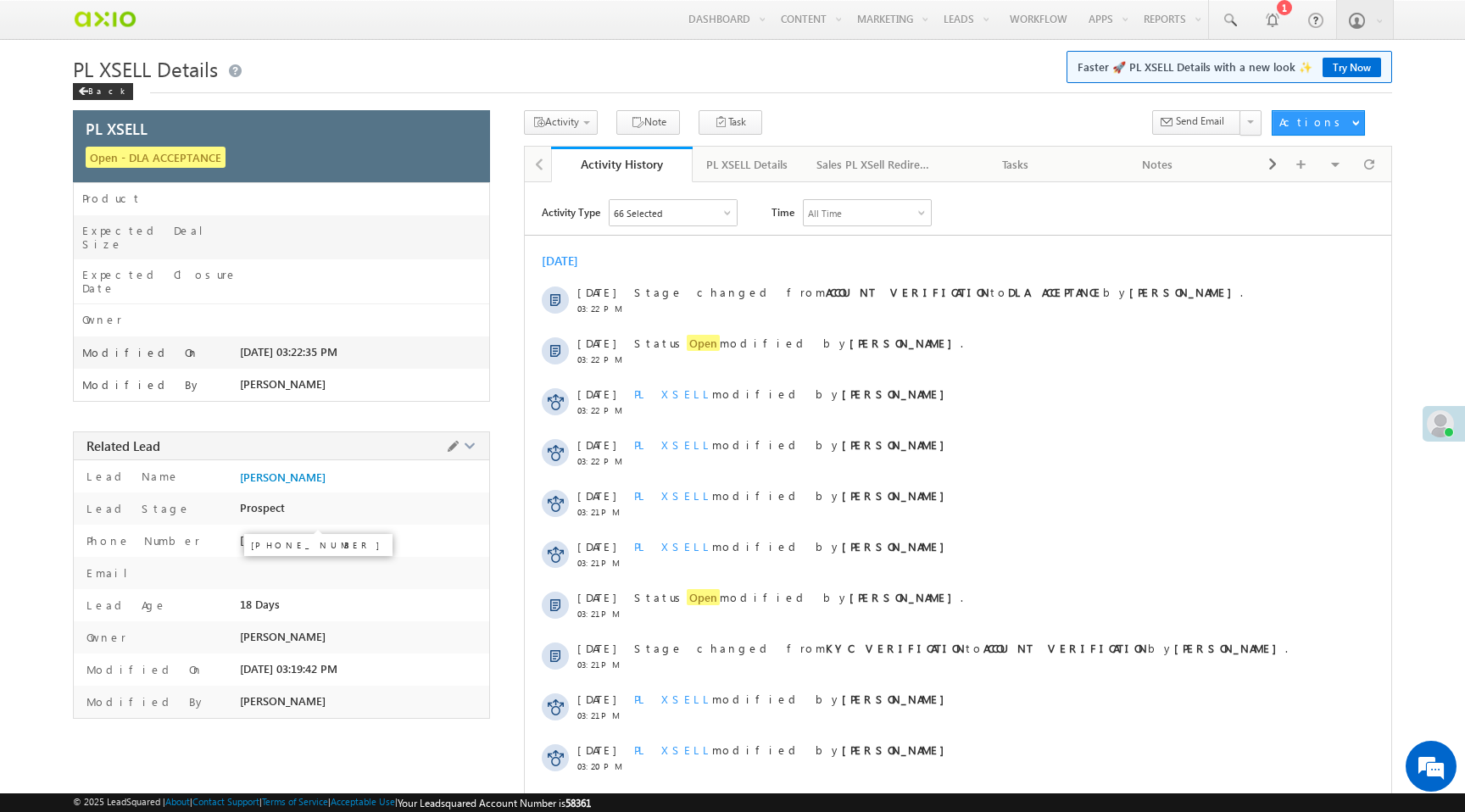
click at [303, 533] on span "[PHONE_NUMBER]" at bounding box center [288, 540] width 95 height 14
copy span "8049226526"
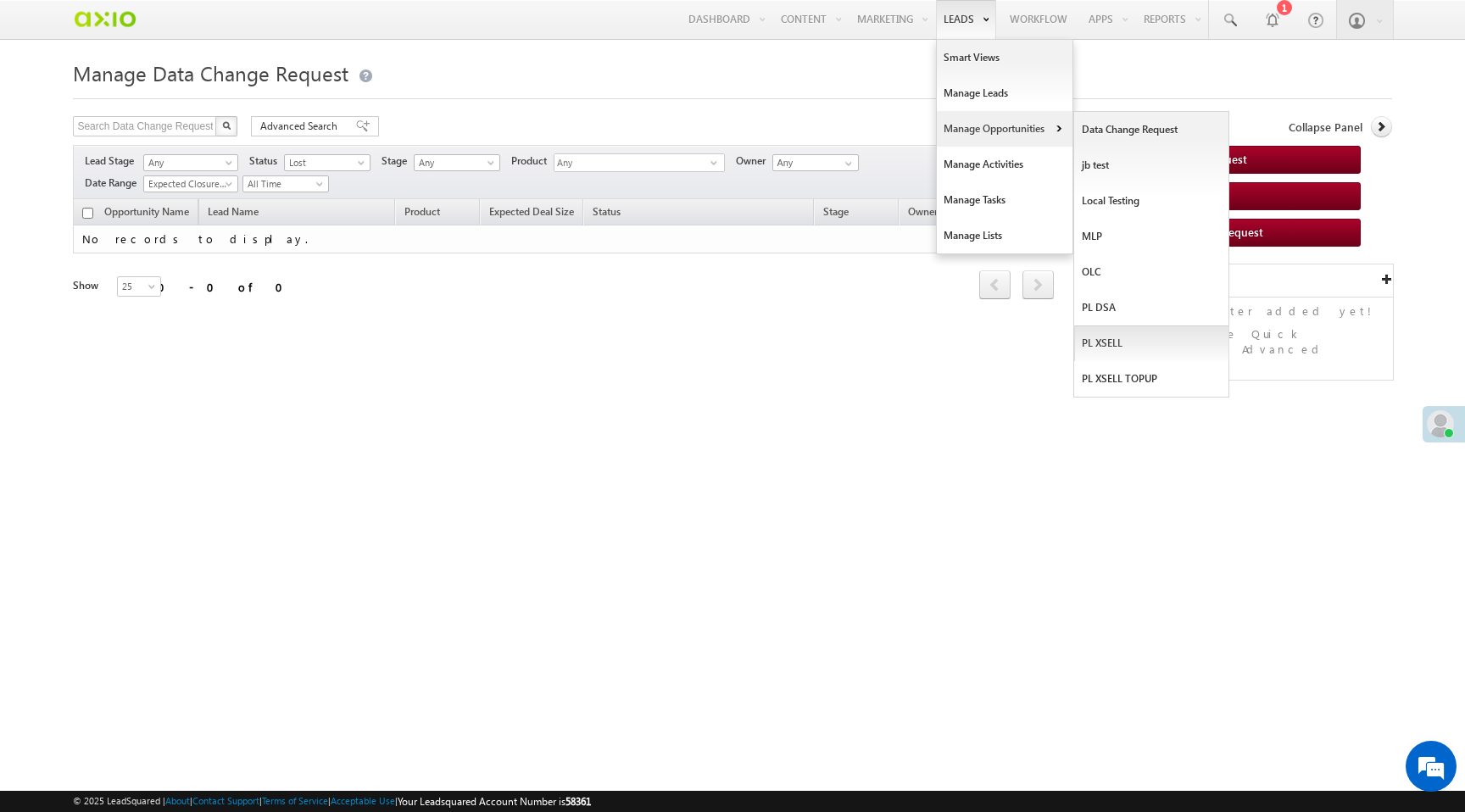
click at [1106, 346] on link "PL XSELL" at bounding box center [1151, 343] width 155 height 36
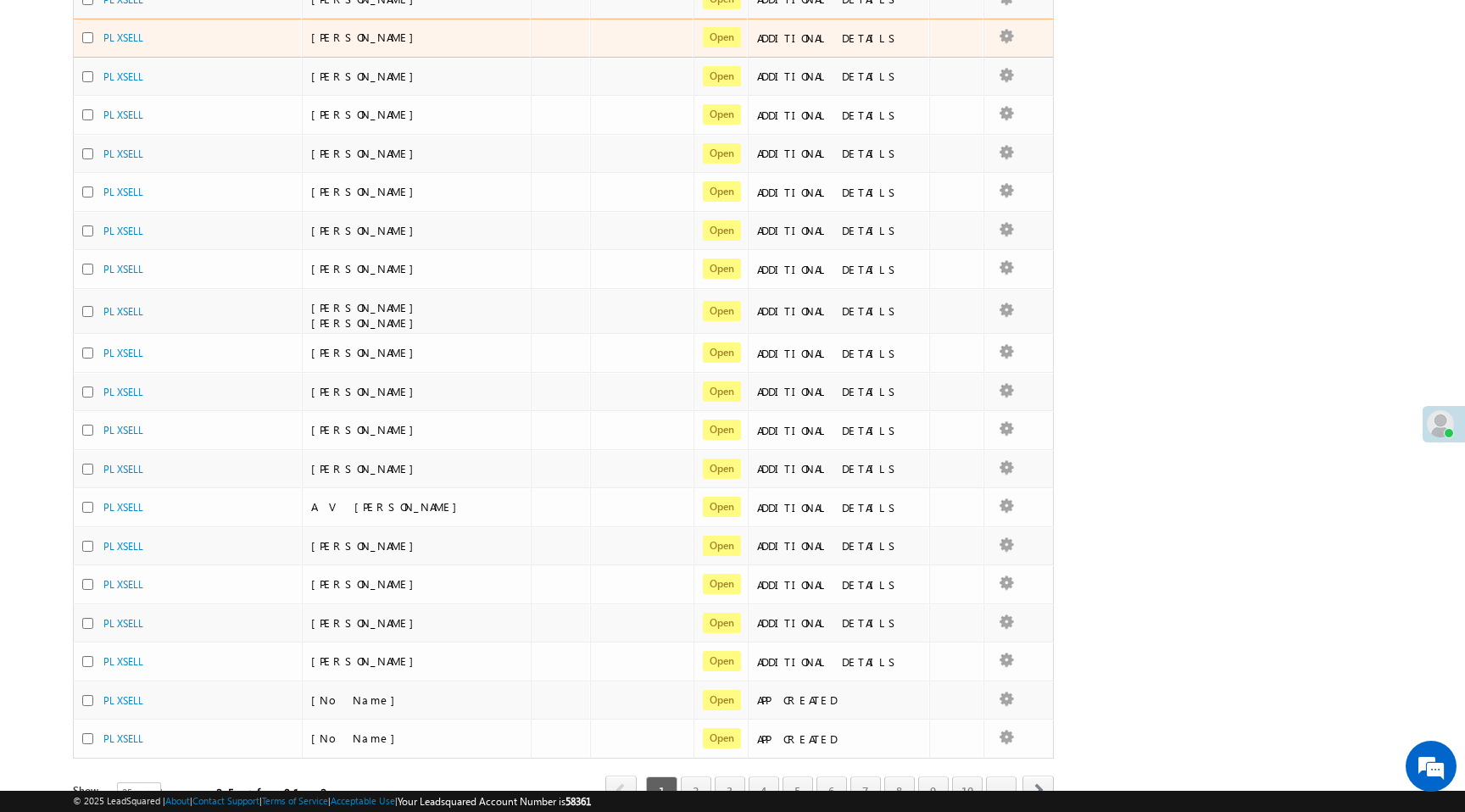
scroll to position [515, 0]
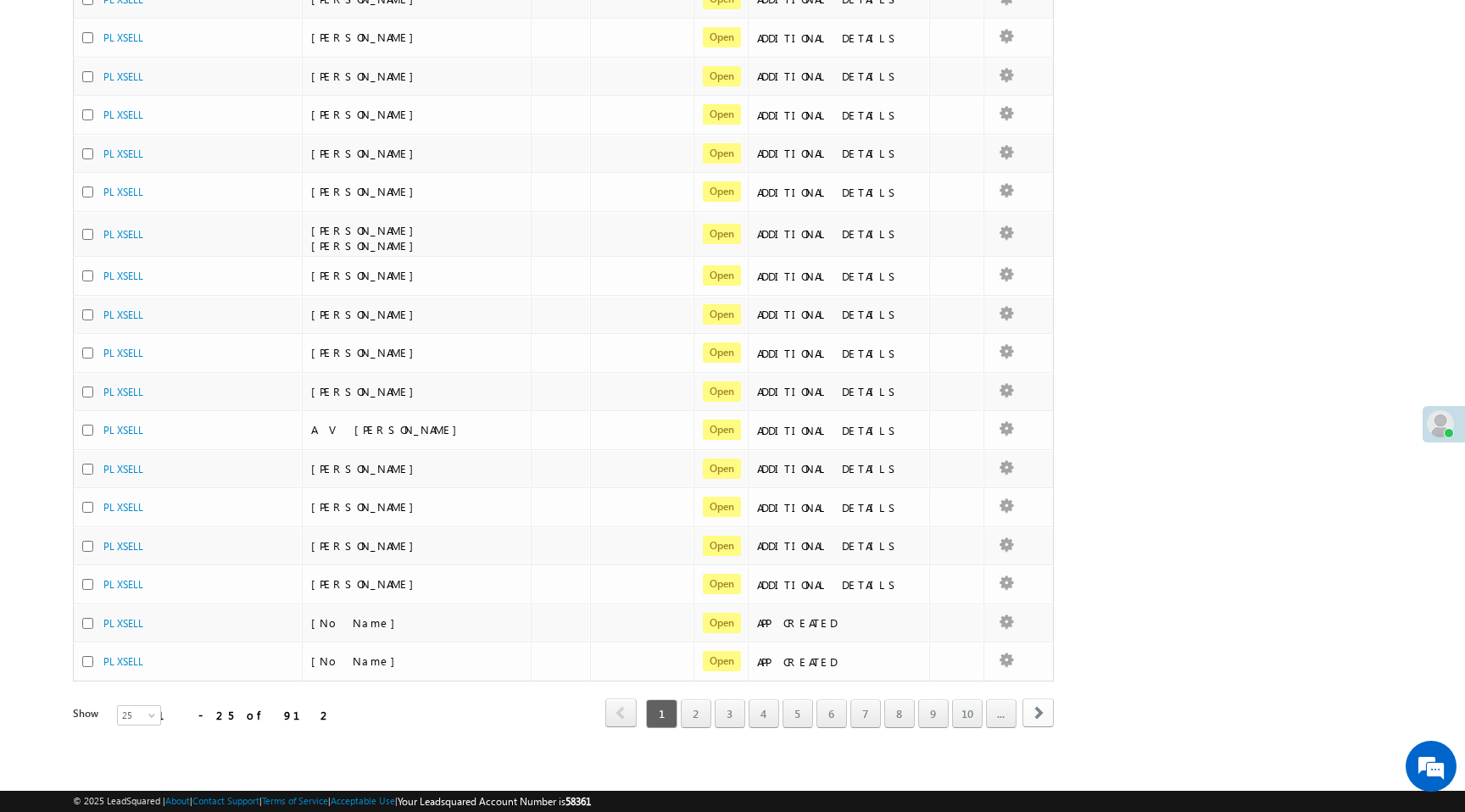
click at [1029, 715] on span "next" at bounding box center [1038, 712] width 31 height 28
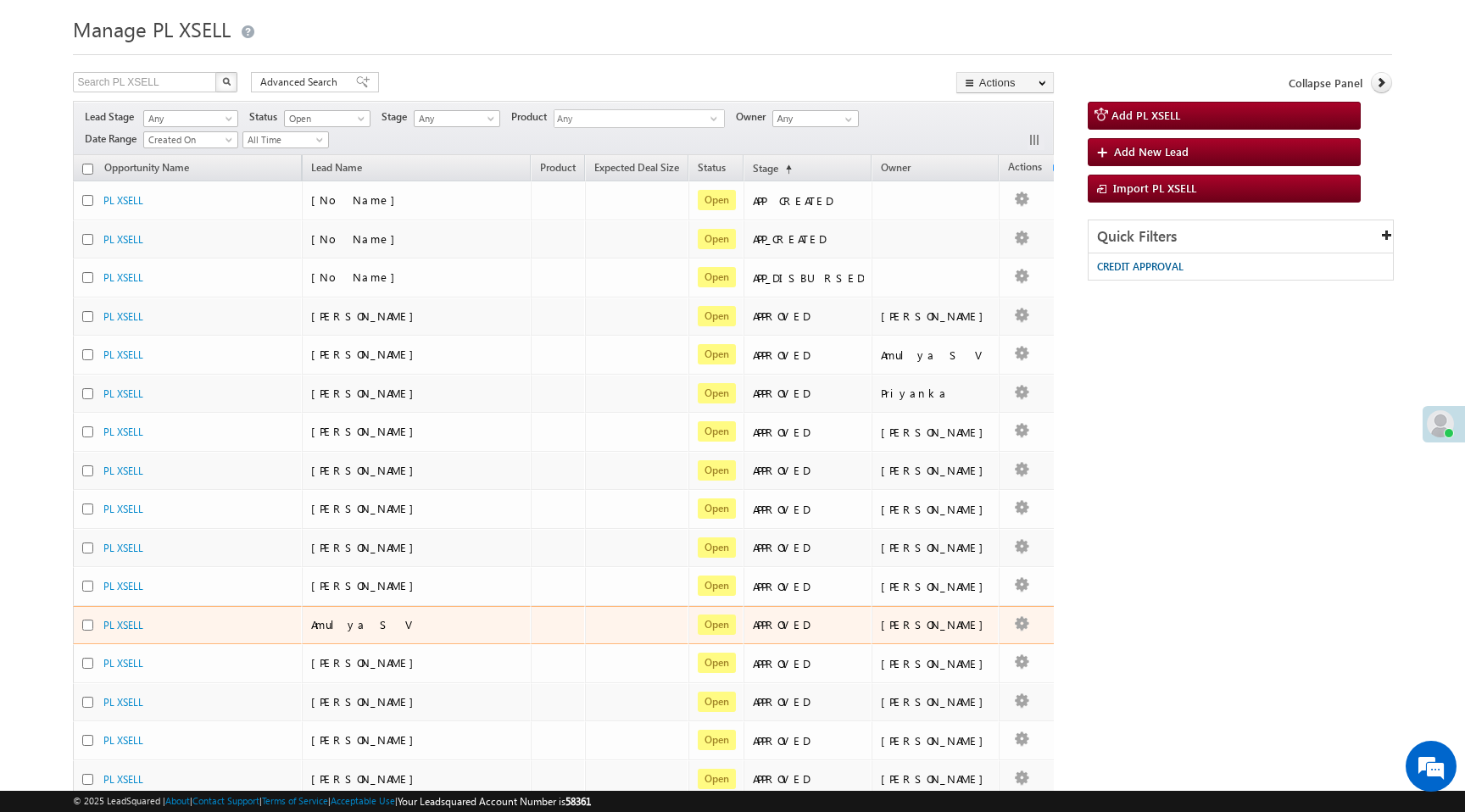
scroll to position [16, 0]
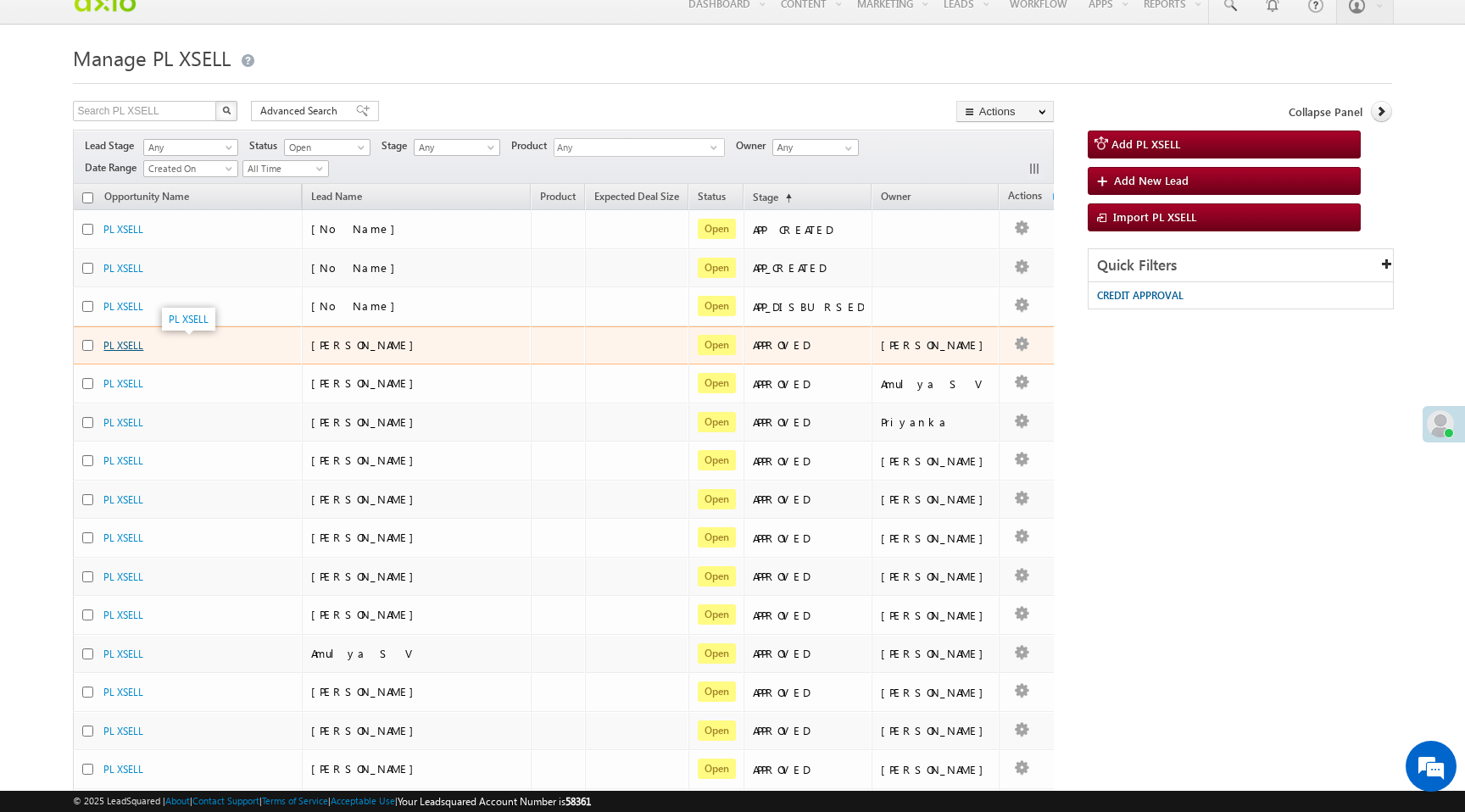
click at [129, 342] on link "PL XSELL" at bounding box center [123, 346] width 39 height 13
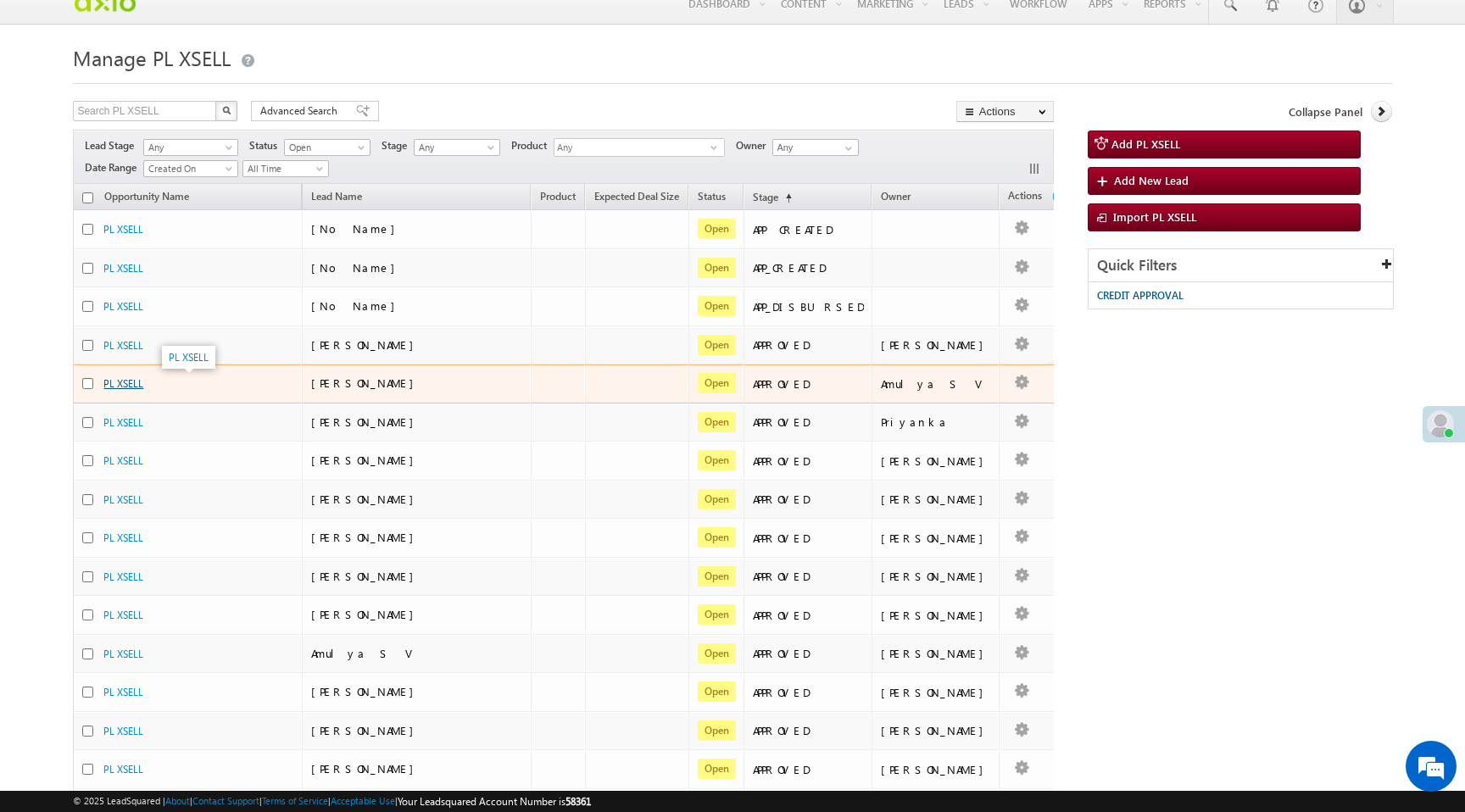
click at [130, 384] on link "PL XSELL" at bounding box center [123, 384] width 39 height 13
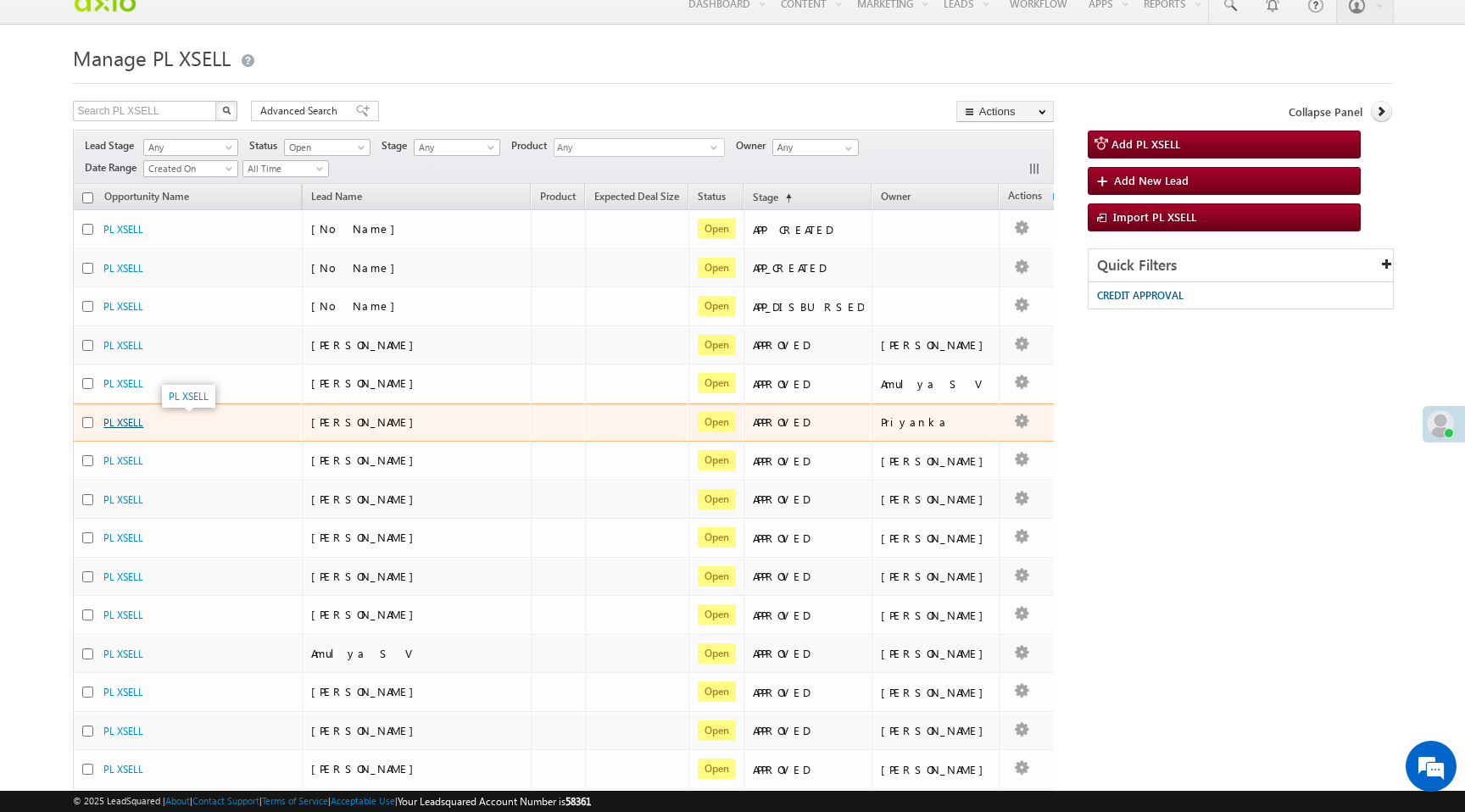
click at [134, 424] on link "PL XSELL" at bounding box center [123, 422] width 39 height 13
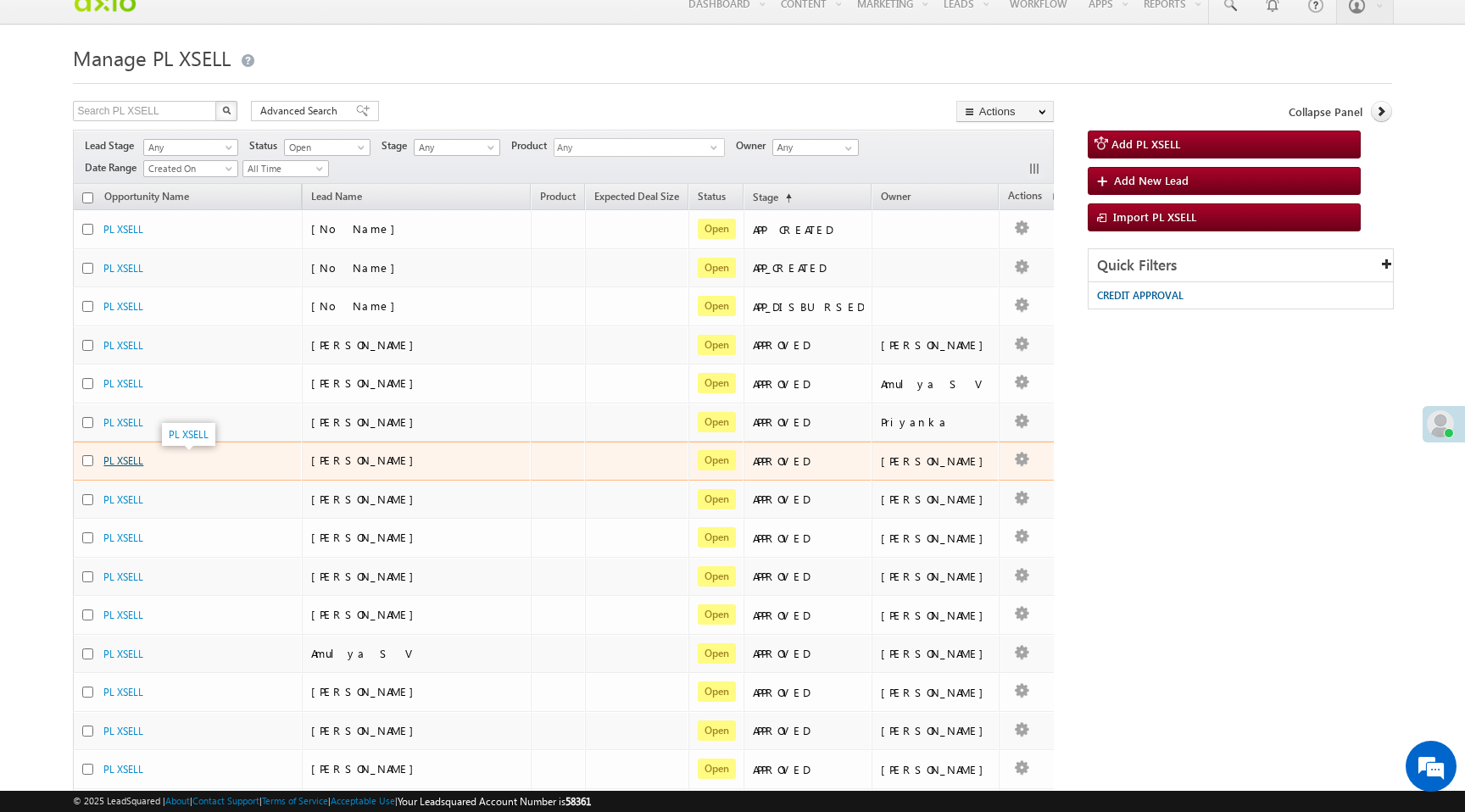
click at [137, 464] on link "PL XSELL" at bounding box center [123, 461] width 39 height 13
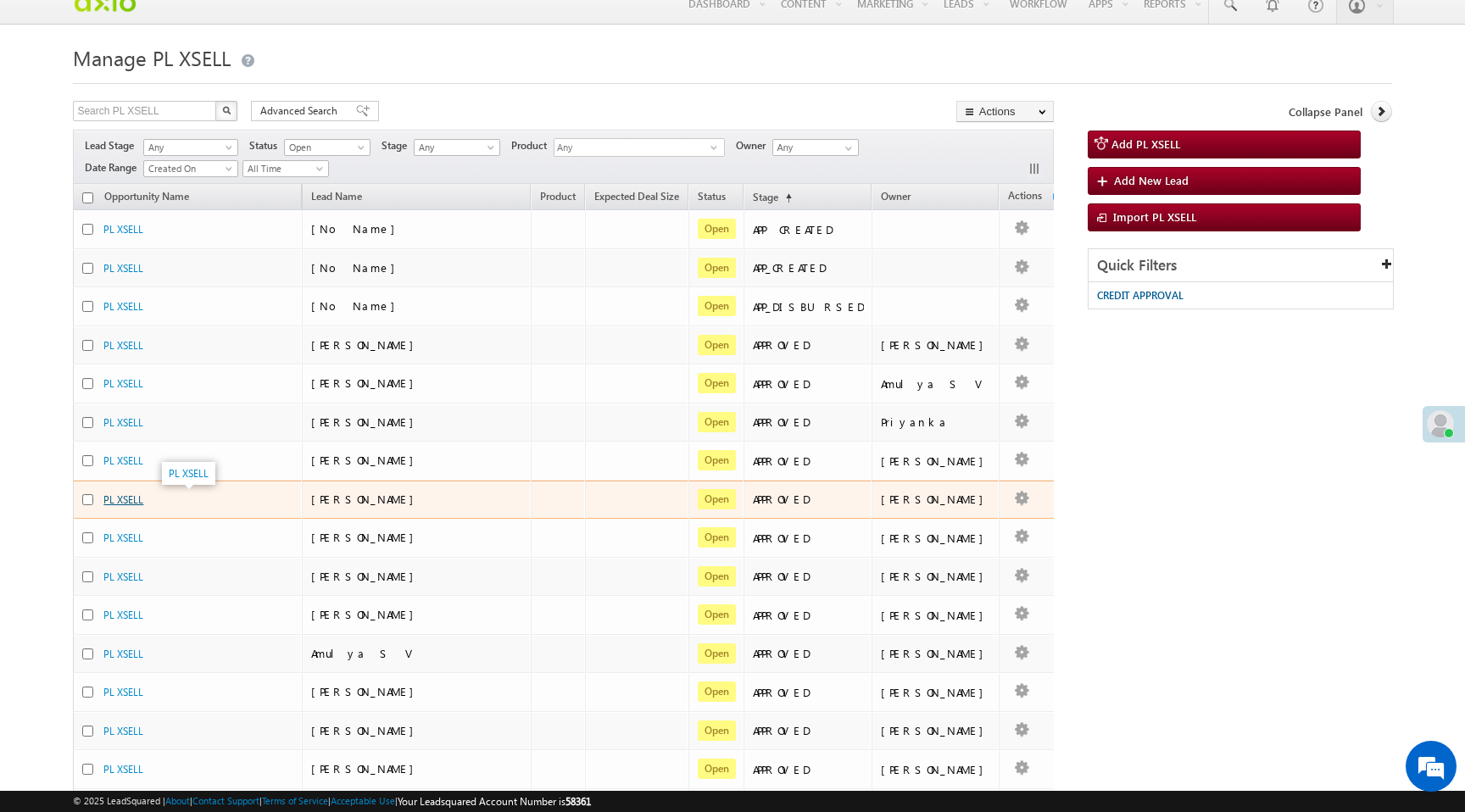
click at [134, 499] on link "PL XSELL" at bounding box center [123, 499] width 39 height 13
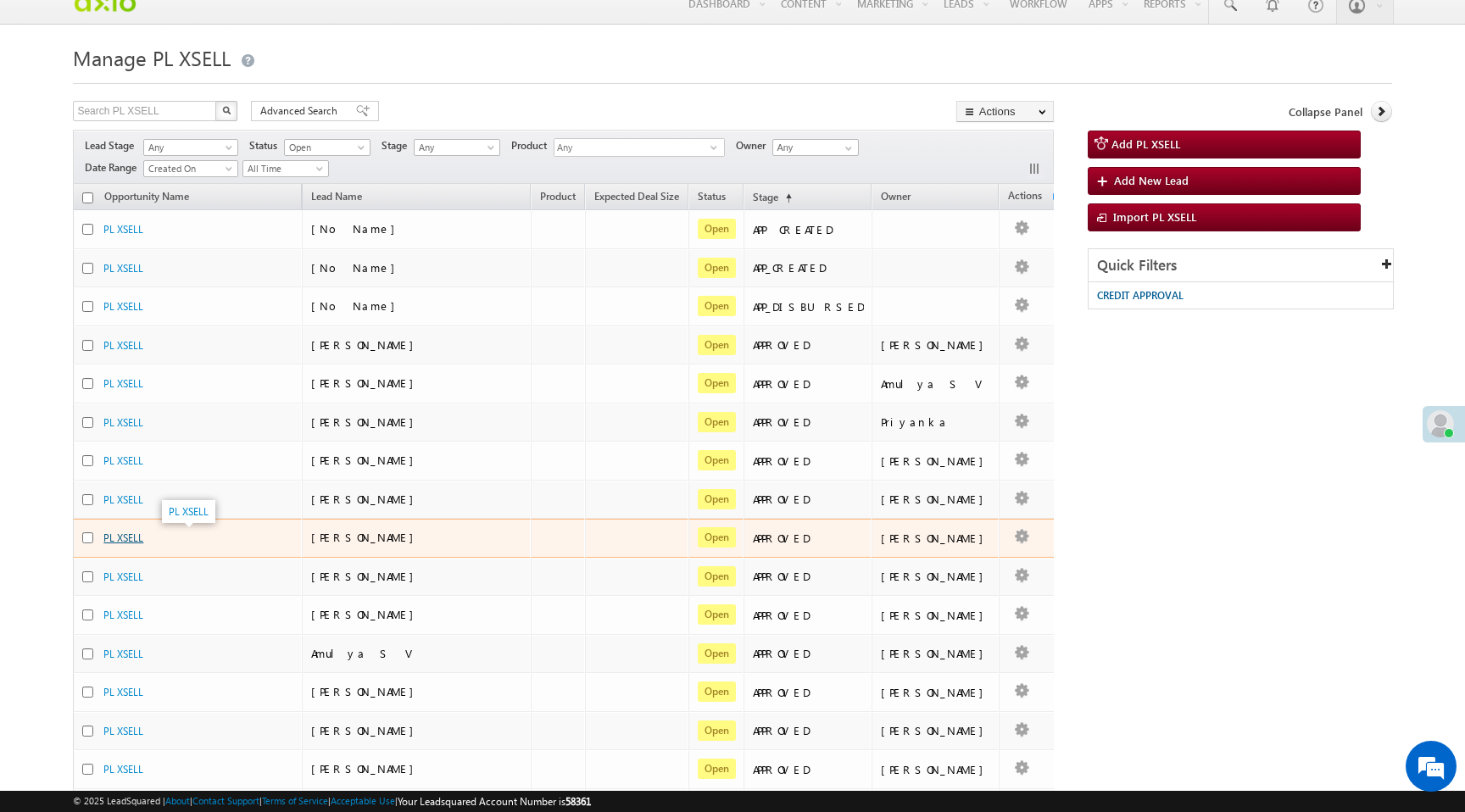
click at [140, 537] on link "PL XSELL" at bounding box center [123, 538] width 39 height 13
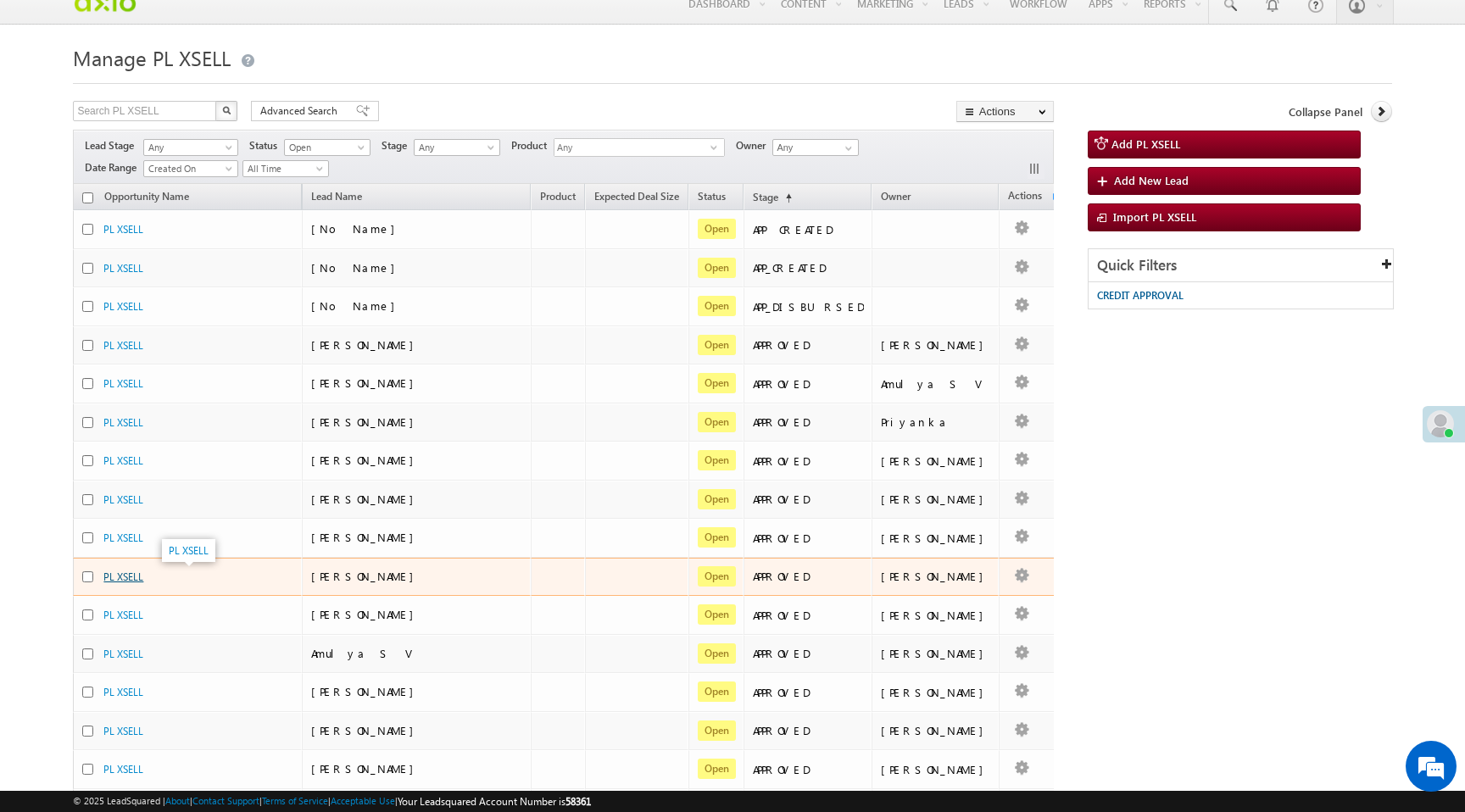
click at [131, 583] on link "PL XSELL" at bounding box center [123, 576] width 39 height 13
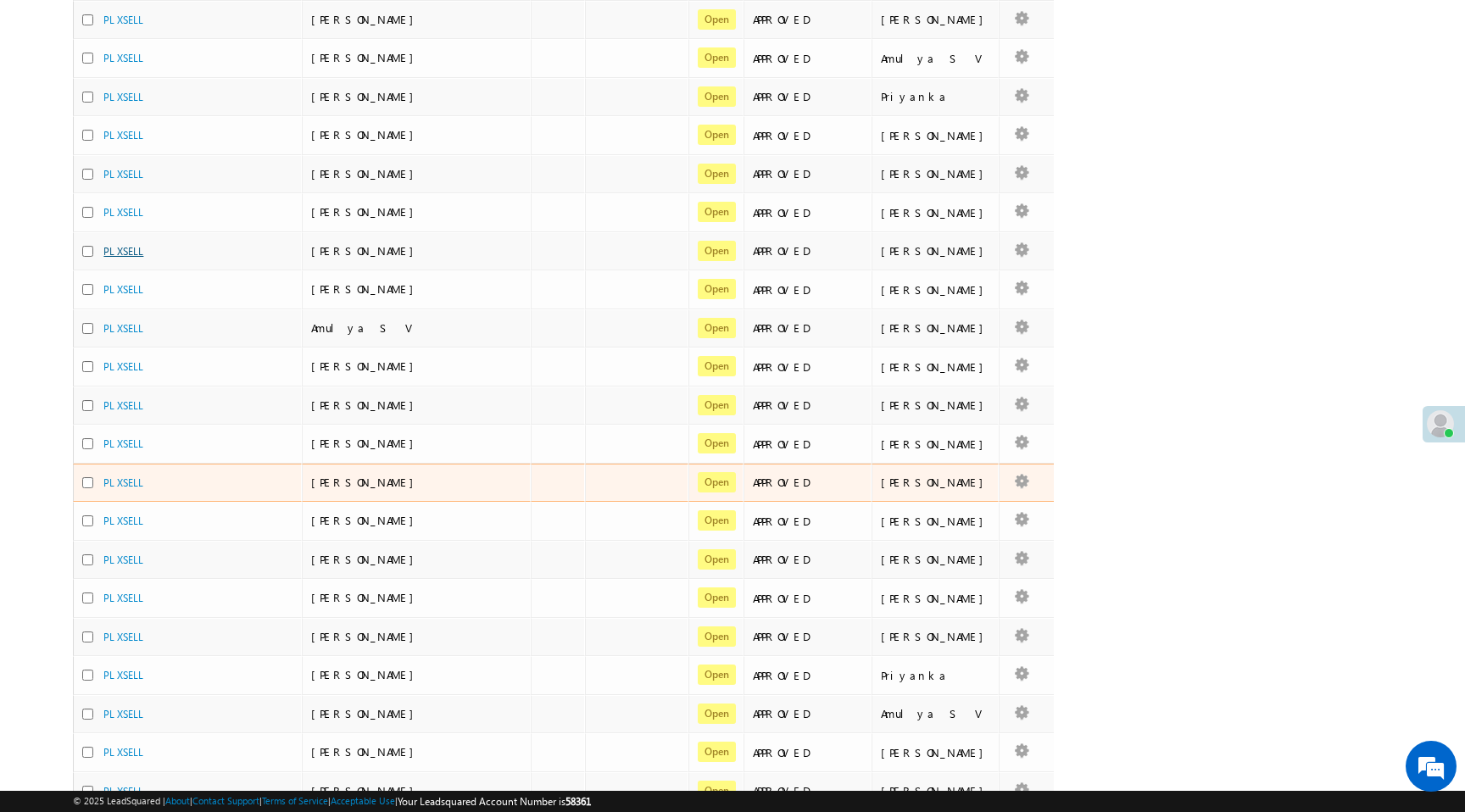
scroll to position [351, 0]
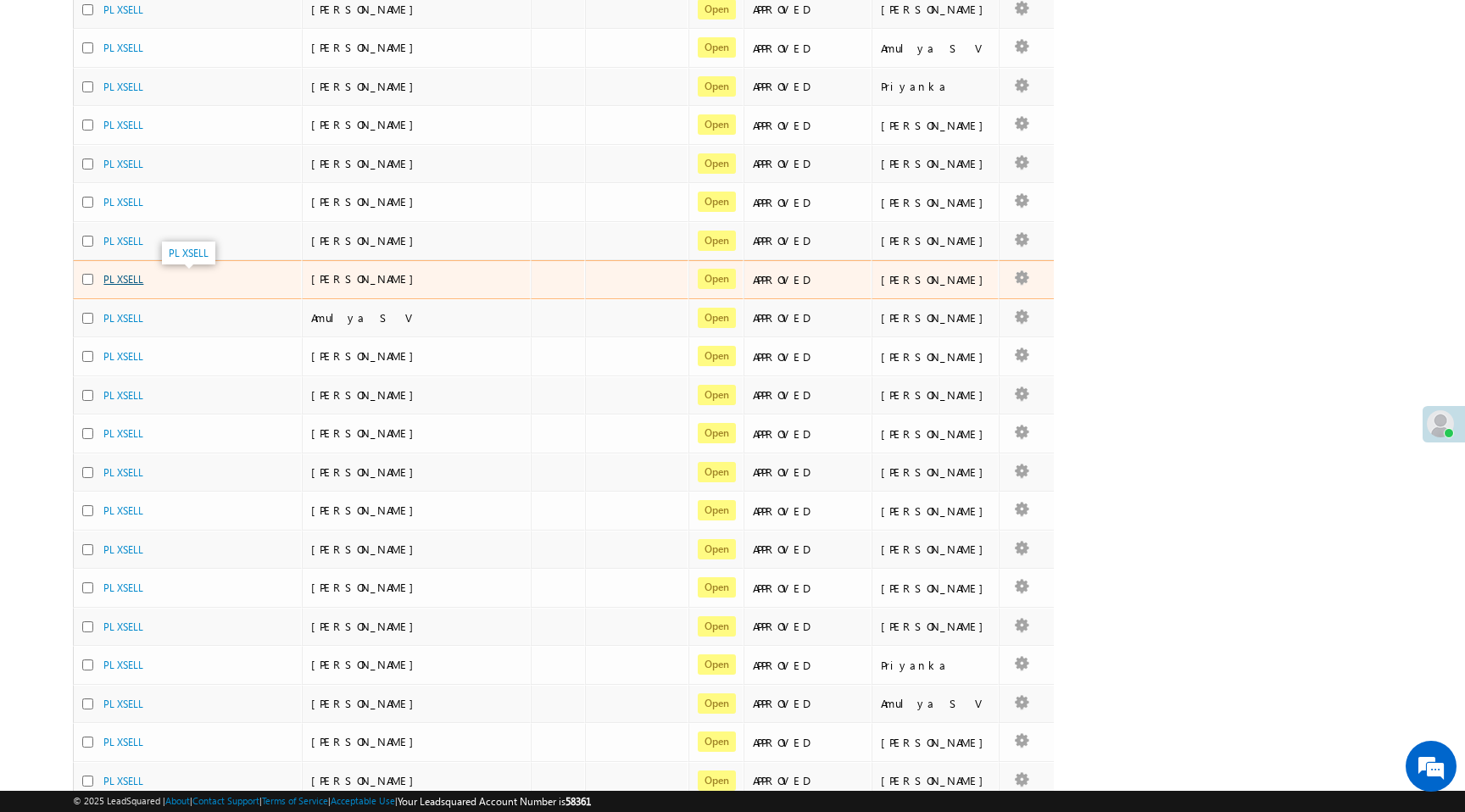
click at [111, 283] on link "PL XSELL" at bounding box center [123, 280] width 39 height 13
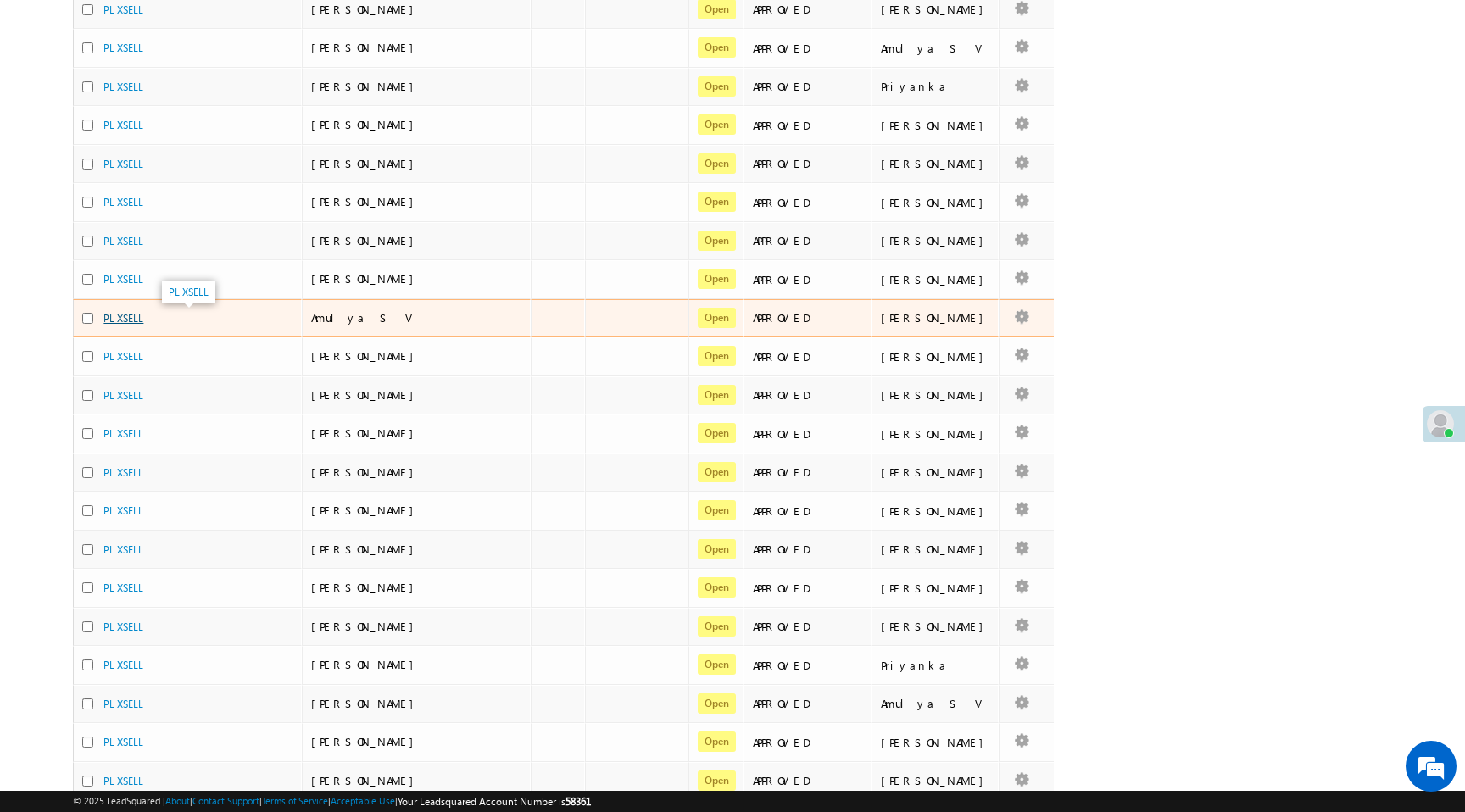
click at [121, 320] on link "PL XSELL" at bounding box center [123, 318] width 39 height 13
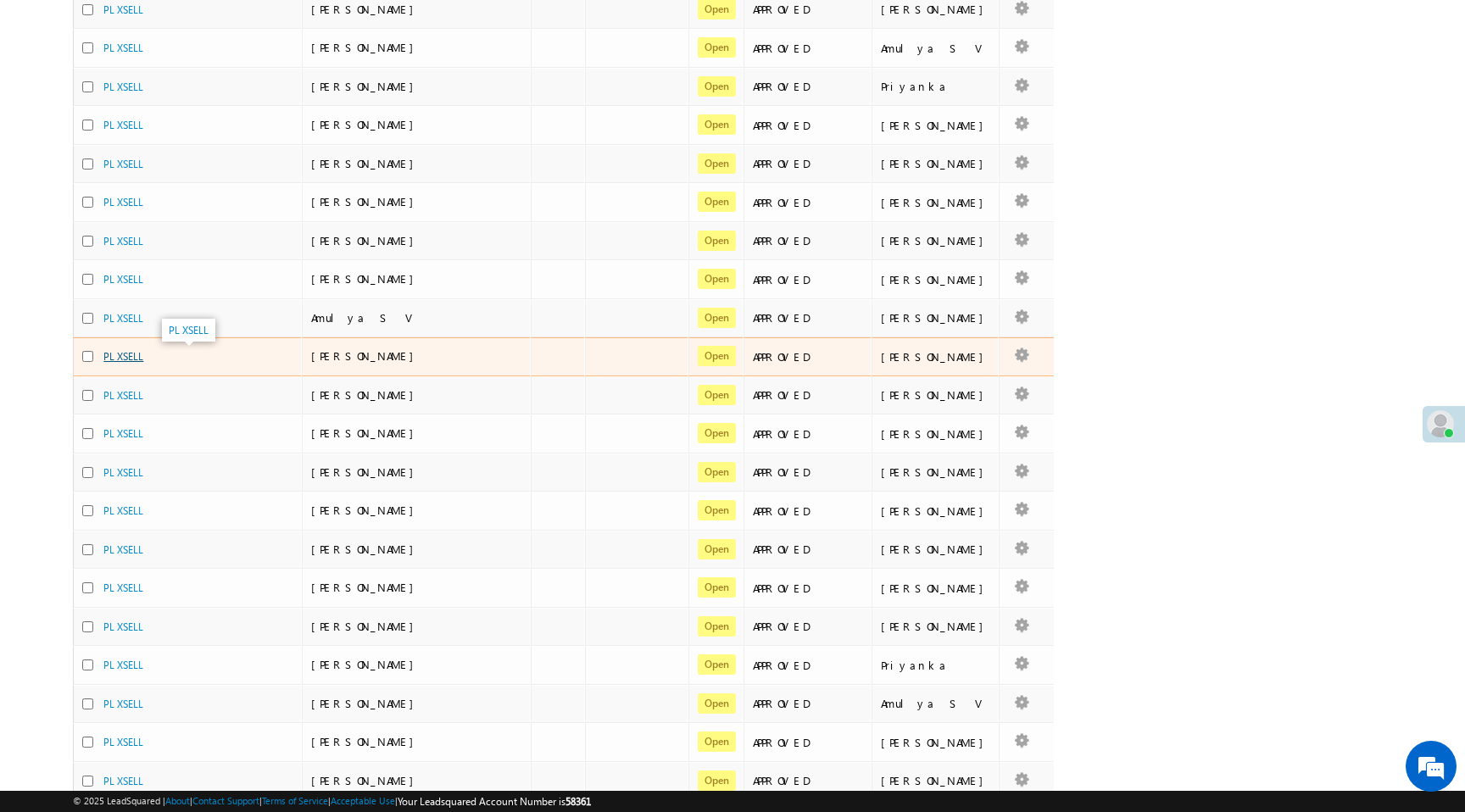
click at [126, 359] on link "PL XSELL" at bounding box center [123, 357] width 39 height 13
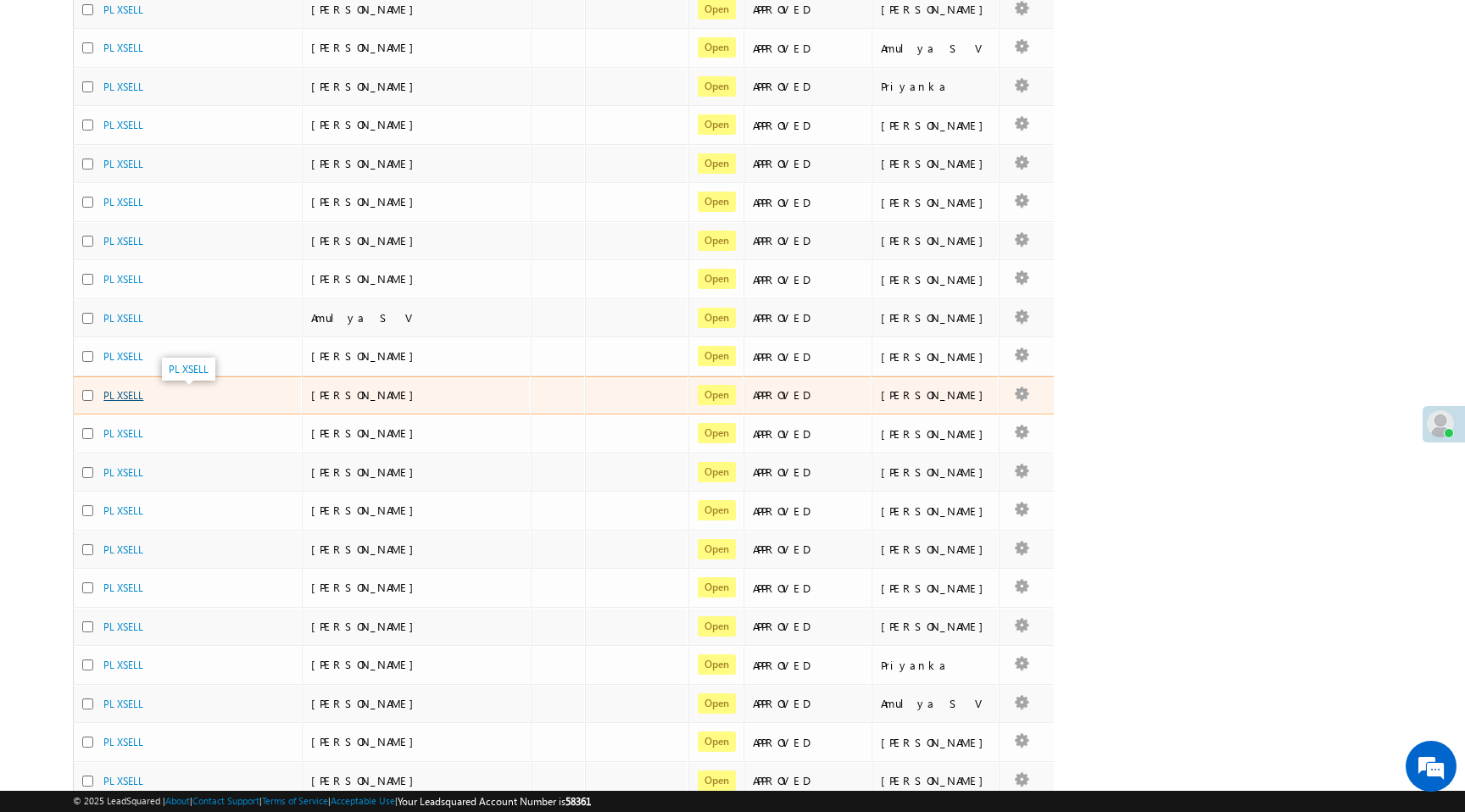
click at [131, 393] on link "PL XSELL" at bounding box center [123, 395] width 39 height 13
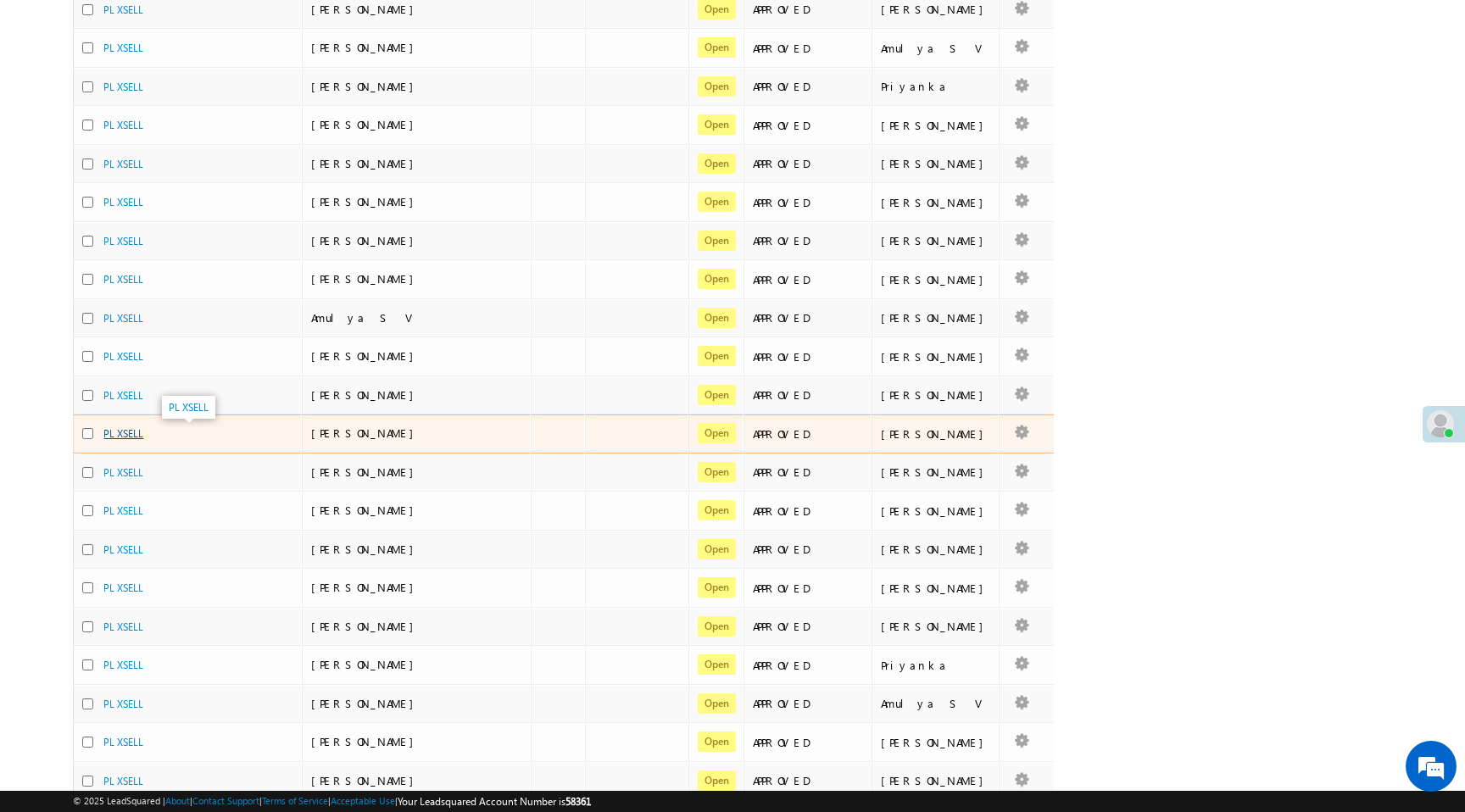
click at [129, 436] on link "PL XSELL" at bounding box center [123, 433] width 39 height 13
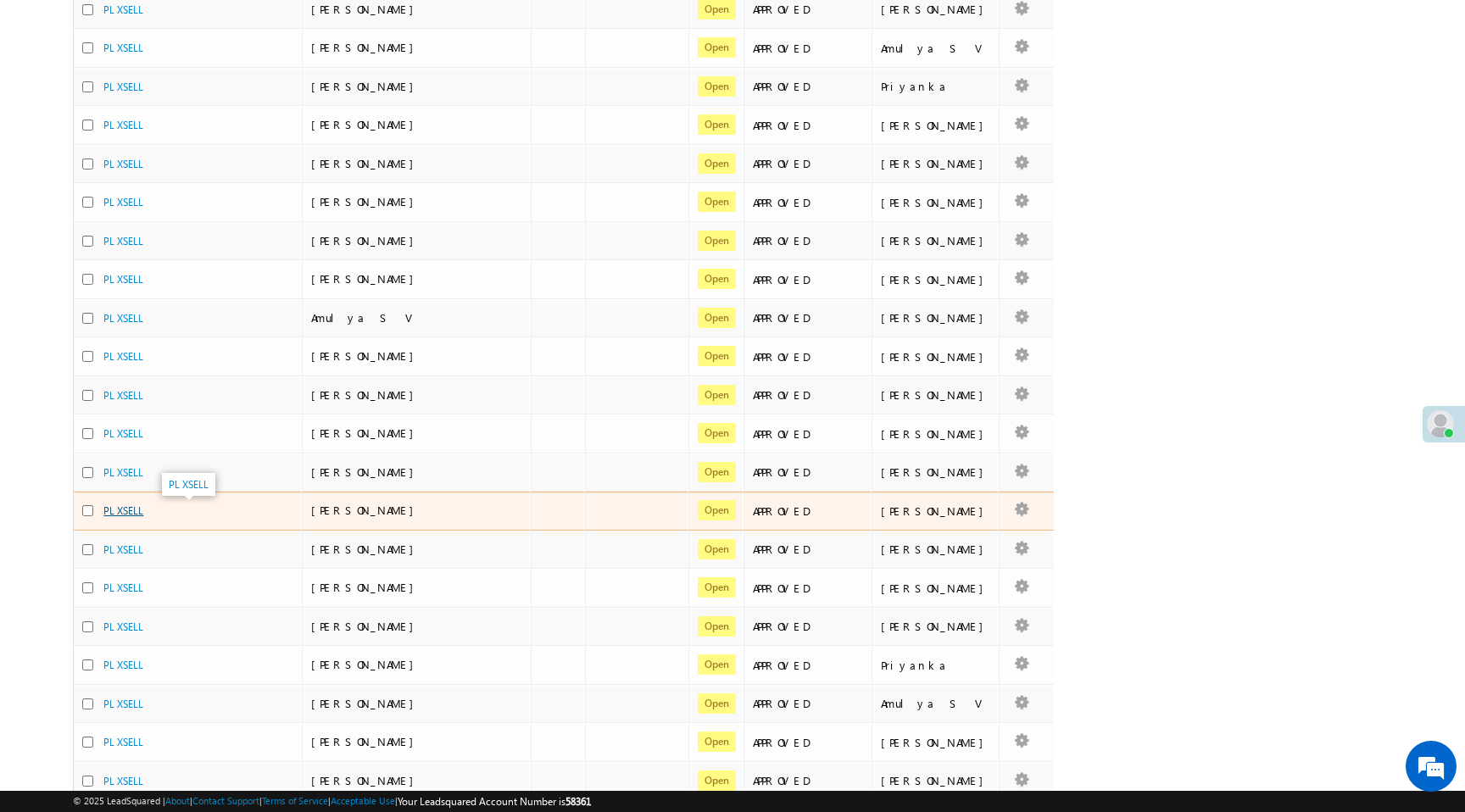
click at [128, 511] on link "PL XSELL" at bounding box center [123, 510] width 39 height 13
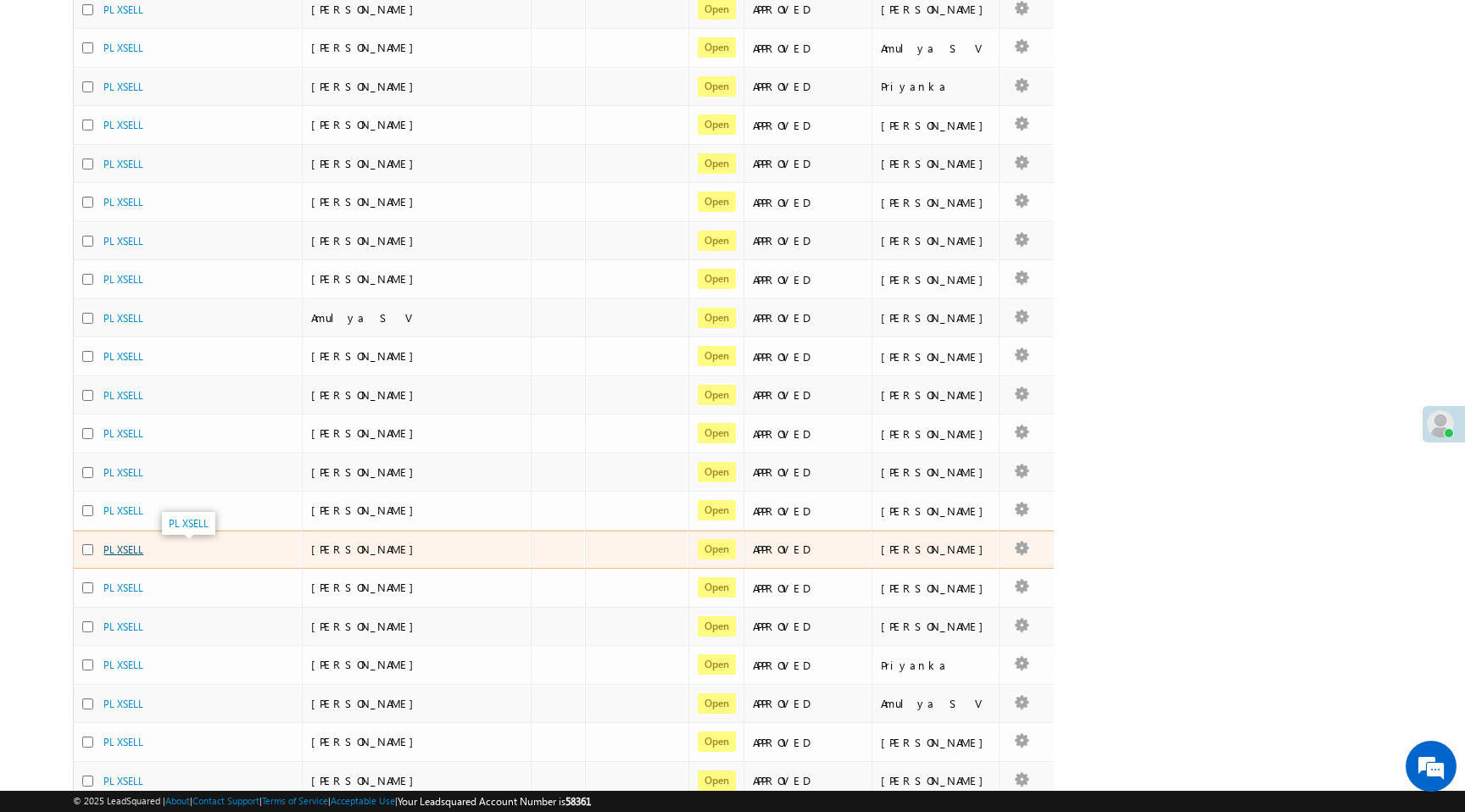
click at [129, 553] on link "PL XSELL" at bounding box center [123, 550] width 39 height 13
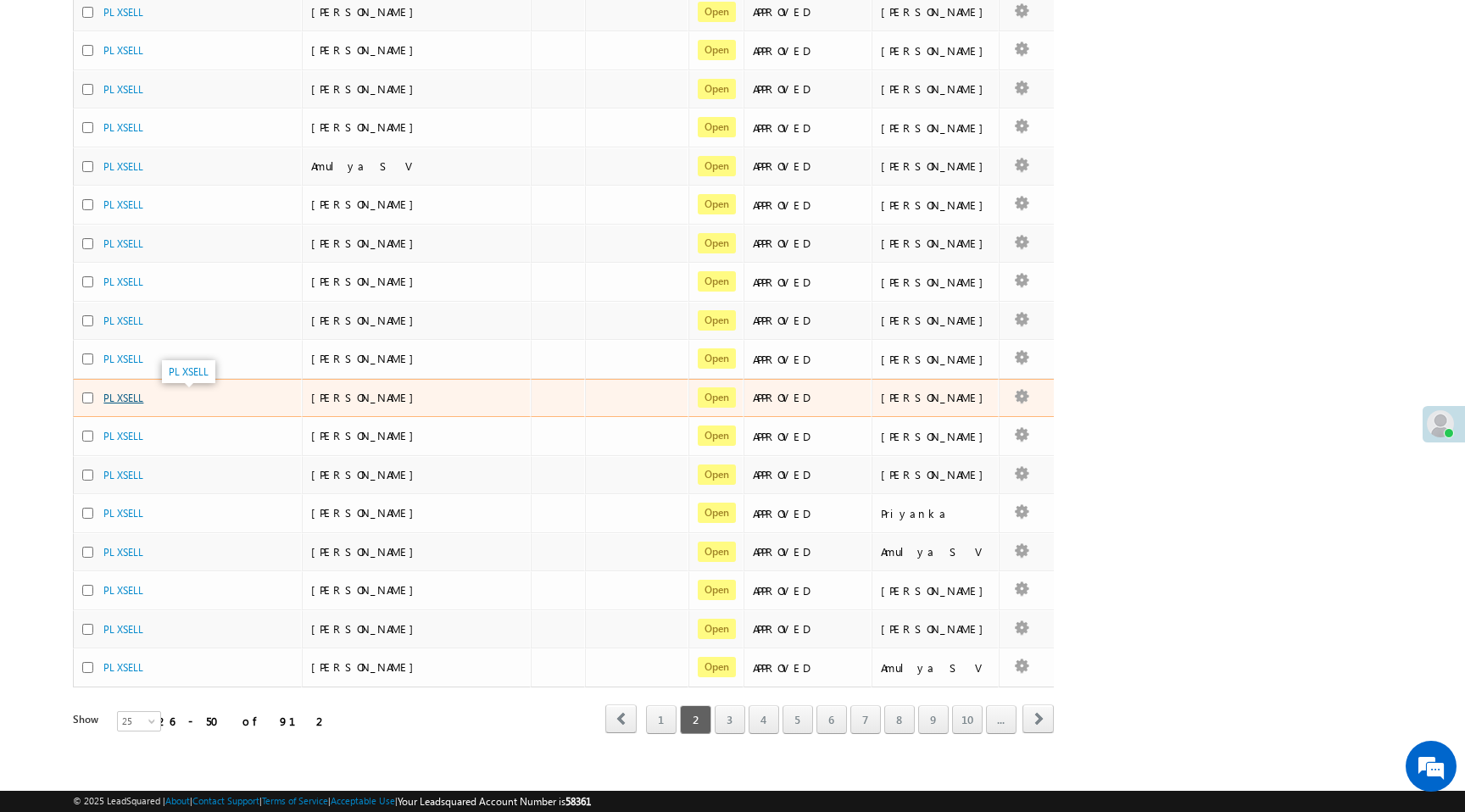
scroll to position [504, 0]
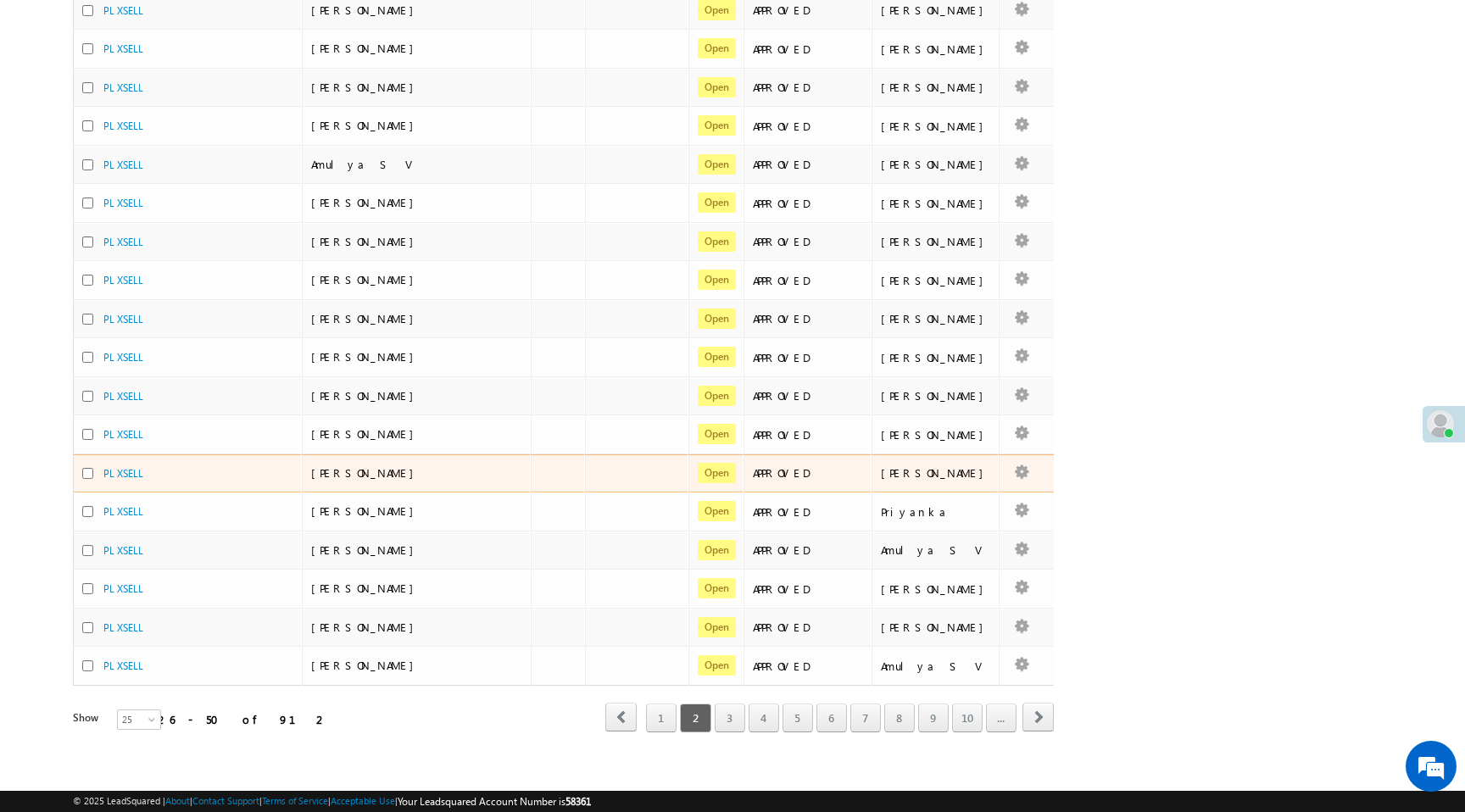
click at [123, 482] on div "PL XSELL" at bounding box center [188, 477] width 212 height 24
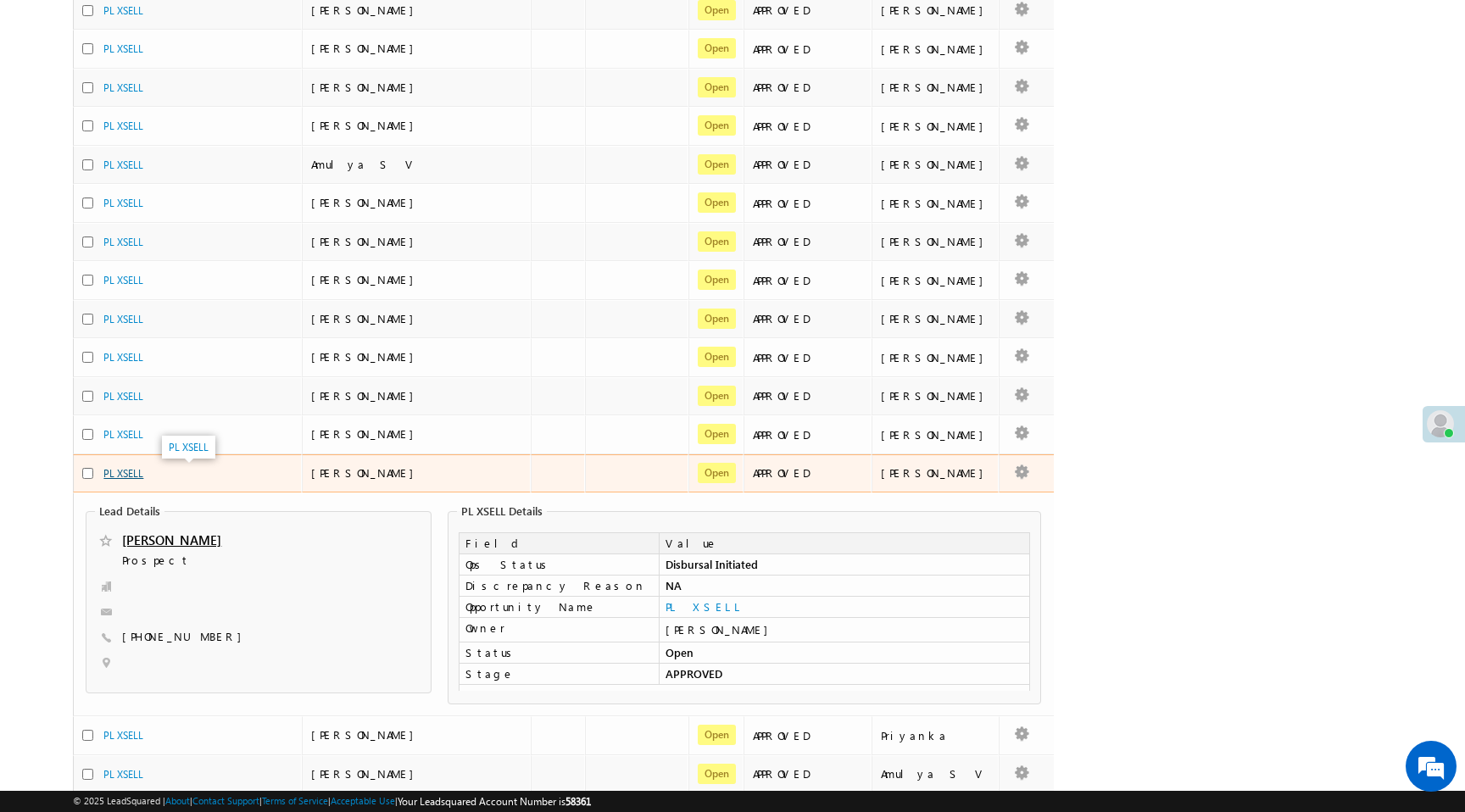
click at [123, 477] on link "PL XSELL" at bounding box center [123, 474] width 39 height 13
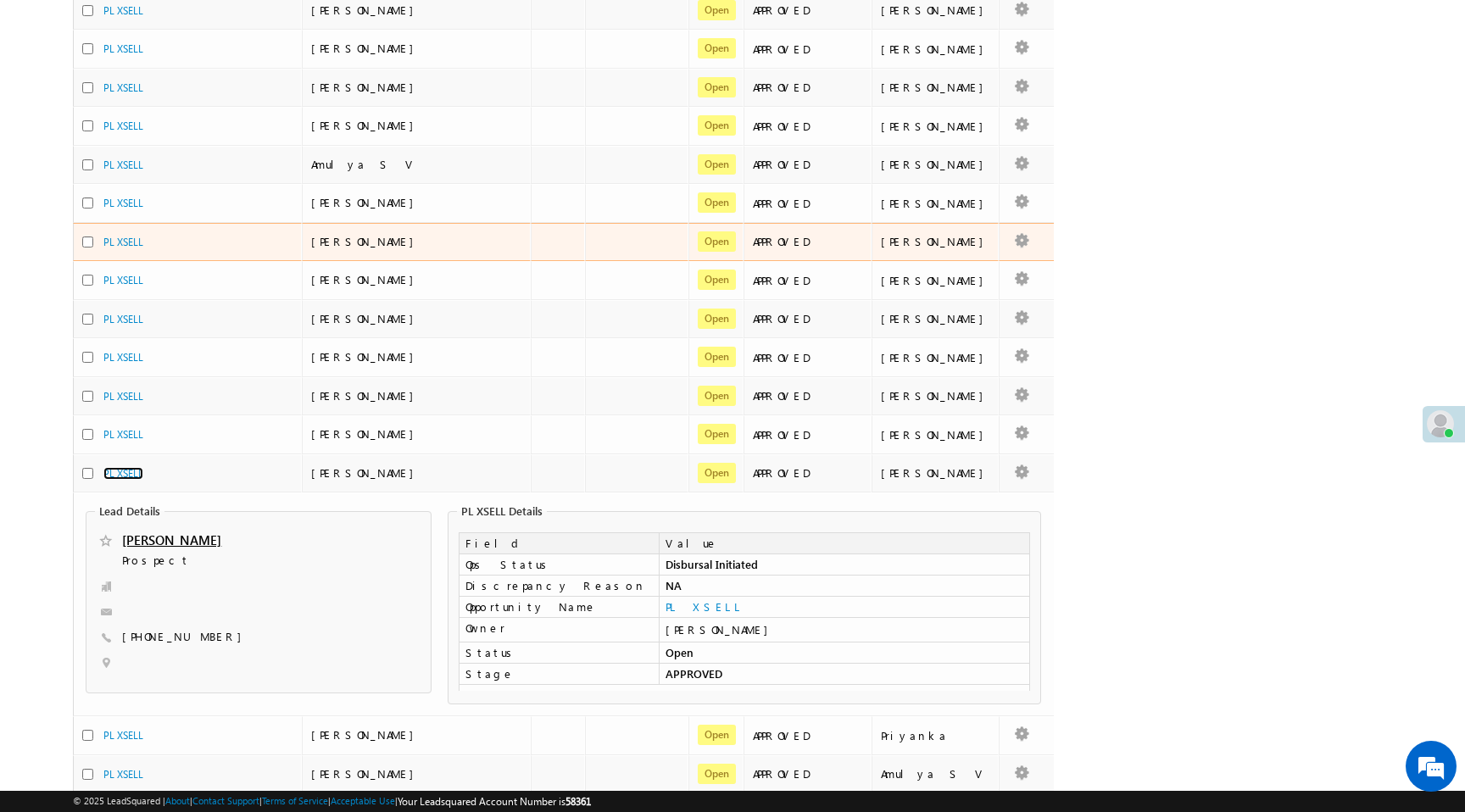
scroll to position [0, 0]
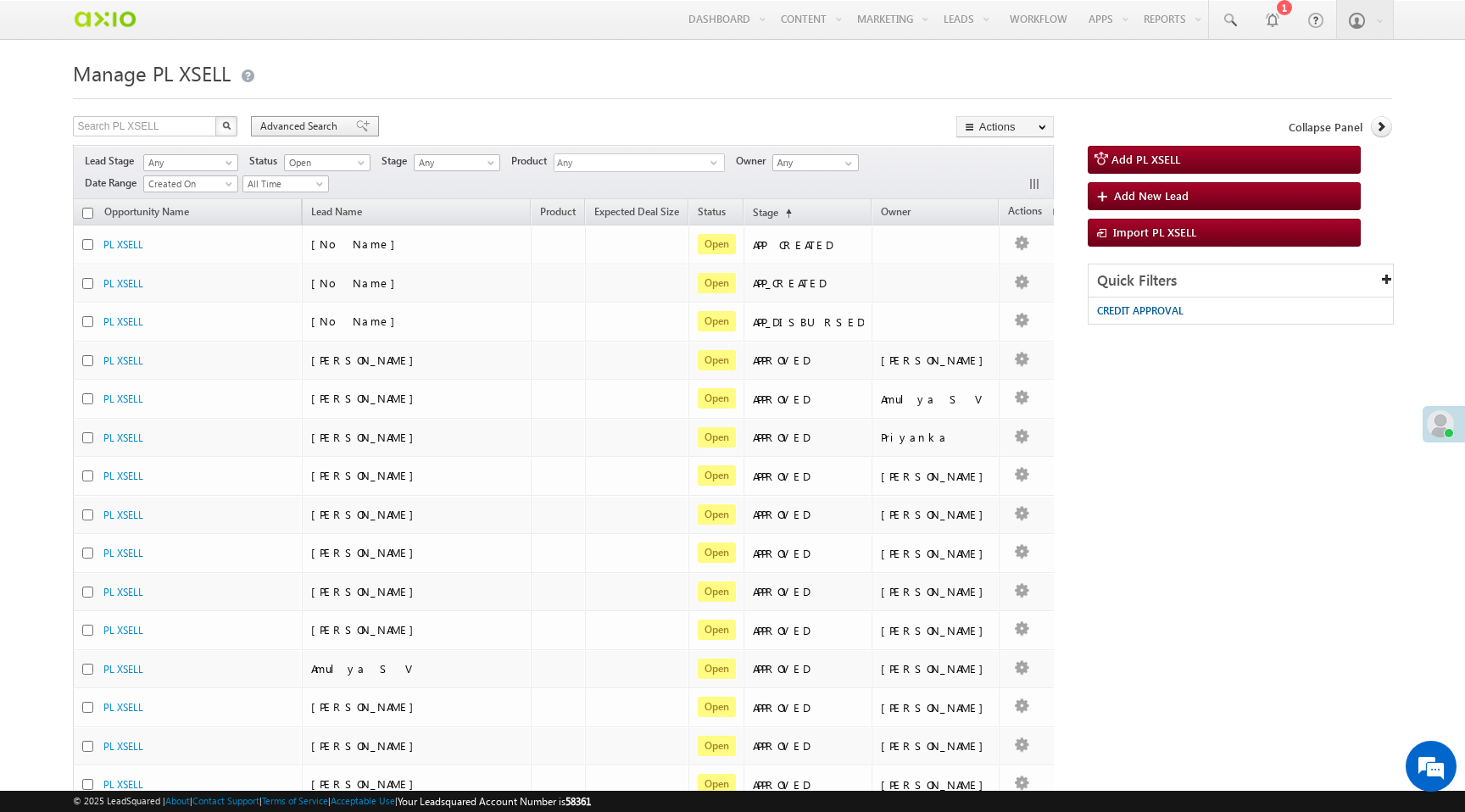
click at [295, 124] on span "Advanced Search" at bounding box center [302, 126] width 83 height 16
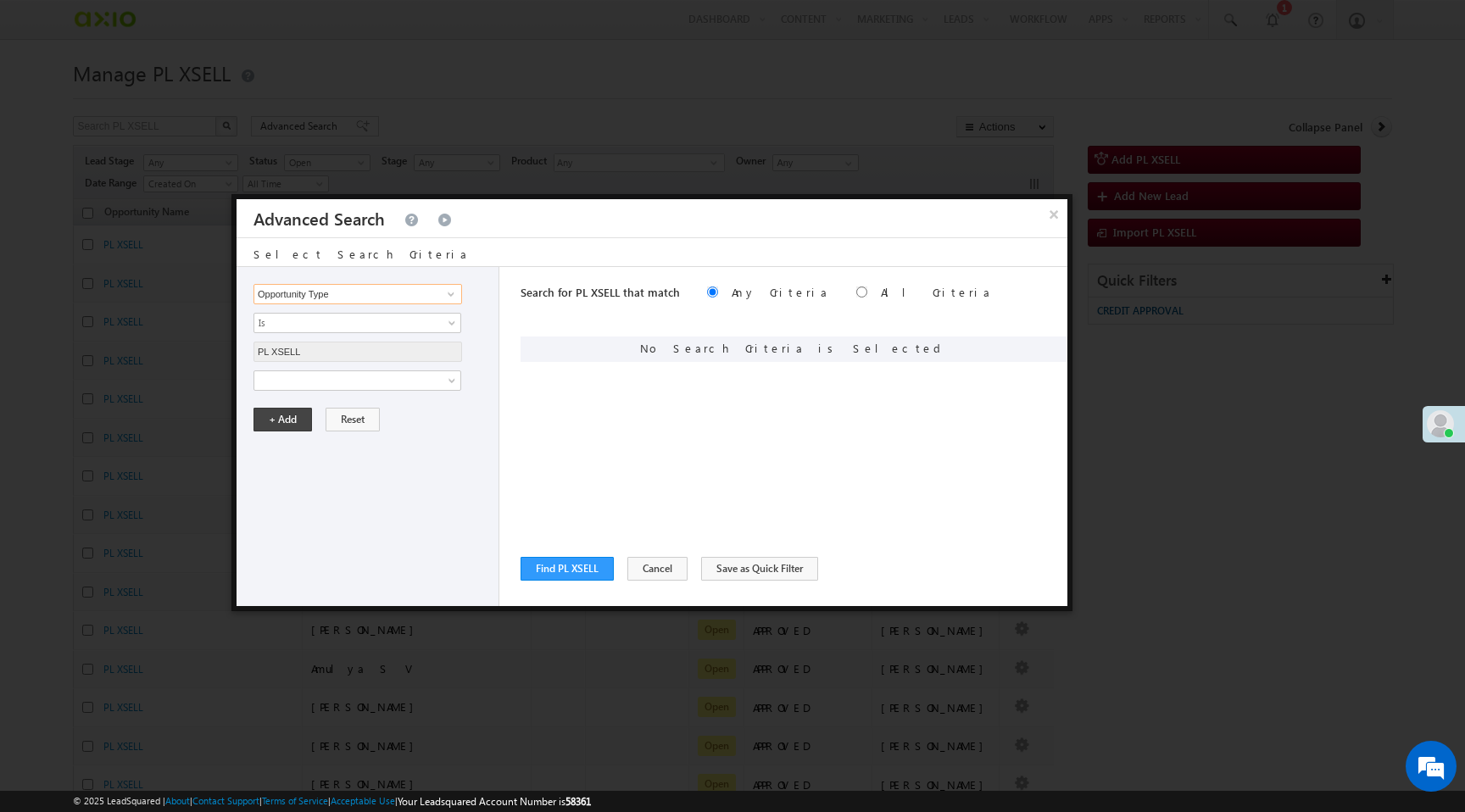
click at [313, 297] on input "Opportunity Type" at bounding box center [358, 294] width 209 height 20
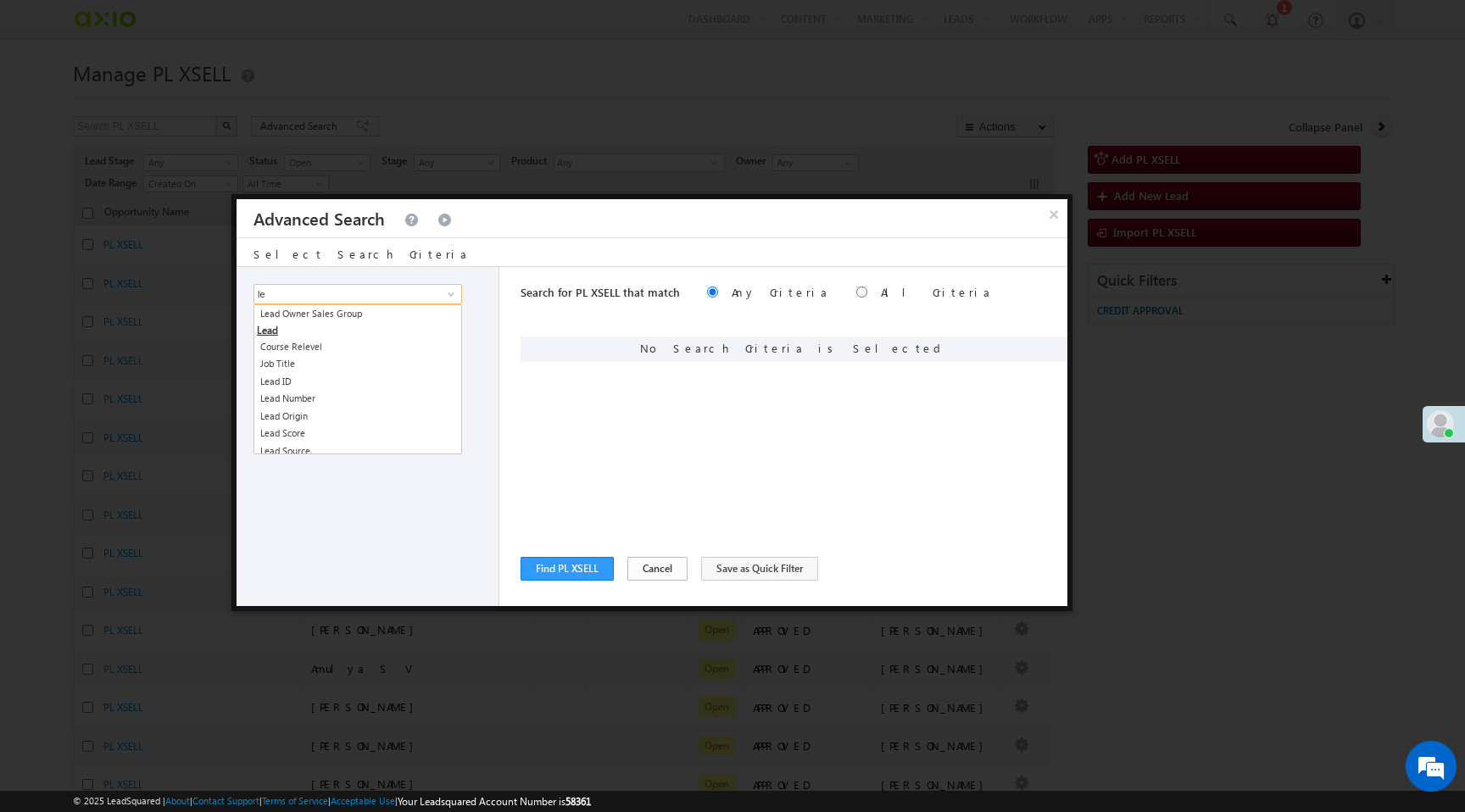
type input "le"
click at [655, 568] on button "Cancel" at bounding box center [657, 569] width 61 height 24
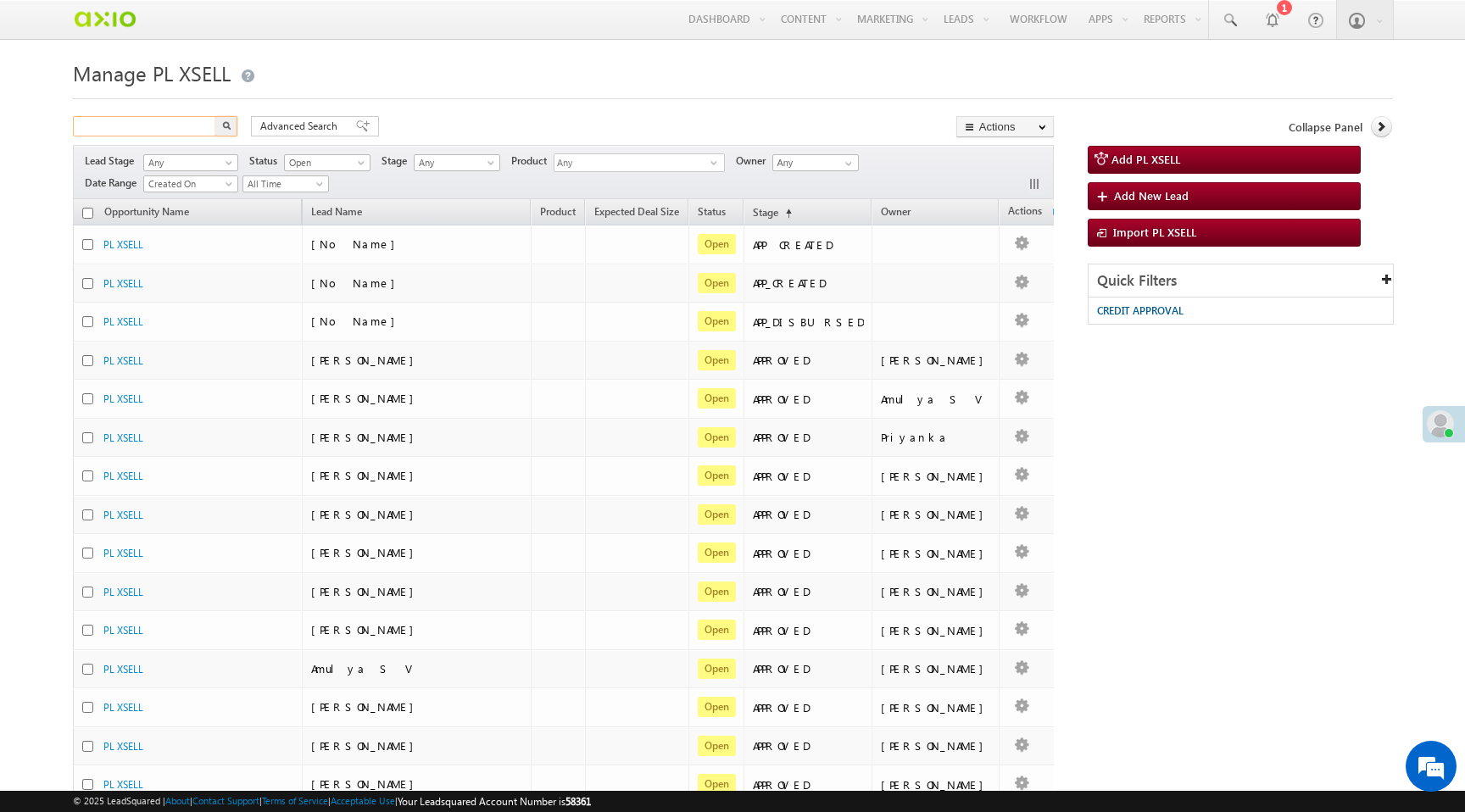
click at [193, 125] on input "text" at bounding box center [146, 126] width 145 height 20
type input "Search PL XSELL"
click at [545, 120] on div "Search PL XSELL X 912 results found Advanced Search Advanced search results Act…" at bounding box center [563, 128] width 980 height 25
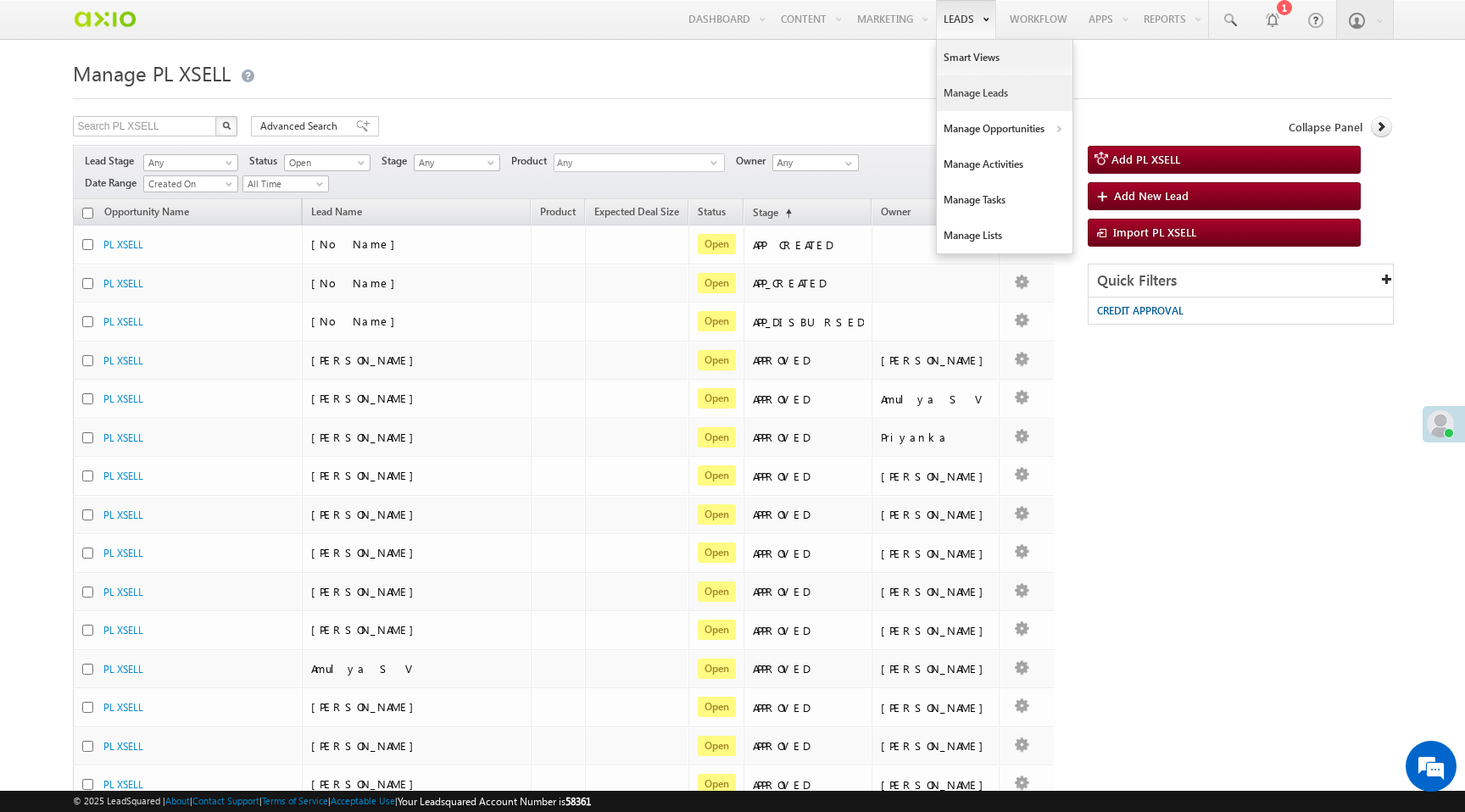
click at [963, 104] on link "Manage Leads" at bounding box center [1005, 93] width 136 height 36
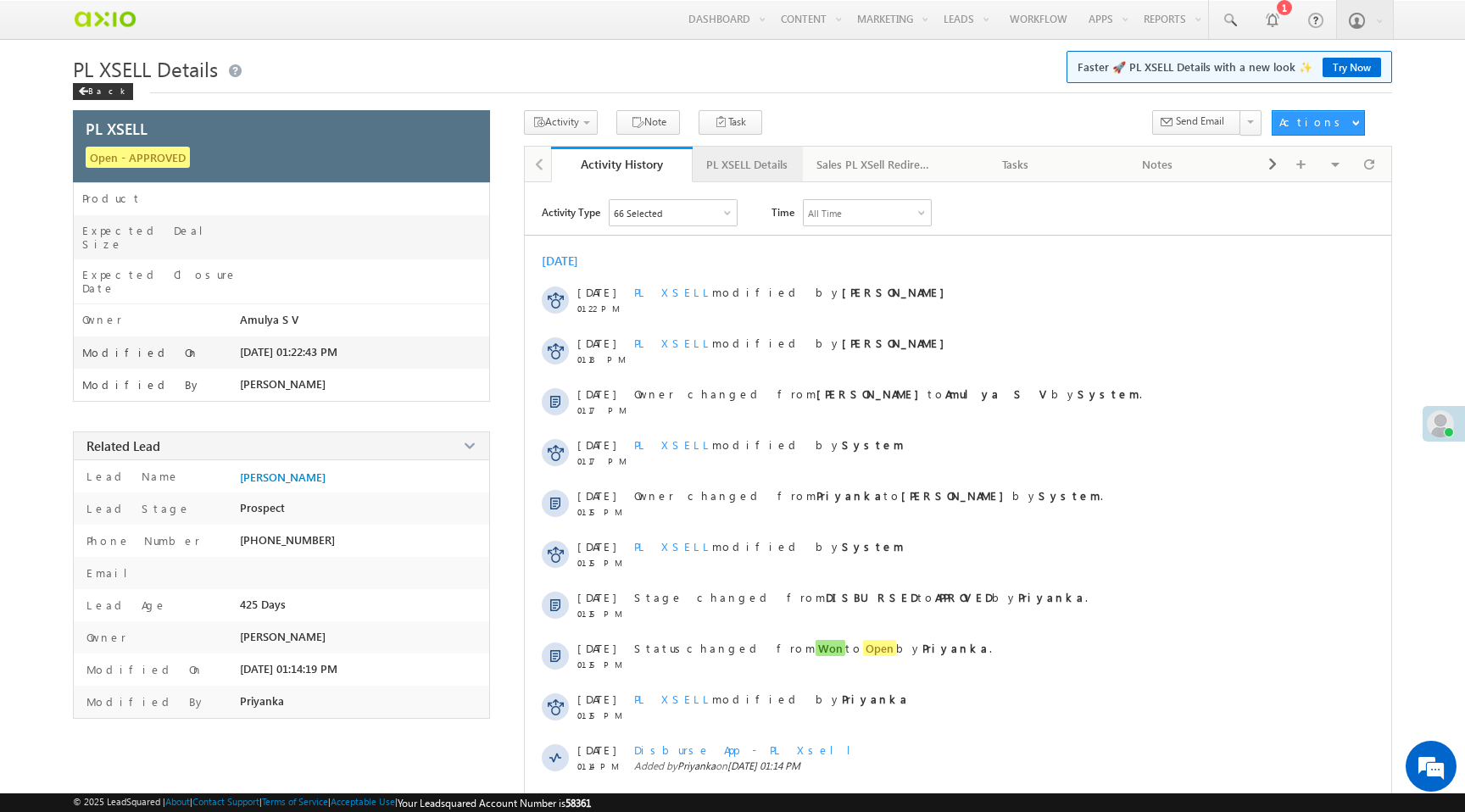
click at [750, 166] on div "PL XSELL Details" at bounding box center [746, 164] width 82 height 20
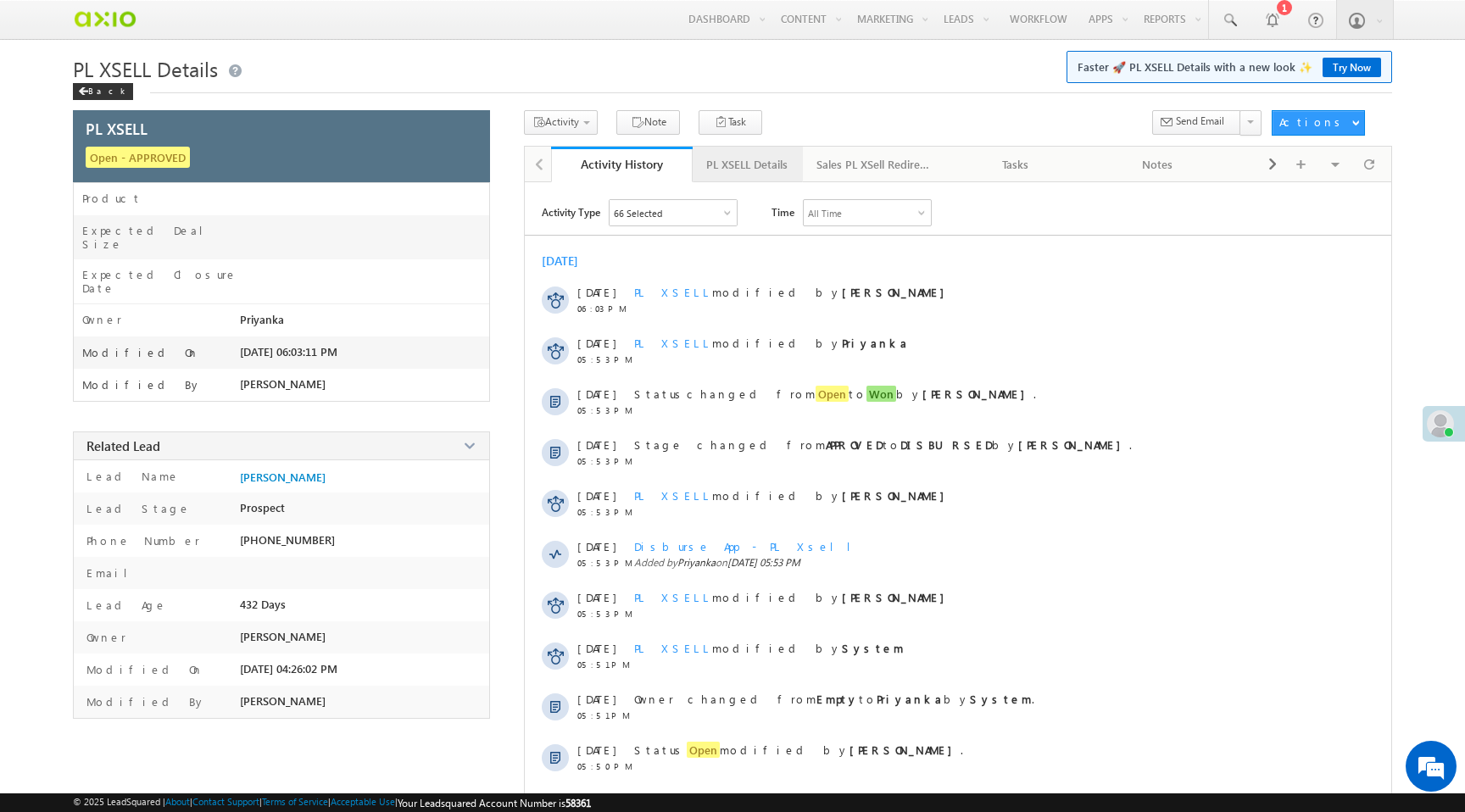
click at [748, 168] on div "PL XSELL Details" at bounding box center [746, 164] width 82 height 20
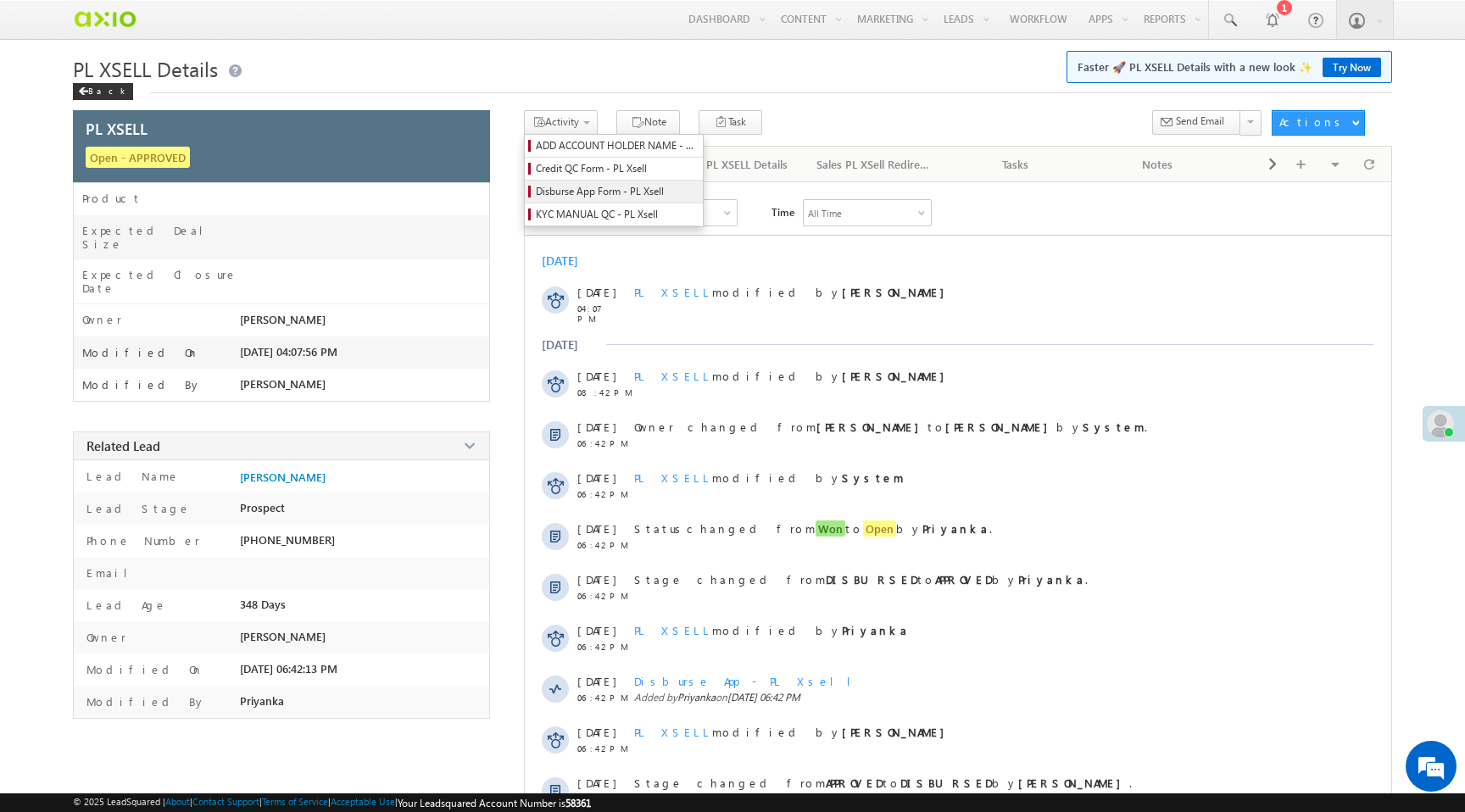
click at [595, 188] on span "Disburse App Form - PL Xsell" at bounding box center [616, 192] width 161 height 16
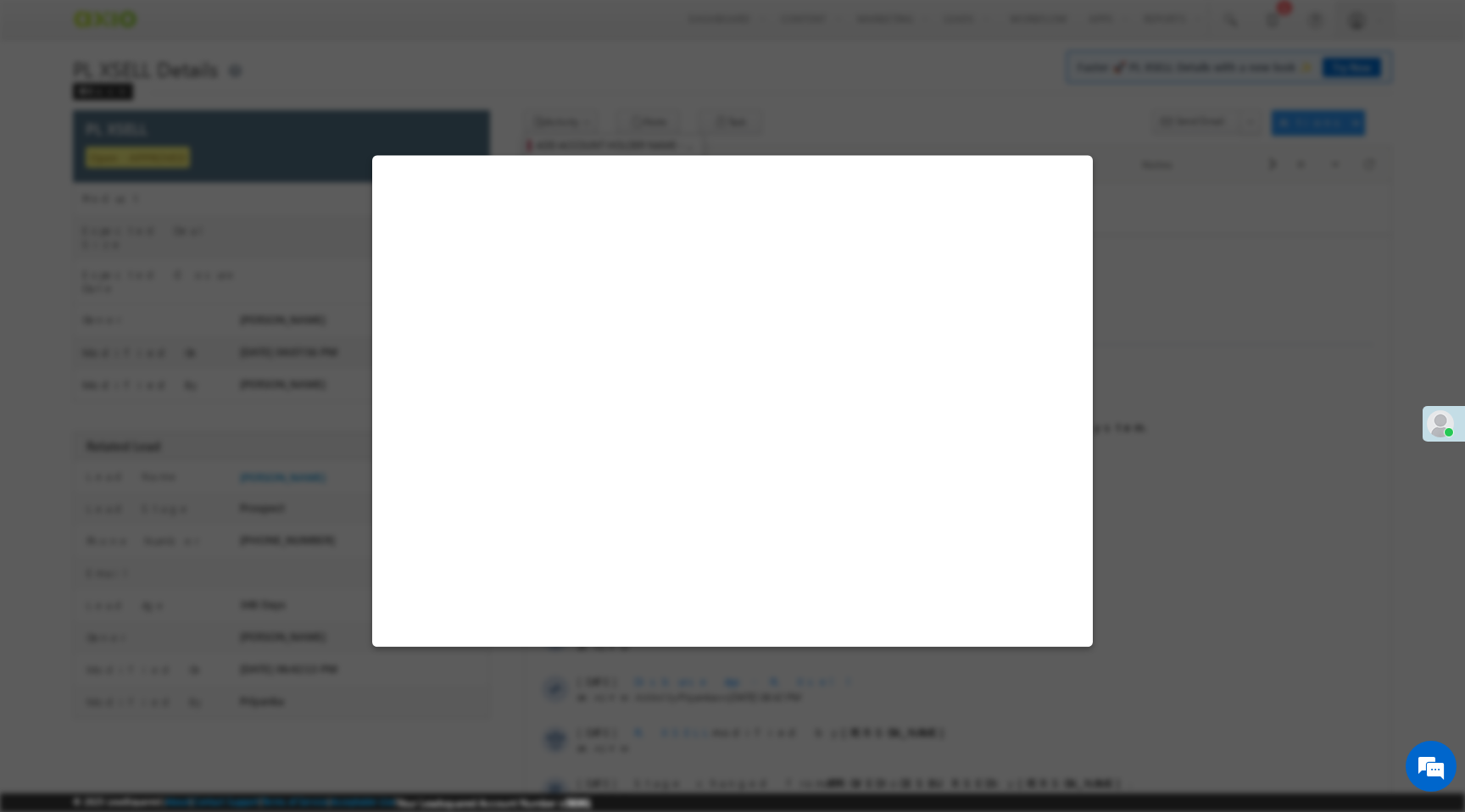
select select "Disbursal Initiated"
select select "NA"
select select "PL XSell Disbursement Initiated"
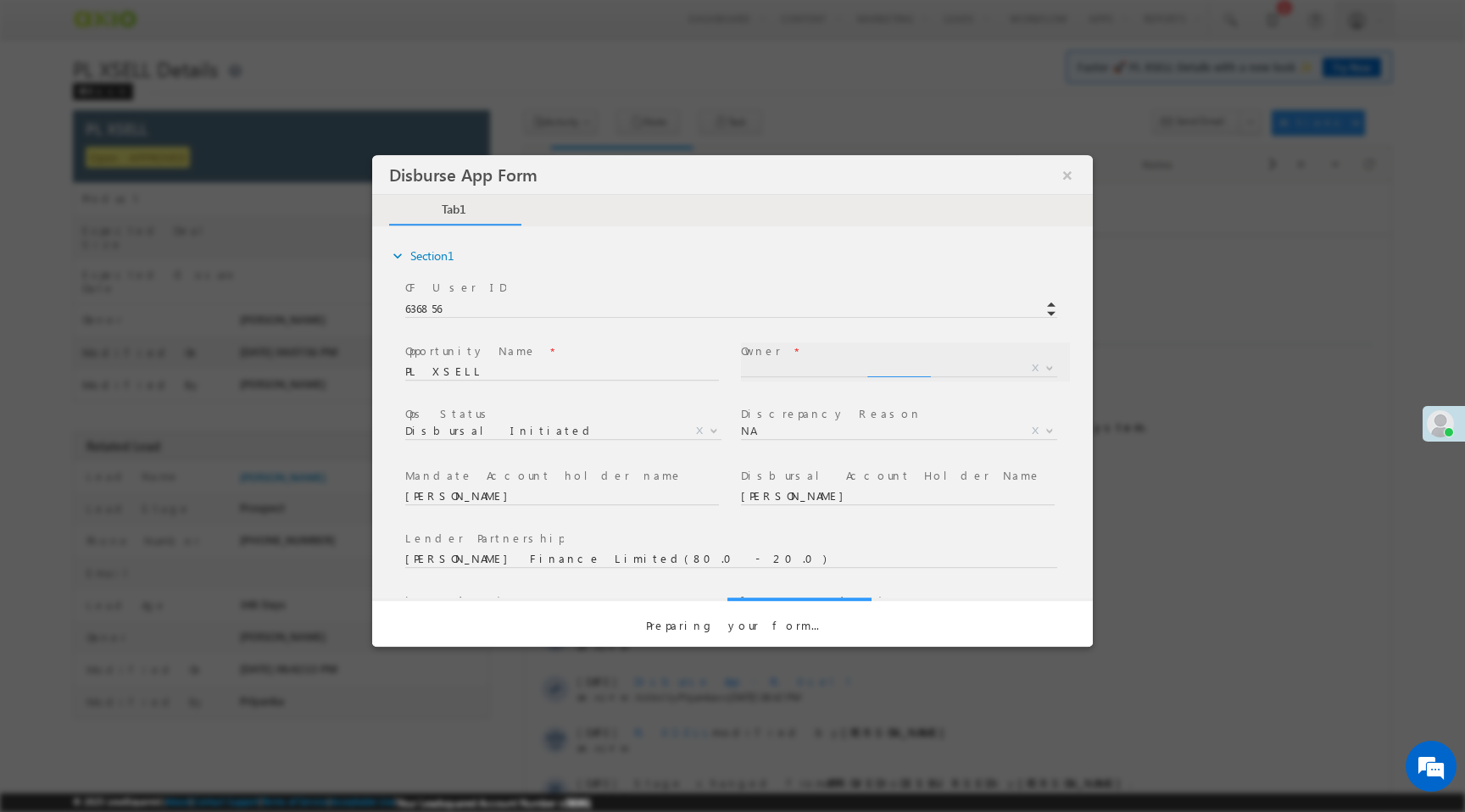
select select "f8849782-a99c-11ec-8597-0681fe0b10f8"
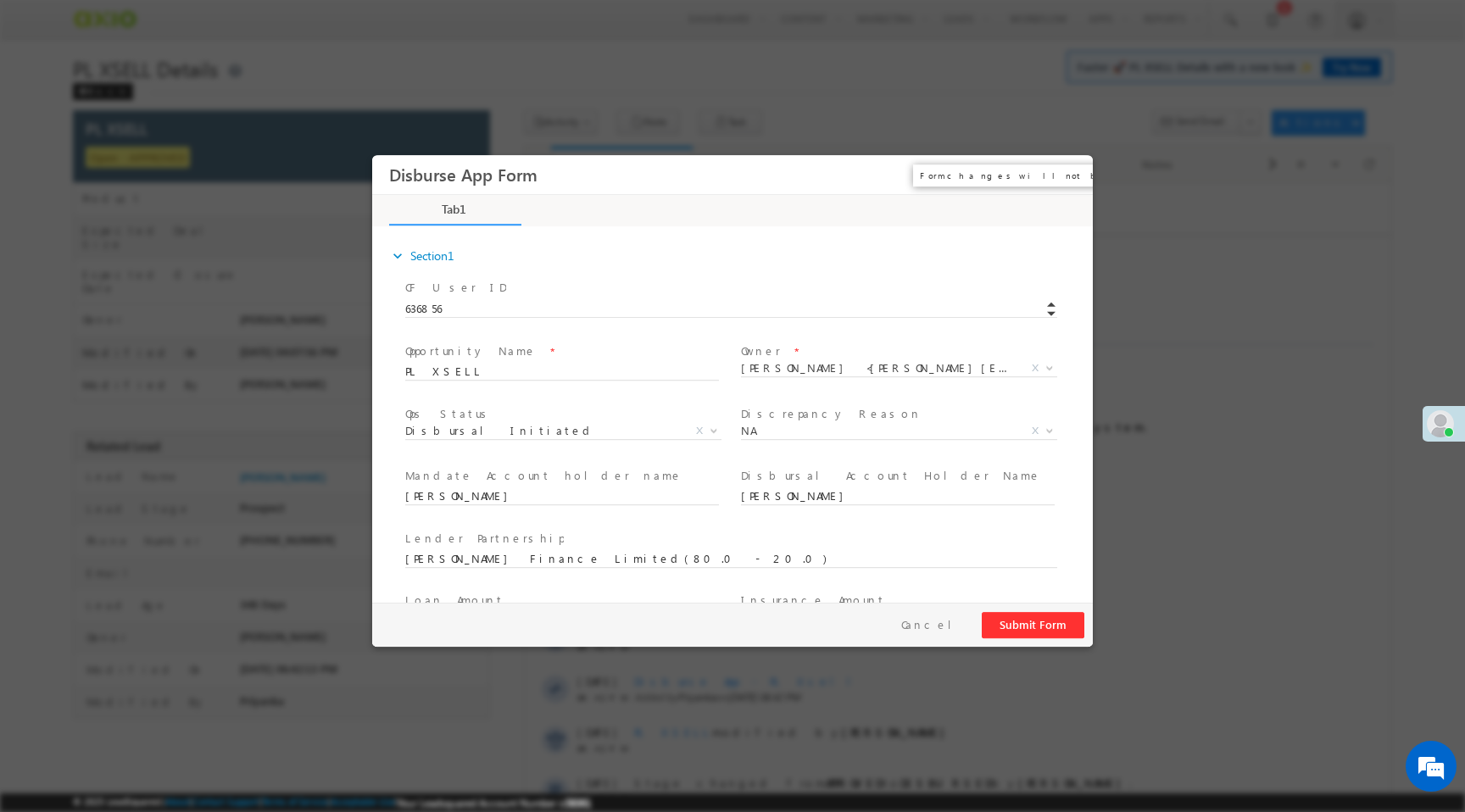
click at [1064, 180] on button "×" at bounding box center [1067, 175] width 28 height 31
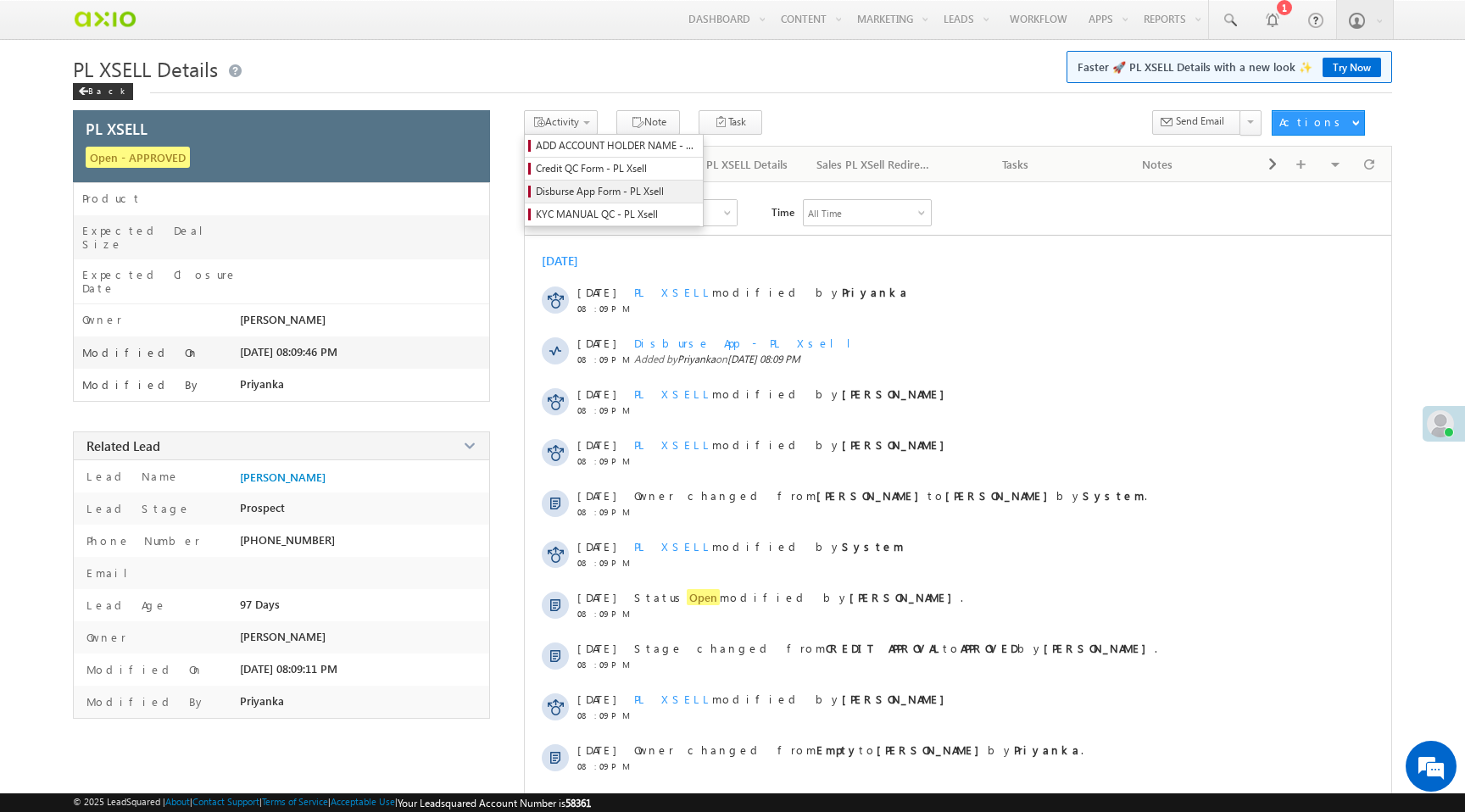
click at [586, 192] on span "Disburse App Form - PL Xsell" at bounding box center [616, 192] width 161 height 16
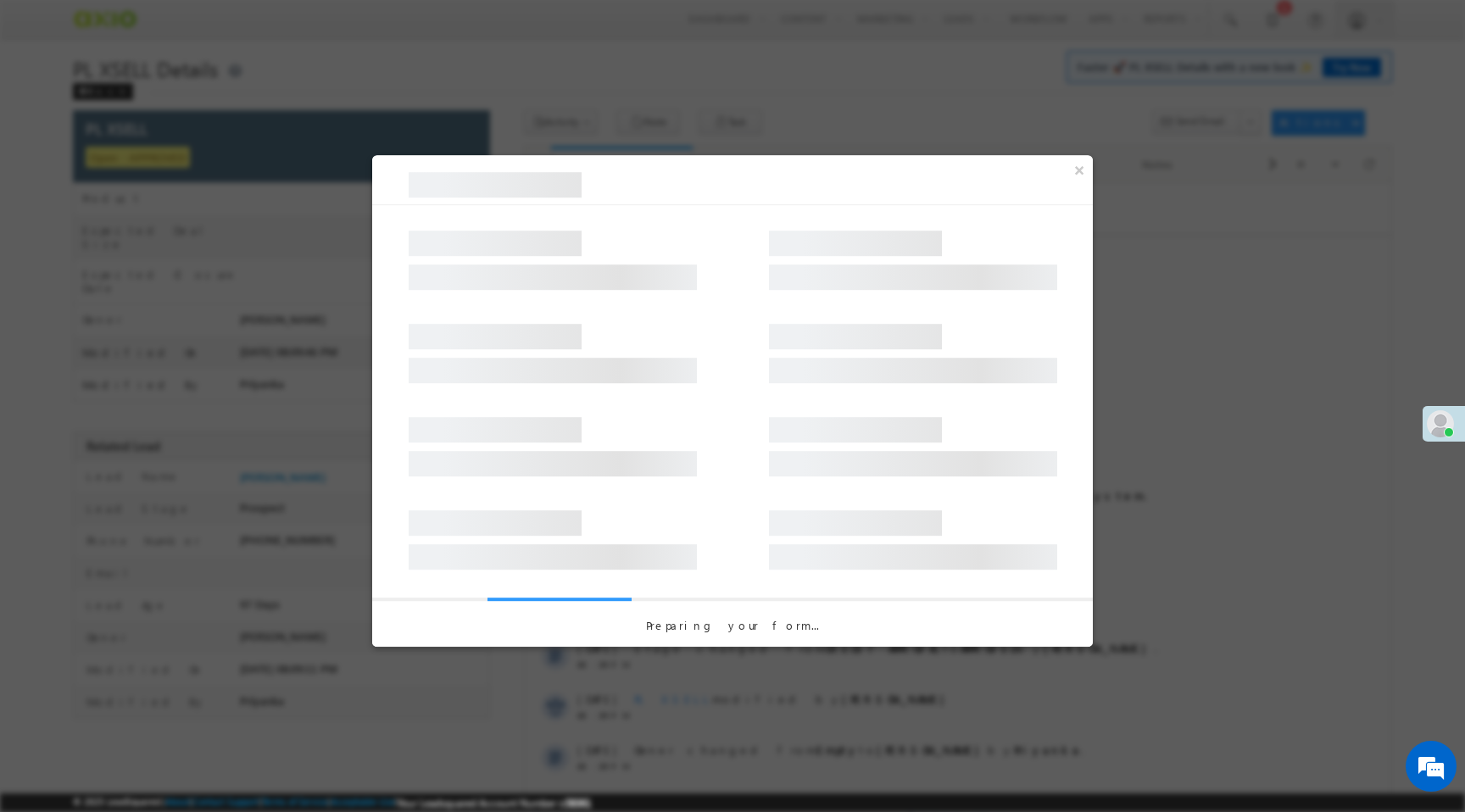
select select "Disbursal Initiated"
select select "NA"
select select "PL XSell Disbursement Initiated"
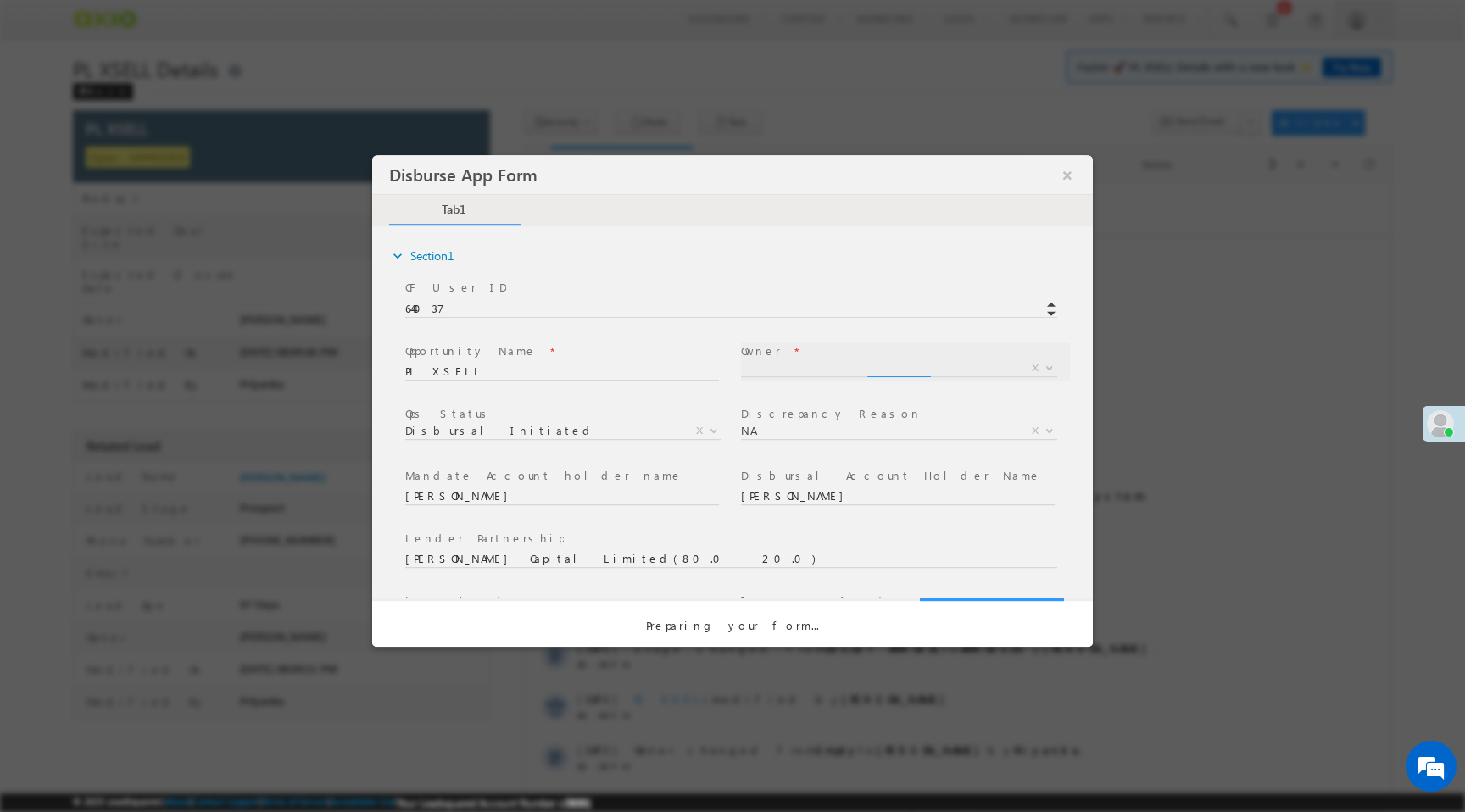
select select "a9bb649e-8900-11ee-aeac-0643ecf67fe6"
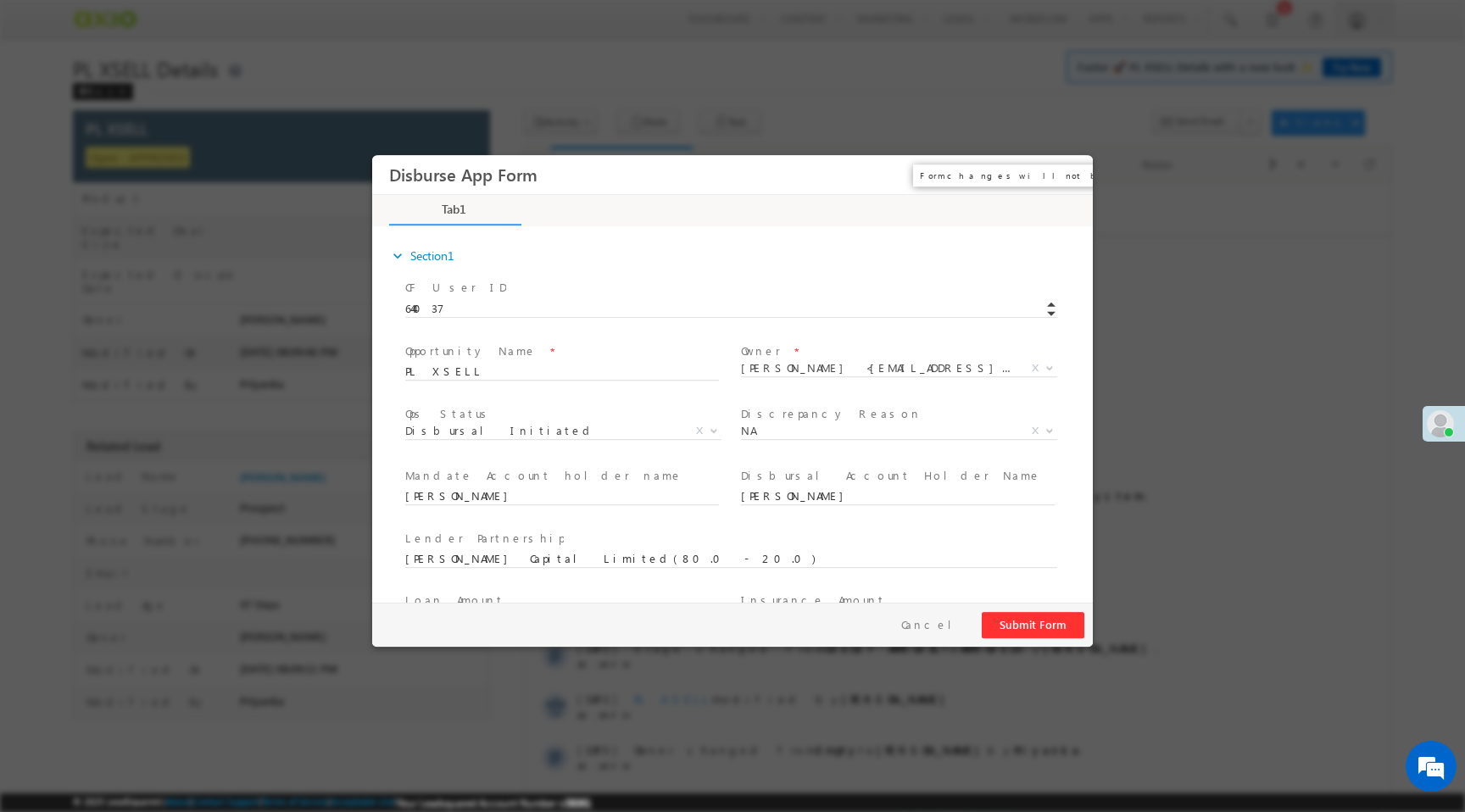
click at [1069, 178] on button "×" at bounding box center [1067, 175] width 28 height 31
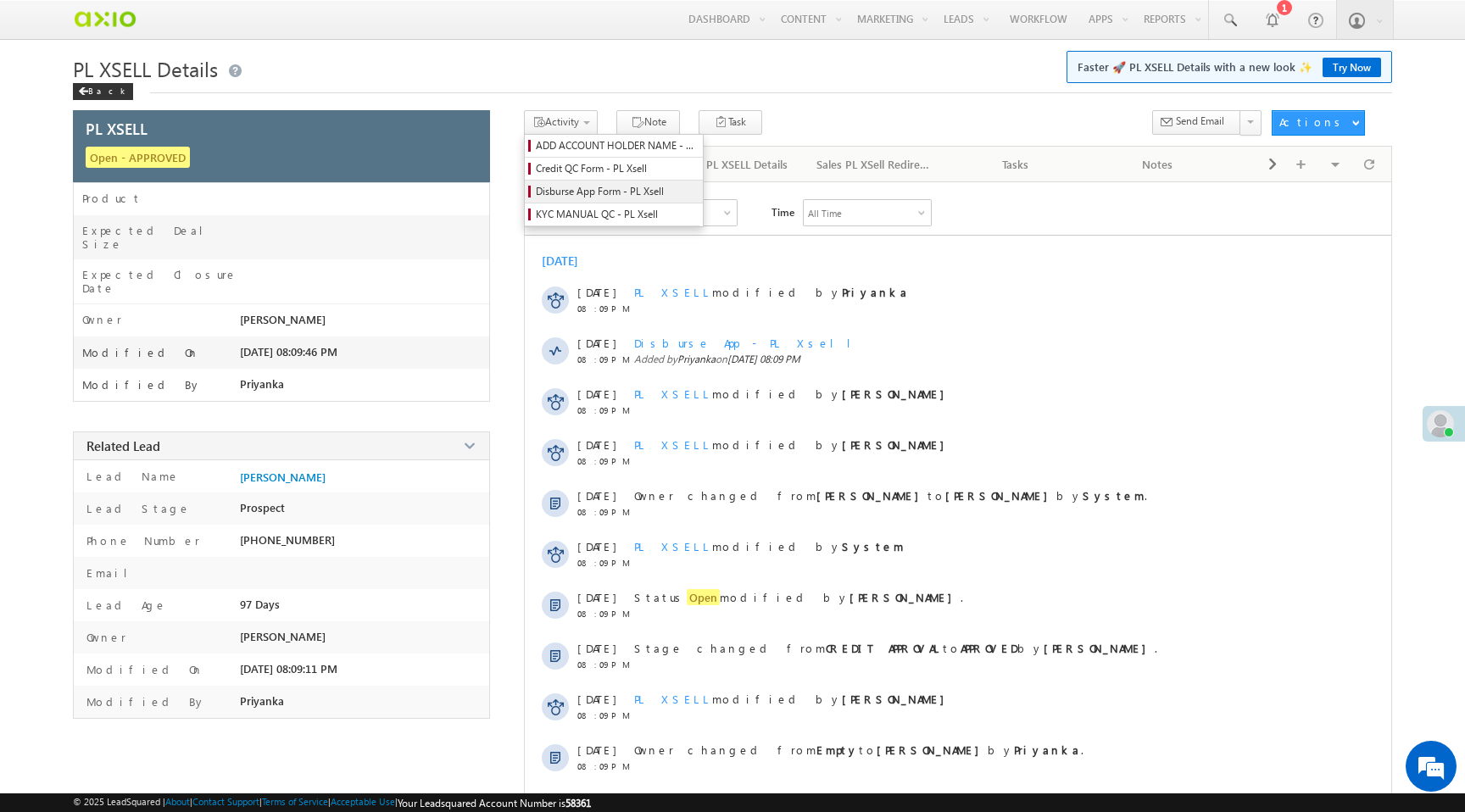
click at [588, 193] on span "Disburse App Form - PL Xsell" at bounding box center [616, 192] width 161 height 16
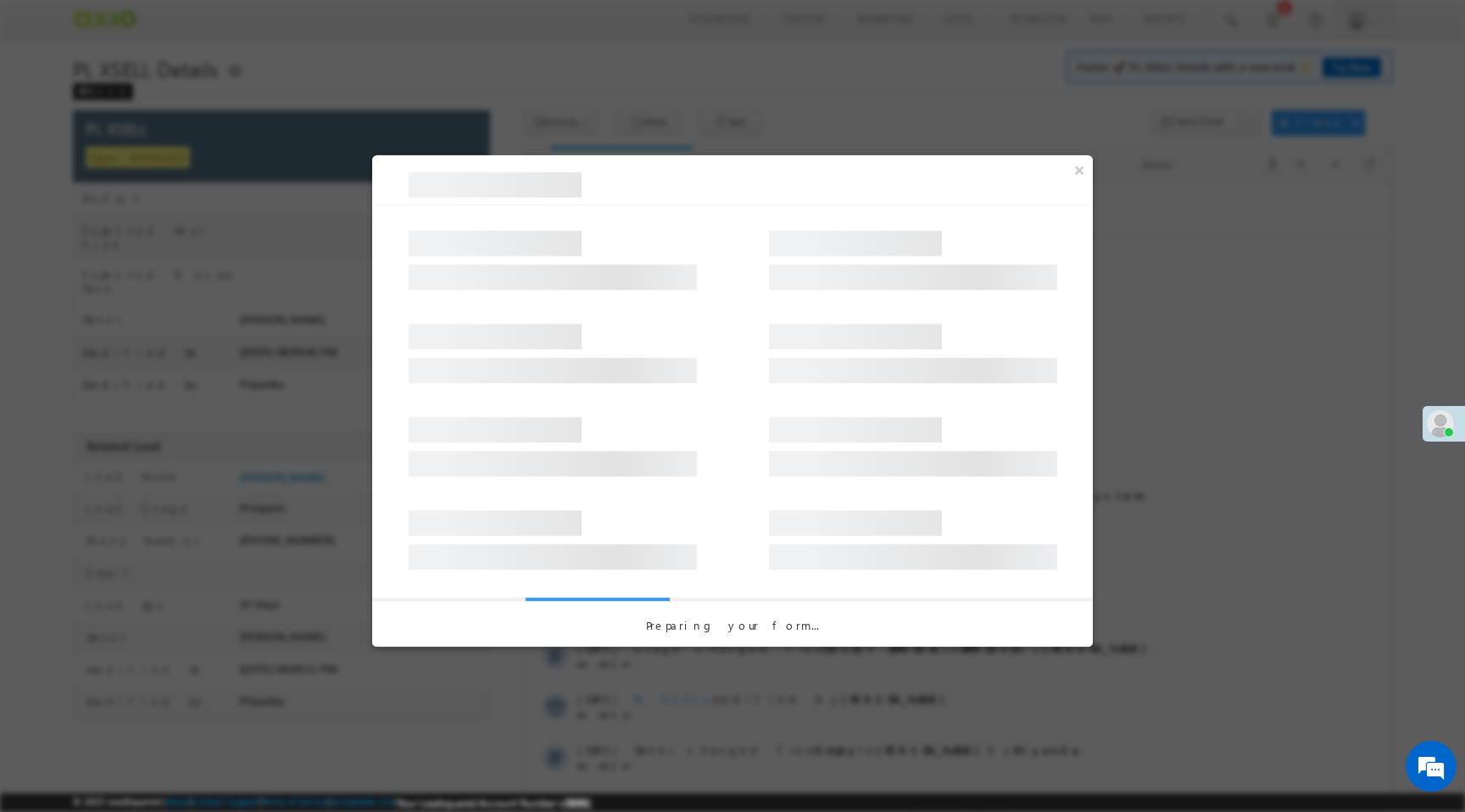
select select "Disbursal Initiated"
select select "NA"
select select "PL XSell Disbursement Initiated"
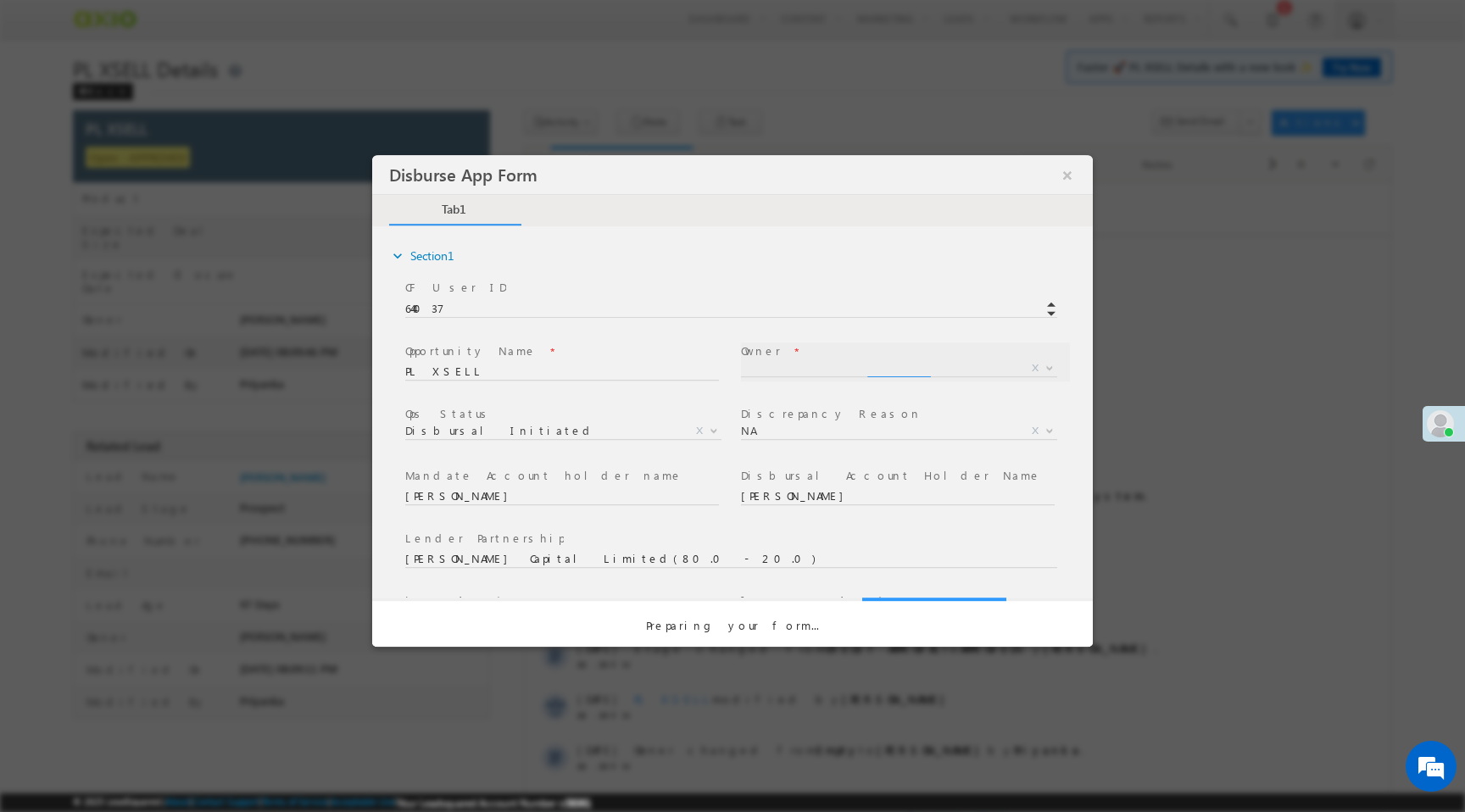
select select "a9bb649e-8900-11ee-aeac-0643ecf67fe6"
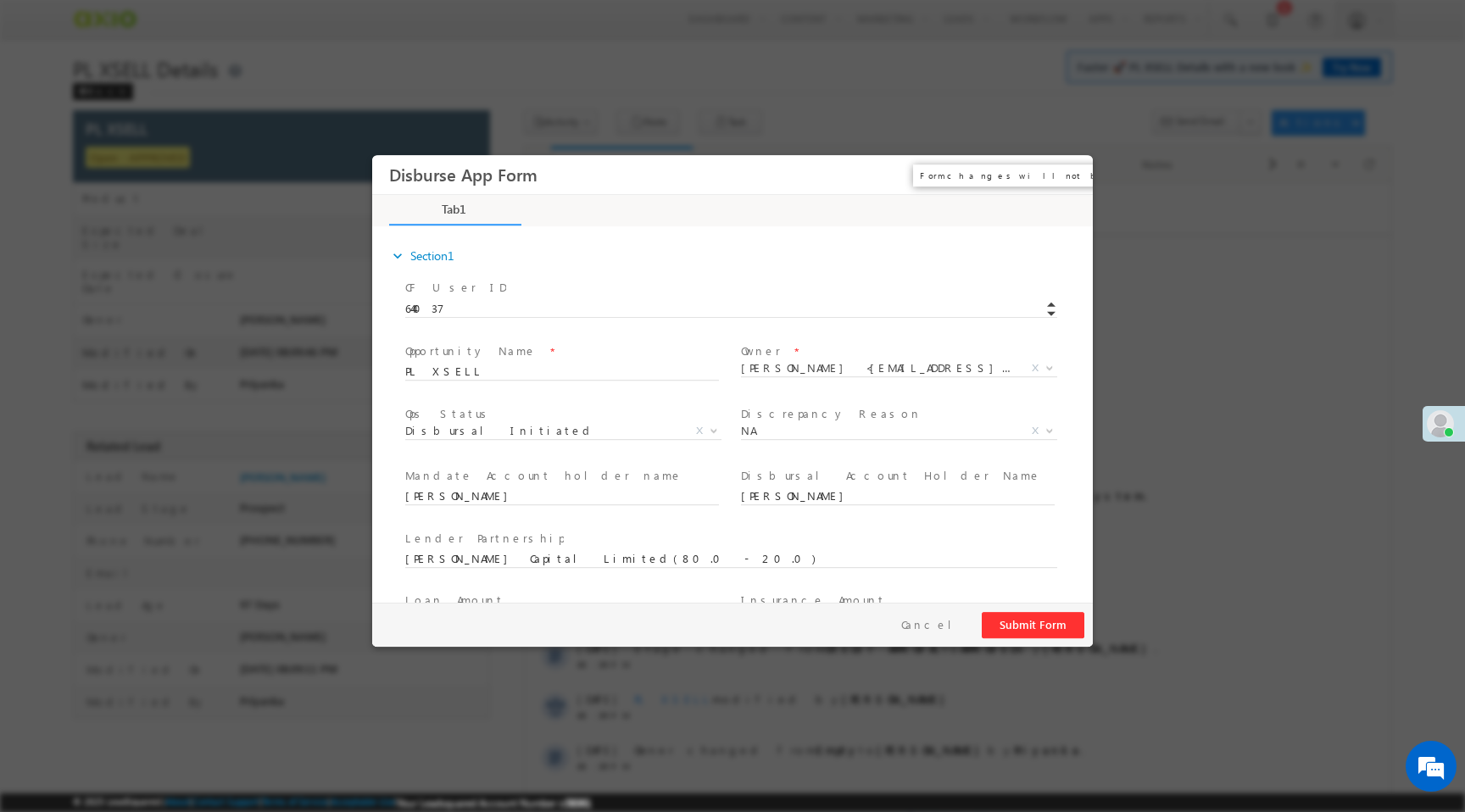
click at [1074, 177] on button "×" at bounding box center [1067, 175] width 28 height 31
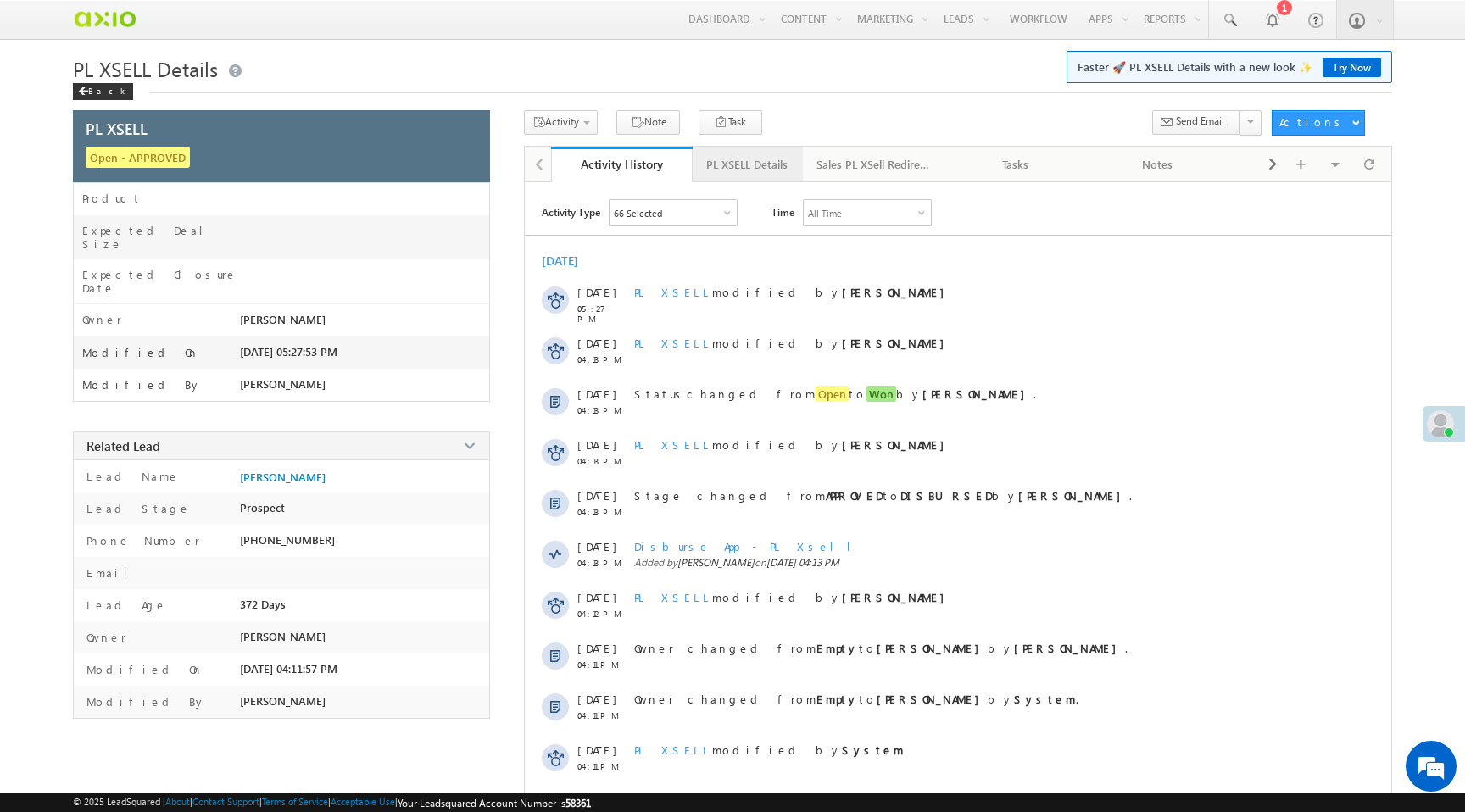
click at [752, 170] on div "PL XSELL Details" at bounding box center [746, 164] width 82 height 20
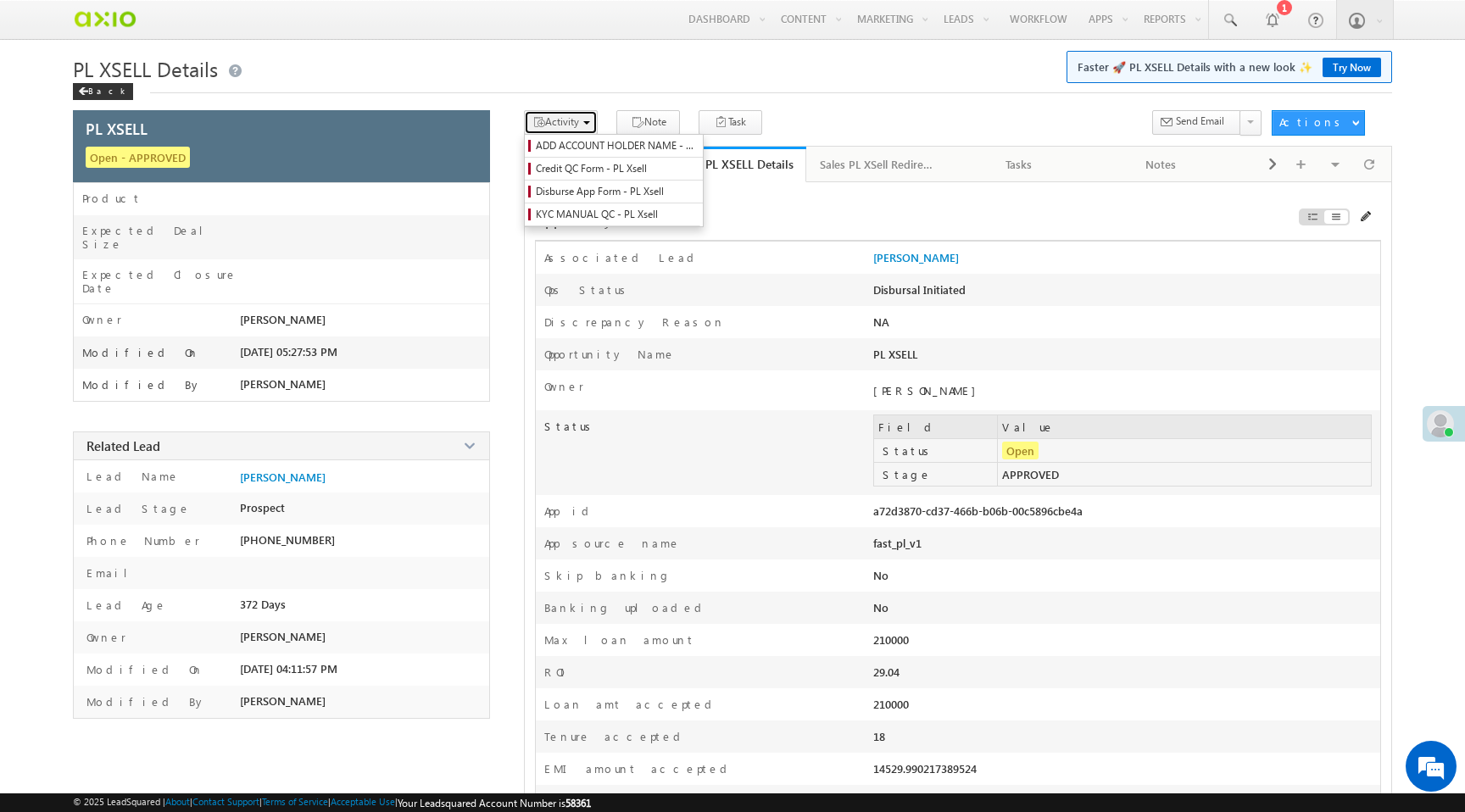
click at [569, 127] on span "Activity" at bounding box center [562, 122] width 34 height 13
click at [593, 192] on span "Disburse App Form - PL Xsell" at bounding box center [616, 192] width 161 height 16
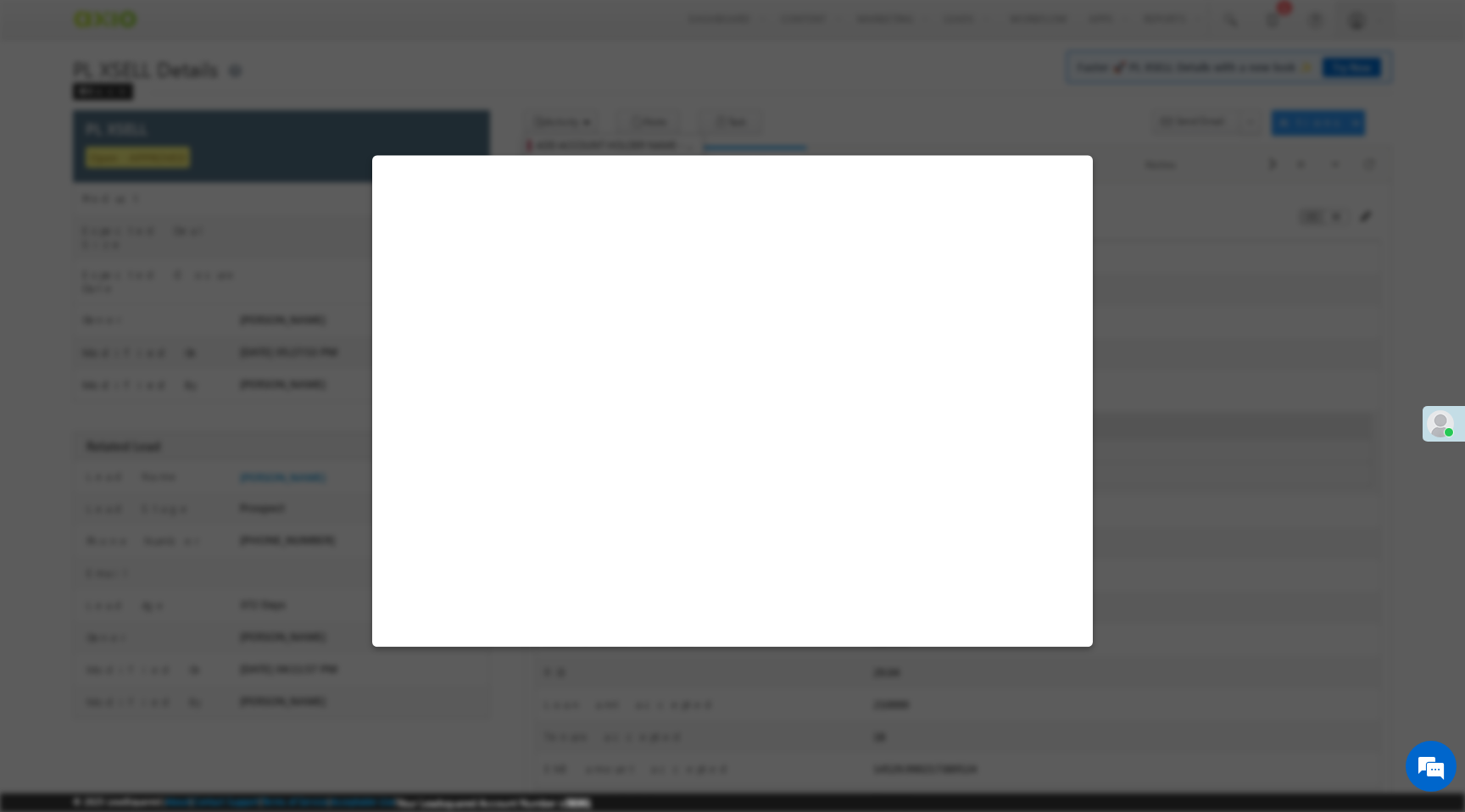
select select "Disbursal Initiated"
select select "NA"
select select "PL XSell Disbursement Initiated"
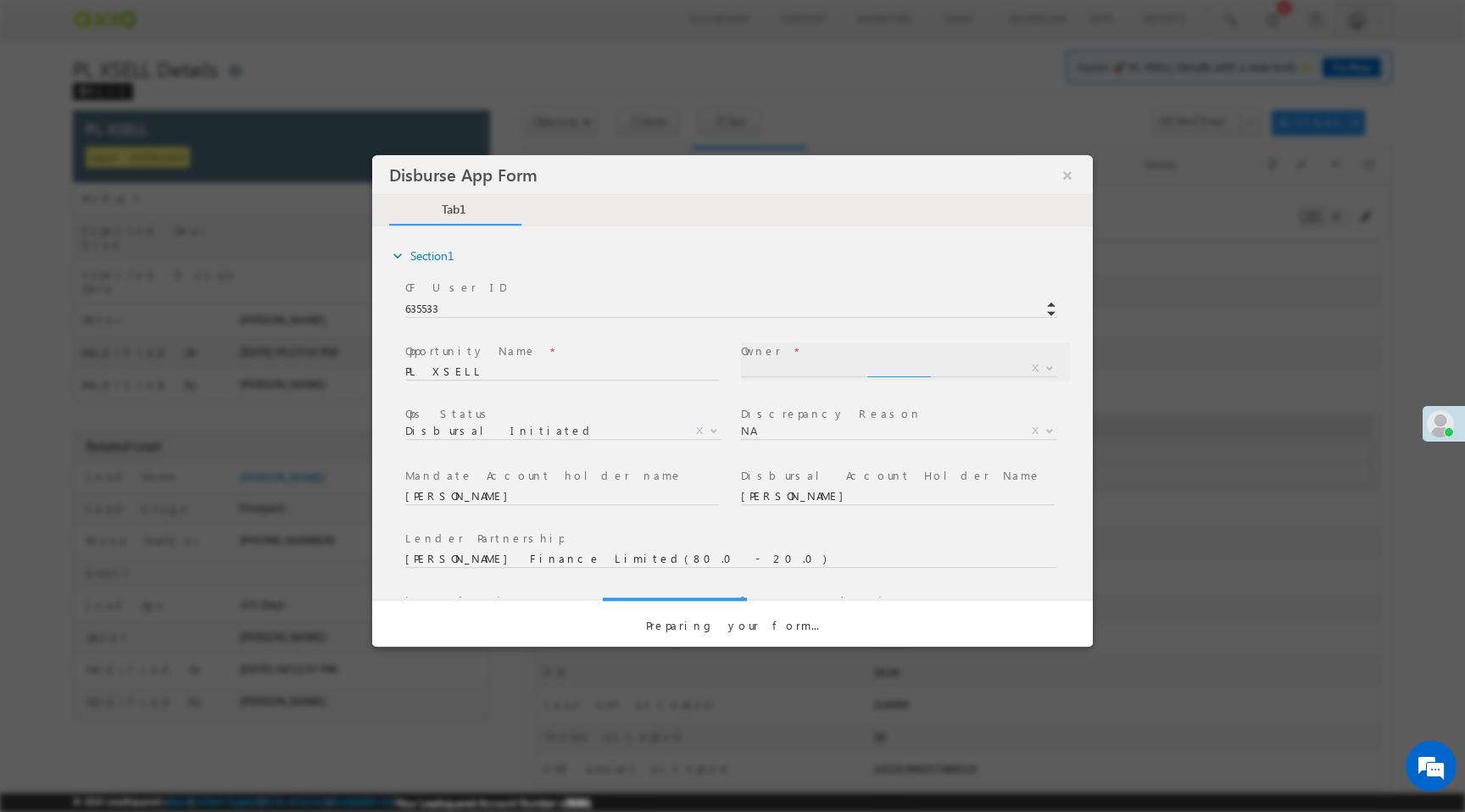
select select "a9bb649e-8900-11ee-aeac-0643ecf67fe6"
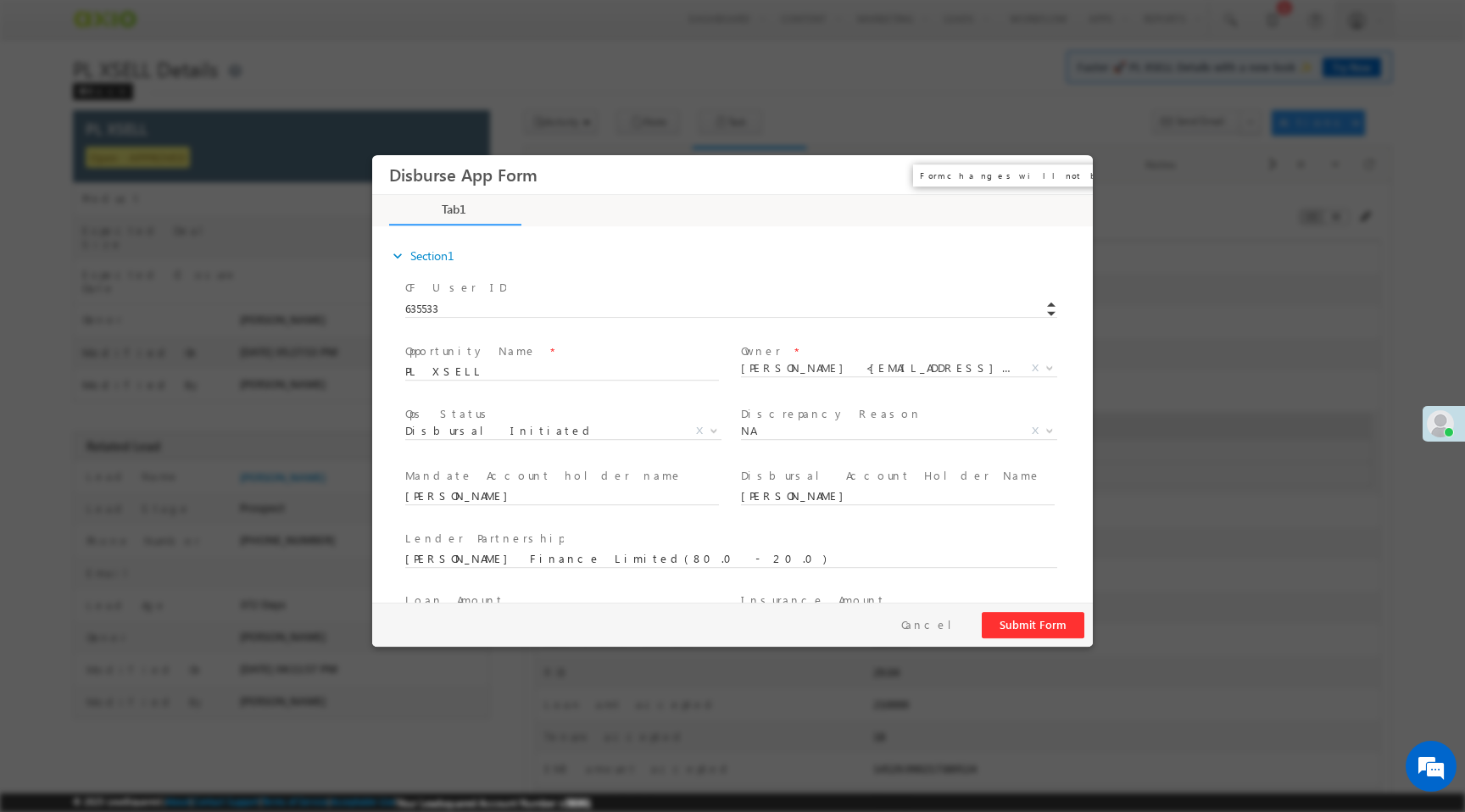
click at [1070, 174] on button "×" at bounding box center [1067, 175] width 28 height 31
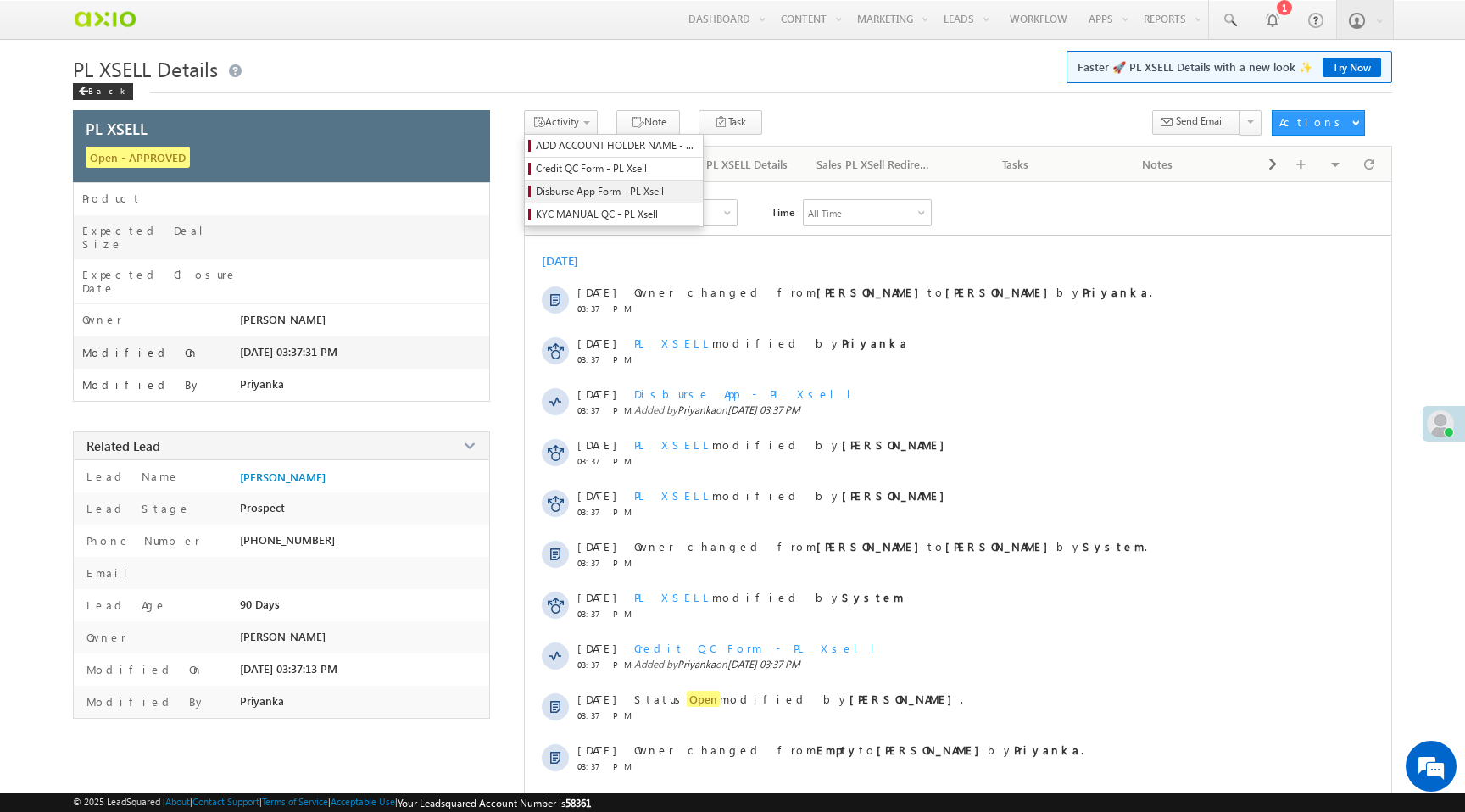
click at [606, 187] on span "Disburse App Form - PL Xsell" at bounding box center [616, 192] width 161 height 16
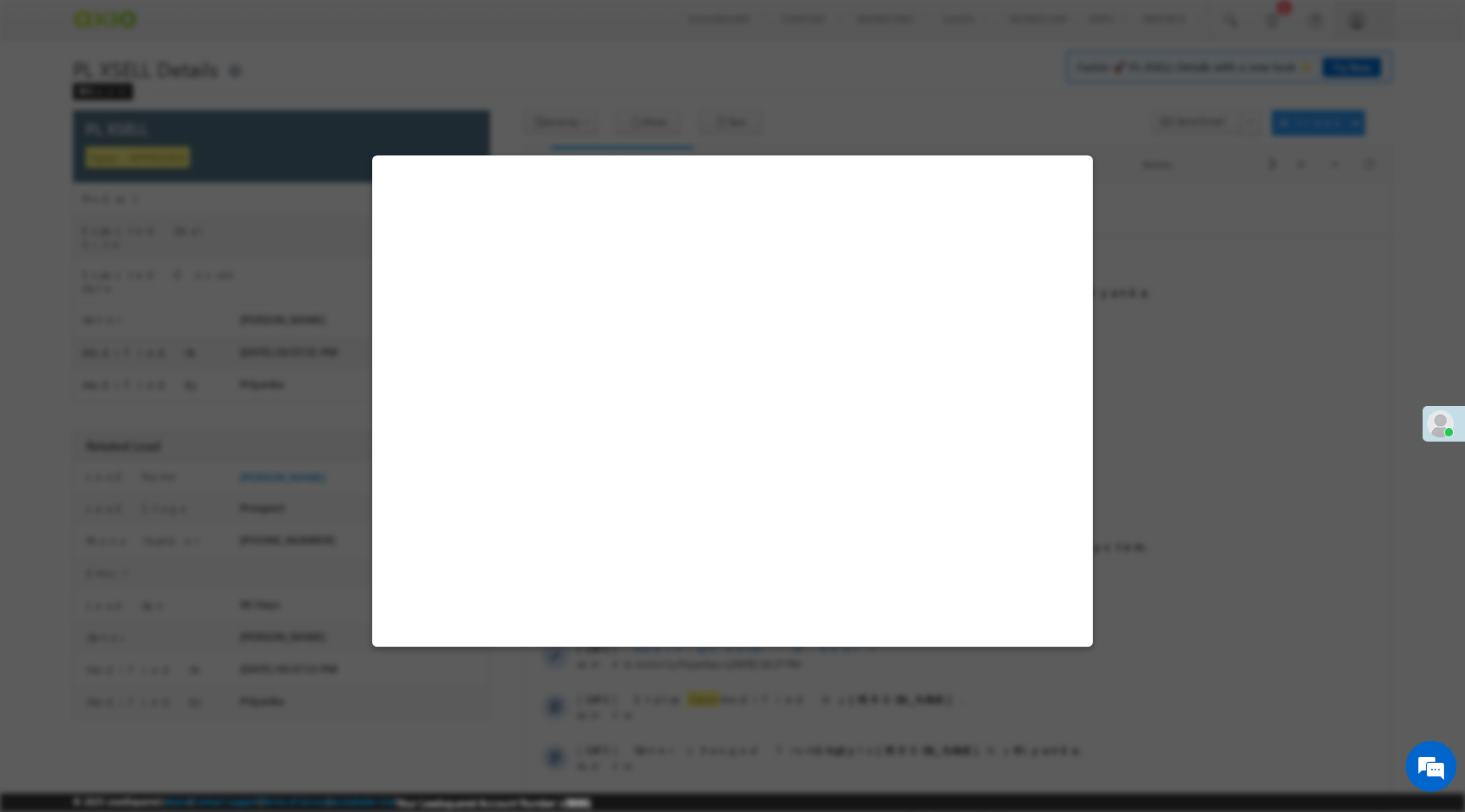
select select "Disbursal Initiated"
select select "NA"
select select "PL XSell Disbursement Initiated"
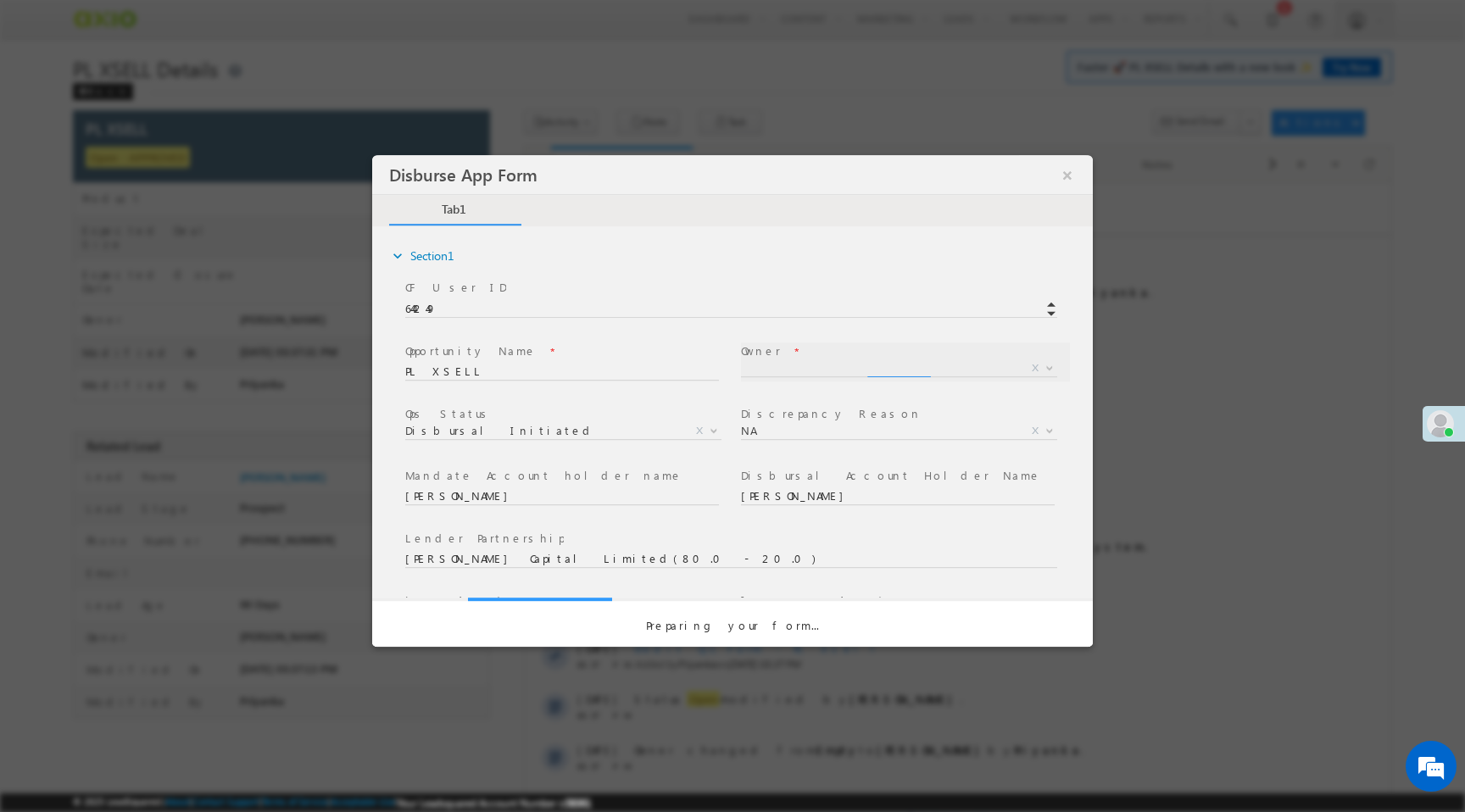
select select "f8849782-a99c-11ec-8597-0681fe0b10f8"
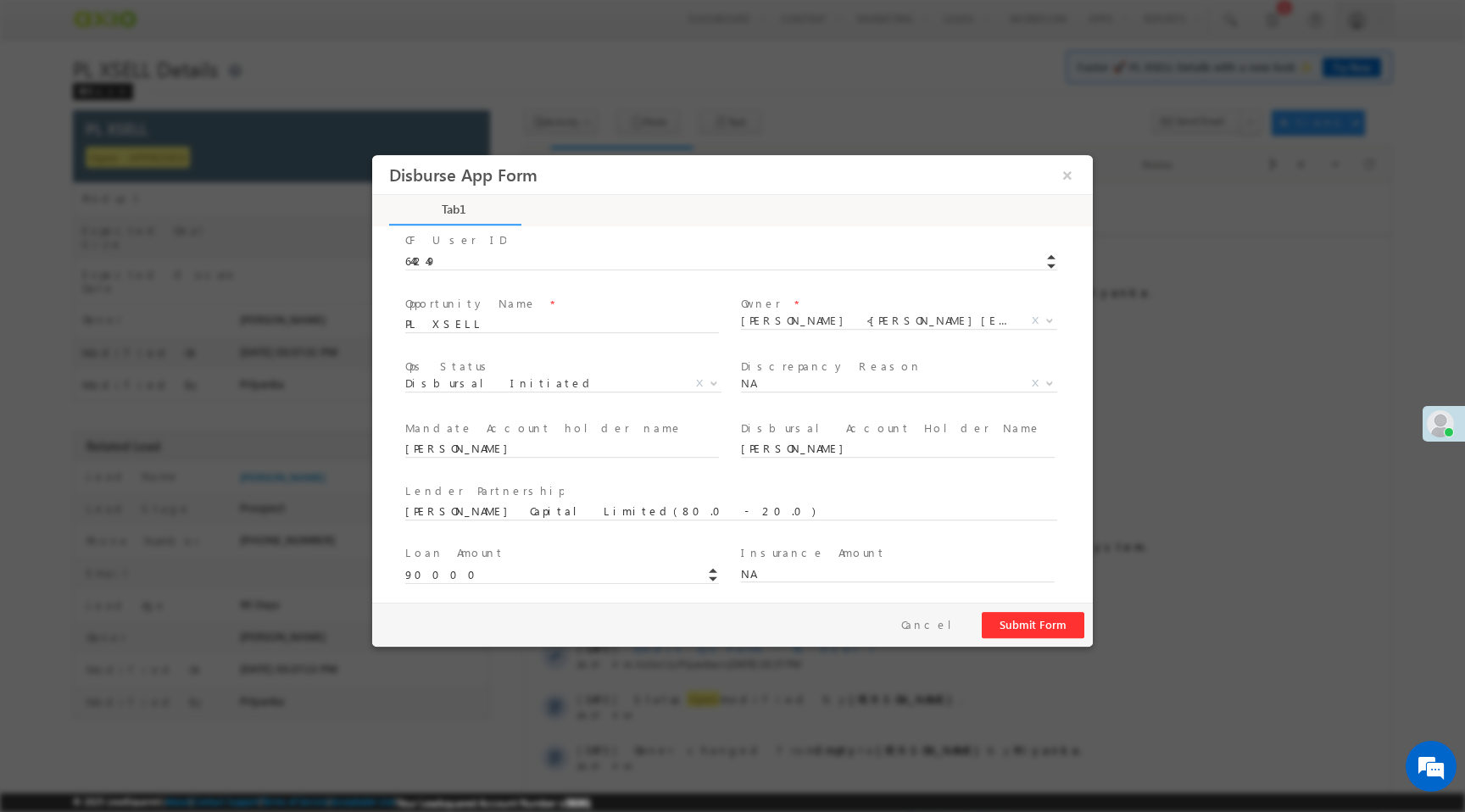
scroll to position [50, 0]
click at [1061, 182] on button "×" at bounding box center [1067, 175] width 28 height 31
